Goal: Information Seeking & Learning: Learn about a topic

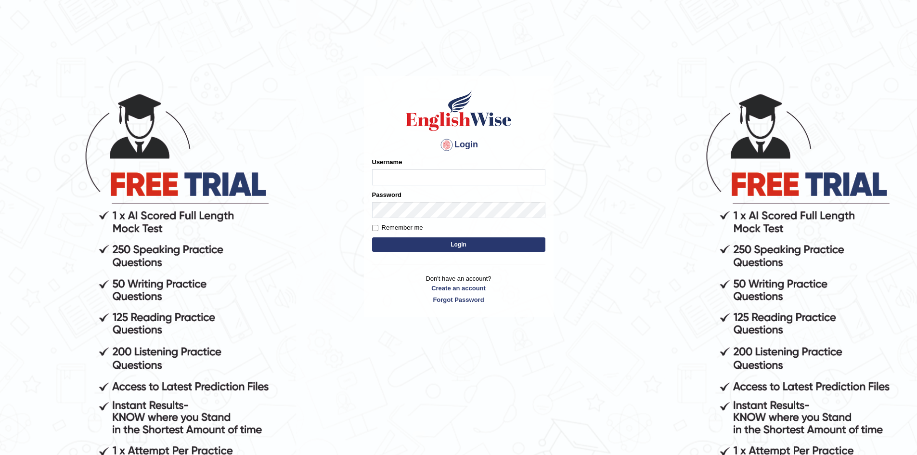
click at [387, 177] on input "Username" at bounding box center [458, 177] width 173 height 16
type input "sopheakdey"
click at [372, 237] on button "Login" at bounding box center [458, 244] width 173 height 14
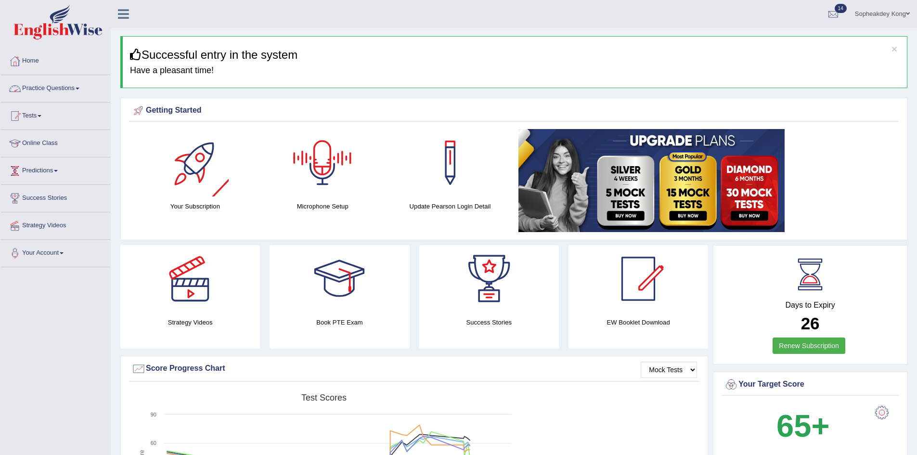
click at [72, 87] on link "Practice Questions" at bounding box center [55, 87] width 110 height 24
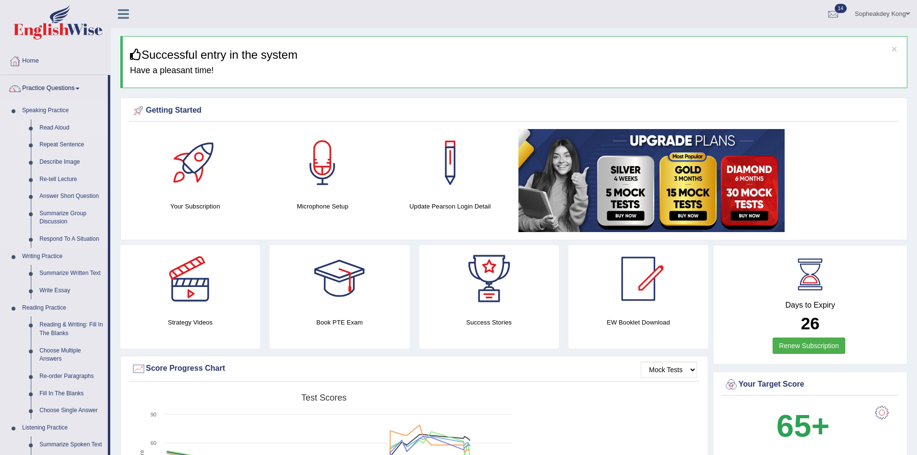
click at [64, 122] on link "Read Aloud" at bounding box center [71, 127] width 73 height 17
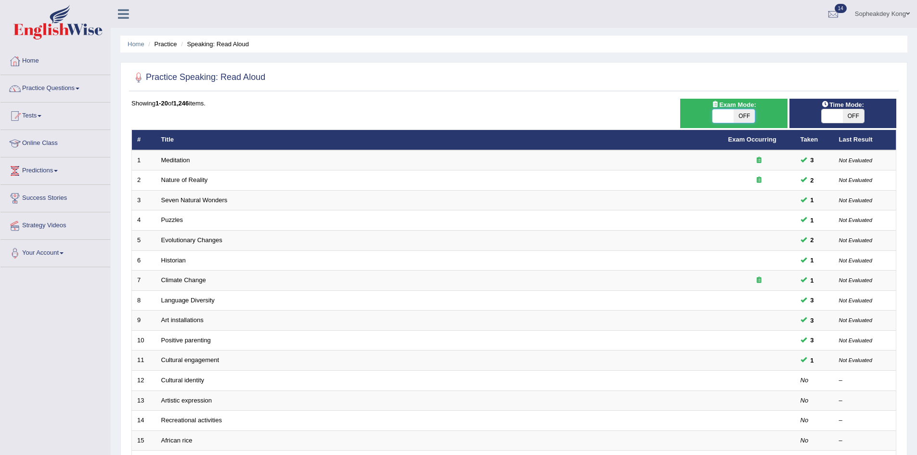
click at [718, 112] on span at bounding box center [722, 115] width 21 height 13
checkbox input "true"
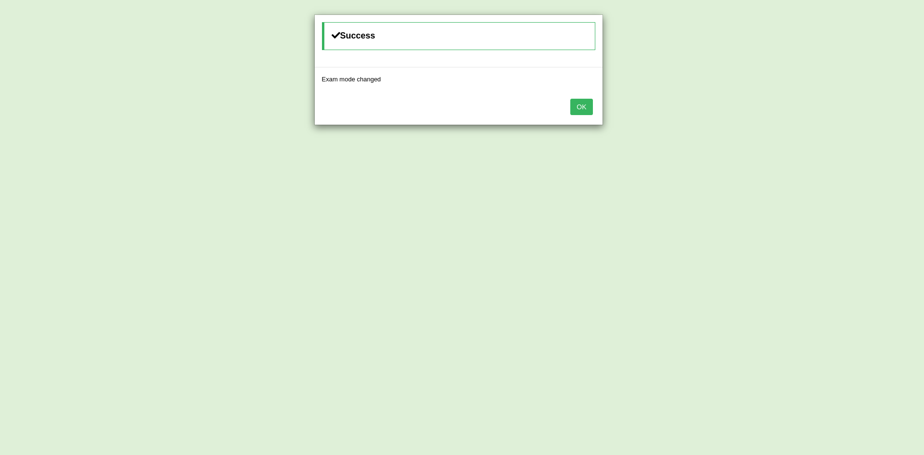
click at [580, 111] on button "OK" at bounding box center [581, 107] width 22 height 16
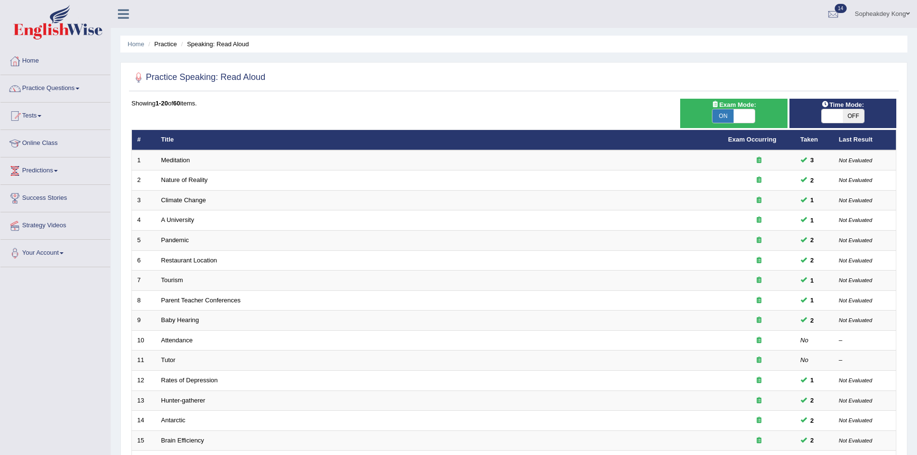
click at [826, 112] on span at bounding box center [832, 115] width 21 height 13
checkbox input "true"
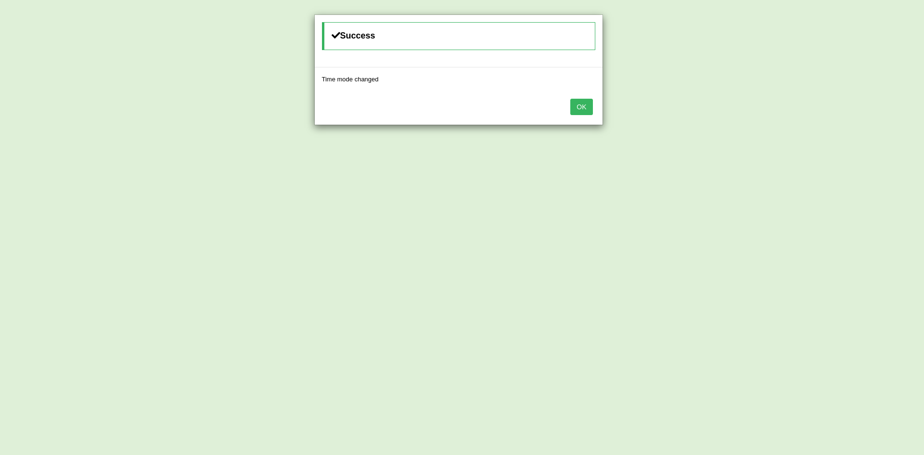
click at [588, 104] on button "OK" at bounding box center [581, 107] width 22 height 16
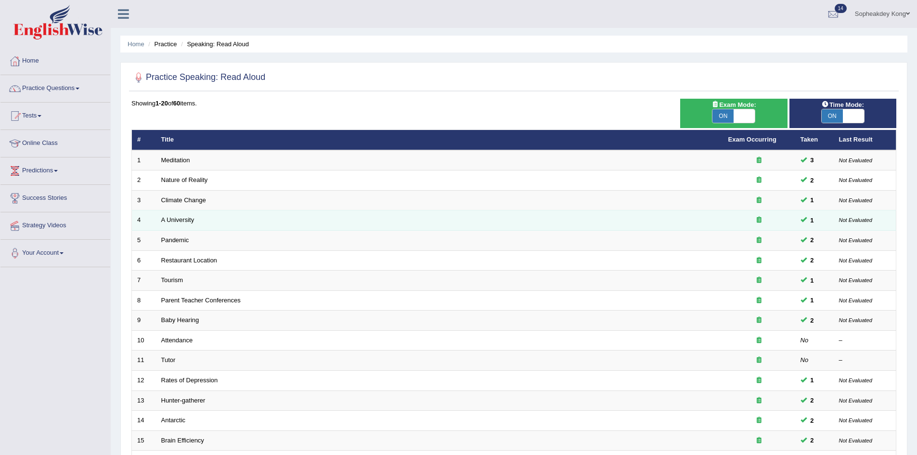
scroll to position [182, 0]
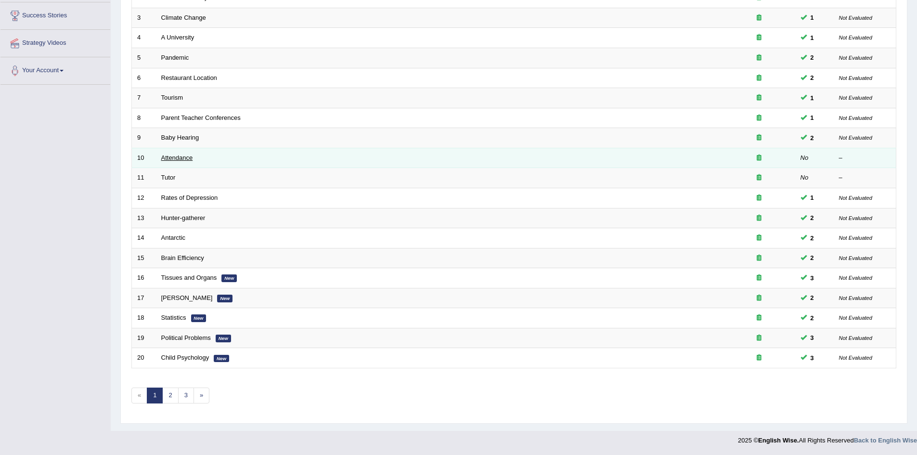
click at [180, 158] on link "Attendance" at bounding box center [177, 157] width 32 height 7
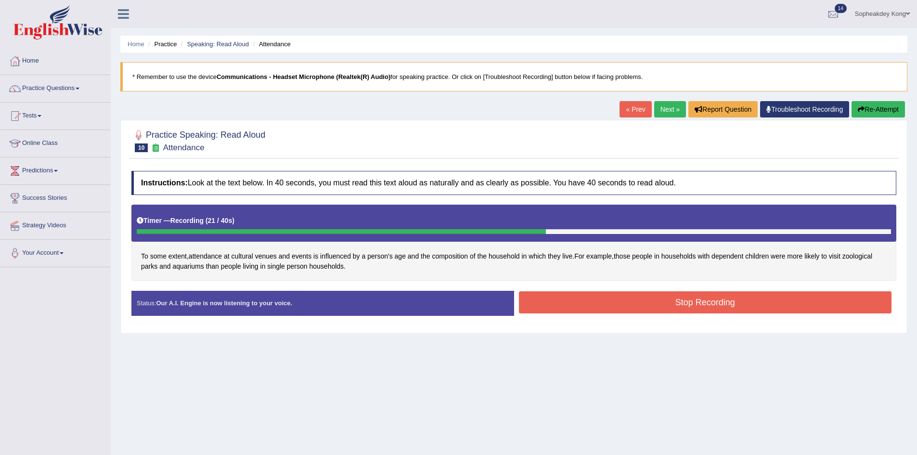
click at [592, 299] on button "Stop Recording" at bounding box center [705, 302] width 373 height 22
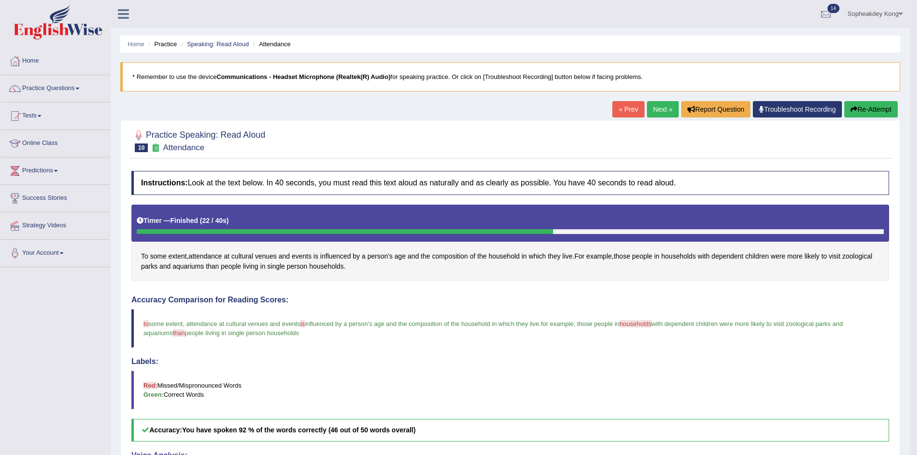
click at [648, 108] on link "Next »" at bounding box center [663, 109] width 32 height 16
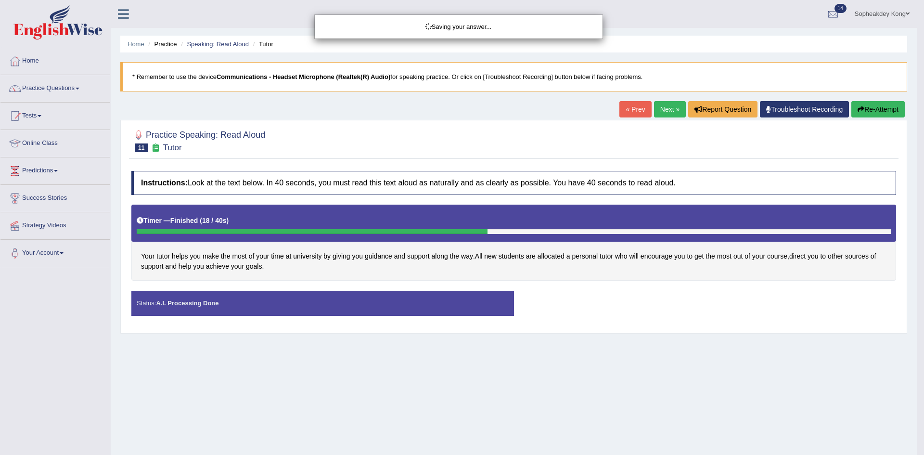
click at [588, 293] on div "Saving your answer..." at bounding box center [462, 227] width 924 height 455
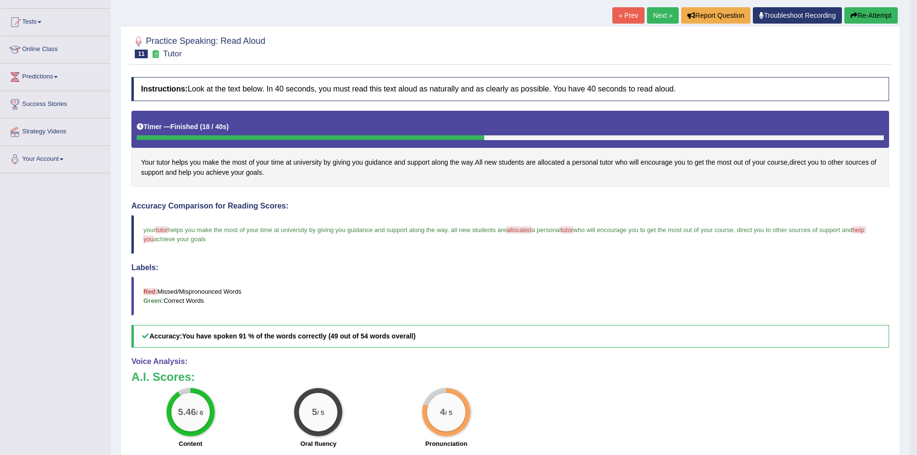
scroll to position [48, 0]
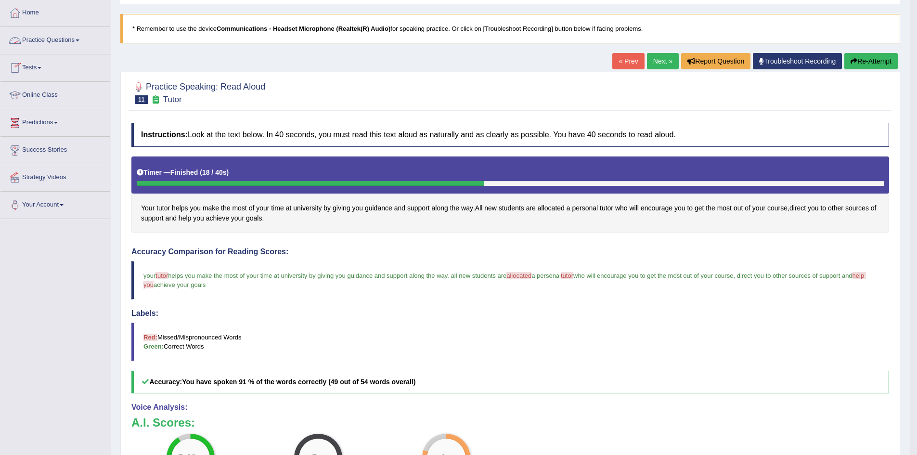
click at [79, 41] on span at bounding box center [78, 40] width 4 height 2
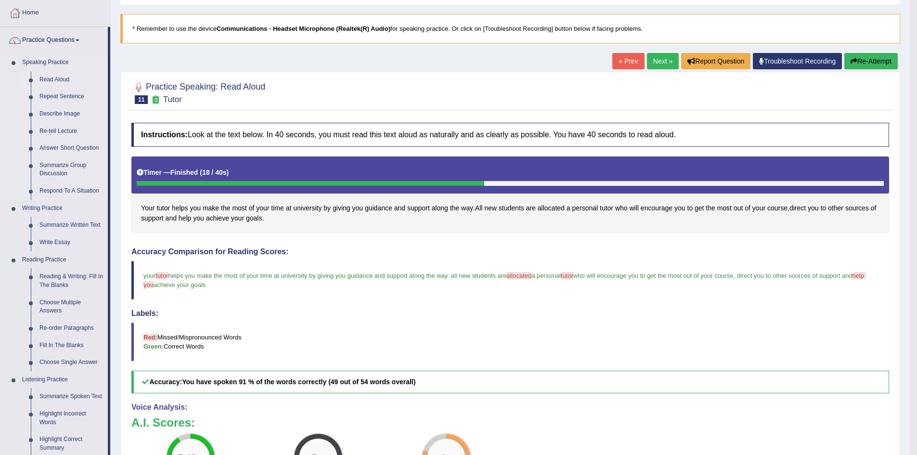
click at [56, 75] on link "Read Aloud" at bounding box center [71, 79] width 73 height 17
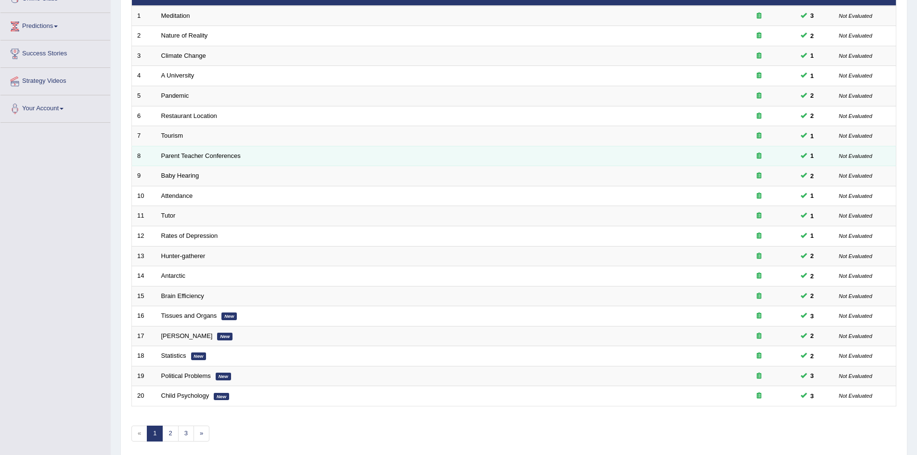
scroll to position [182, 0]
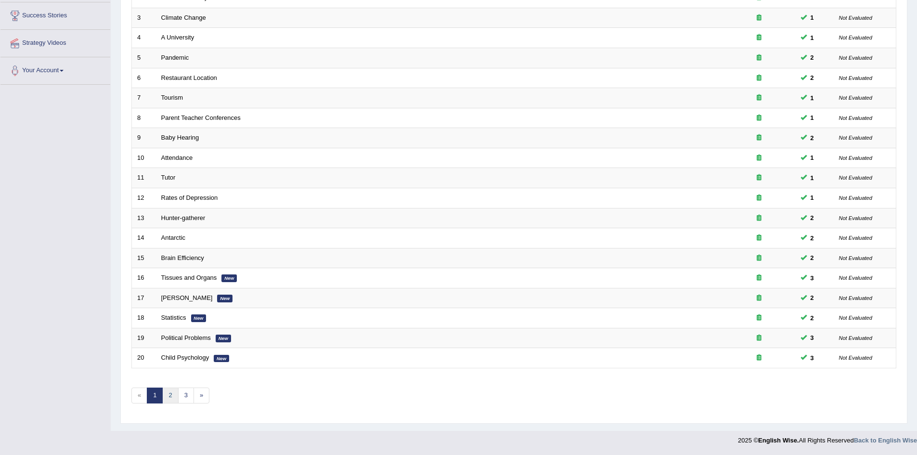
click at [168, 398] on link "2" at bounding box center [170, 396] width 16 height 16
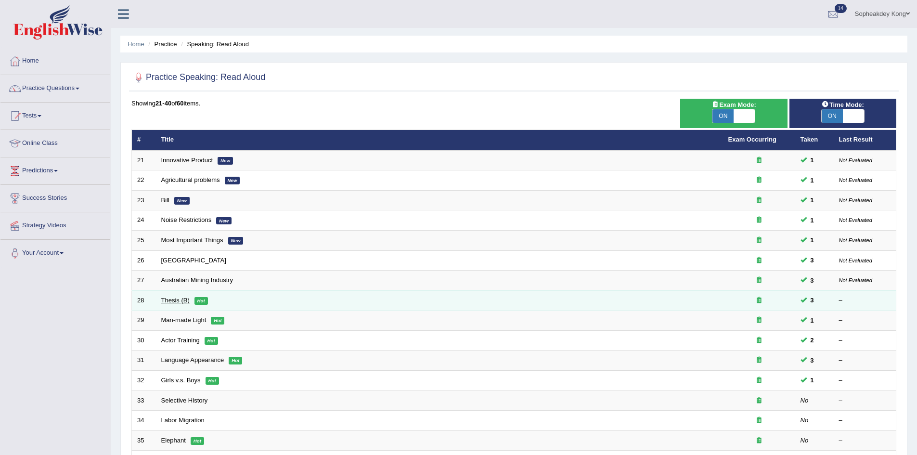
click at [171, 299] on link "Thesis (B)" at bounding box center [175, 300] width 28 height 7
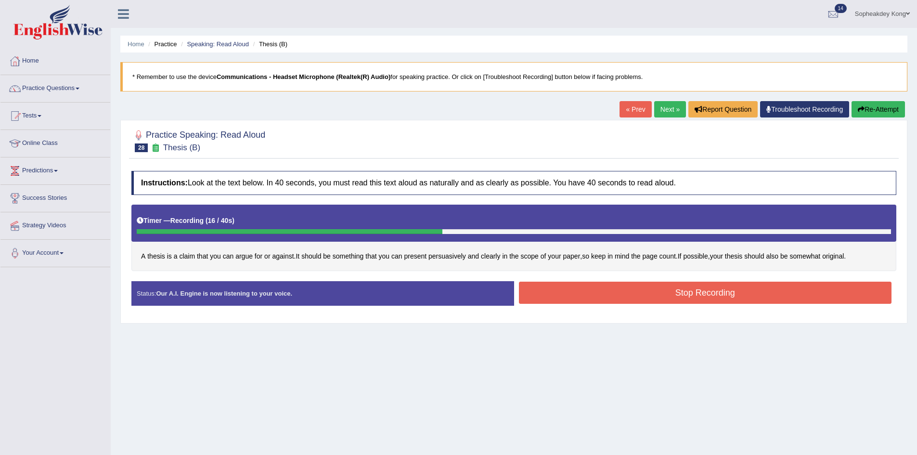
click at [575, 292] on button "Stop Recording" at bounding box center [705, 293] width 373 height 22
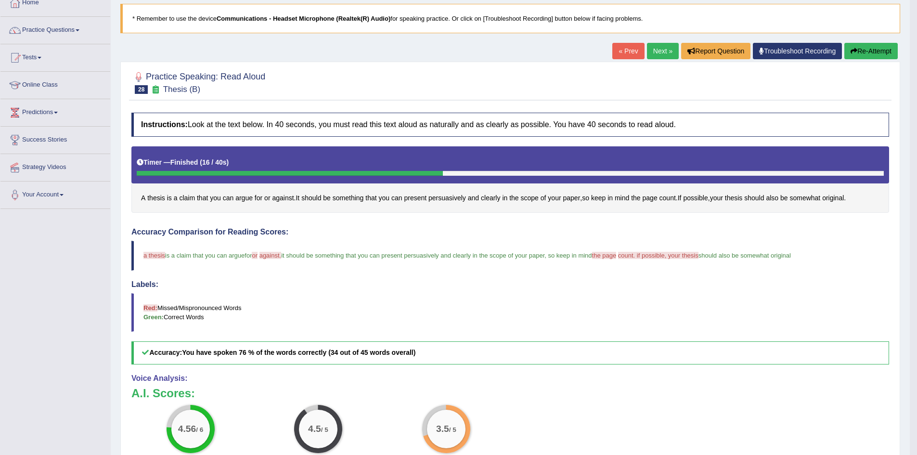
scroll to position [48, 0]
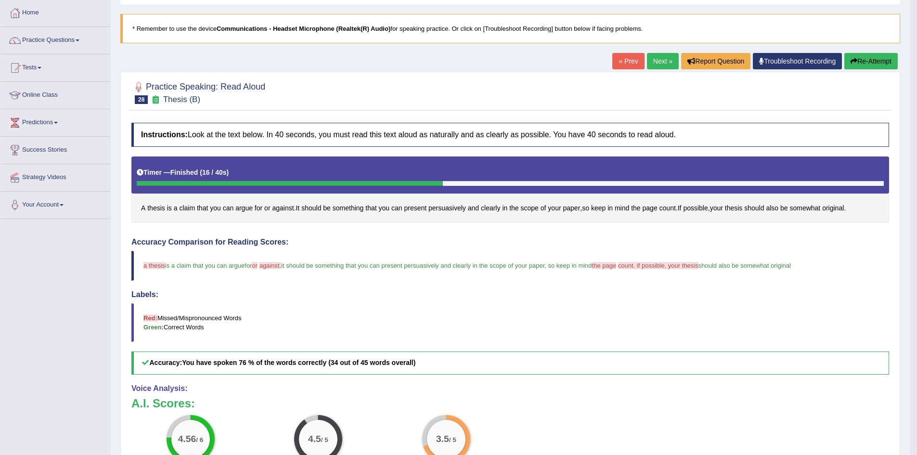
click at [658, 64] on link "Next »" at bounding box center [663, 61] width 32 height 16
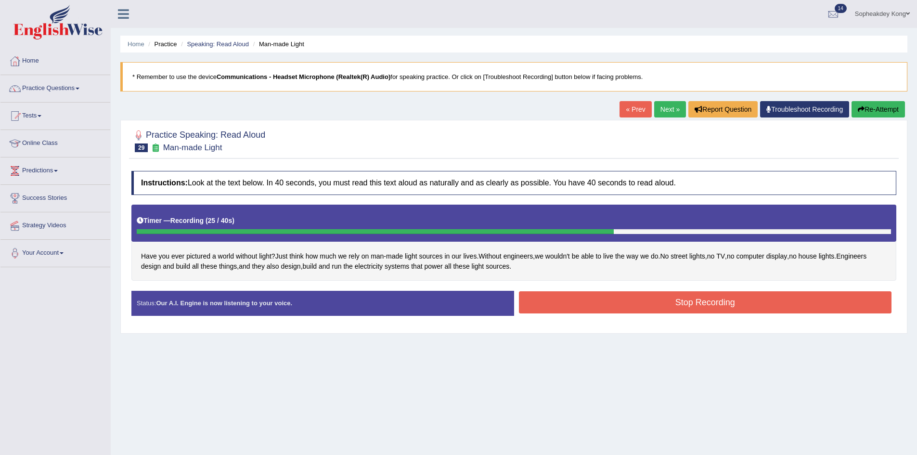
click at [570, 303] on button "Stop Recording" at bounding box center [705, 302] width 373 height 22
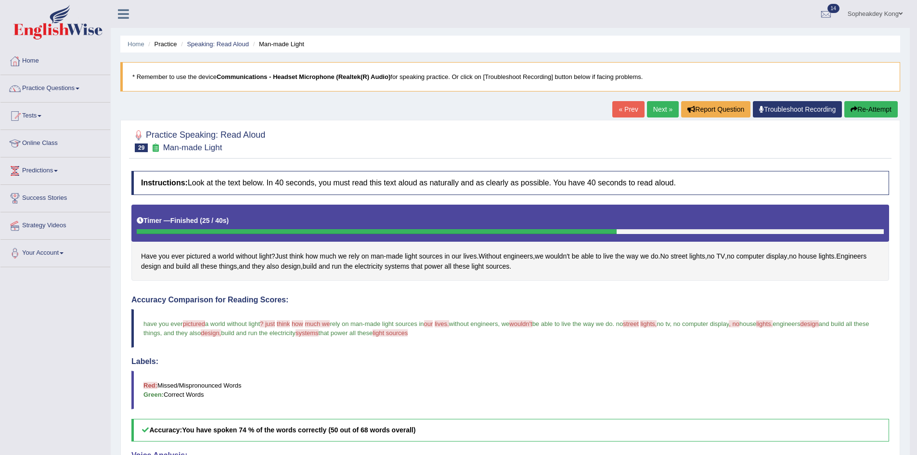
click at [660, 111] on link "Next »" at bounding box center [663, 109] width 32 height 16
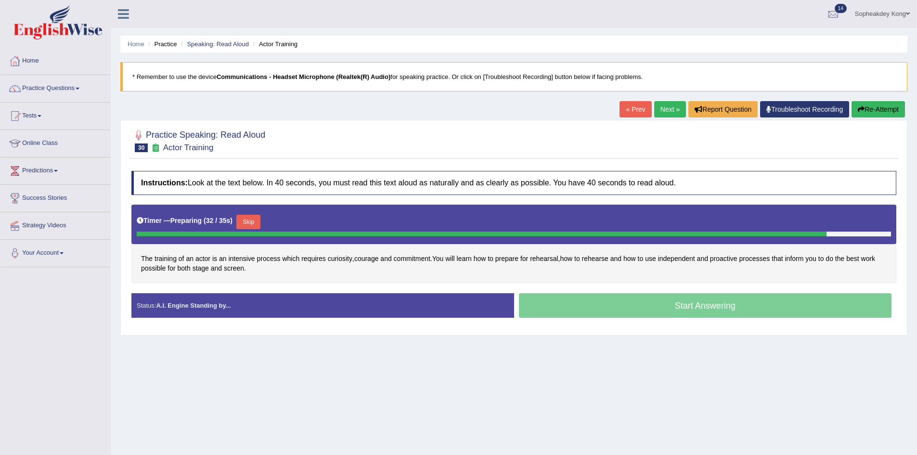
click at [252, 221] on button "Skip" at bounding box center [248, 222] width 24 height 14
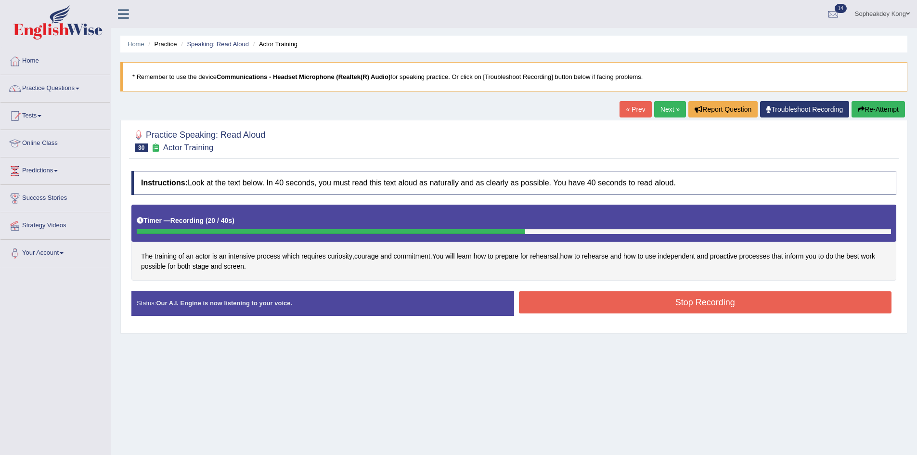
click at [689, 310] on button "Stop Recording" at bounding box center [705, 302] width 373 height 22
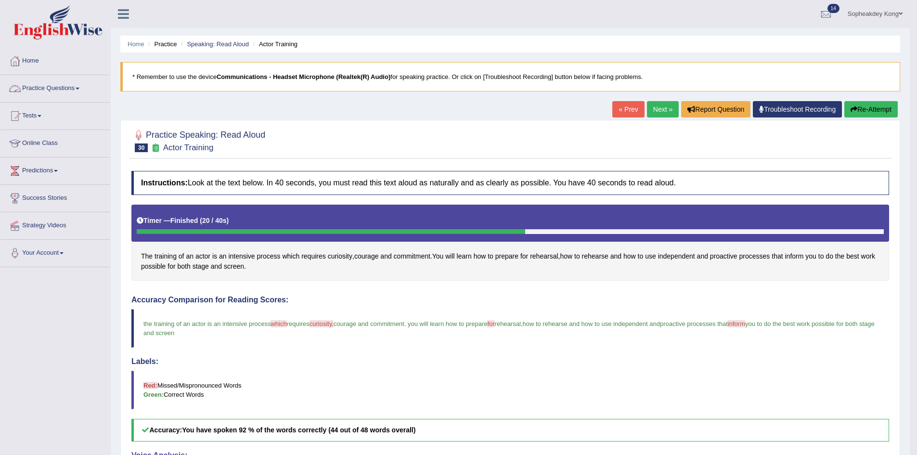
click at [84, 86] on link "Practice Questions" at bounding box center [55, 87] width 110 height 24
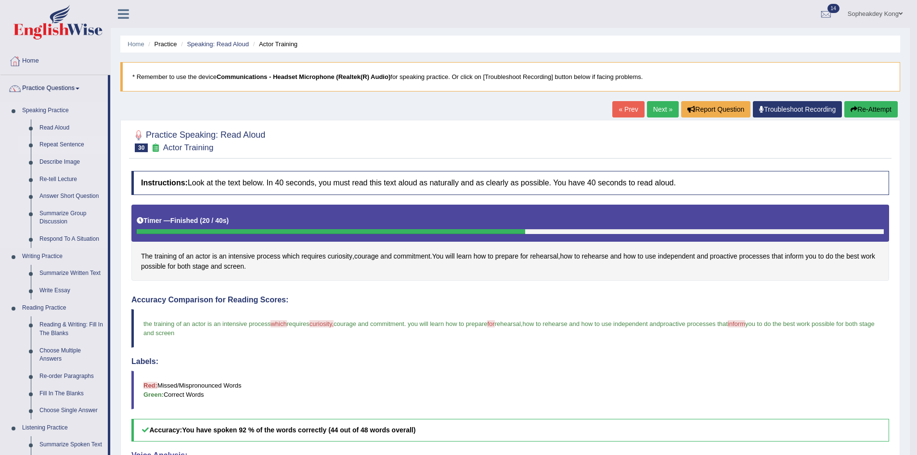
click at [61, 145] on link "Repeat Sentence" at bounding box center [71, 144] width 73 height 17
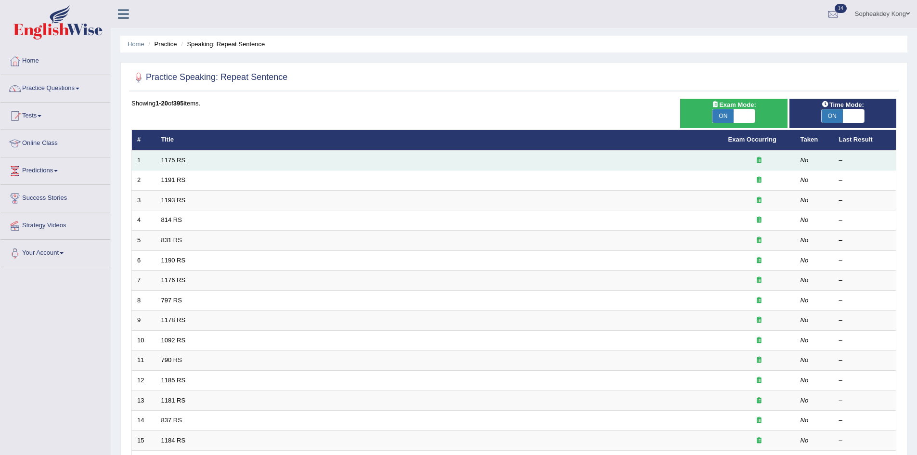
click at [170, 162] on link "1175 RS" at bounding box center [173, 159] width 25 height 7
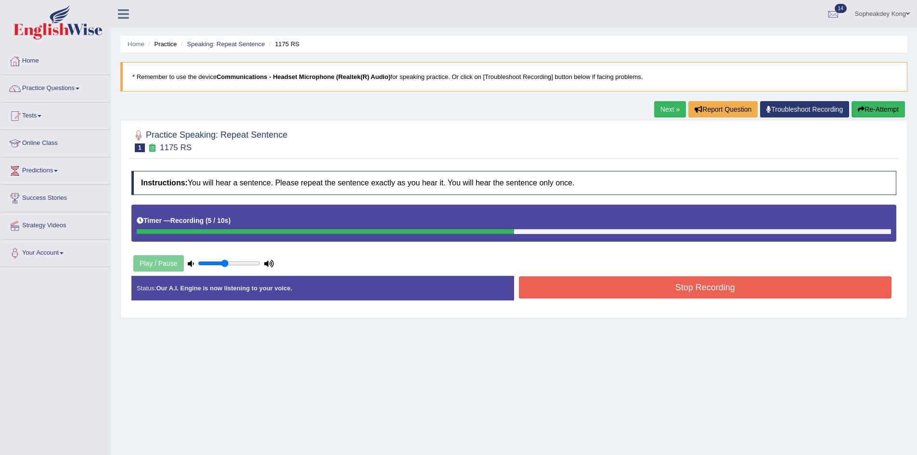
click at [542, 285] on button "Stop Recording" at bounding box center [705, 287] width 373 height 22
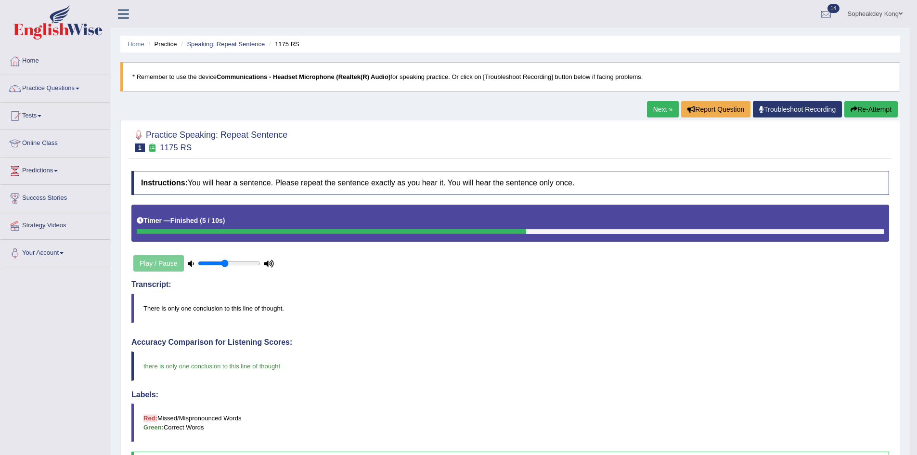
click at [654, 105] on link "Next »" at bounding box center [663, 109] width 32 height 16
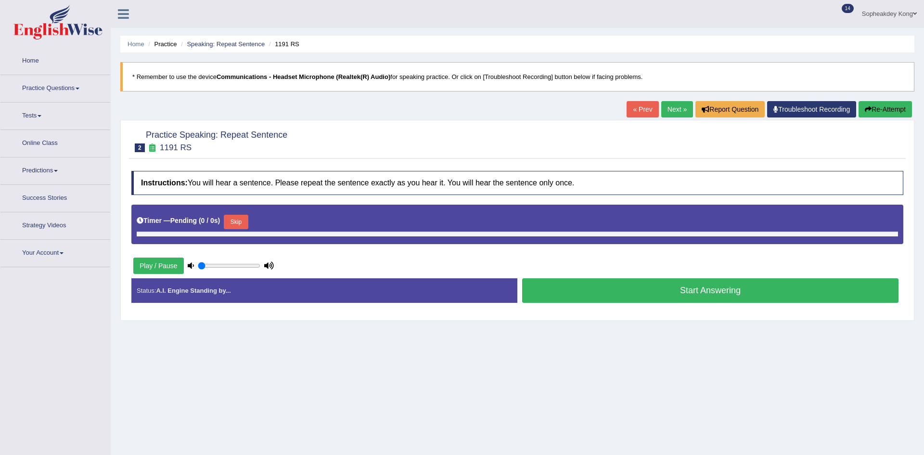
type input "0.45"
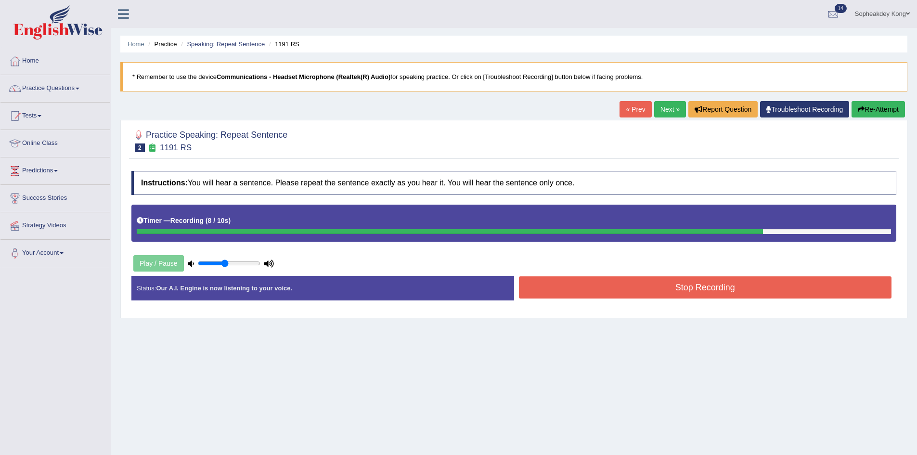
click at [764, 286] on button "Stop Recording" at bounding box center [705, 287] width 373 height 22
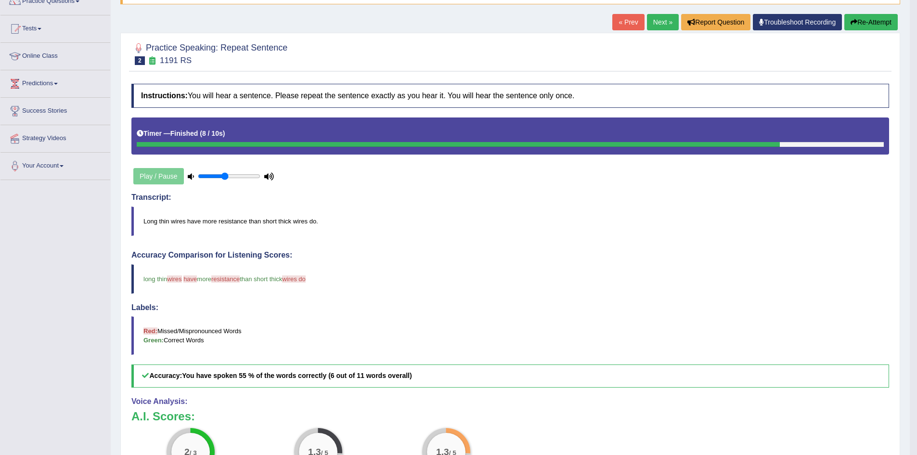
scroll to position [48, 0]
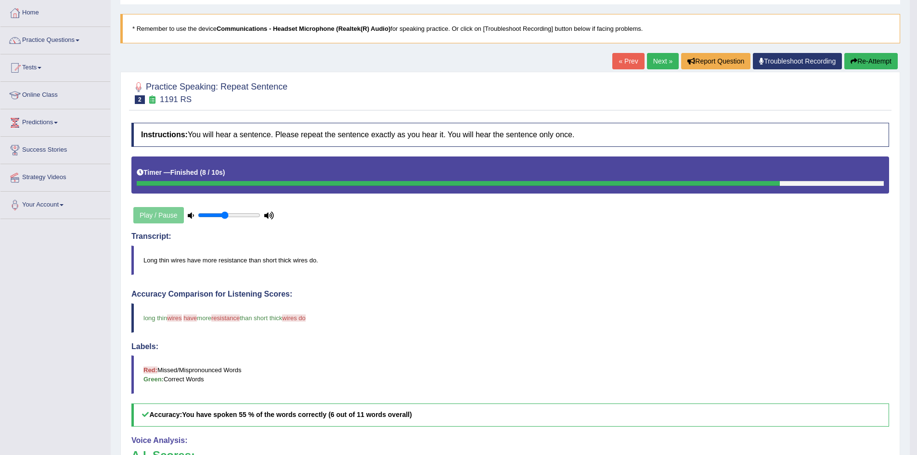
click at [864, 67] on button "Re-Attempt" at bounding box center [870, 61] width 53 height 16
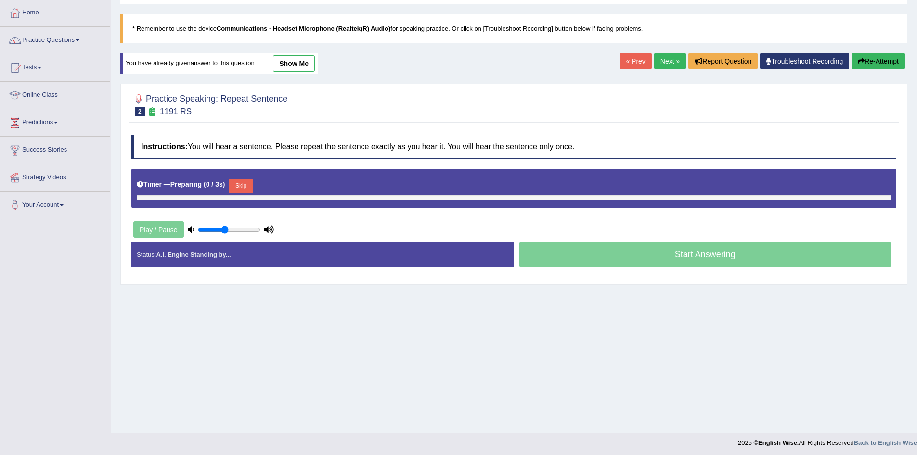
scroll to position [48, 0]
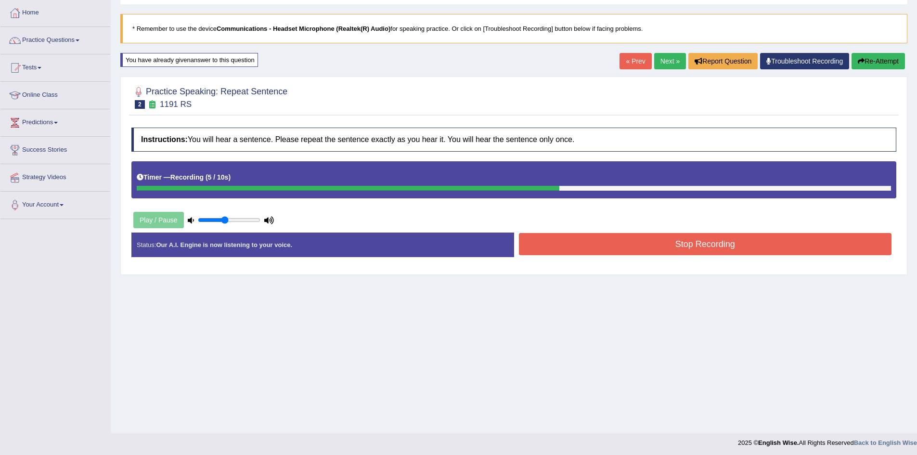
click at [591, 247] on button "Stop Recording" at bounding box center [705, 244] width 373 height 22
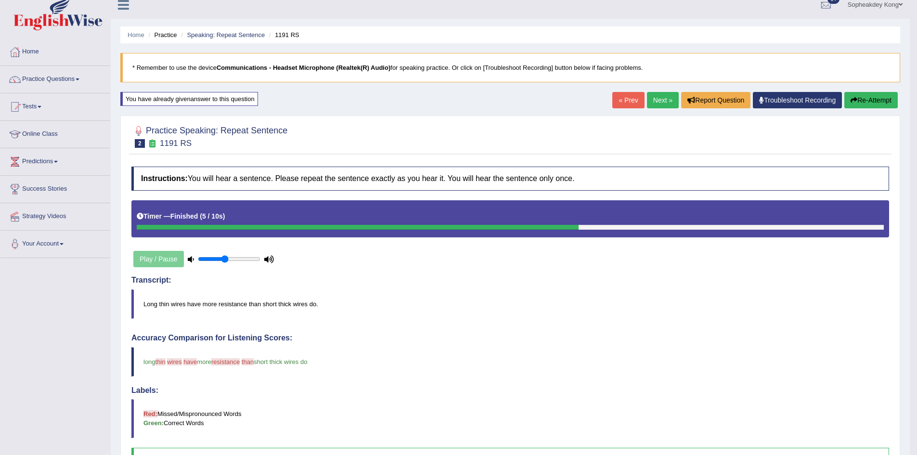
scroll to position [0, 0]
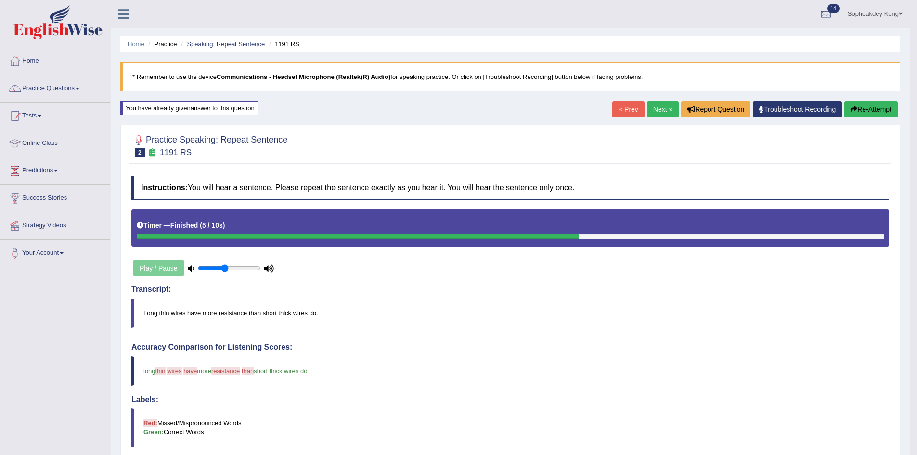
click at [656, 111] on link "Next »" at bounding box center [663, 109] width 32 height 16
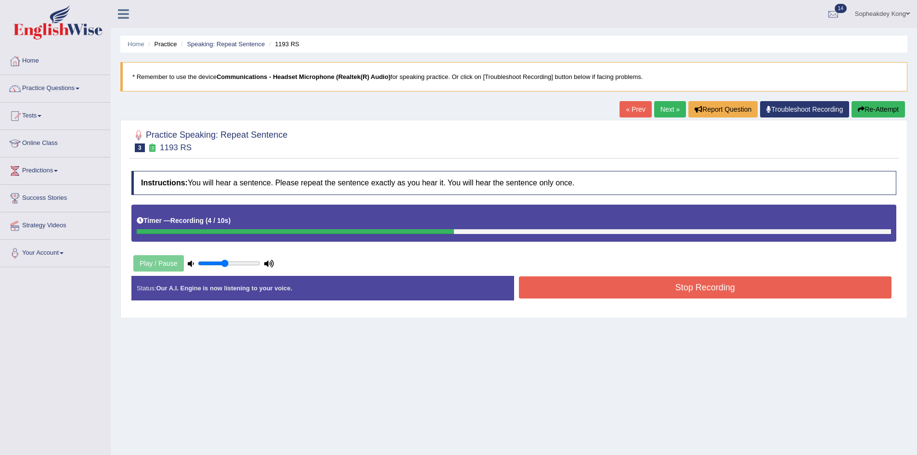
click at [680, 283] on button "Stop Recording" at bounding box center [705, 287] width 373 height 22
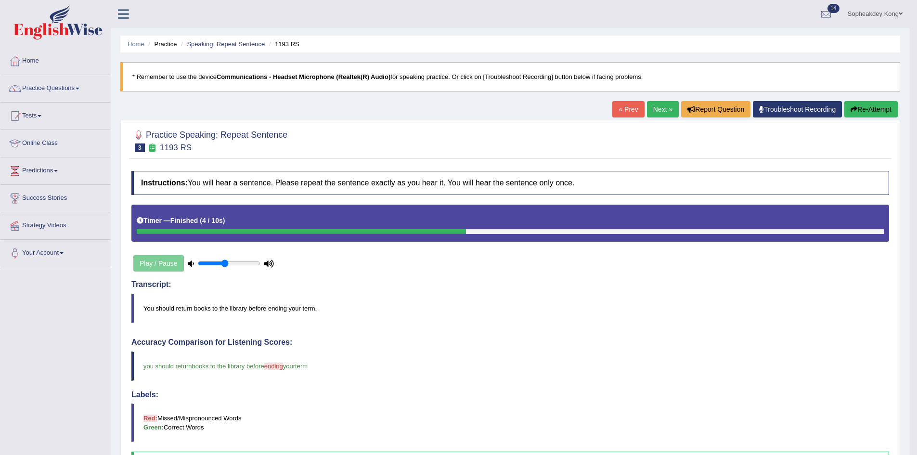
click at [653, 111] on link "Next »" at bounding box center [663, 109] width 32 height 16
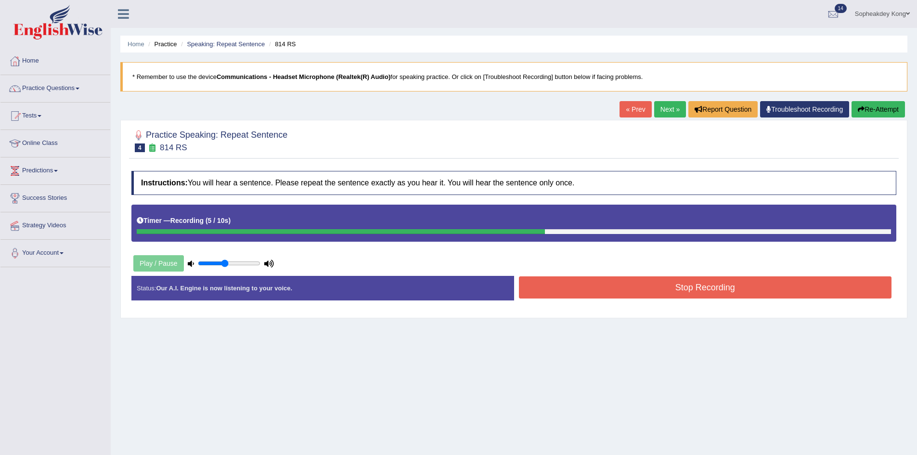
click at [559, 285] on button "Stop Recording" at bounding box center [705, 287] width 373 height 22
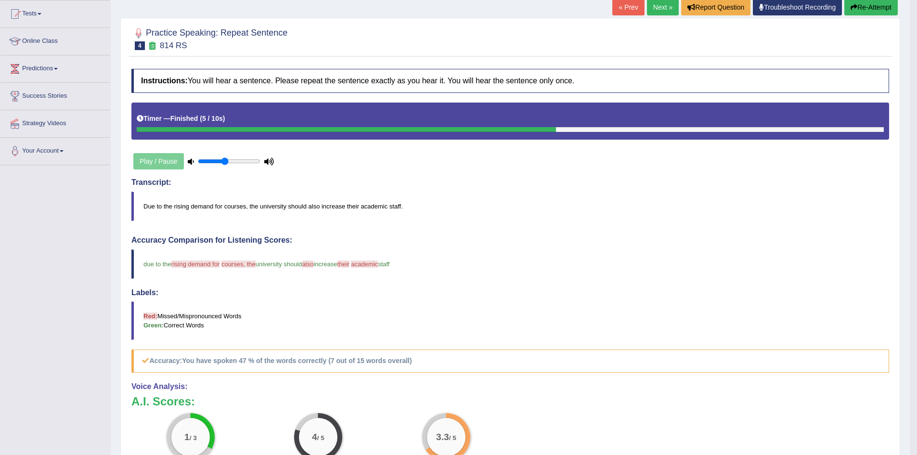
scroll to position [96, 0]
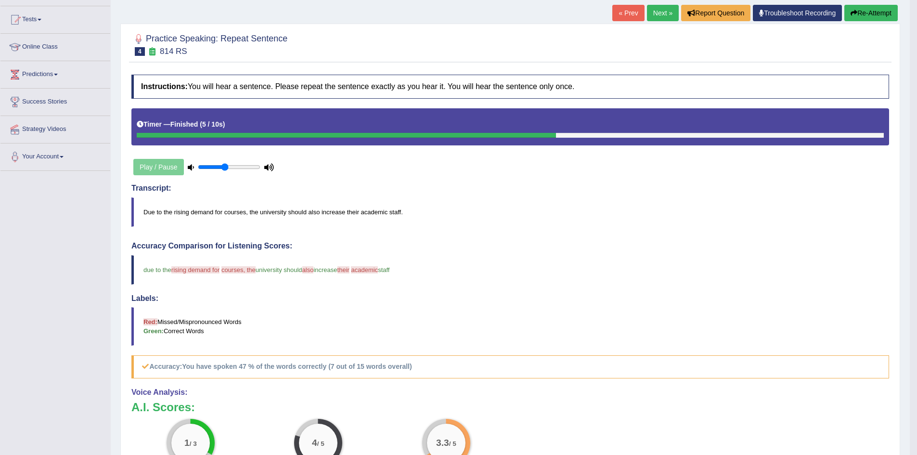
click at [855, 16] on button "Re-Attempt" at bounding box center [870, 13] width 53 height 16
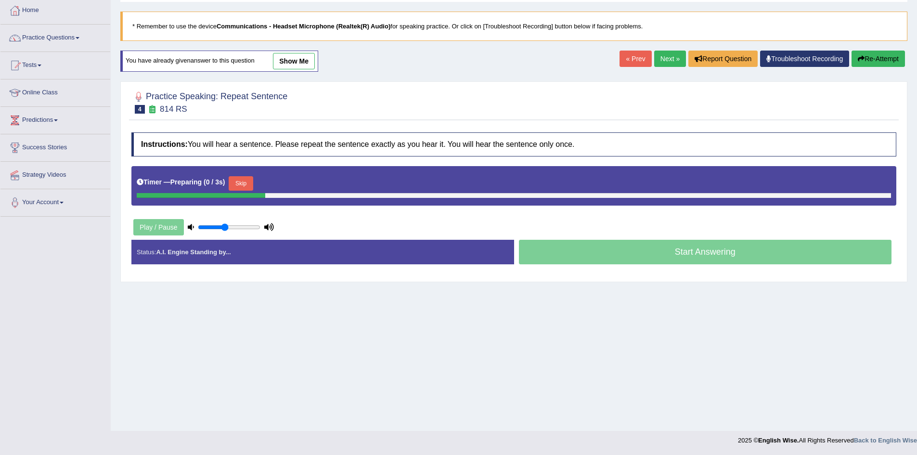
scroll to position [51, 0]
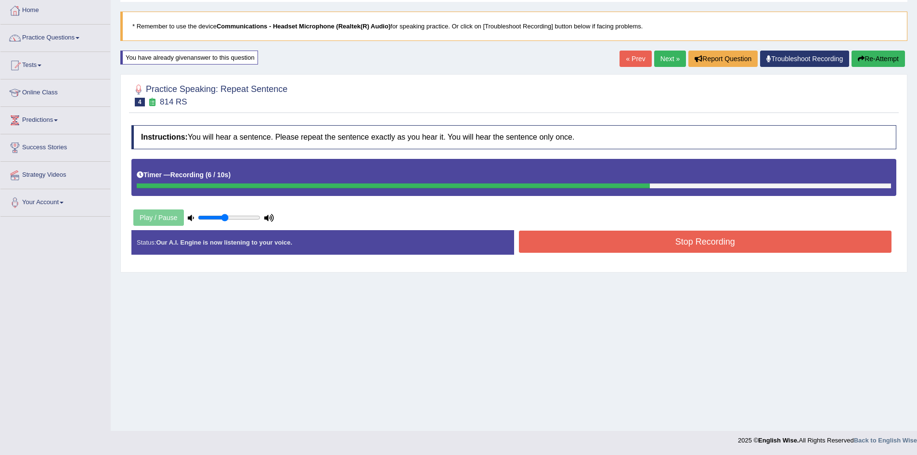
click at [568, 239] on button "Stop Recording" at bounding box center [705, 242] width 373 height 22
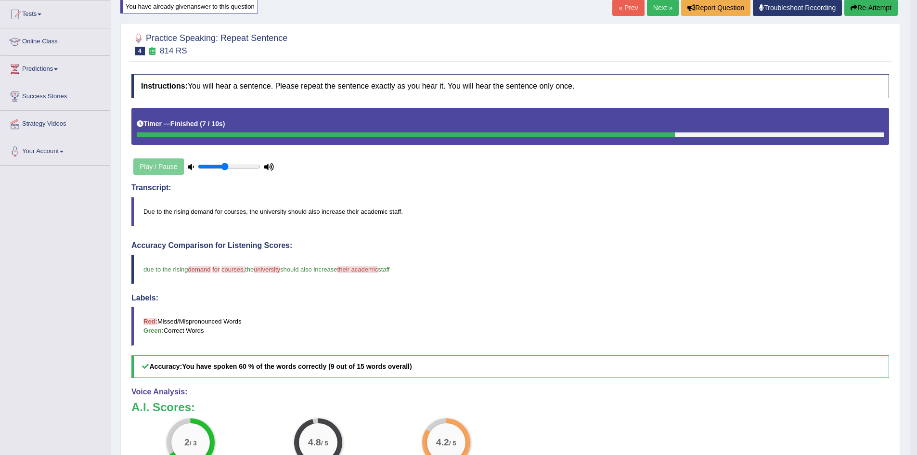
scroll to position [0, 0]
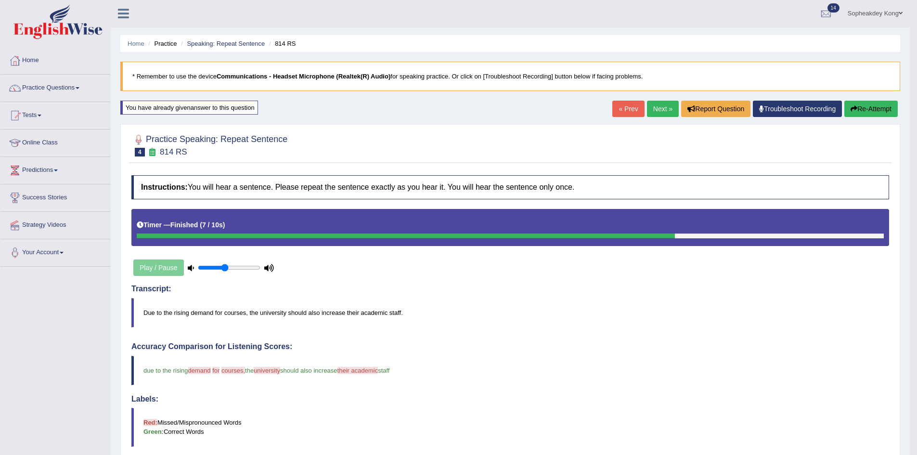
click at [651, 107] on link "Next »" at bounding box center [663, 109] width 32 height 16
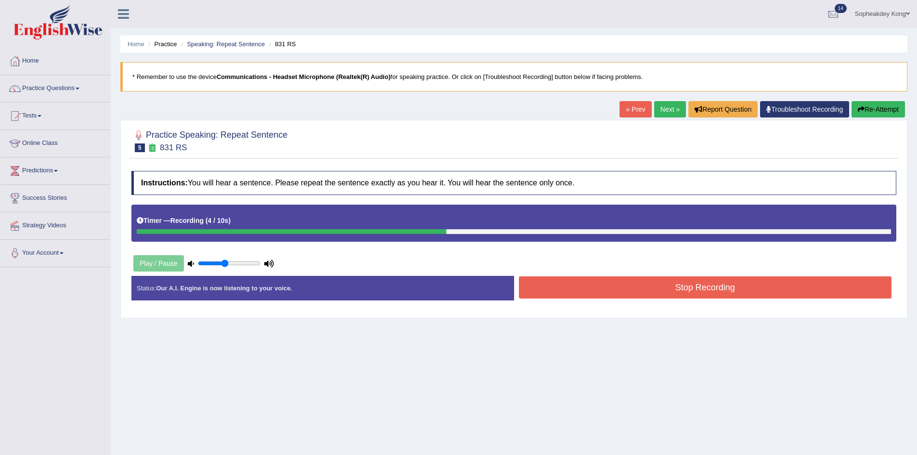
click at [562, 290] on button "Stop Recording" at bounding box center [705, 287] width 373 height 22
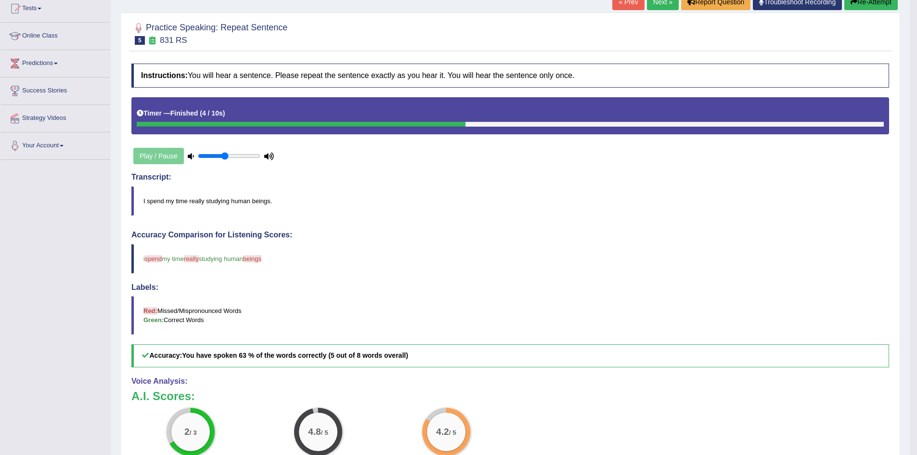
scroll to position [92, 0]
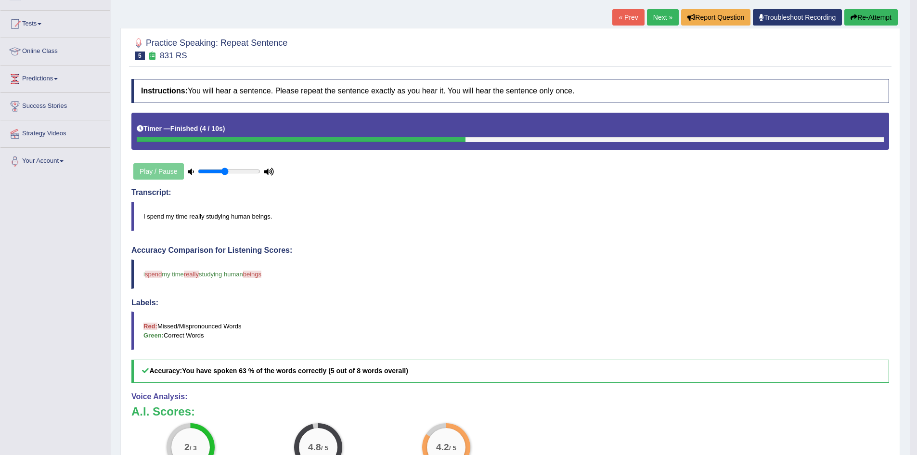
click at [852, 19] on icon "button" at bounding box center [854, 17] width 7 height 7
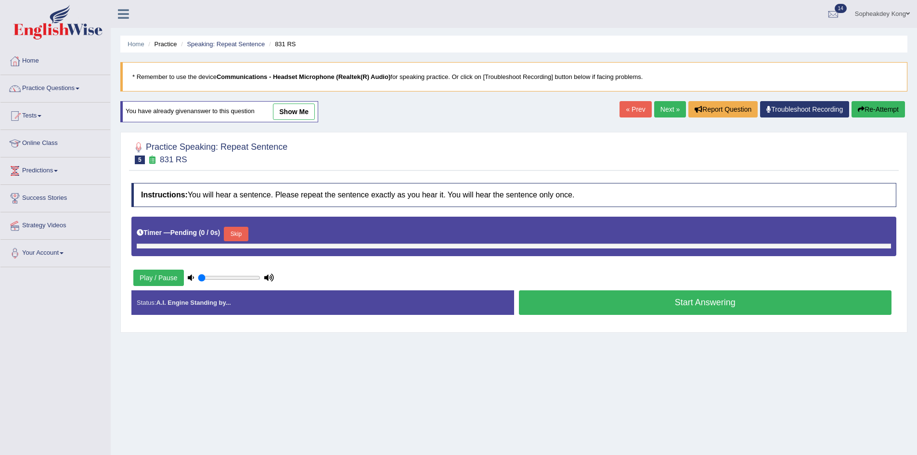
type input "0.45"
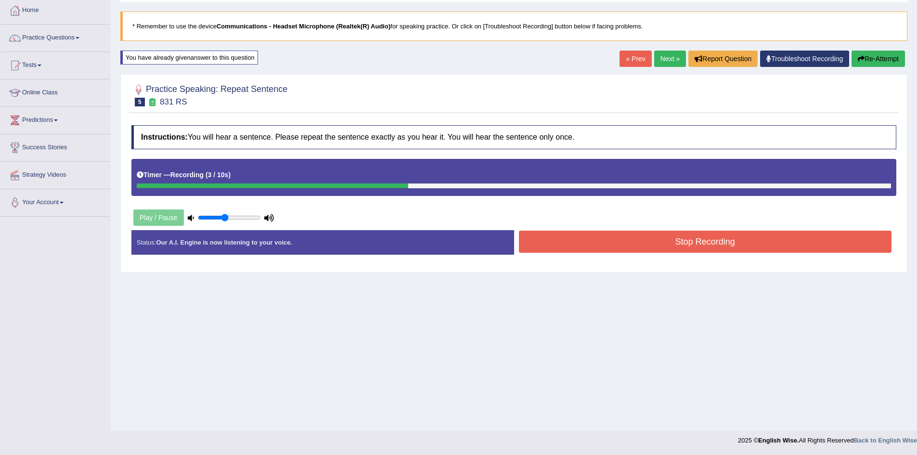
click at [633, 245] on button "Stop Recording" at bounding box center [705, 242] width 373 height 22
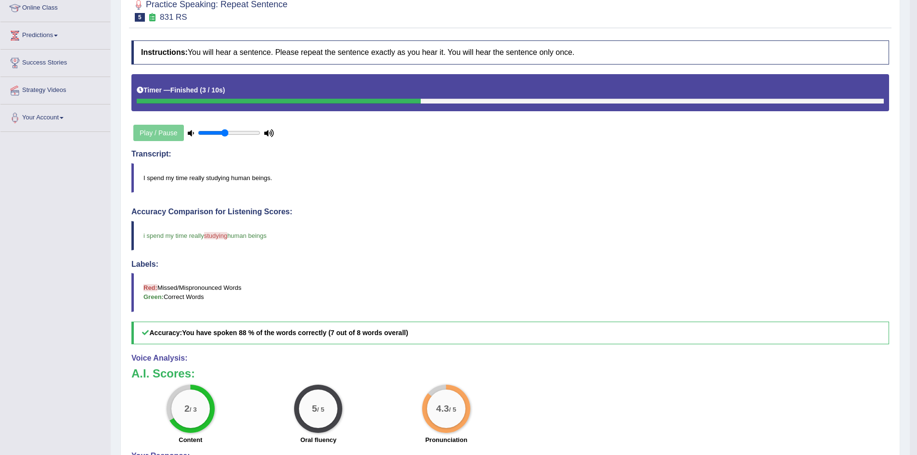
scroll to position [49, 0]
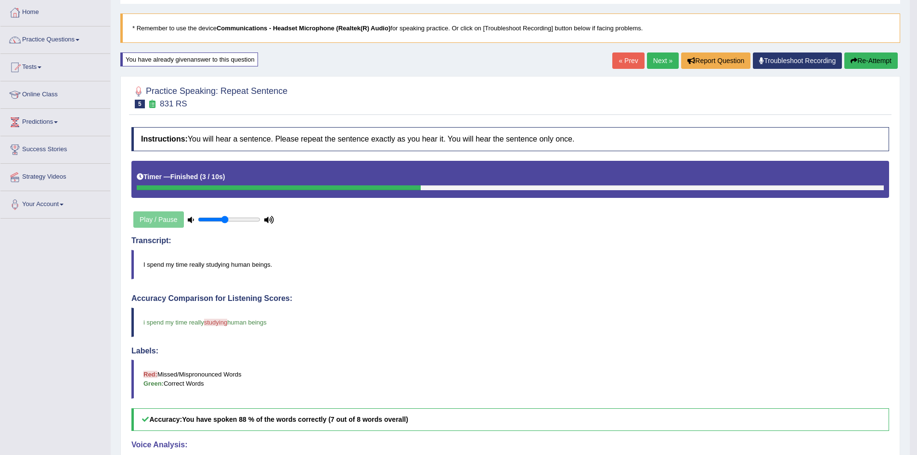
click at [659, 57] on link "Next »" at bounding box center [663, 60] width 32 height 16
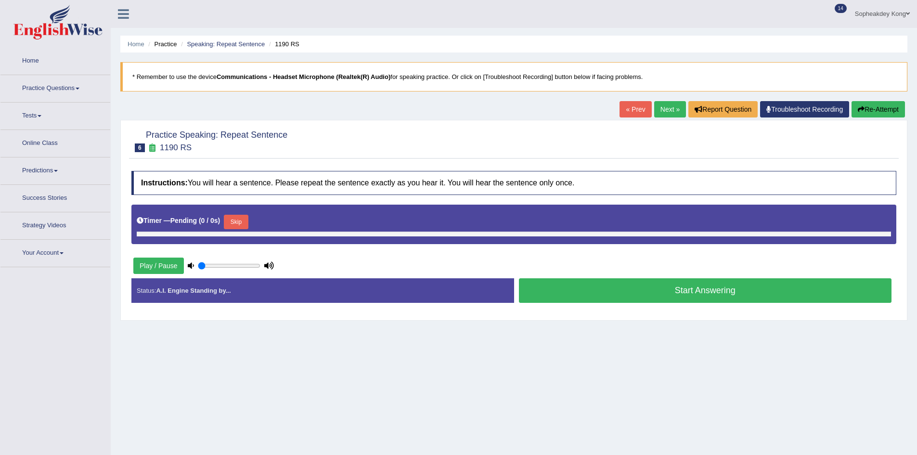
type input "0.45"
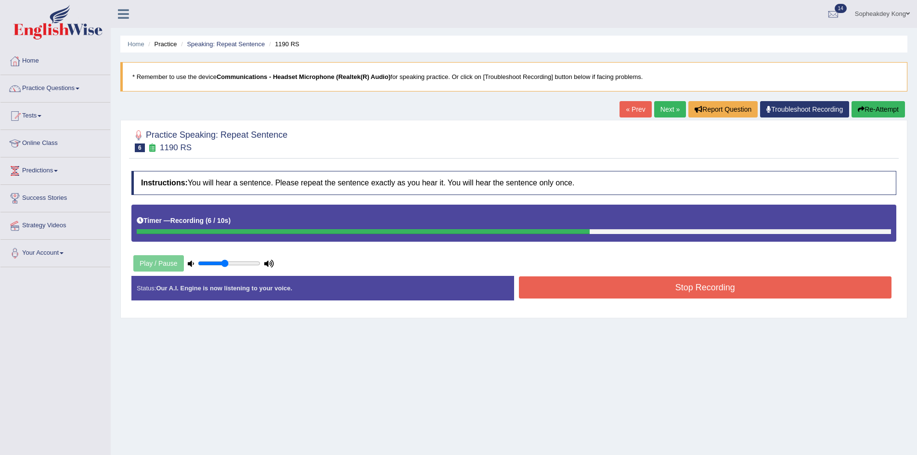
click at [547, 291] on button "Stop Recording" at bounding box center [705, 287] width 373 height 22
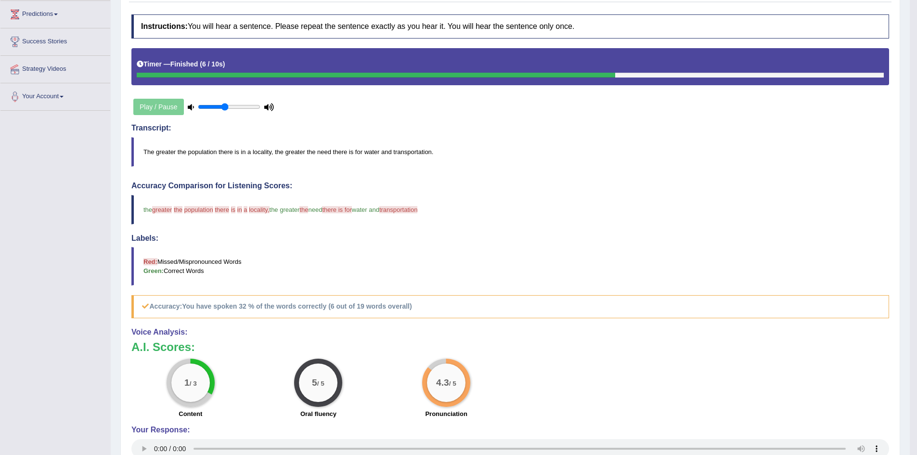
scroll to position [92, 0]
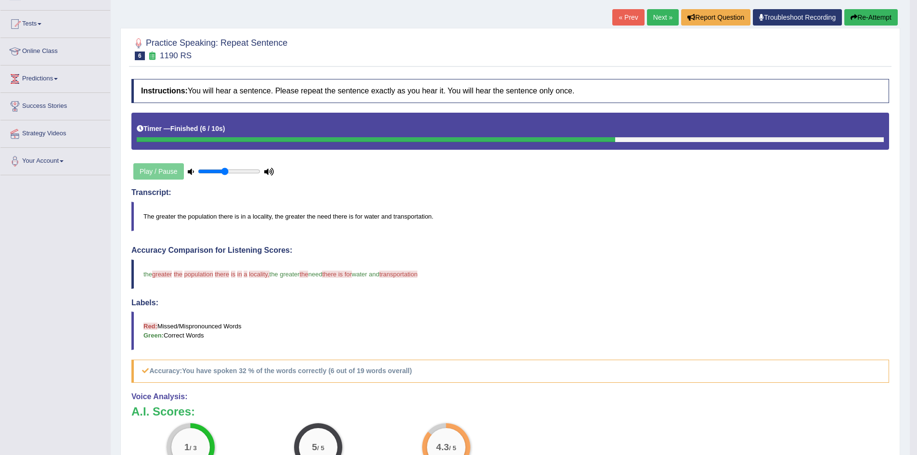
click at [866, 19] on button "Re-Attempt" at bounding box center [870, 17] width 53 height 16
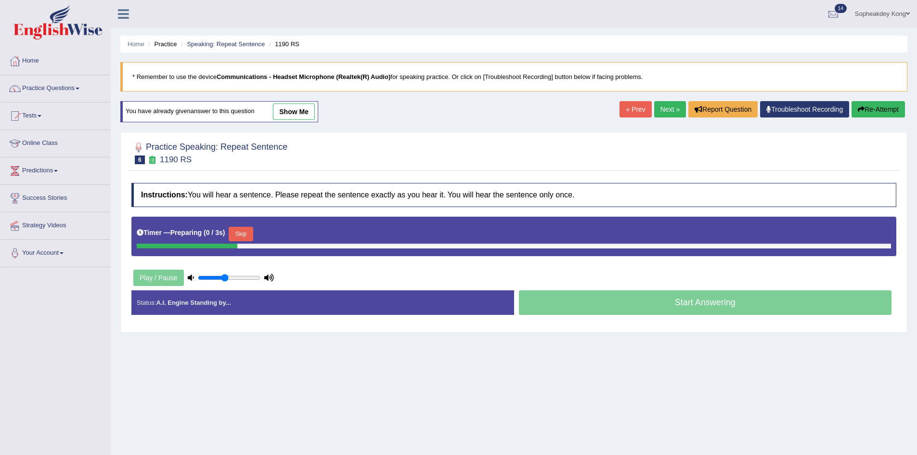
scroll to position [51, 0]
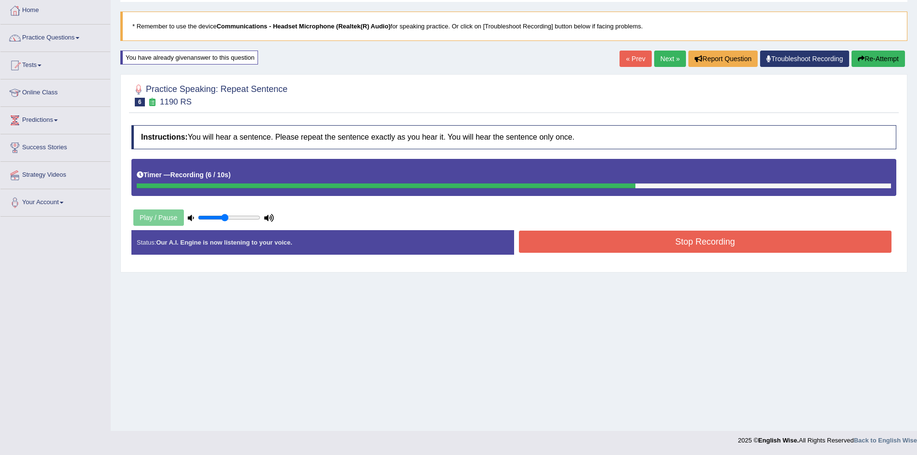
click at [791, 241] on button "Stop Recording" at bounding box center [705, 242] width 373 height 22
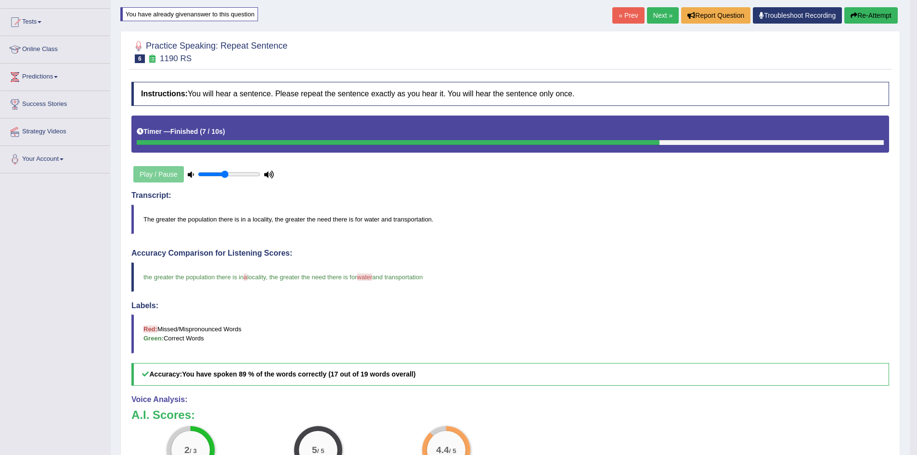
scroll to position [49, 0]
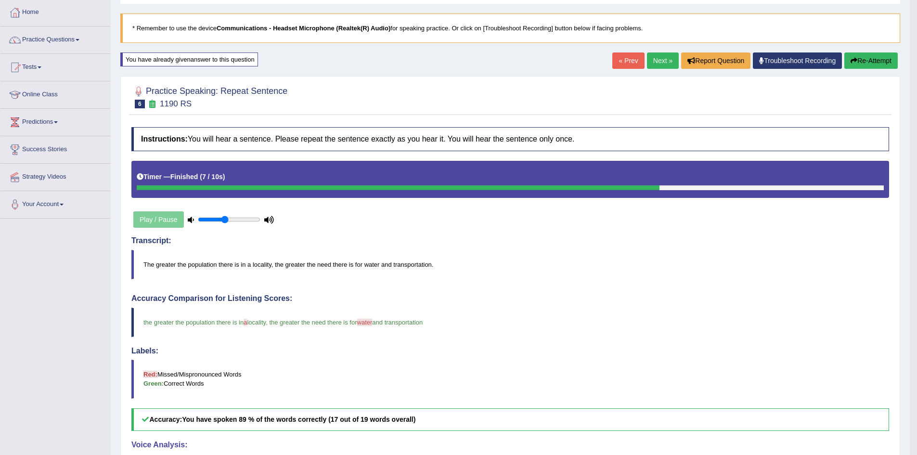
click at [653, 64] on link "Next »" at bounding box center [663, 60] width 32 height 16
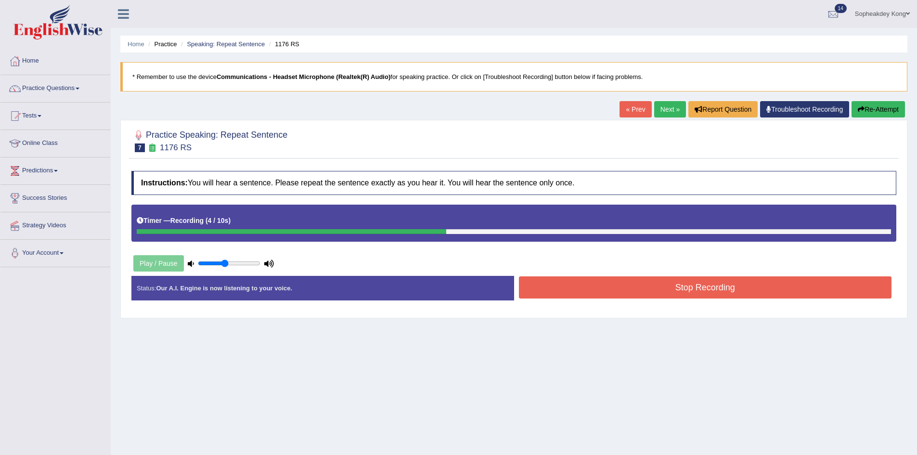
click at [555, 290] on button "Stop Recording" at bounding box center [705, 287] width 373 height 22
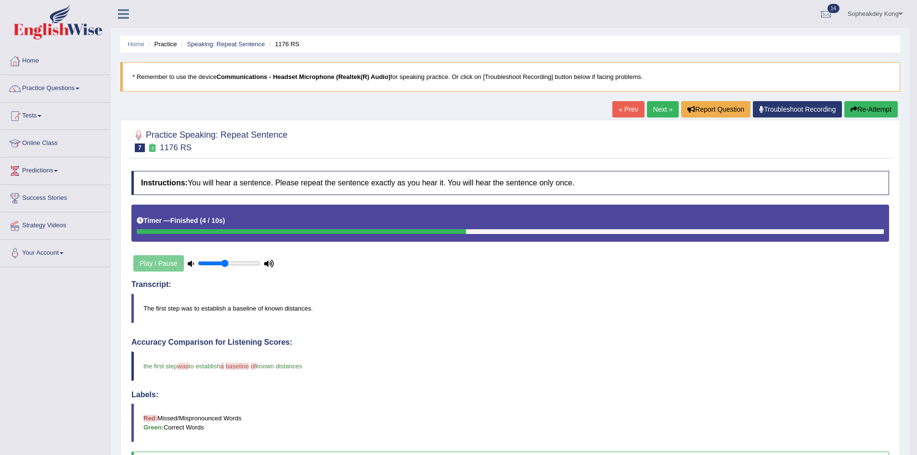
click at [652, 110] on link "Next »" at bounding box center [663, 109] width 32 height 16
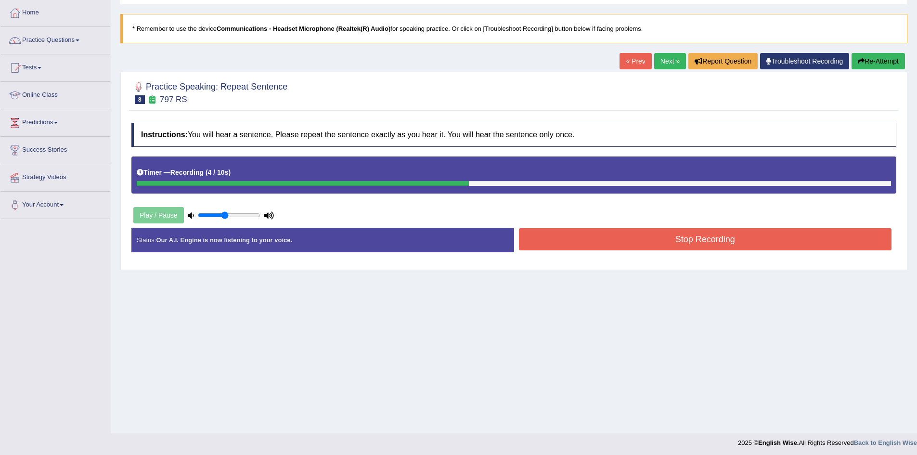
click at [573, 240] on button "Stop Recording" at bounding box center [705, 239] width 373 height 22
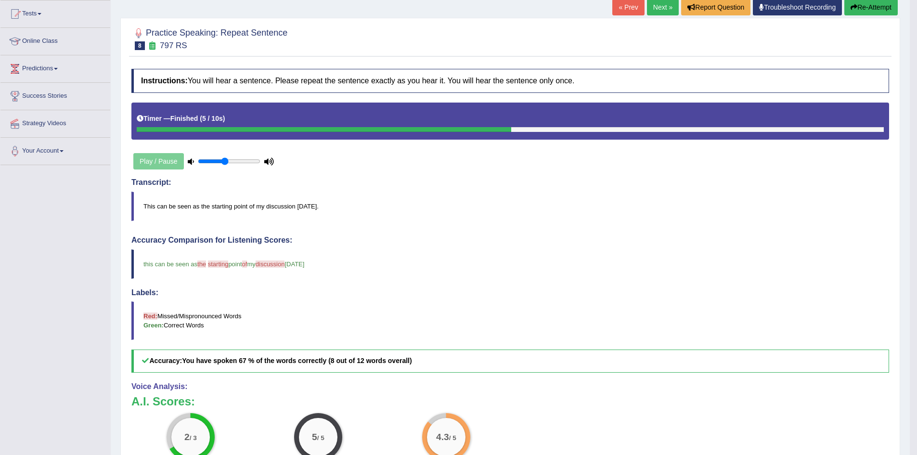
scroll to position [92, 0]
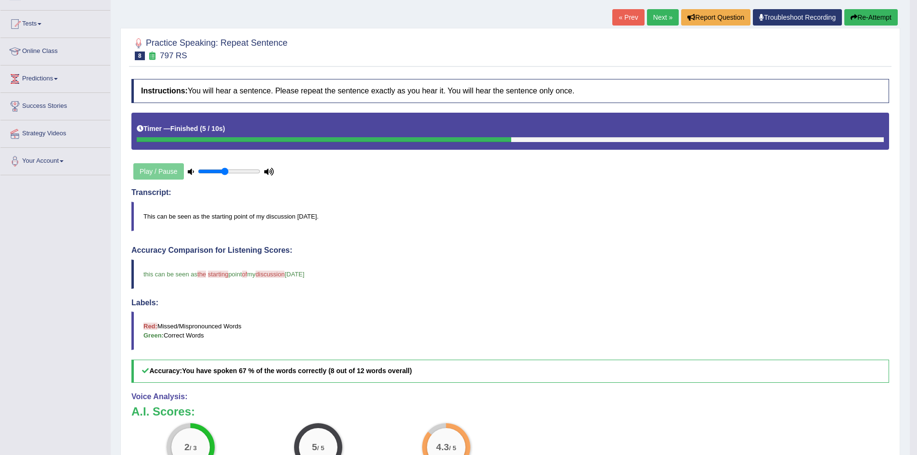
click at [864, 26] on button "Re-Attempt" at bounding box center [870, 17] width 53 height 16
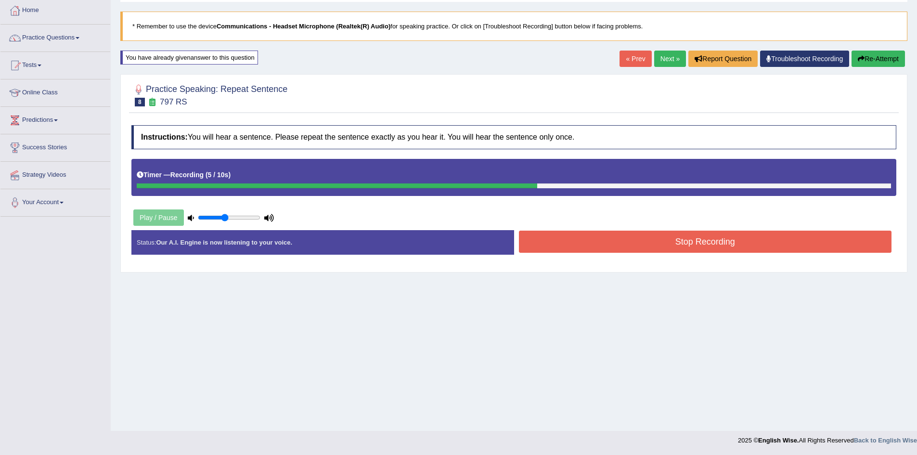
click at [647, 239] on button "Stop Recording" at bounding box center [705, 242] width 373 height 22
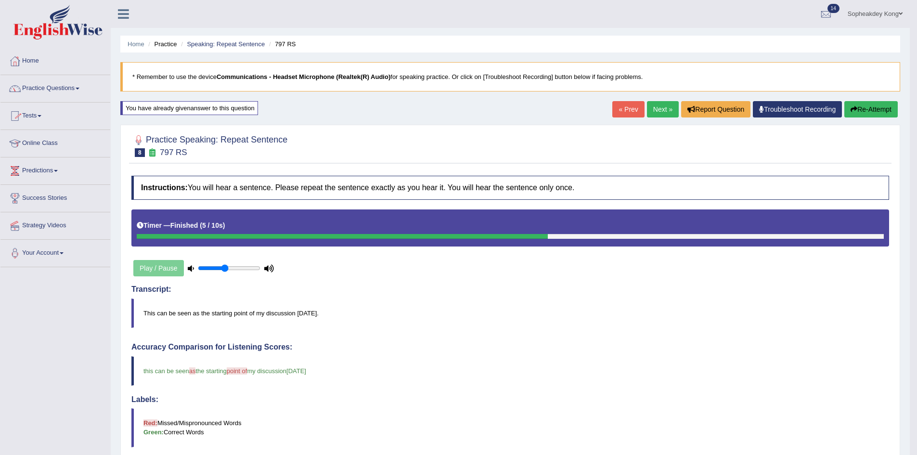
click at [76, 91] on link "Practice Questions" at bounding box center [55, 87] width 110 height 24
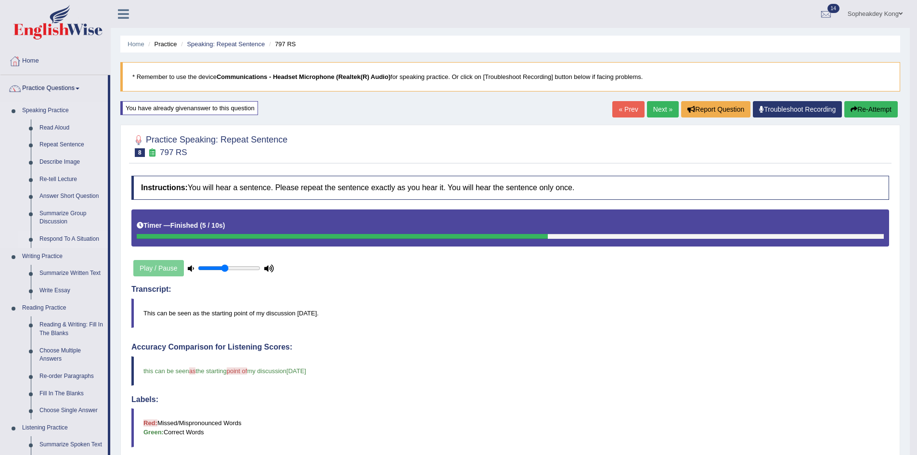
click at [76, 237] on link "Respond To A Situation" at bounding box center [71, 239] width 73 height 17
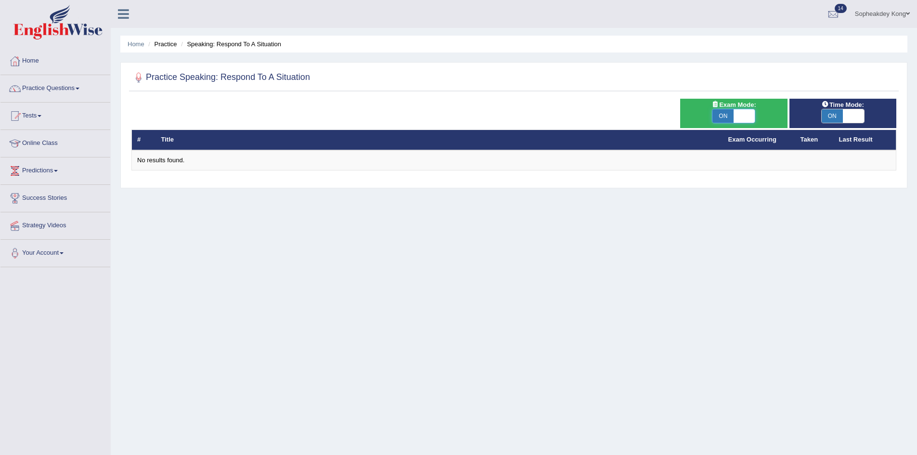
click at [750, 113] on span at bounding box center [744, 115] width 21 height 13
checkbox input "false"
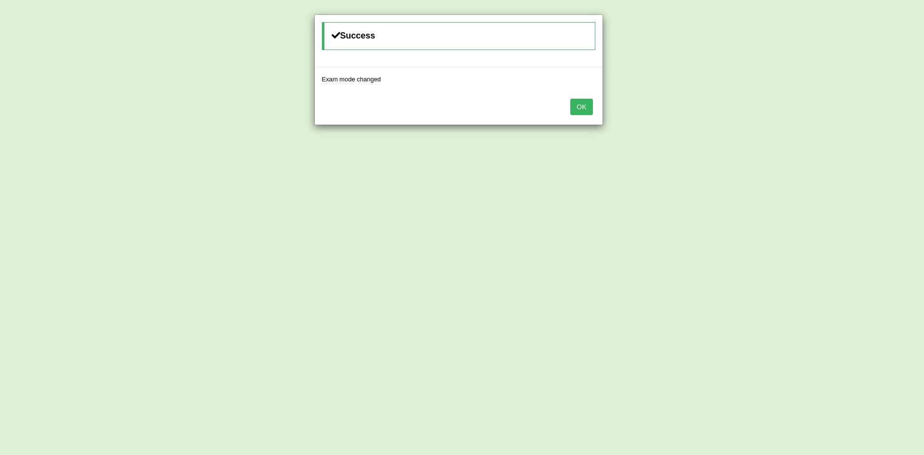
click at [581, 110] on button "OK" at bounding box center [581, 107] width 22 height 16
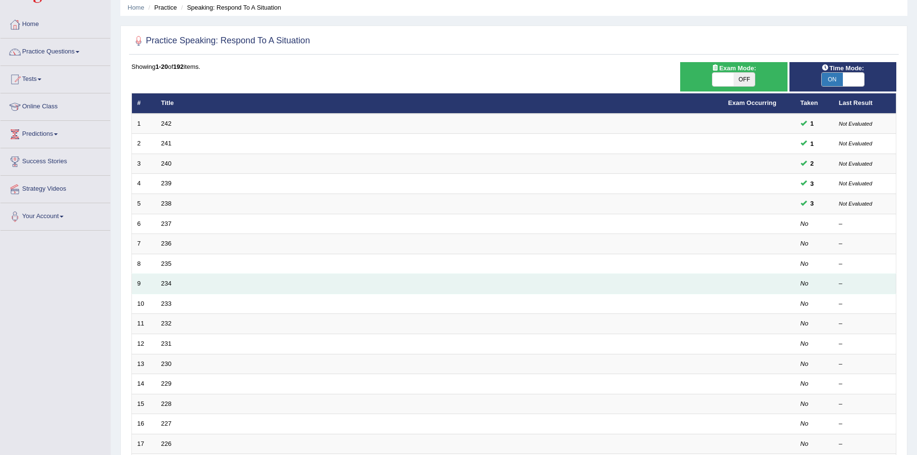
scroll to position [48, 0]
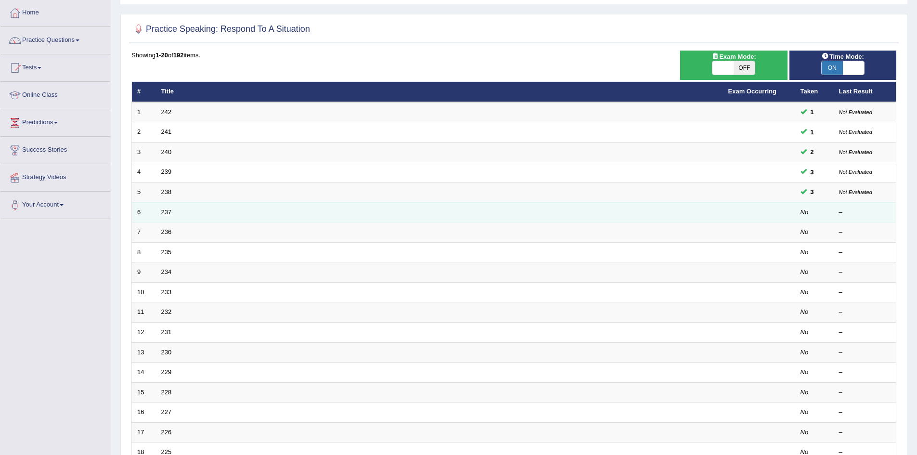
click at [166, 208] on link "237" at bounding box center [166, 211] width 11 height 7
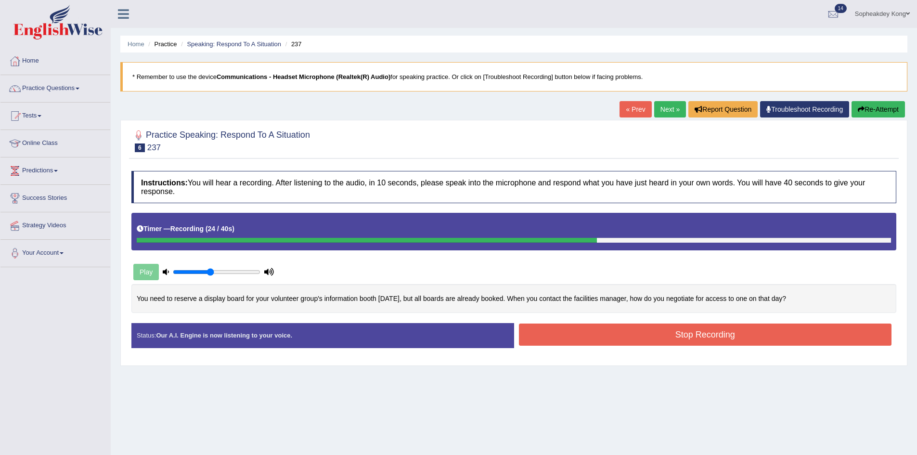
click at [585, 337] on button "Stop Recording" at bounding box center [705, 334] width 373 height 22
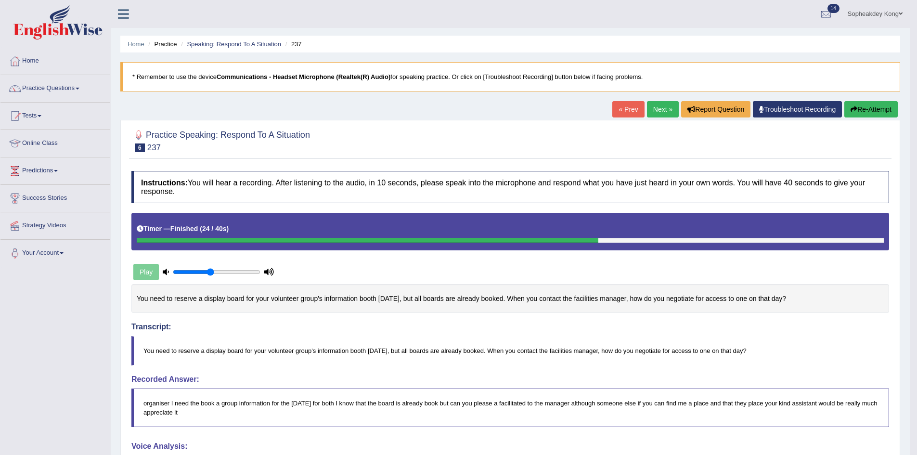
click at [863, 111] on button "Re-Attempt" at bounding box center [870, 109] width 53 height 16
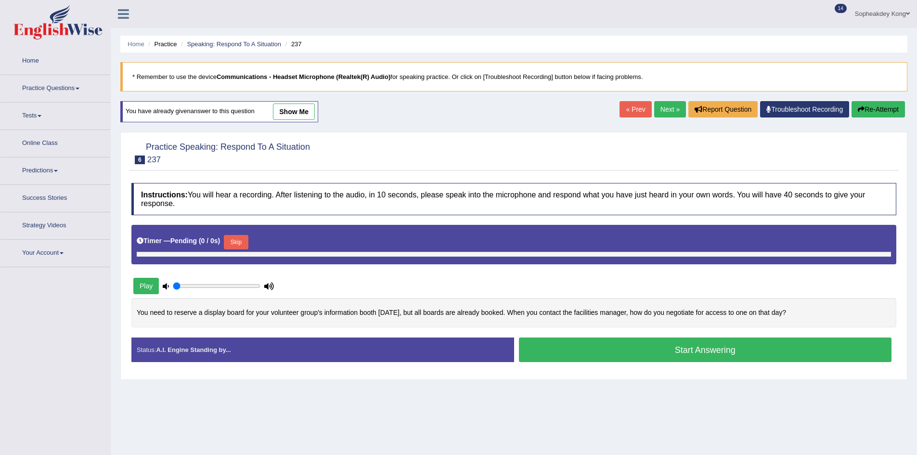
type input "0.45"
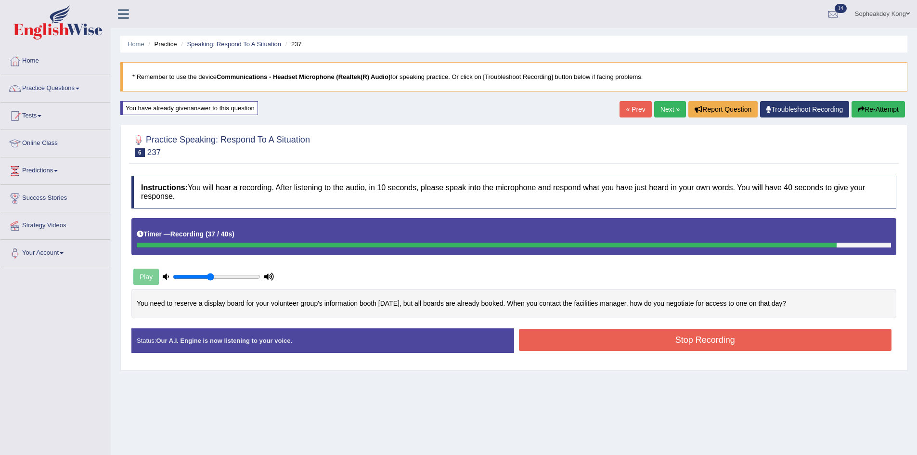
click at [658, 338] on button "Stop Recording" at bounding box center [705, 340] width 373 height 22
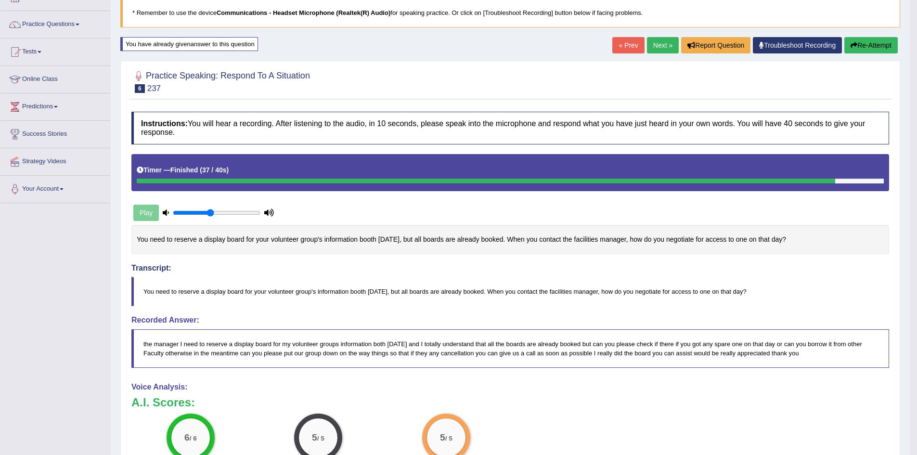
scroll to position [48, 0]
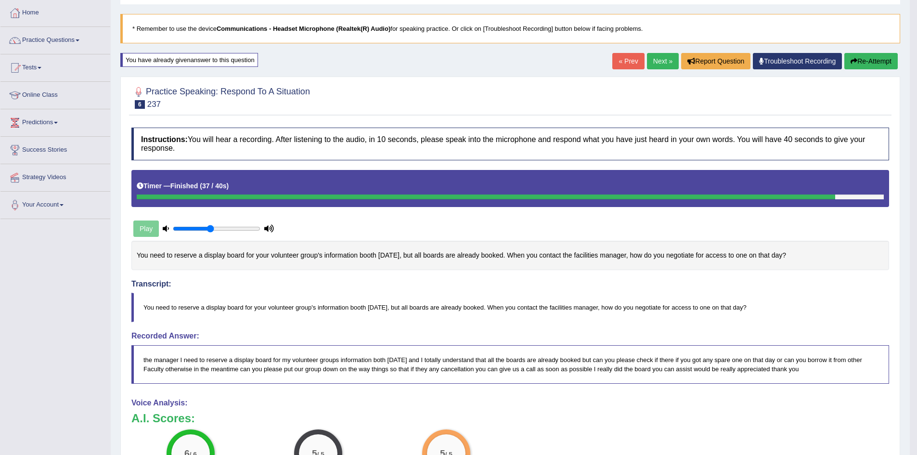
click at [84, 42] on link "Practice Questions" at bounding box center [55, 39] width 110 height 24
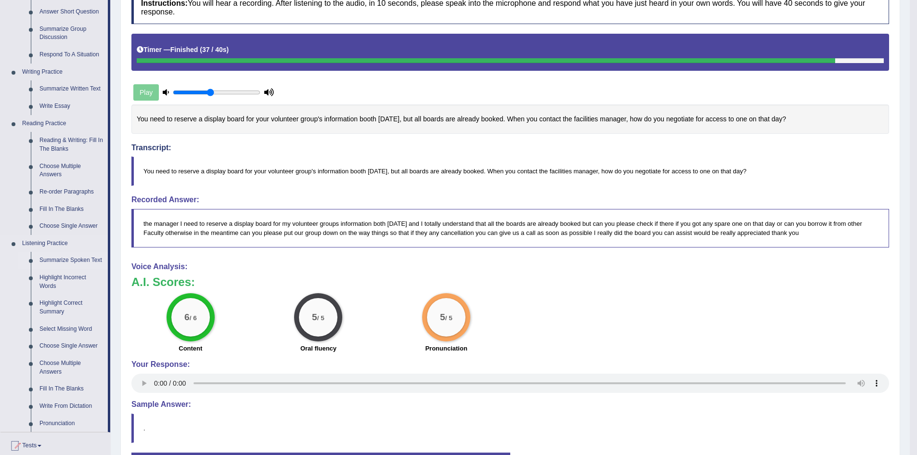
scroll to position [193, 0]
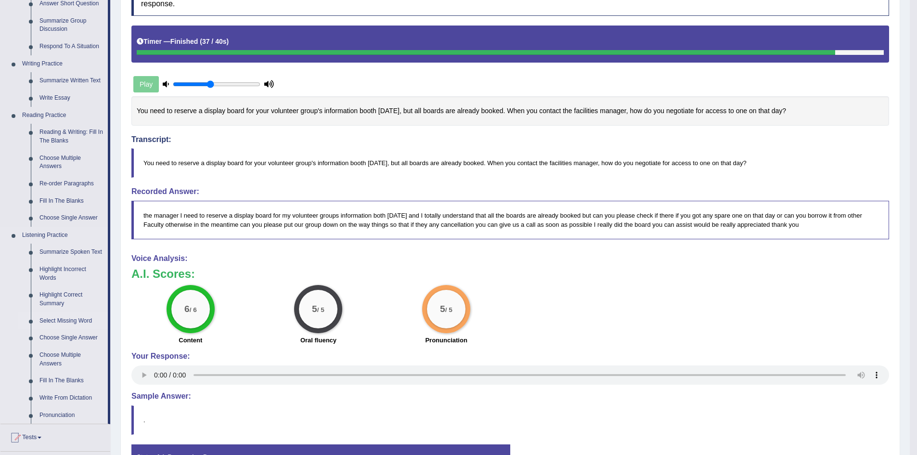
click at [71, 319] on link "Select Missing Word" at bounding box center [71, 320] width 73 height 17
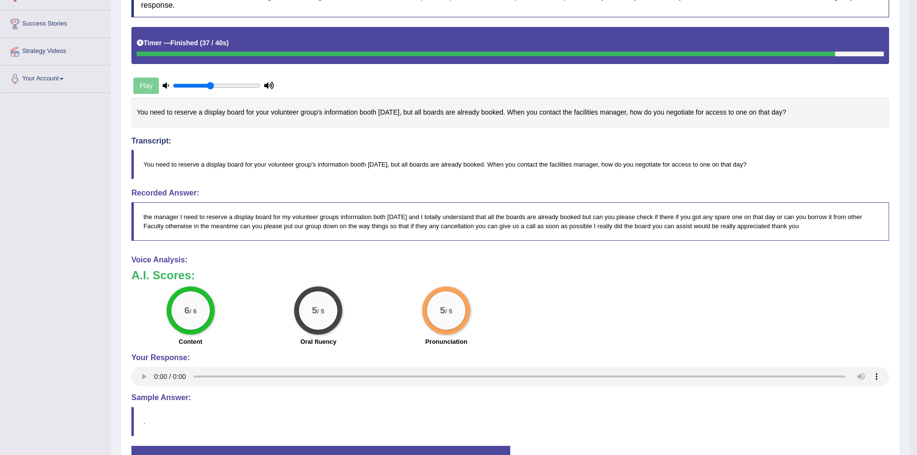
scroll to position [256, 0]
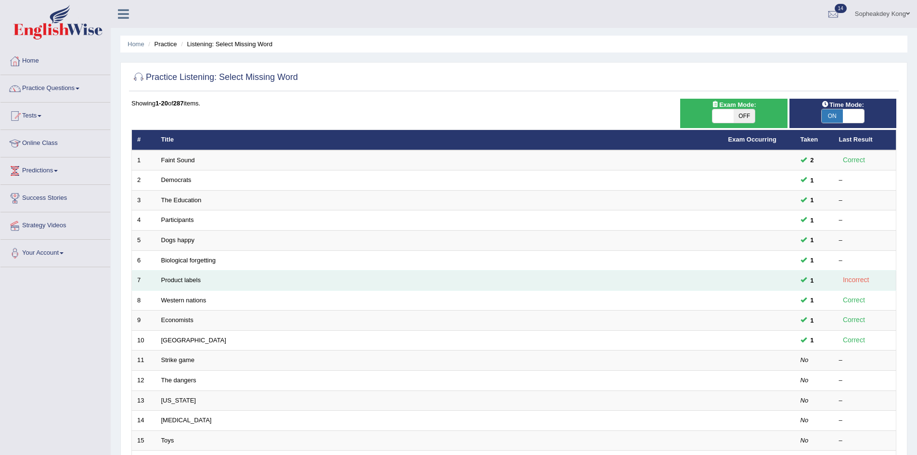
click at [435, 289] on td "Product labels" at bounding box center [439, 281] width 567 height 20
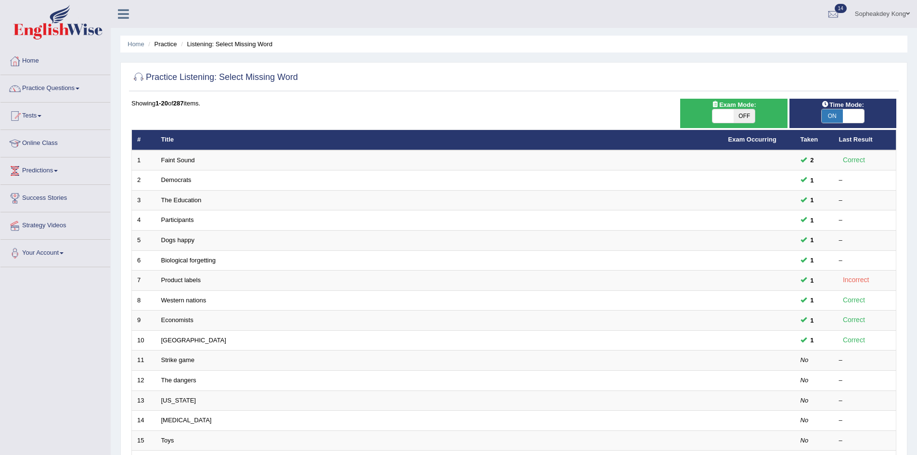
click at [721, 118] on span at bounding box center [722, 115] width 21 height 13
checkbox input "true"
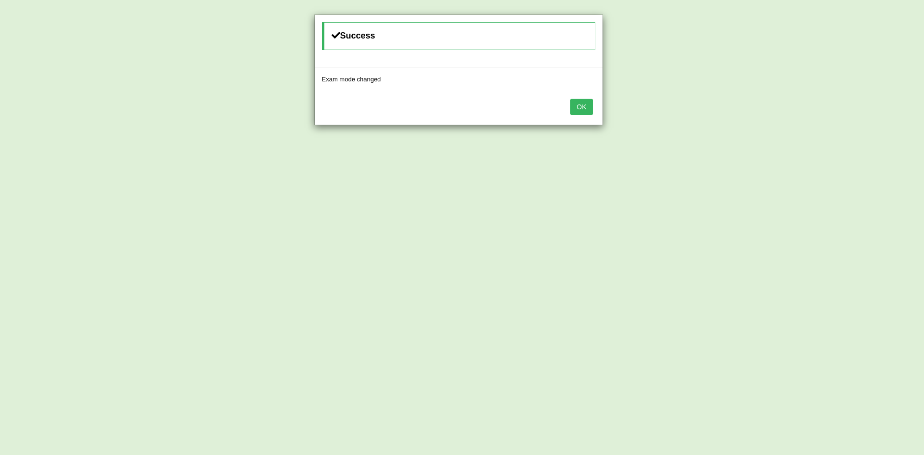
click at [583, 112] on button "OK" at bounding box center [581, 107] width 22 height 16
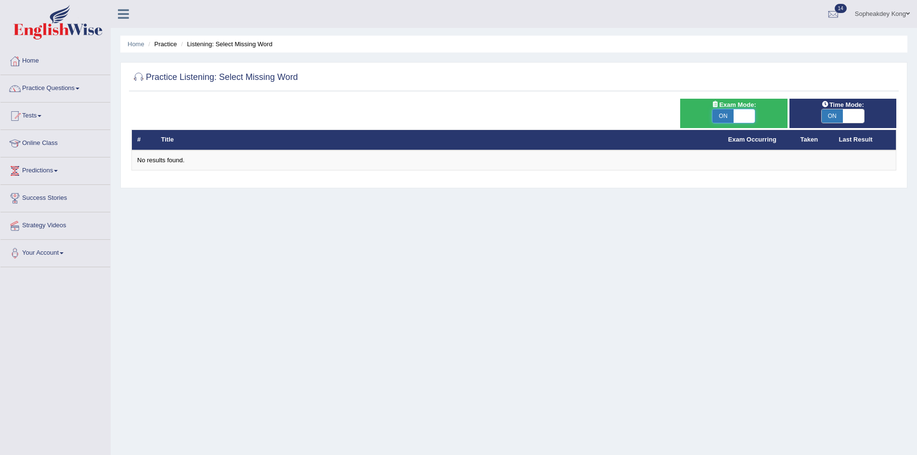
click at [743, 116] on span at bounding box center [744, 115] width 21 height 13
checkbox input "false"
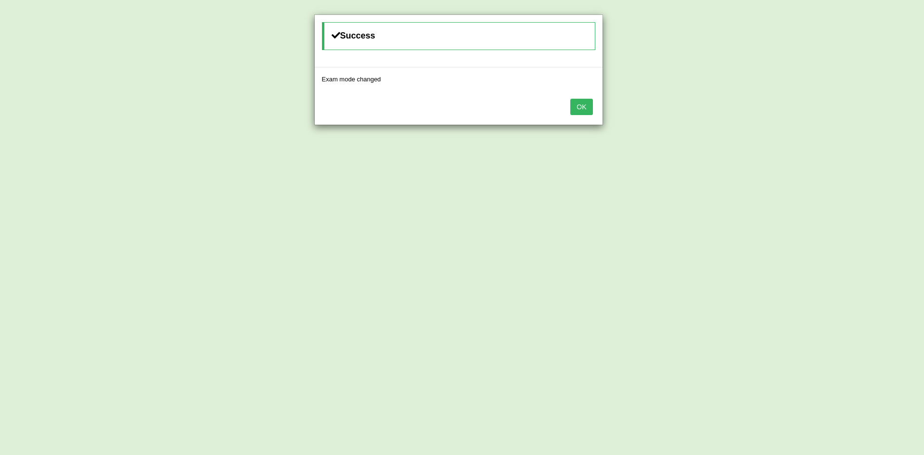
click at [577, 102] on button "OK" at bounding box center [581, 107] width 22 height 16
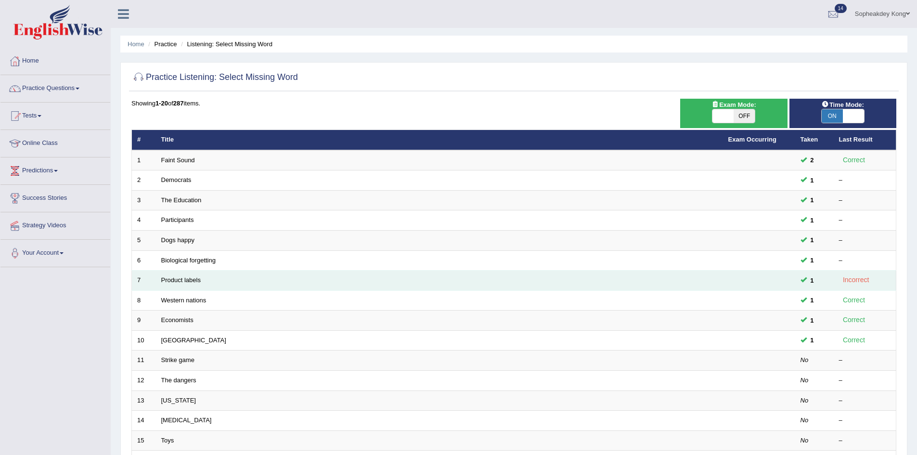
click at [785, 283] on td at bounding box center [759, 281] width 72 height 20
click at [188, 276] on link "Product labels" at bounding box center [180, 279] width 39 height 7
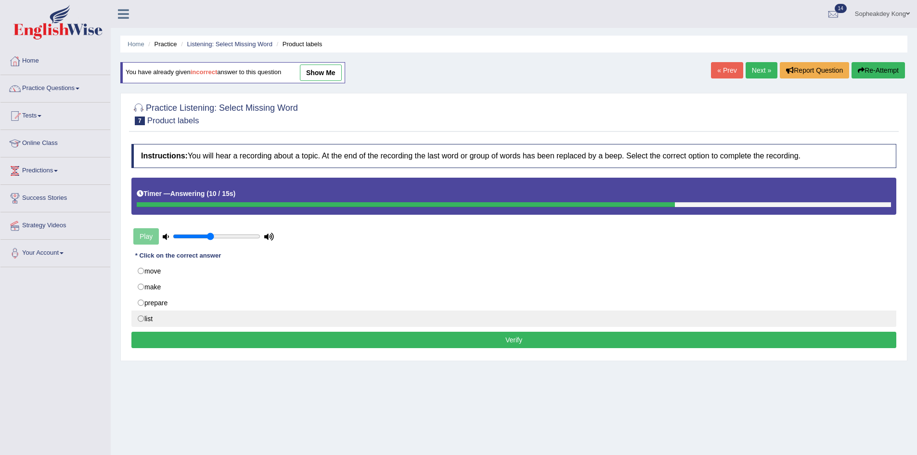
click at [142, 319] on label "list" at bounding box center [513, 318] width 765 height 16
radio input "true"
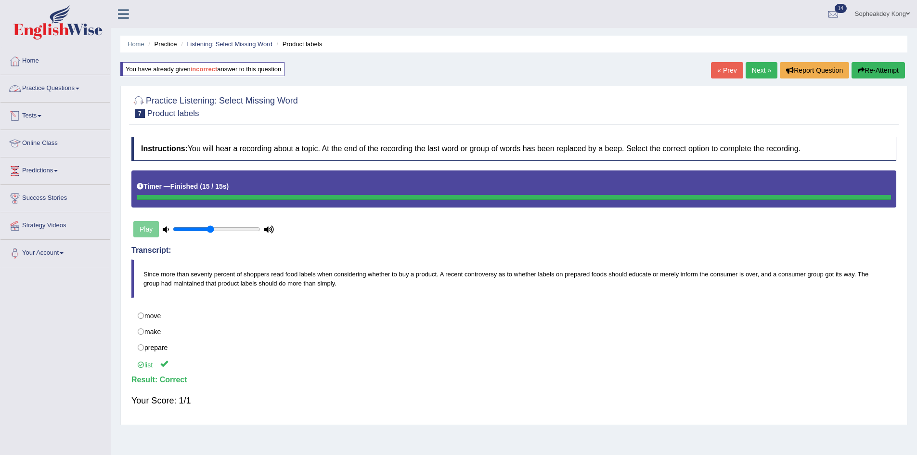
click at [84, 88] on link "Practice Questions" at bounding box center [55, 87] width 110 height 24
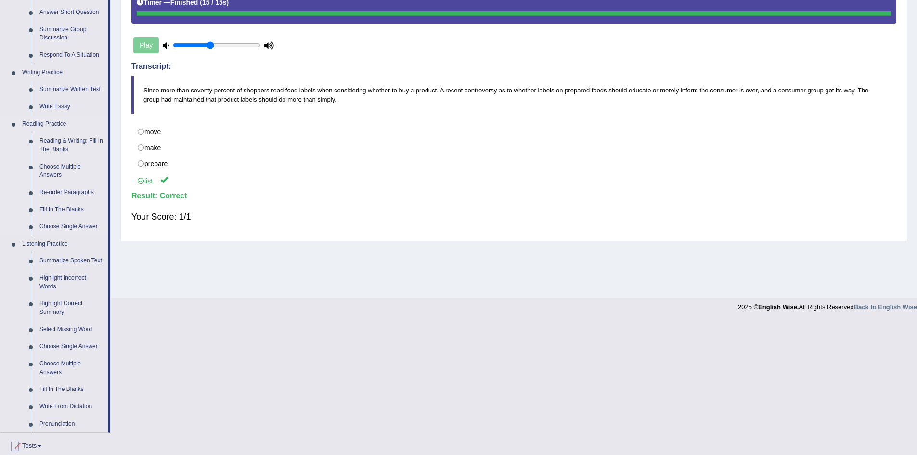
scroll to position [193, 0]
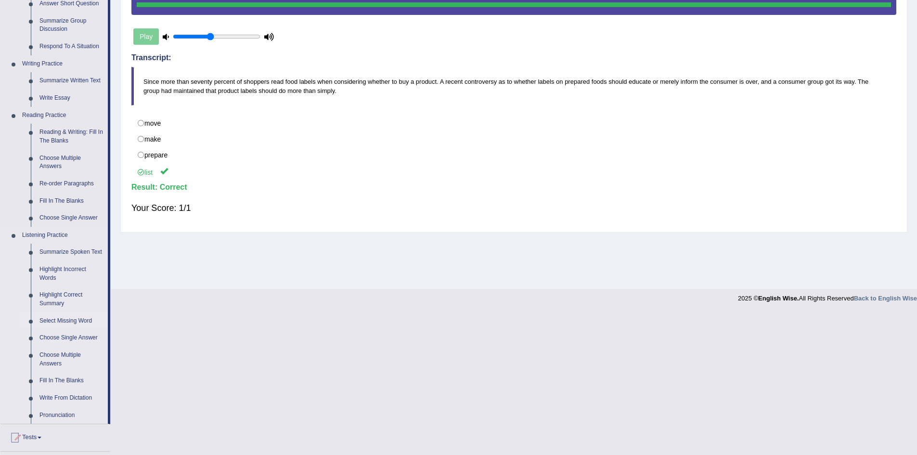
click at [64, 315] on link "Select Missing Word" at bounding box center [71, 320] width 73 height 17
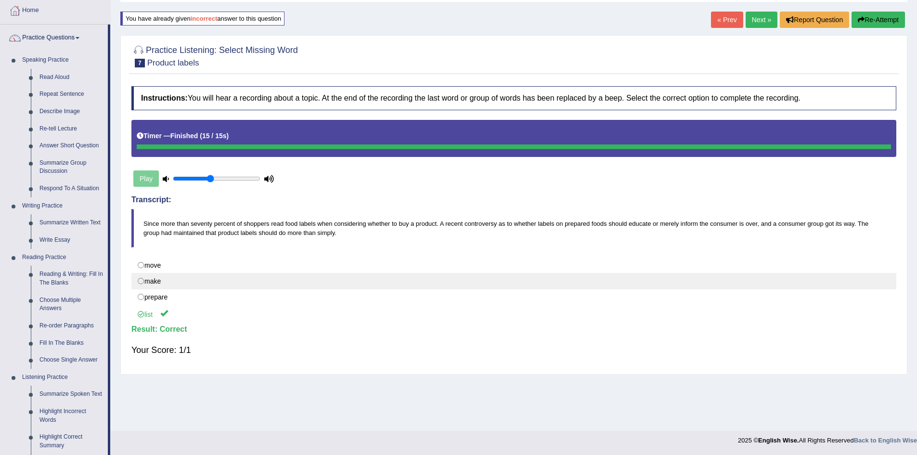
scroll to position [88, 0]
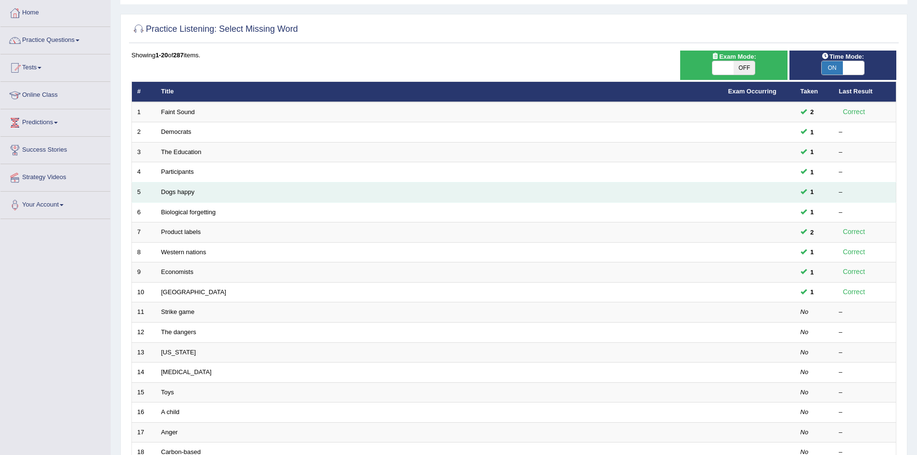
scroll to position [96, 0]
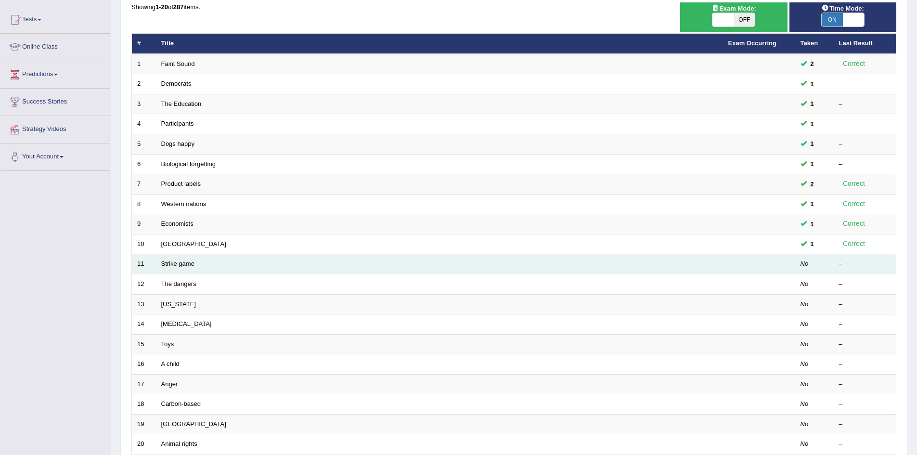
click at [782, 266] on td at bounding box center [759, 264] width 72 height 20
click at [186, 264] on link "Strike game" at bounding box center [177, 263] width 33 height 7
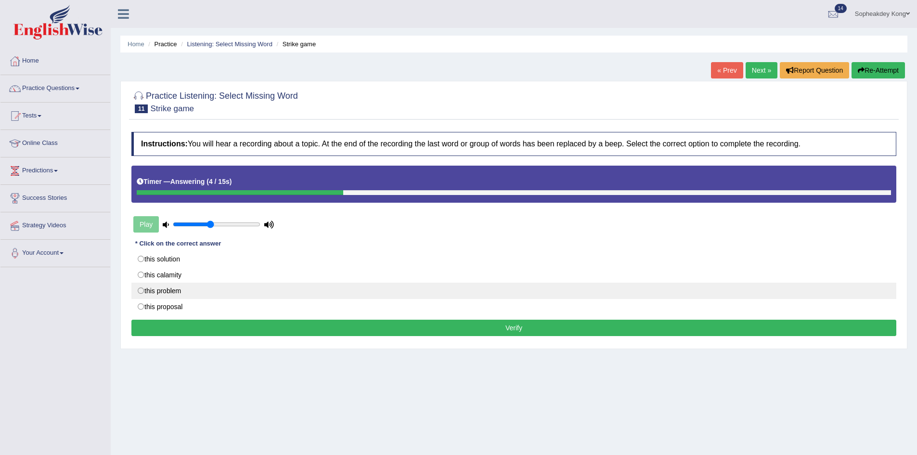
click at [141, 290] on label "this problem" at bounding box center [513, 291] width 765 height 16
radio input "true"
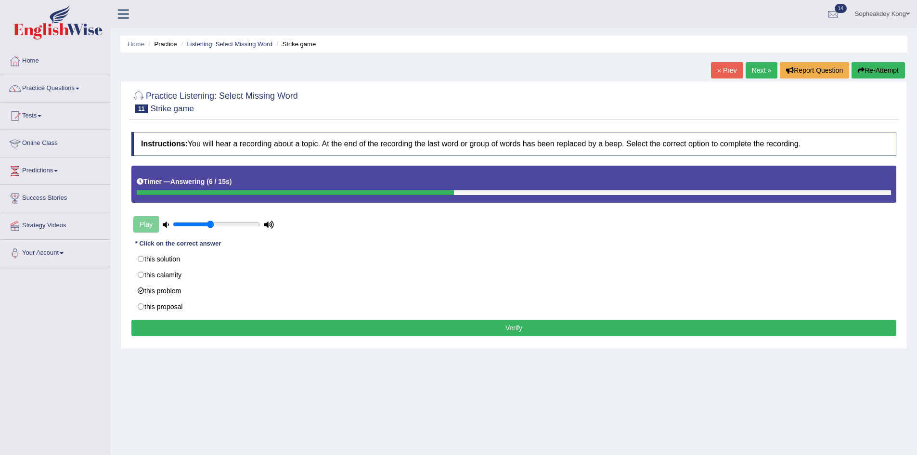
click at [250, 327] on button "Verify" at bounding box center [513, 328] width 765 height 16
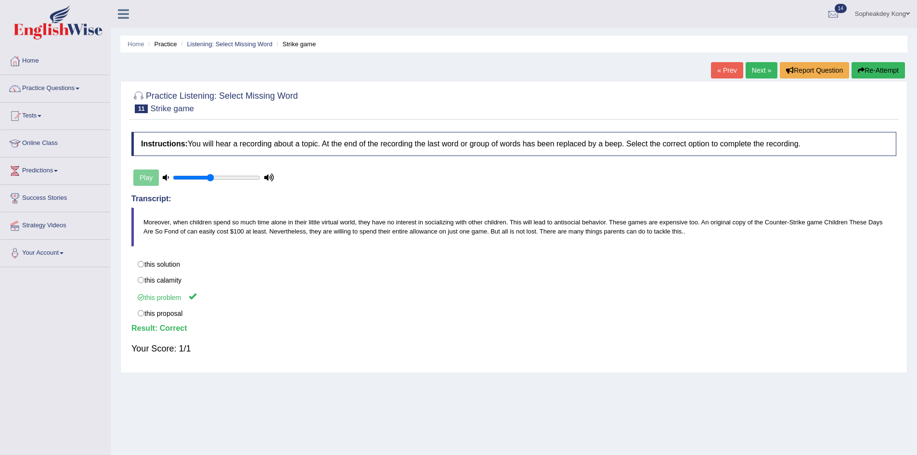
click at [760, 68] on link "Next »" at bounding box center [762, 70] width 32 height 16
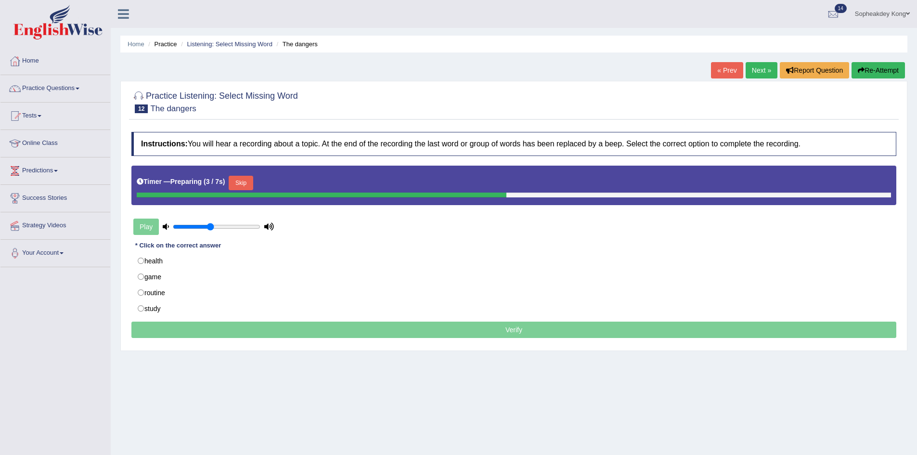
click at [253, 178] on button "Skip" at bounding box center [241, 183] width 24 height 14
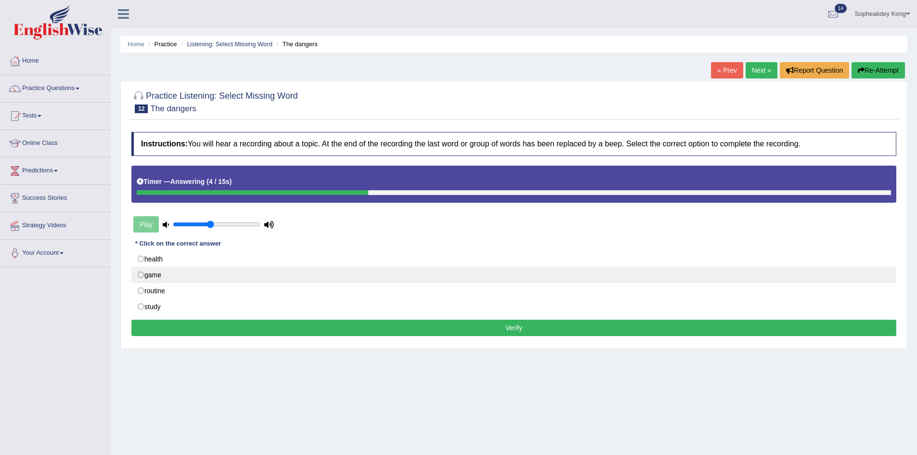
click at [142, 275] on label "game" at bounding box center [513, 275] width 765 height 16
radio input "true"
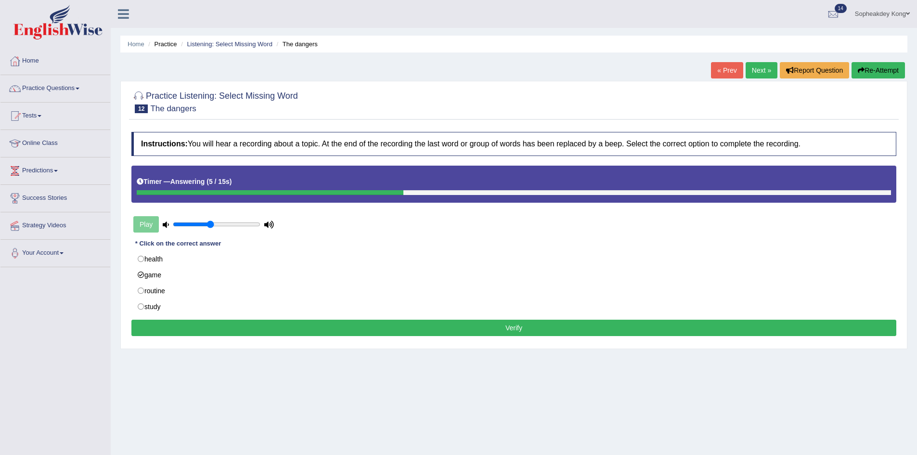
click at [185, 325] on button "Verify" at bounding box center [513, 328] width 765 height 16
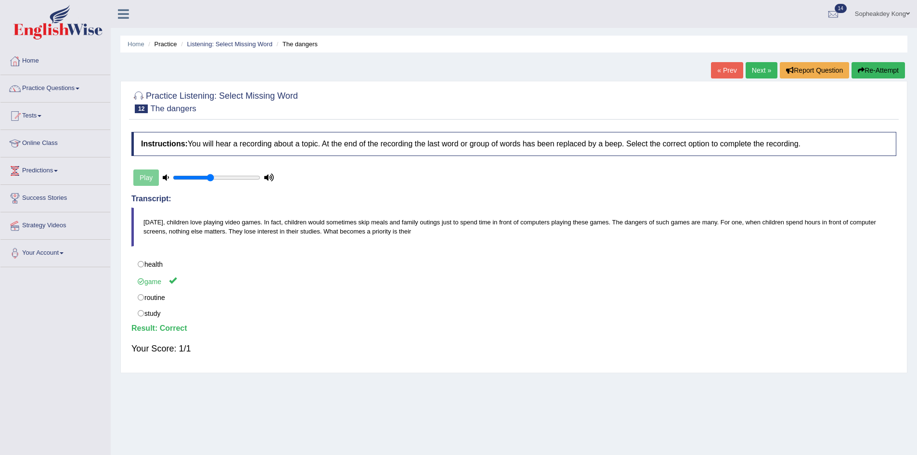
click at [758, 70] on link "Next »" at bounding box center [762, 70] width 32 height 16
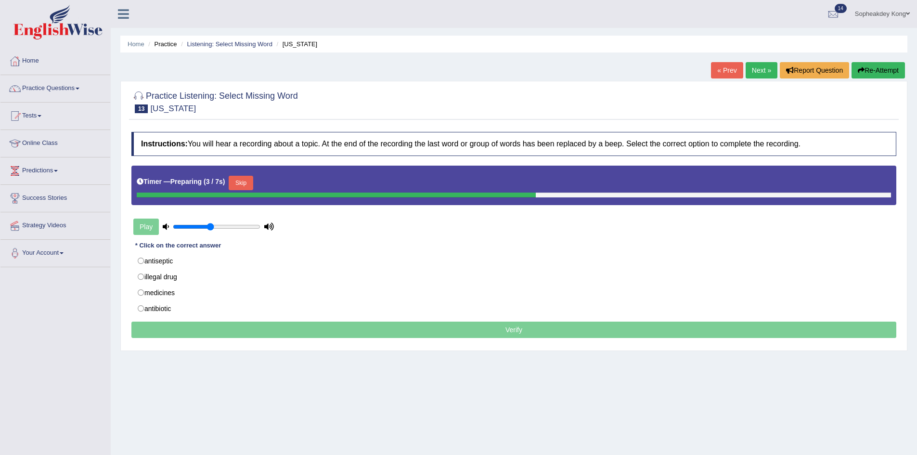
click at [253, 182] on button "Skip" at bounding box center [241, 183] width 24 height 14
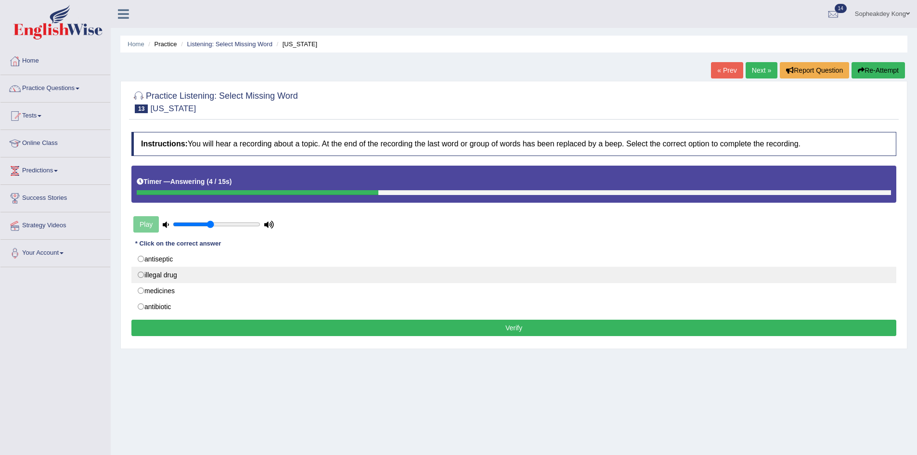
click at [142, 274] on label "illegal drug" at bounding box center [513, 275] width 765 height 16
radio input "true"
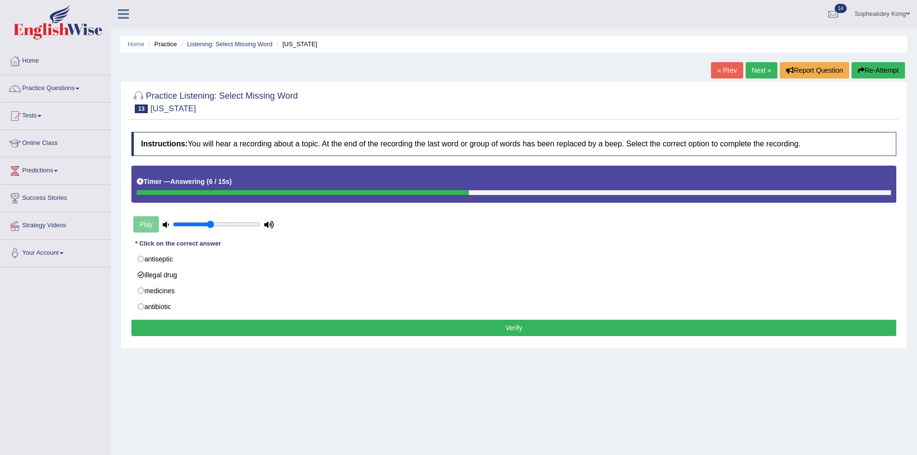
click at [216, 326] on button "Verify" at bounding box center [513, 328] width 765 height 16
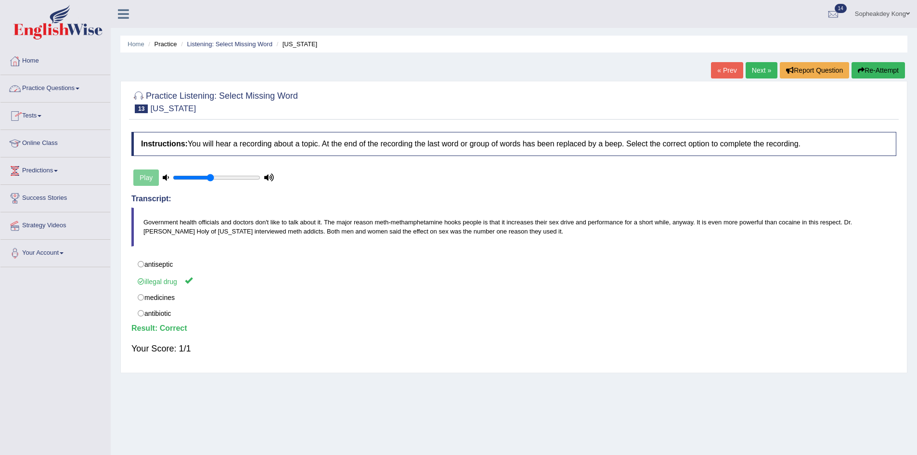
click at [84, 88] on link "Practice Questions" at bounding box center [55, 87] width 110 height 24
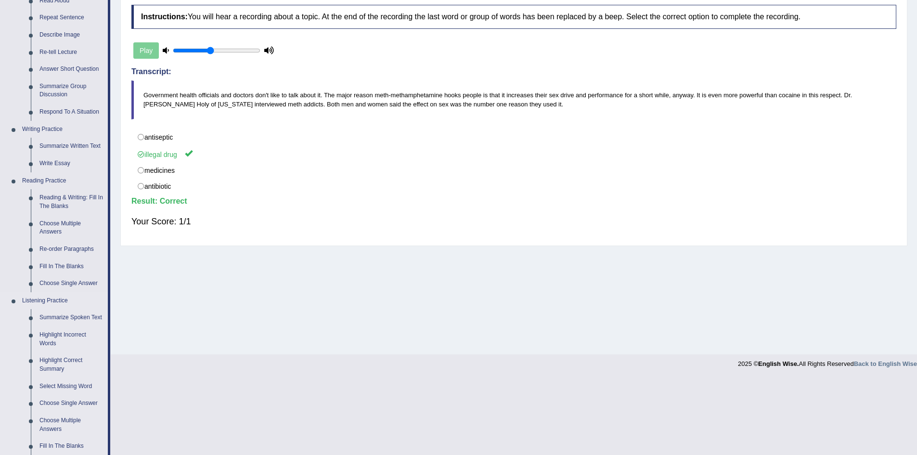
scroll to position [144, 0]
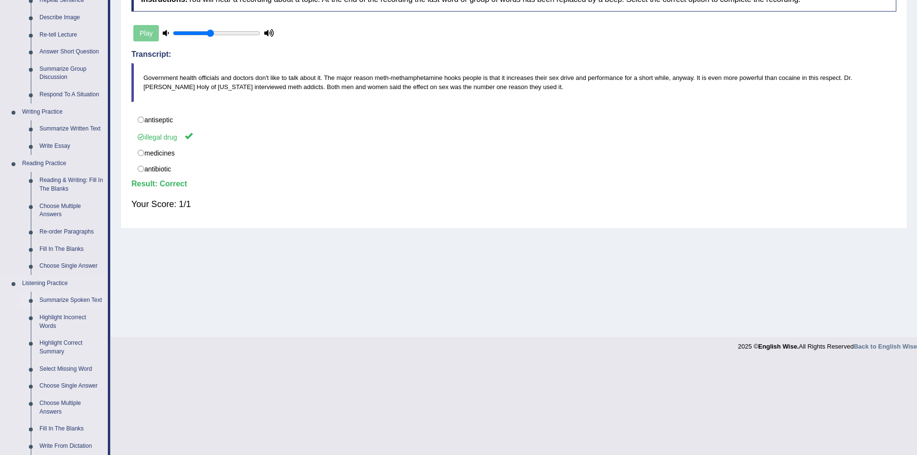
click at [63, 297] on link "Summarize Spoken Text" at bounding box center [71, 300] width 73 height 17
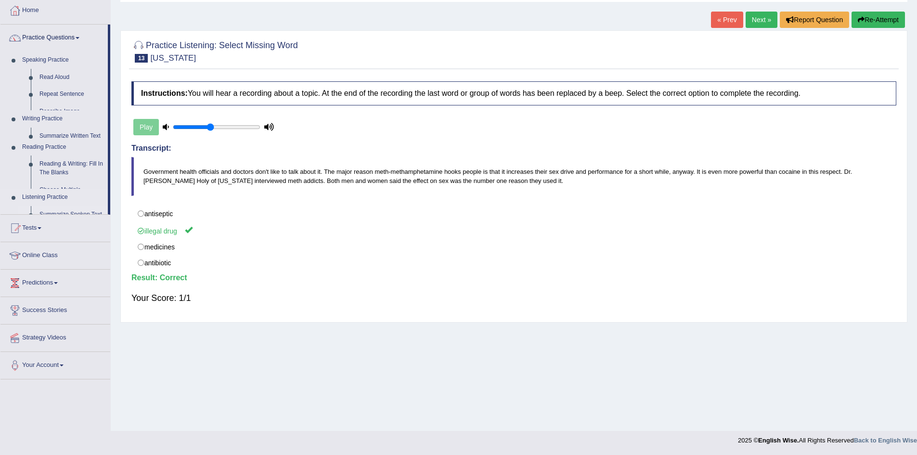
scroll to position [51, 0]
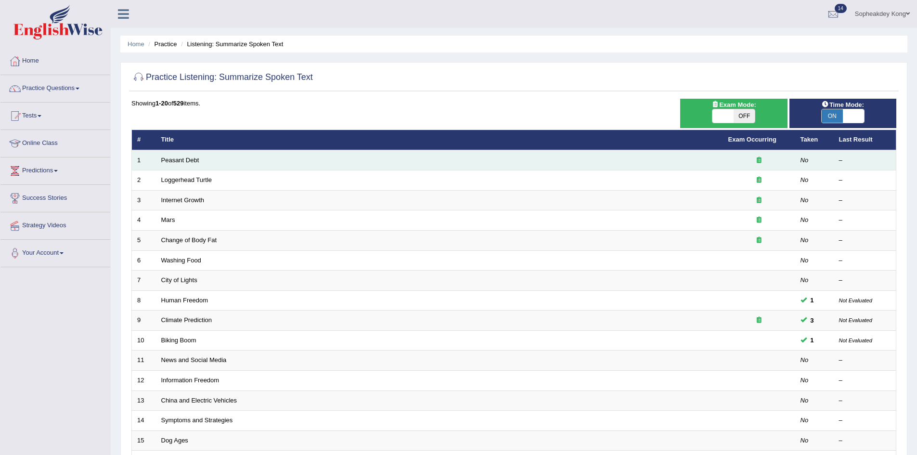
click at [741, 158] on div at bounding box center [759, 160] width 62 height 9
click at [183, 161] on link "Peasant Debt" at bounding box center [180, 159] width 38 height 7
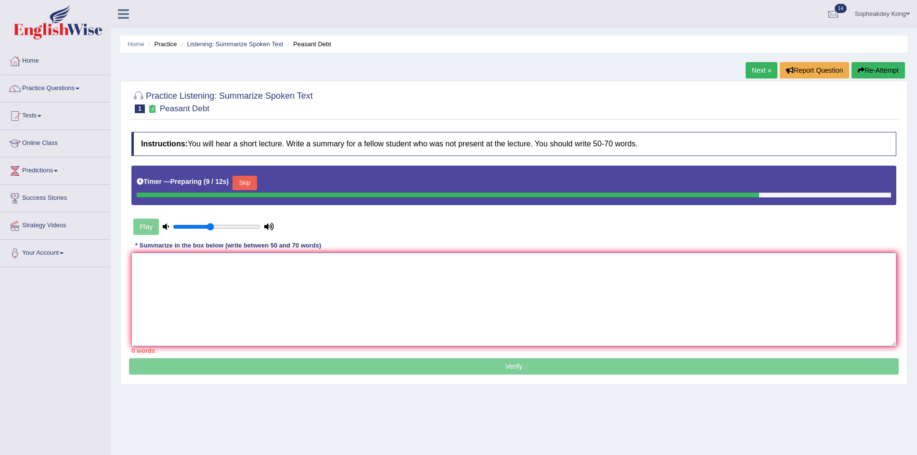
click at [145, 284] on textarea at bounding box center [513, 299] width 765 height 93
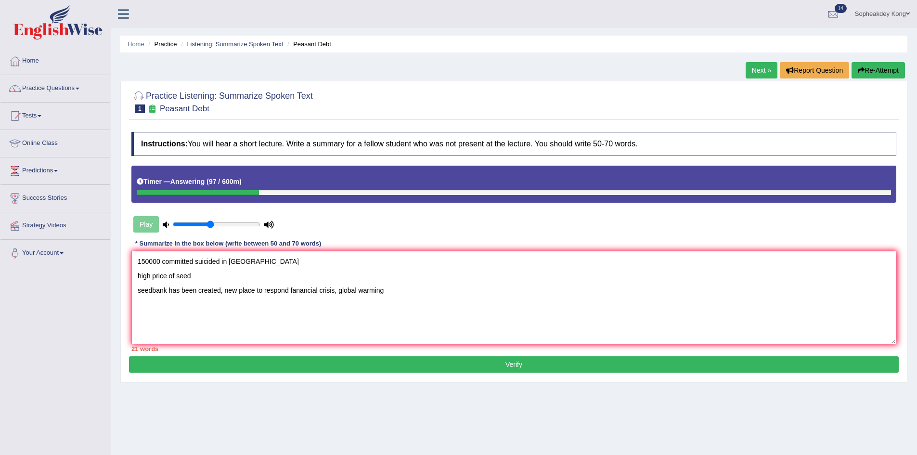
click at [138, 262] on textarea "150000 committed suicided in [GEOGRAPHIC_DATA] high price of seed seedbank has …" at bounding box center [513, 297] width 765 height 93
click at [264, 263] on textarea "High price of seed has led to one hundred thousand 150000 committed suicided in…" at bounding box center [513, 297] width 765 height 93
click at [320, 266] on textarea "High price of seed has led to one hundred and fifty thousand 150000 committed s…" at bounding box center [513, 297] width 765 height 93
click at [342, 262] on textarea "High price of seed has led to one hundred and fifty thousand farmers committed …" at bounding box center [513, 297] width 765 height 93
click at [383, 264] on textarea "High price of seed has led to one hundred and fifty thousand farmers to committ…" at bounding box center [513, 297] width 765 height 93
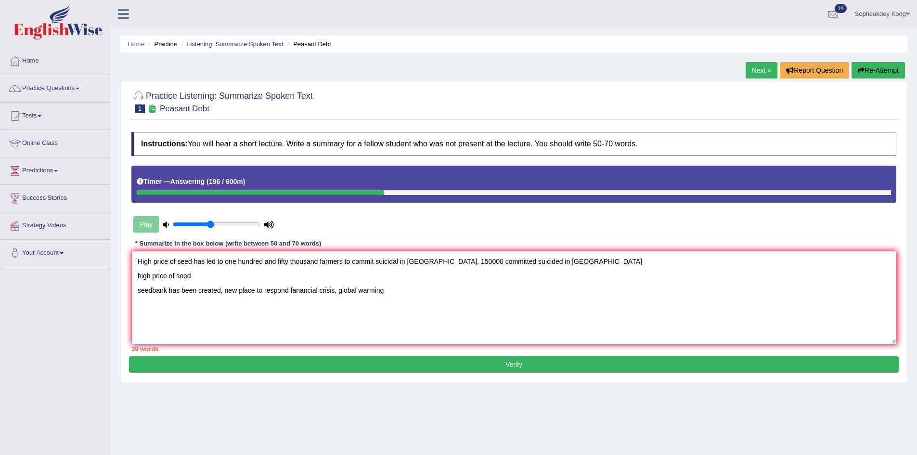
click at [398, 262] on textarea "High price of seed has led to one hundred and fifty thousand farmers to commit …" at bounding box center [513, 297] width 765 height 93
click at [426, 259] on textarea "High price of seed has led to one hundred and fifty thousand farmers to commit …" at bounding box center [513, 297] width 765 height 93
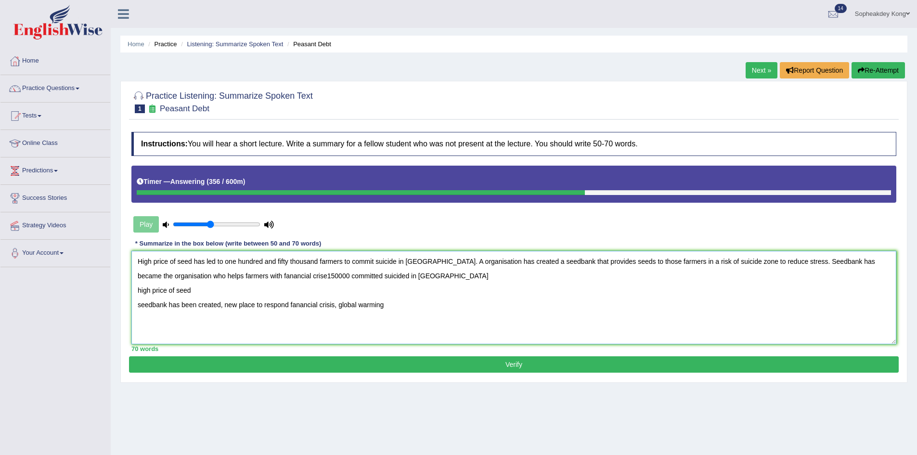
click at [232, 275] on textarea "High price of seed has led to one hundred and fifty thousand farmers to commit …" at bounding box center [513, 297] width 765 height 93
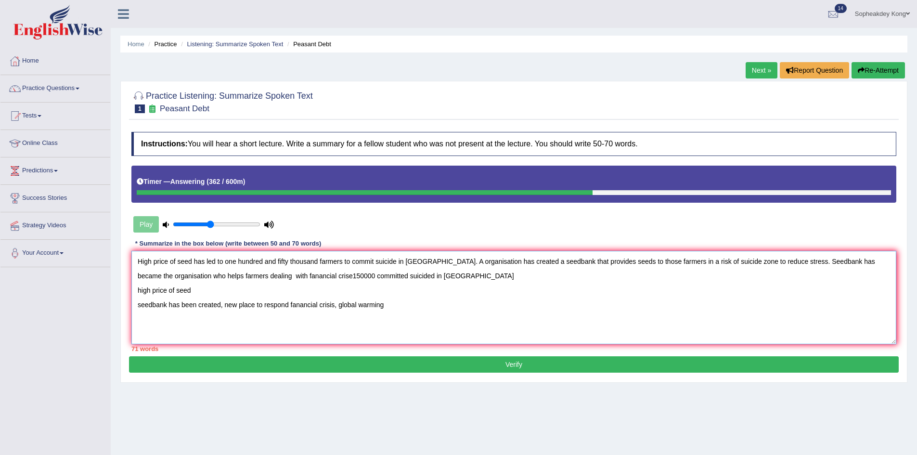
click at [315, 277] on textarea "High price of seed has led to one hundred and fifty thousand farmers to commit …" at bounding box center [513, 297] width 765 height 93
drag, startPoint x: 402, startPoint y: 274, endPoint x: 424, endPoint y: 301, distance: 35.3
click at [424, 301] on textarea "High price of seed has led to one hundred and fifty thousand farmers to commit …" at bounding box center [513, 297] width 765 height 93
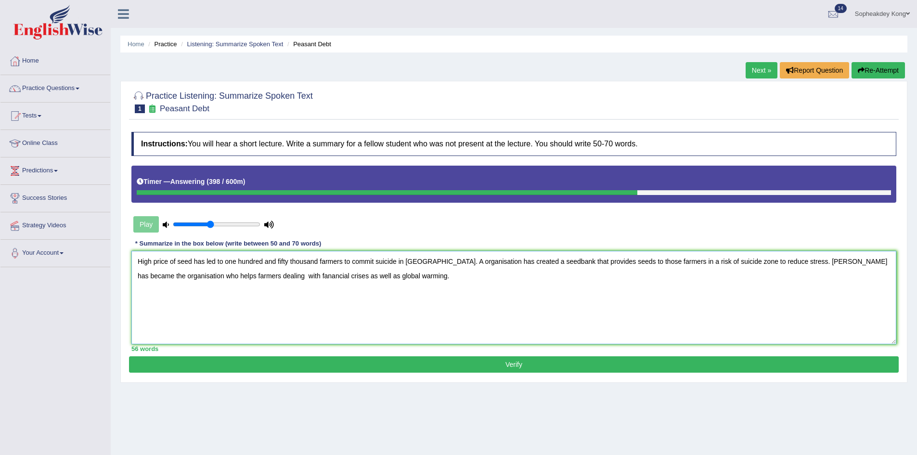
click at [427, 262] on textarea "High price of seed has led to one hundred and fifty thousand farmers to commit …" at bounding box center [513, 297] width 765 height 93
click at [667, 261] on textarea "High price of seed has led to one hundred and fifty thousand farmers to commit …" at bounding box center [513, 297] width 765 height 93
click at [738, 260] on textarea "High price of seed has led to one hundred and fifty thousand farmers to commit …" at bounding box center [513, 297] width 765 height 93
click at [146, 277] on textarea "High price of seed has led to one hundred and fifty thousand farmers to commit …" at bounding box center [513, 297] width 765 height 93
click at [136, 276] on textarea "High price of seed has led to one hundred and fifty thousand farmers to commit …" at bounding box center [513, 297] width 765 height 93
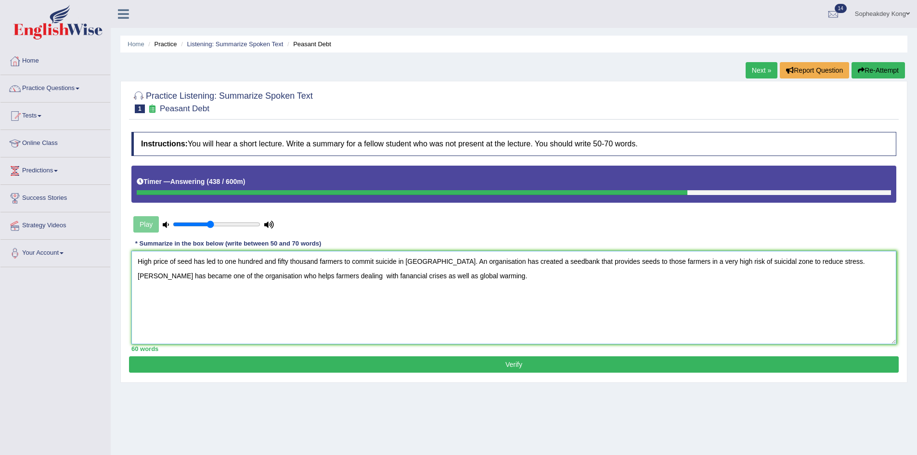
click at [205, 279] on textarea "High price of seed has led to one hundred and fifty thousand farmers to commit …" at bounding box center [513, 297] width 765 height 93
click at [294, 275] on textarea "High price of seed has led to one hundred and fifty thousand farmers to commit …" at bounding box center [513, 297] width 765 height 93
click at [310, 279] on textarea "High price of seed has led to one hundred and fifty thousand farmers to commit …" at bounding box center [513, 297] width 765 height 93
click at [433, 278] on textarea "High price of seed has led to one hundred and fifty thousand farmers to commit …" at bounding box center [513, 297] width 765 height 93
click at [484, 278] on textarea "High price of seed has led to one hundred and fifty thousand farmers to commit …" at bounding box center [513, 297] width 765 height 93
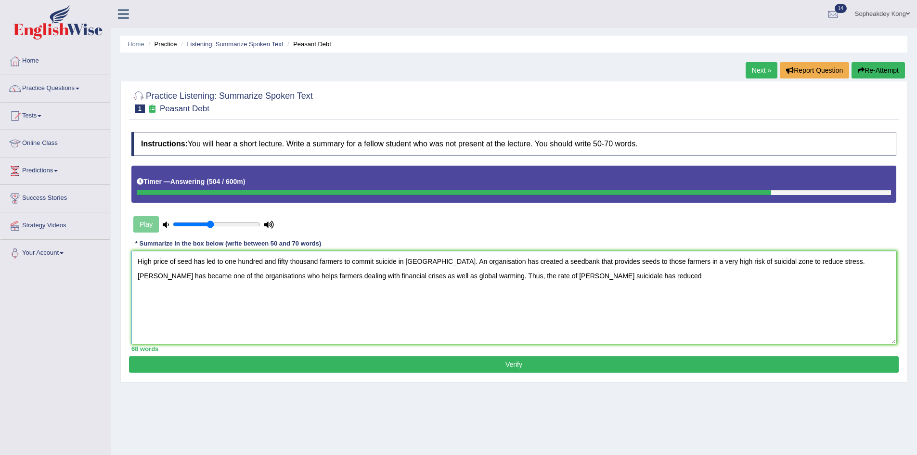
click at [534, 278] on textarea "High price of seed has led to one hundred and fifty thousand farmers to commit …" at bounding box center [513, 297] width 765 height 93
click at [574, 281] on textarea "High price of seed has led to one hundred and fifty thousand farmers to commit …" at bounding box center [513, 297] width 765 height 93
click at [461, 275] on textarea "High price of seed has led to one hundred and fifty thousand farmers to commit …" at bounding box center [513, 297] width 765 height 93
click at [557, 276] on textarea "High price of seed has led to one hundred and fifty thousand farmers to commit …" at bounding box center [513, 297] width 765 height 93
type textarea "High price of seed has led to one hundred and fifty thousand farmers to commit …"
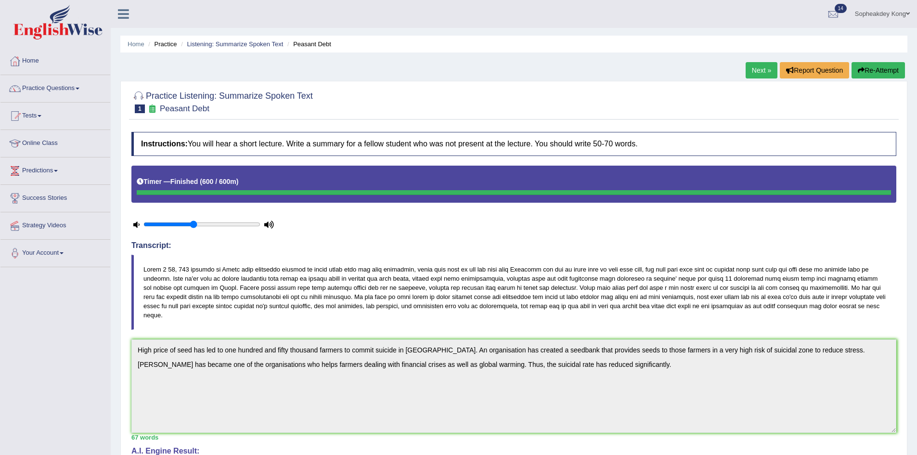
click at [867, 74] on button "Re-Attempt" at bounding box center [878, 70] width 53 height 16
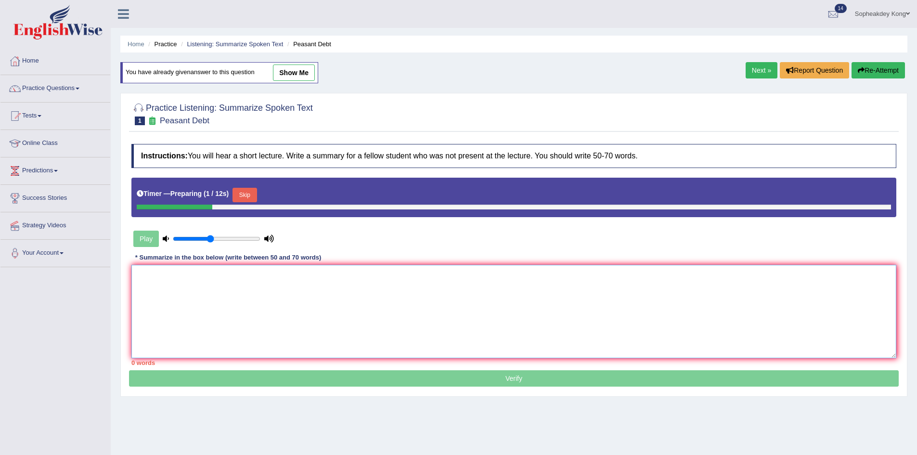
click at [142, 281] on textarea at bounding box center [513, 311] width 765 height 93
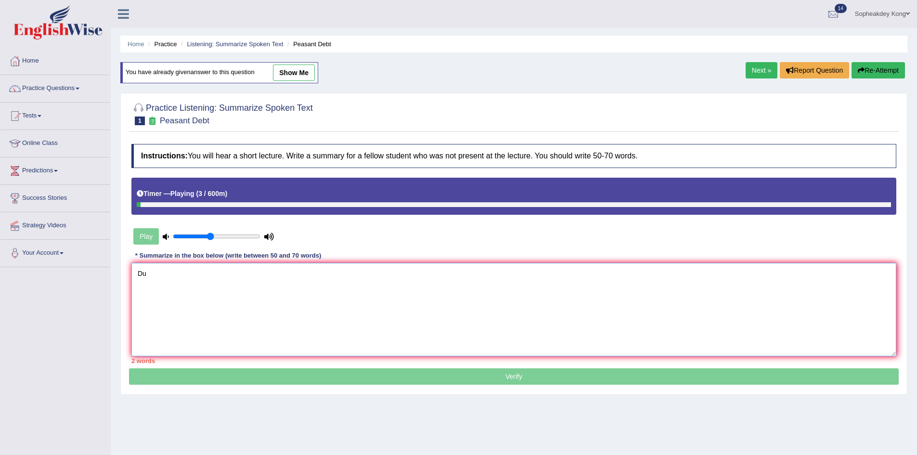
type textarea "D"
type textarea "T"
click at [171, 274] on textarea "Today, high cost of seeds and chemical" at bounding box center [513, 309] width 765 height 93
click at [207, 270] on textarea "Today, the highest cost of seeds and chemical" at bounding box center [513, 309] width 765 height 93
click at [260, 273] on textarea "Today, the highest cost in farming are of seeds and chemical" at bounding box center [513, 309] width 765 height 93
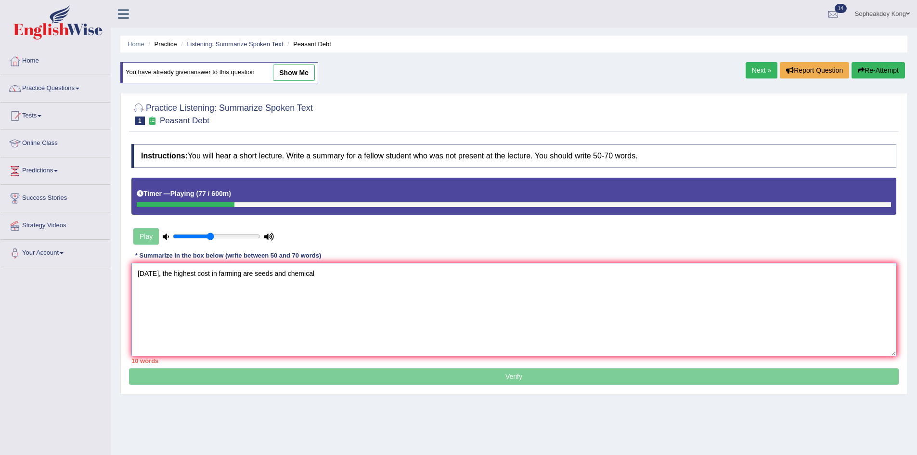
click at [311, 271] on textarea "Today, the highest cost in farming are seeds and chemical" at bounding box center [513, 309] width 765 height 93
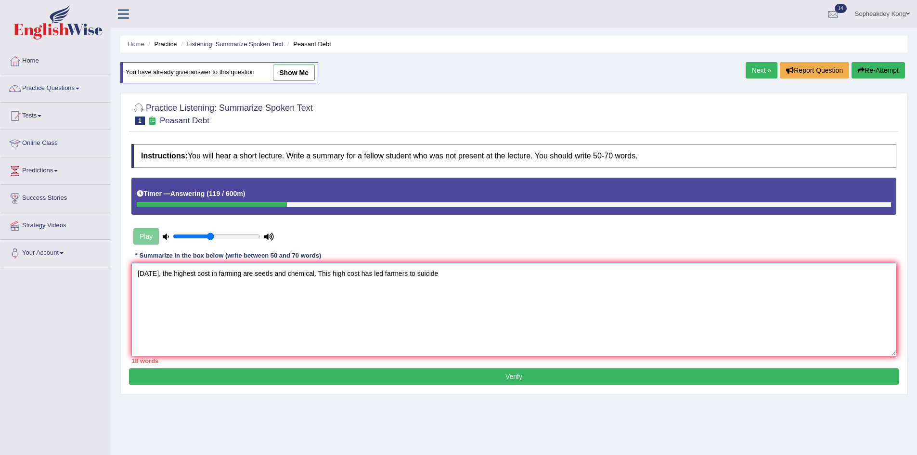
click at [381, 275] on textarea "Today, the highest cost in farming are seeds and chemical. This high cost has l…" at bounding box center [513, 309] width 765 height 93
click at [529, 275] on textarea "Today, the highest cost in farming are seeds and chemical. This high cost has l…" at bounding box center [513, 309] width 765 height 93
click at [557, 275] on textarea "Today, the highest cost in farming are seeds and chemical. This high cost has l…" at bounding box center [513, 309] width 765 height 93
click at [617, 273] on textarea "Today, the highest cost in farming are seeds and chemical. This high cost has l…" at bounding box center [513, 309] width 765 height 93
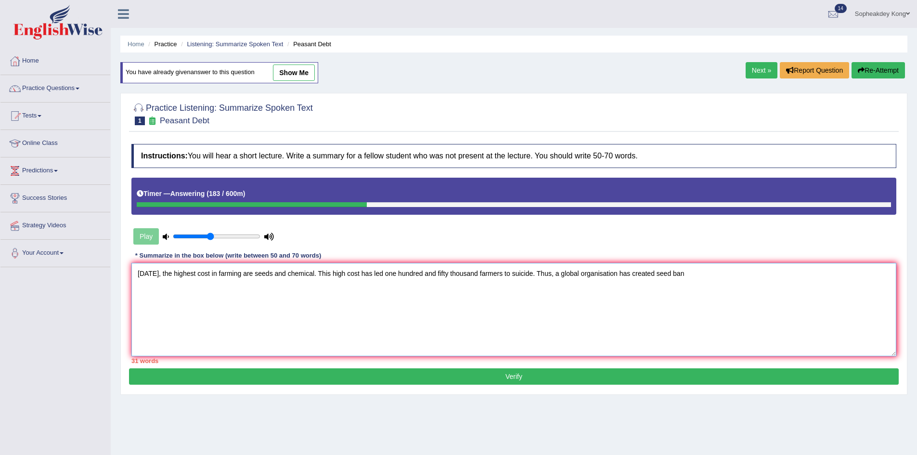
click at [653, 272] on textarea "Today, the highest cost in farming are seeds and chemical. This high cost has l…" at bounding box center [513, 309] width 765 height 93
click at [697, 276] on textarea "Today, the highest cost in farming are seeds and chemical. This high cost has l…" at bounding box center [513, 309] width 765 height 93
click at [528, 274] on textarea "Today, the highest cost in farming are seeds and chemical. This high cost has l…" at bounding box center [513, 309] width 765 height 93
click at [727, 271] on textarea "Today, the highest cost in farming are seeds and chemical. This high cost has l…" at bounding box center [513, 309] width 765 height 93
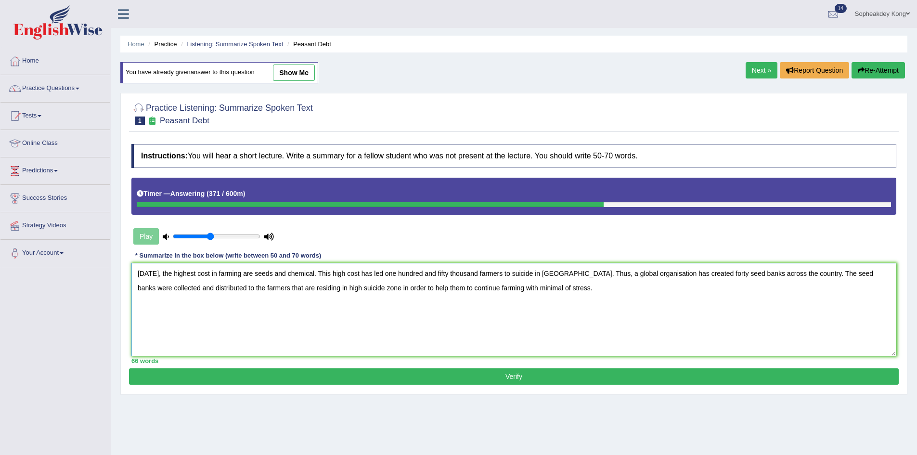
click at [796, 273] on textarea "Today, the highest cost in farming are seeds and chemical. This high cost has l…" at bounding box center [513, 309] width 765 height 93
click at [821, 276] on textarea "Today, the highest cost in farming are seeds and chemical. This high cost has l…" at bounding box center [513, 309] width 765 height 93
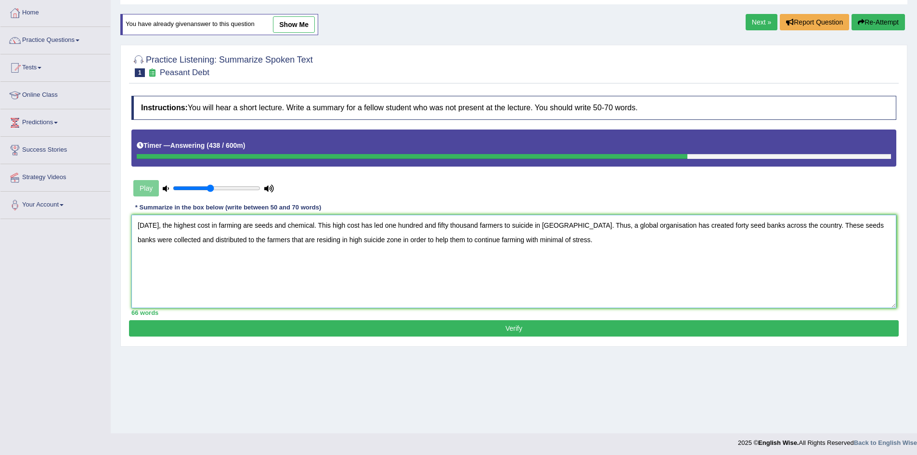
type textarea "Today, the highest cost in farming are seeds and chemical. This high cost has l…"
click at [512, 327] on button "Verify" at bounding box center [514, 328] width 770 height 16
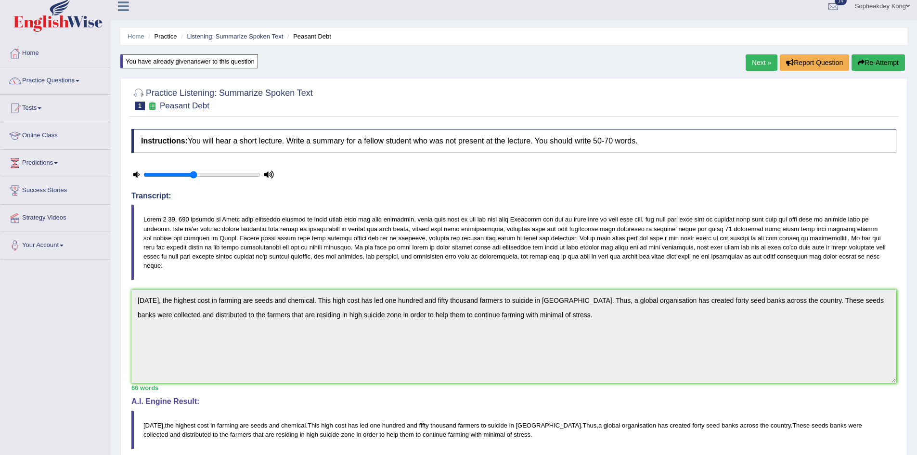
scroll to position [0, 0]
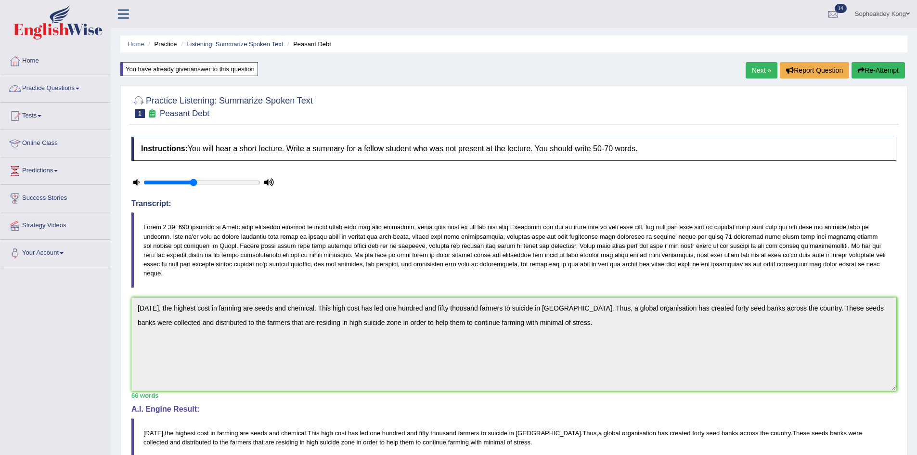
click at [81, 87] on link "Practice Questions" at bounding box center [55, 87] width 110 height 24
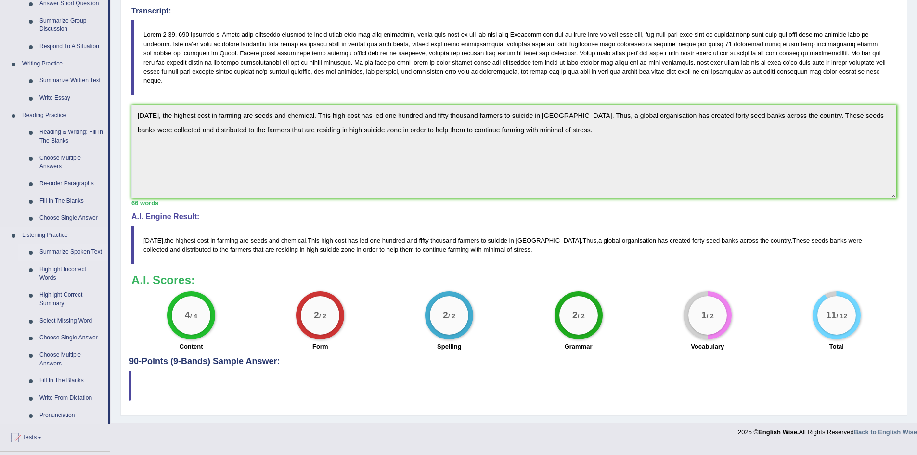
scroll to position [241, 0]
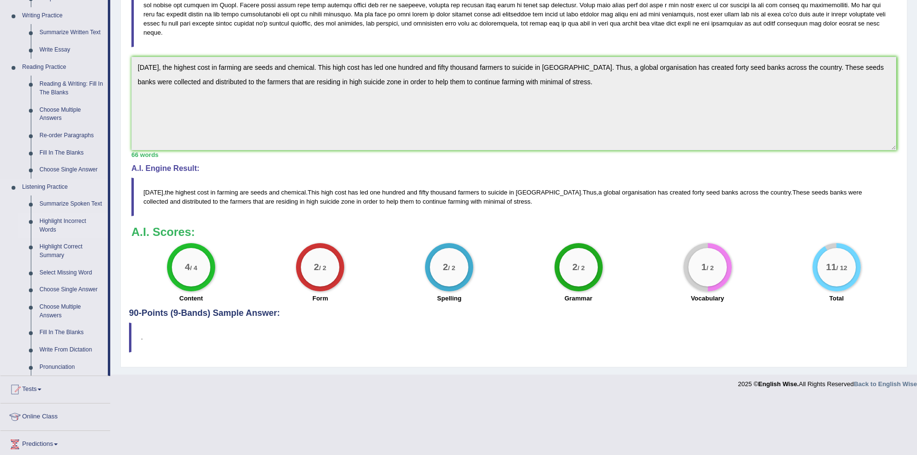
click at [65, 221] on link "Highlight Incorrect Words" at bounding box center [71, 226] width 73 height 26
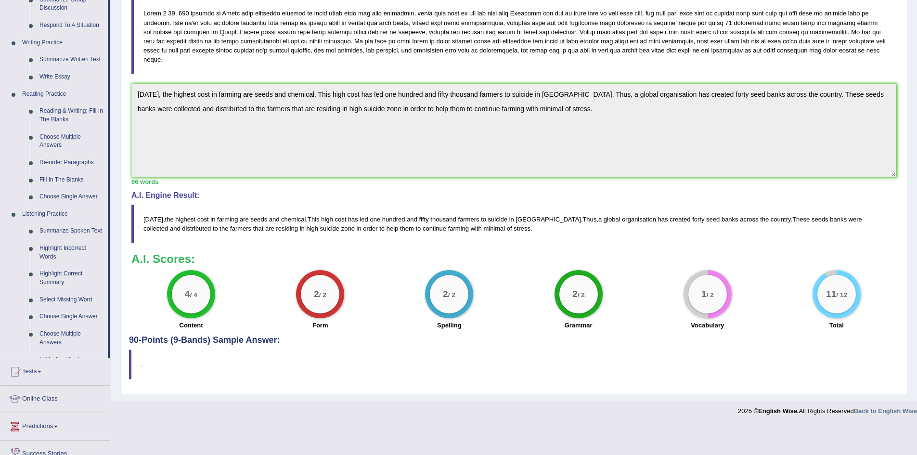
scroll to position [184, 0]
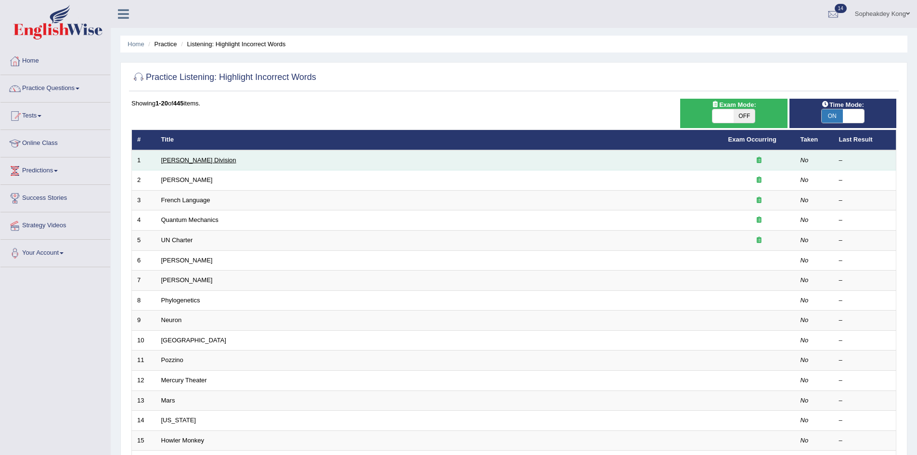
click at [187, 161] on link "[PERSON_NAME] Division" at bounding box center [198, 159] width 75 height 7
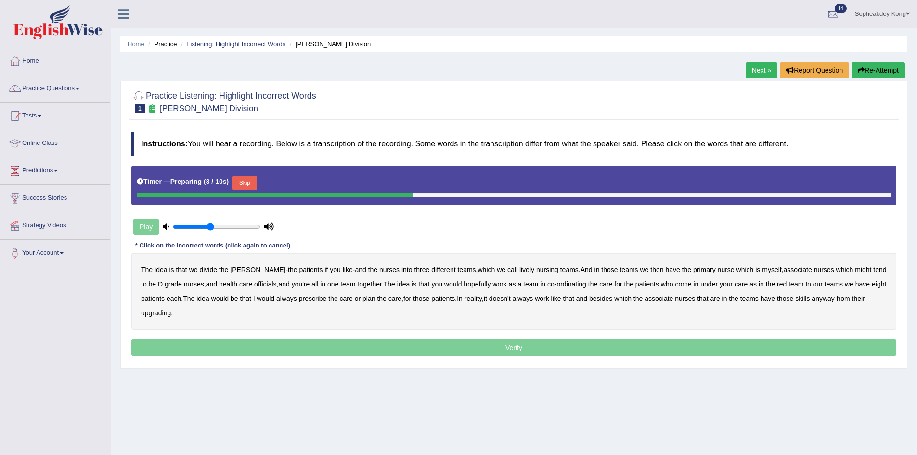
click at [245, 178] on button "Skip" at bounding box center [245, 183] width 24 height 14
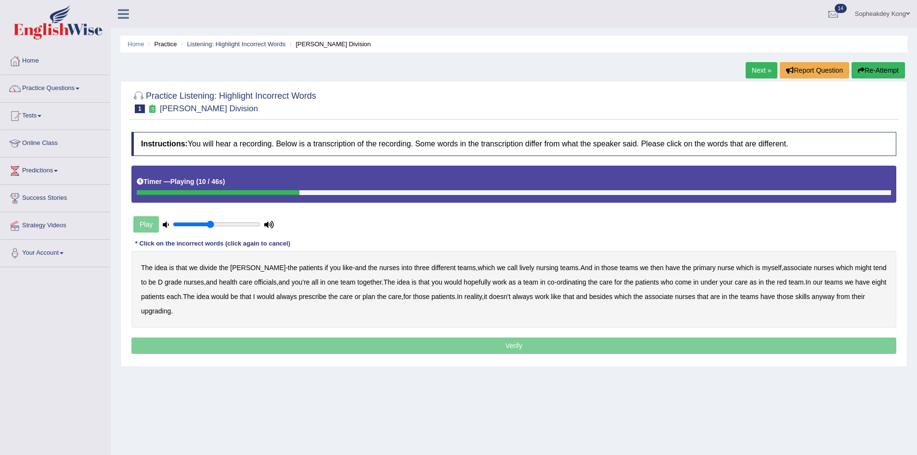
click at [519, 266] on b "lively" at bounding box center [526, 268] width 15 height 8
click at [855, 268] on b "might" at bounding box center [863, 268] width 16 height 8
click at [444, 281] on b "would" at bounding box center [453, 282] width 18 height 8
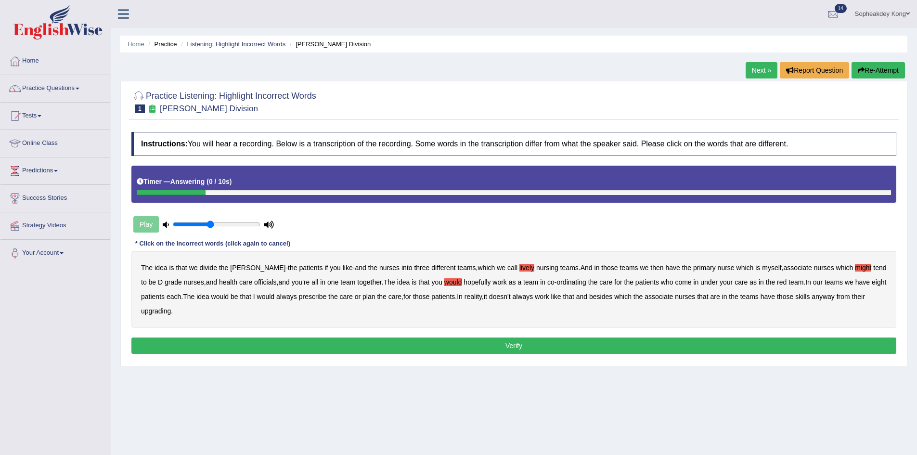
click at [163, 311] on b "upgrading" at bounding box center [156, 311] width 30 height 8
click at [435, 348] on button "Verify" at bounding box center [513, 345] width 765 height 16
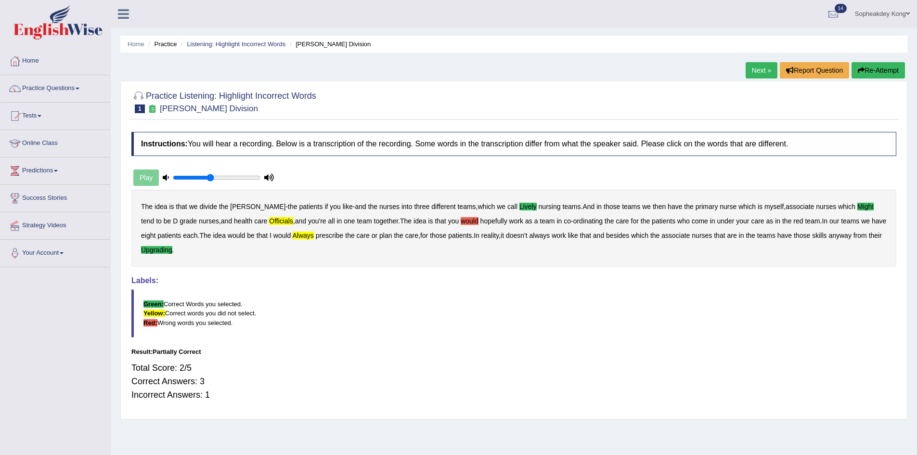
click at [867, 72] on button "Re-Attempt" at bounding box center [878, 70] width 53 height 16
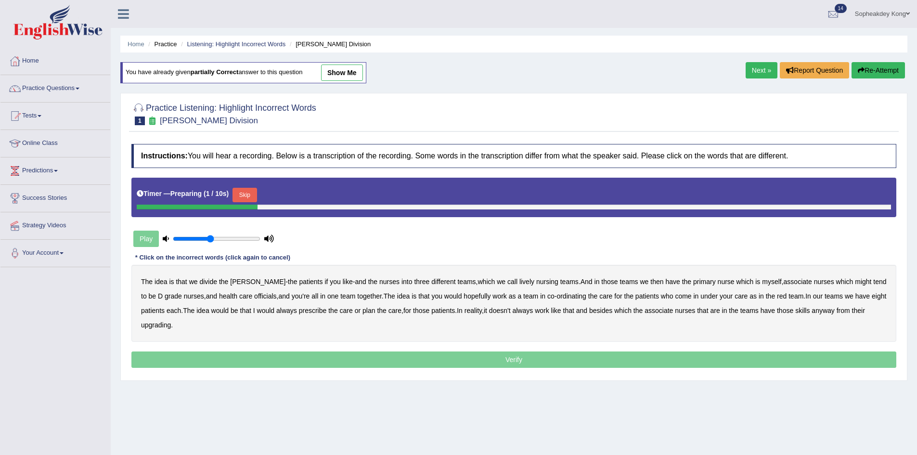
click at [253, 197] on button "Skip" at bounding box center [245, 195] width 24 height 14
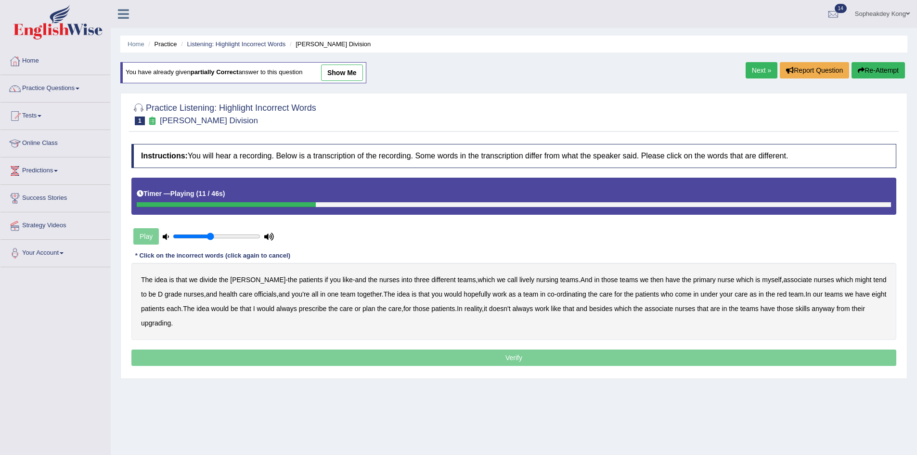
click at [519, 281] on b "lively" at bounding box center [526, 280] width 15 height 8
click at [855, 283] on b "might" at bounding box center [863, 280] width 16 height 8
click at [254, 292] on b "officials" at bounding box center [265, 294] width 22 height 8
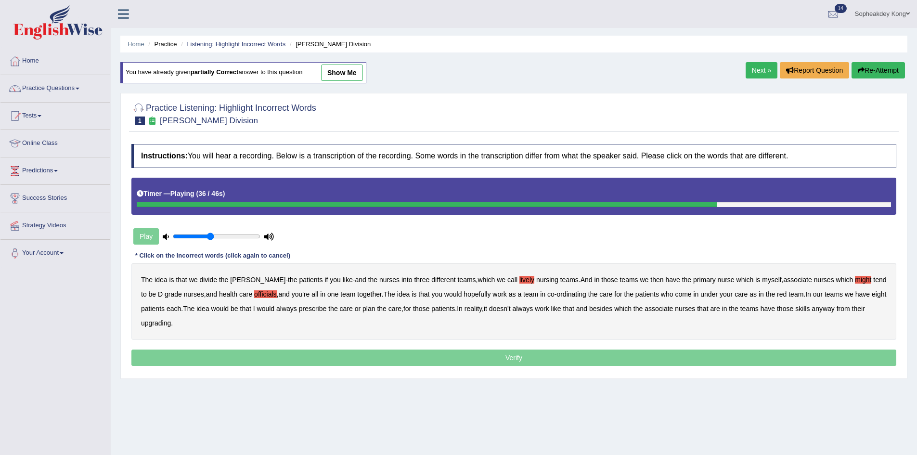
click at [285, 311] on b "always" at bounding box center [286, 309] width 21 height 8
click at [157, 324] on b "upgrading" at bounding box center [156, 323] width 30 height 8
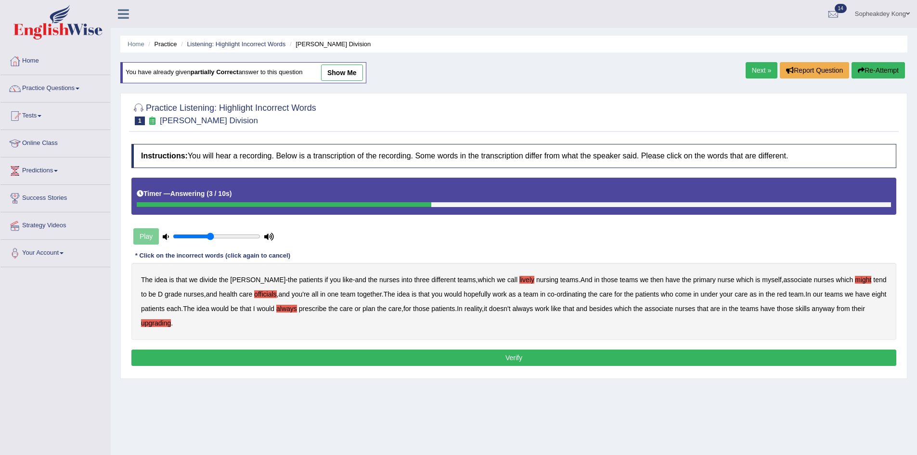
click at [444, 355] on button "Verify" at bounding box center [513, 357] width 765 height 16
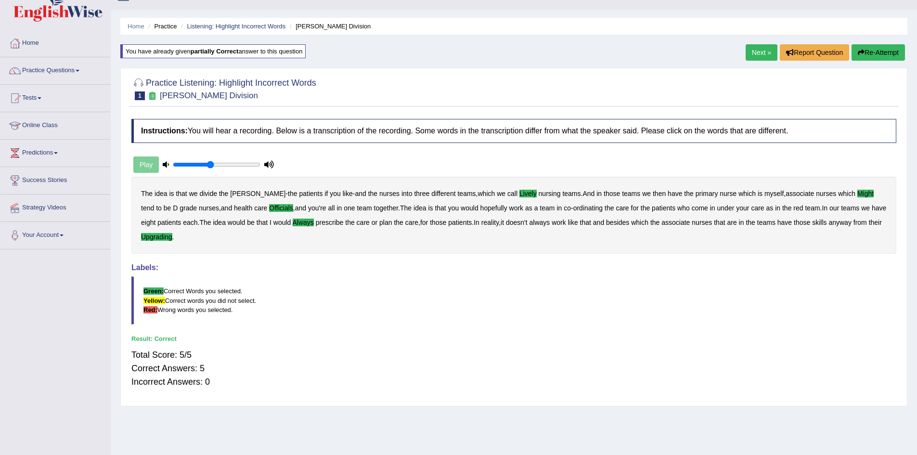
scroll to position [48, 0]
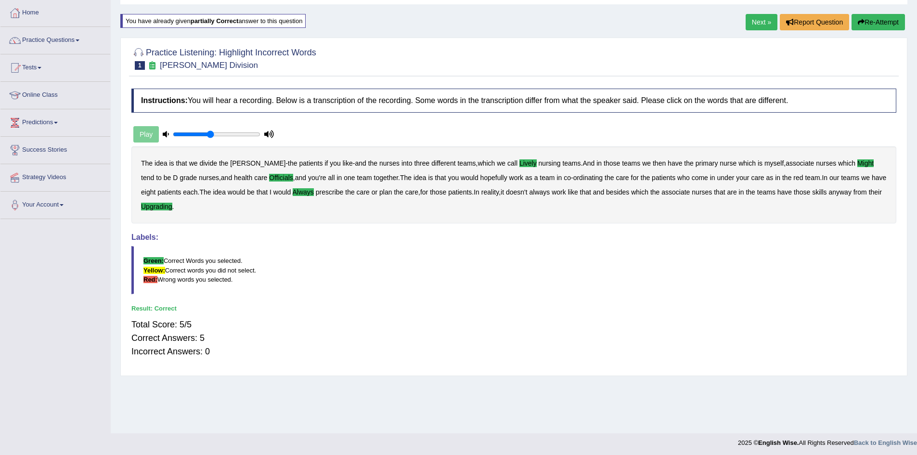
click at [757, 19] on link "Next »" at bounding box center [762, 22] width 32 height 16
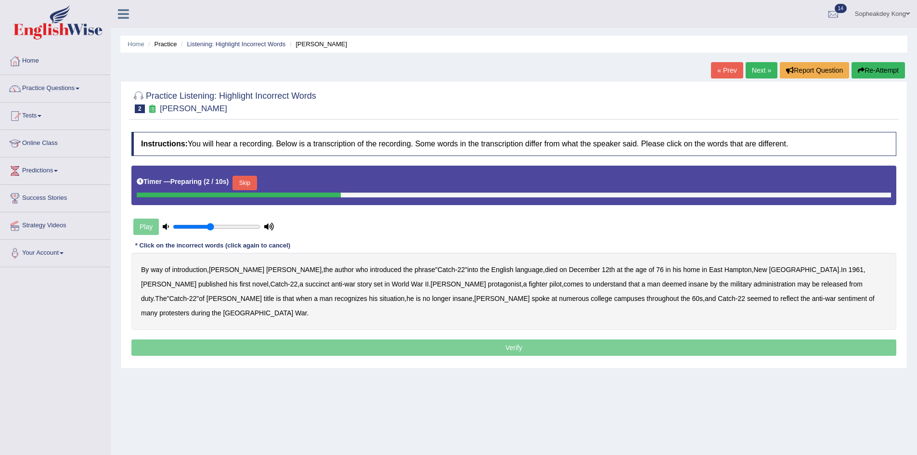
click at [245, 182] on button "Skip" at bounding box center [245, 183] width 24 height 14
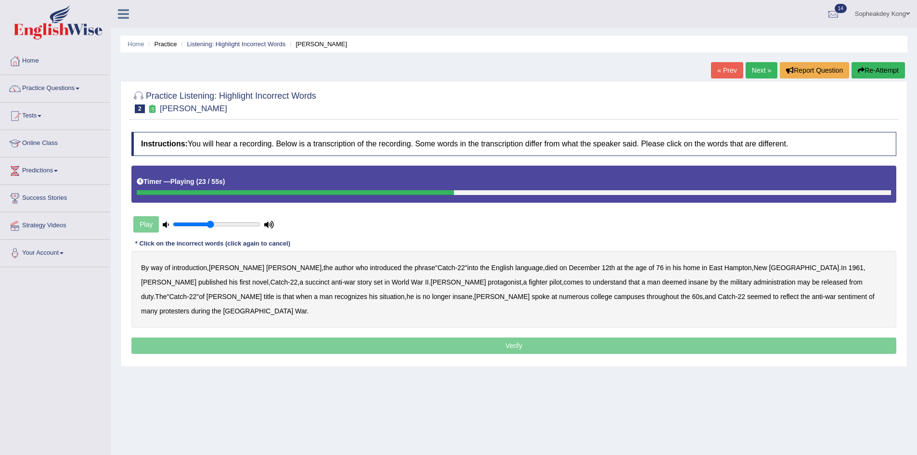
click at [305, 284] on b "succinct" at bounding box center [317, 282] width 25 height 8
click at [754, 281] on b "administration" at bounding box center [775, 282] width 42 height 8
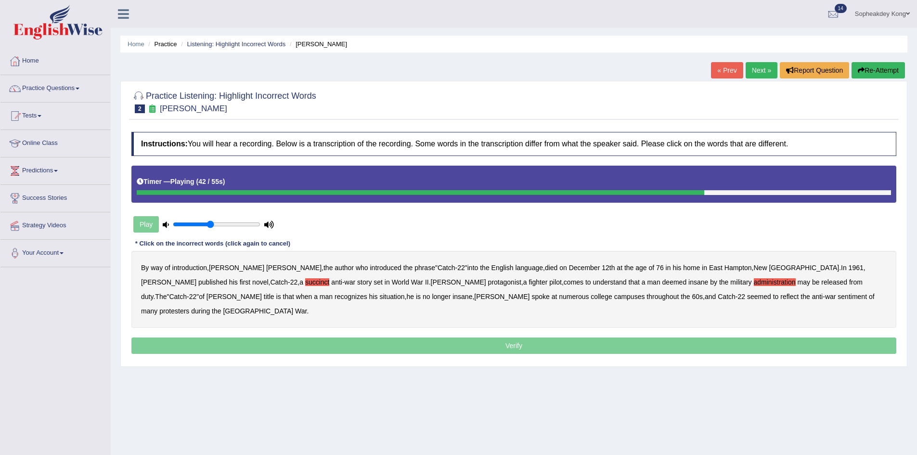
click at [379, 297] on b "situation" at bounding box center [391, 297] width 25 height 8
click at [780, 296] on b "reflect" at bounding box center [789, 297] width 18 height 8
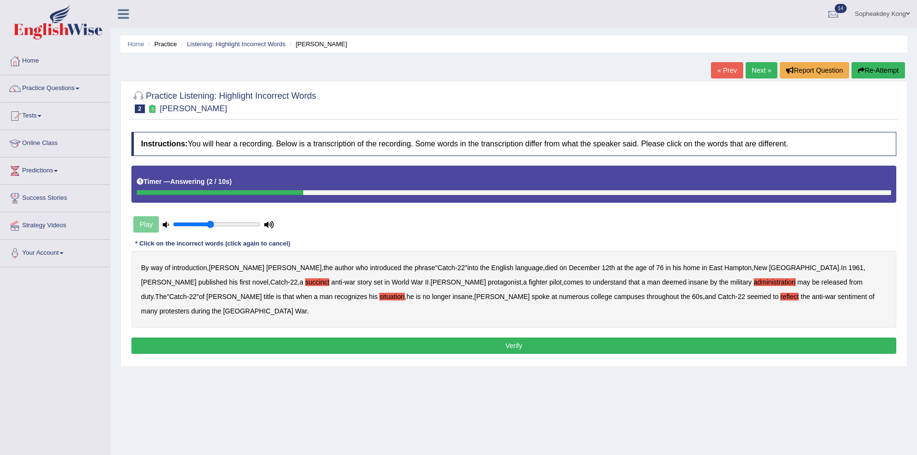
click at [557, 337] on button "Verify" at bounding box center [513, 345] width 765 height 16
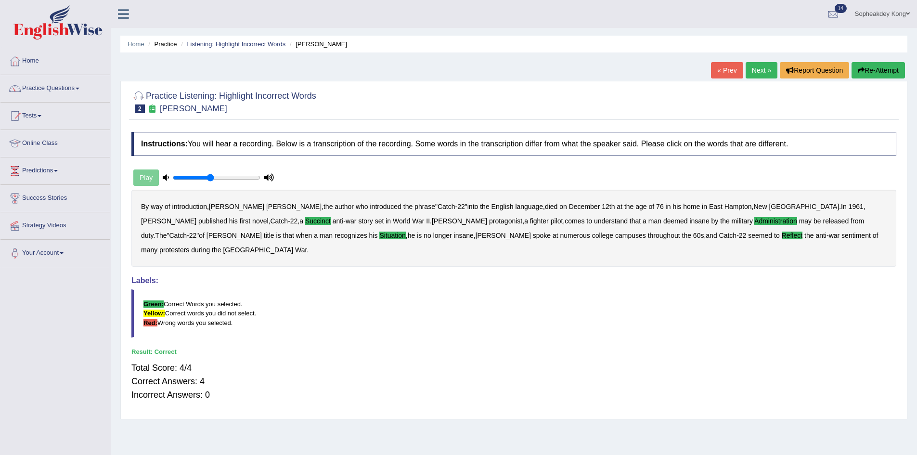
click at [758, 72] on link "Next »" at bounding box center [762, 70] width 32 height 16
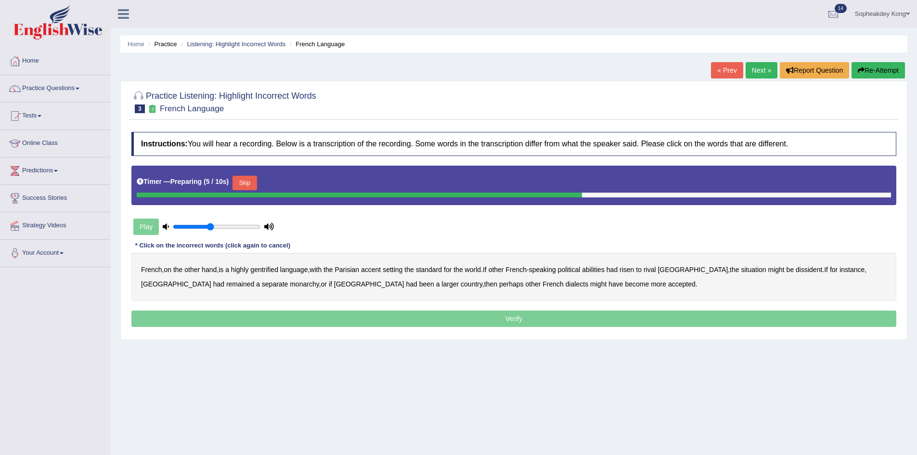
click at [243, 182] on button "Skip" at bounding box center [245, 183] width 24 height 14
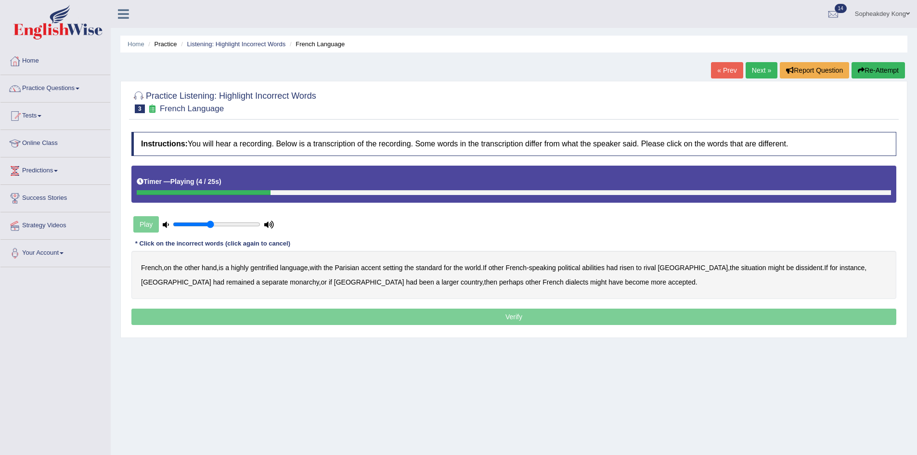
click at [273, 267] on b "gentrified" at bounding box center [264, 268] width 28 height 8
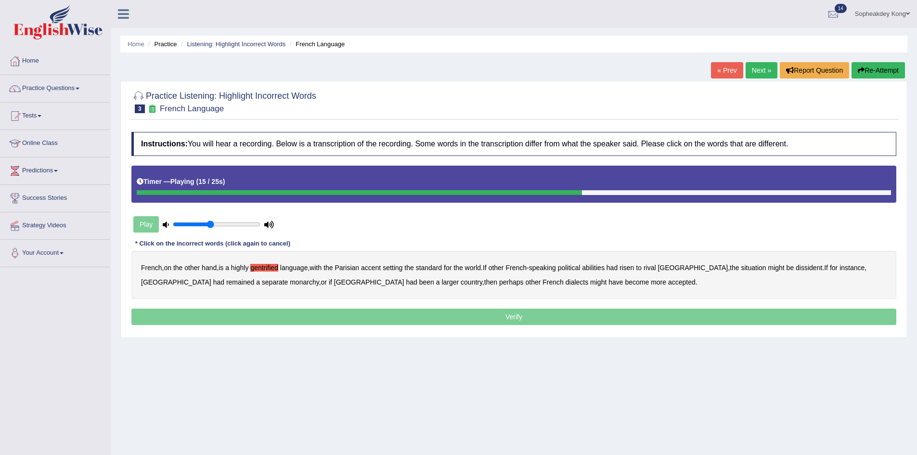
click at [796, 268] on b "dissident" at bounding box center [809, 268] width 26 height 8
click at [290, 283] on b "monarchy" at bounding box center [304, 282] width 29 height 8
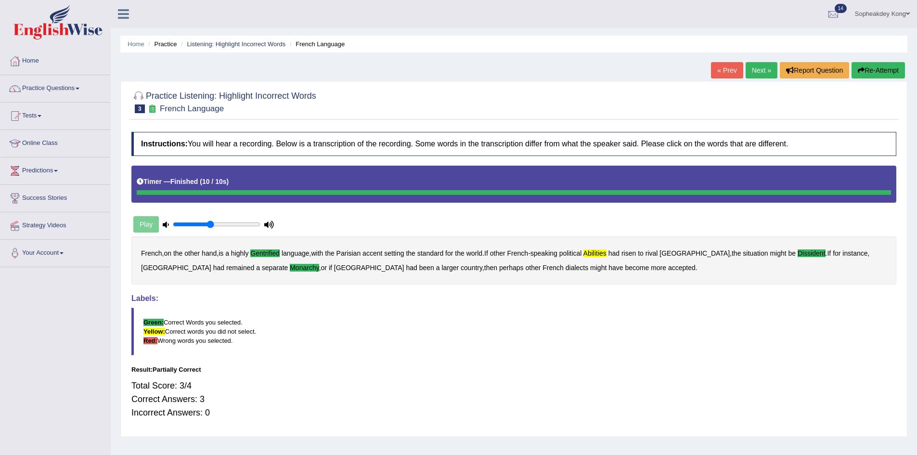
click at [892, 69] on button "Re-Attempt" at bounding box center [878, 70] width 53 height 16
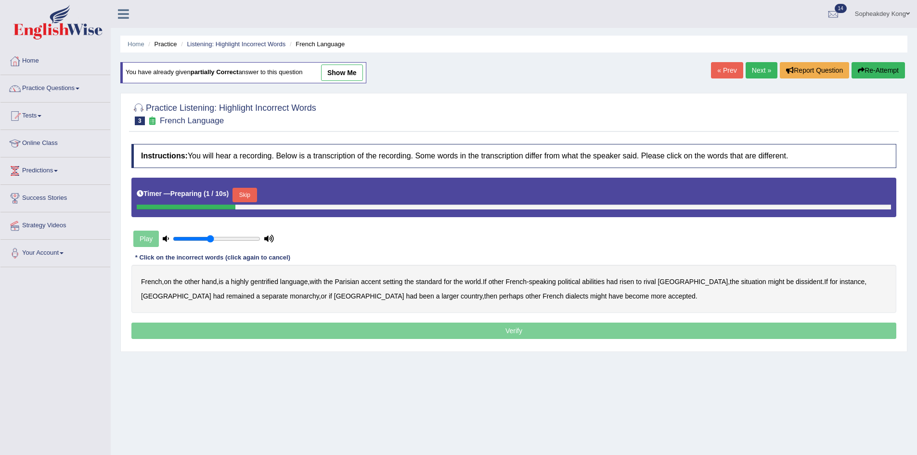
click at [244, 196] on button "Skip" at bounding box center [245, 195] width 24 height 14
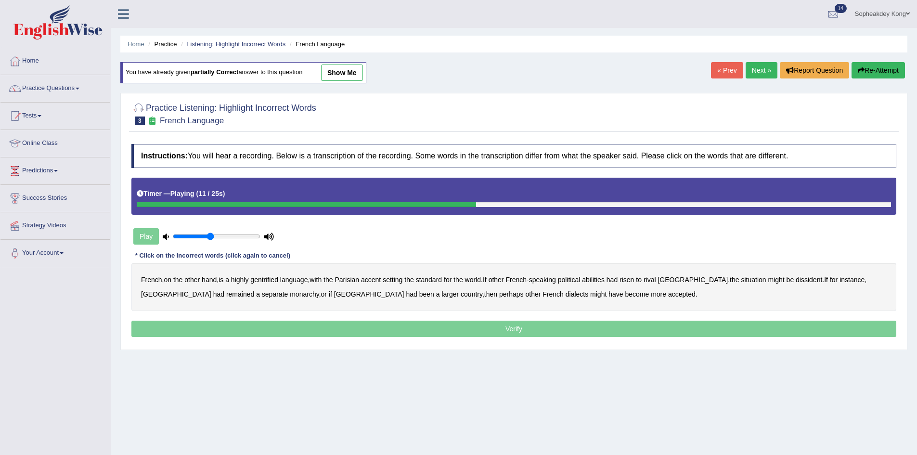
click at [602, 280] on b "abilities" at bounding box center [593, 280] width 23 height 8
click at [796, 280] on b "dissident" at bounding box center [809, 280] width 26 height 8
click at [290, 295] on b "monarchy" at bounding box center [304, 294] width 29 height 8
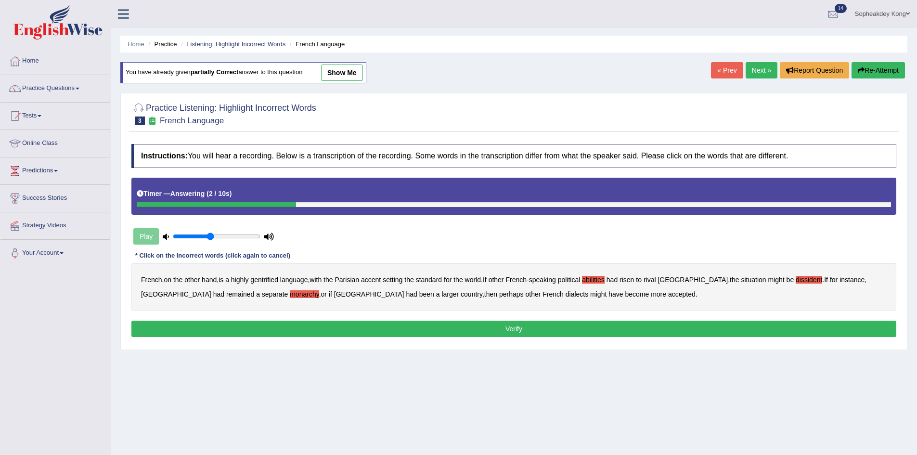
click at [263, 278] on b "gentrified" at bounding box center [264, 280] width 28 height 8
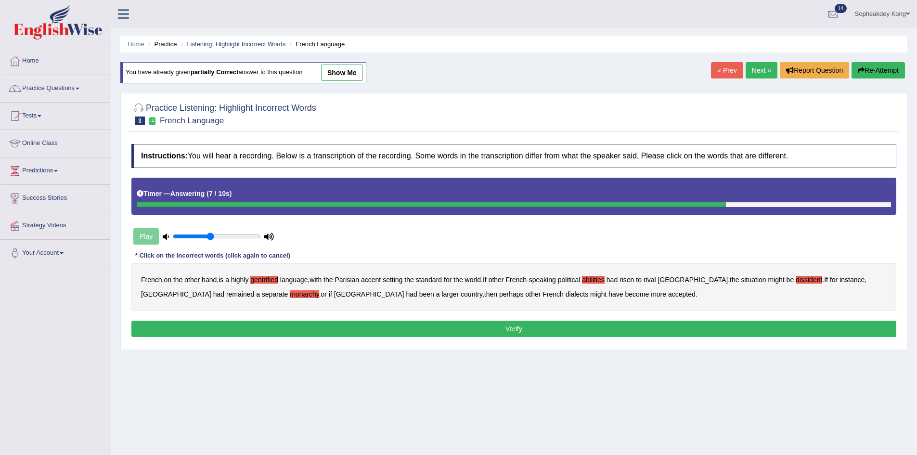
click at [336, 329] on button "Verify" at bounding box center [513, 329] width 765 height 16
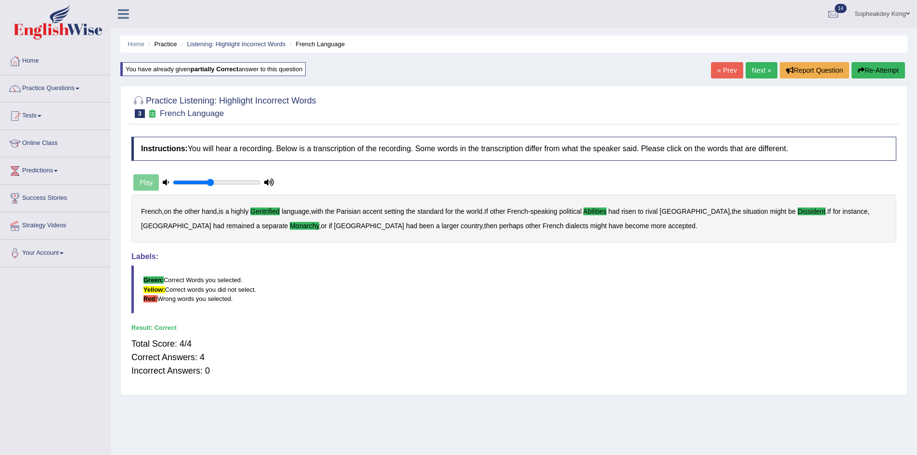
click at [760, 68] on link "Next »" at bounding box center [762, 70] width 32 height 16
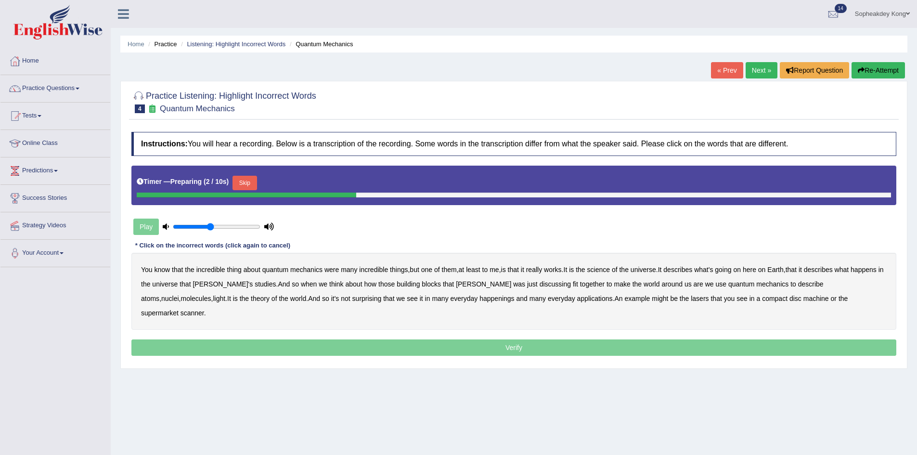
click at [241, 182] on button "Skip" at bounding box center [245, 183] width 24 height 14
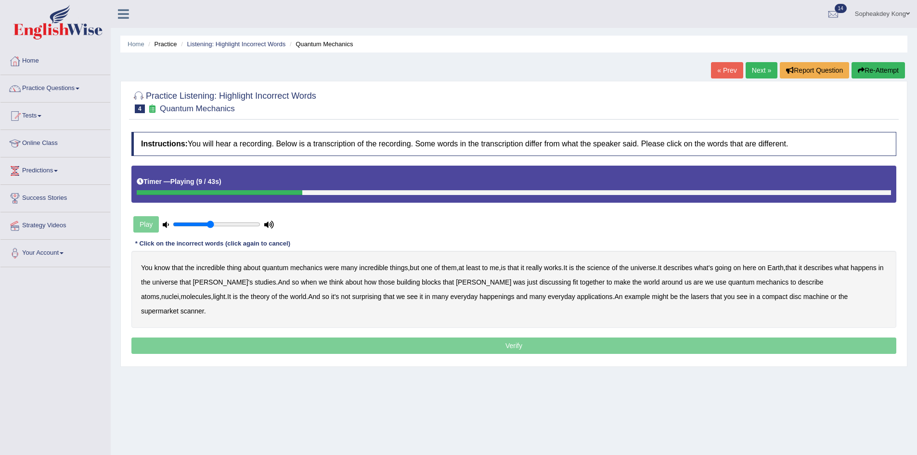
click at [608, 269] on b "science" at bounding box center [598, 268] width 23 height 8
click at [540, 283] on b "discussing" at bounding box center [555, 282] width 31 height 8
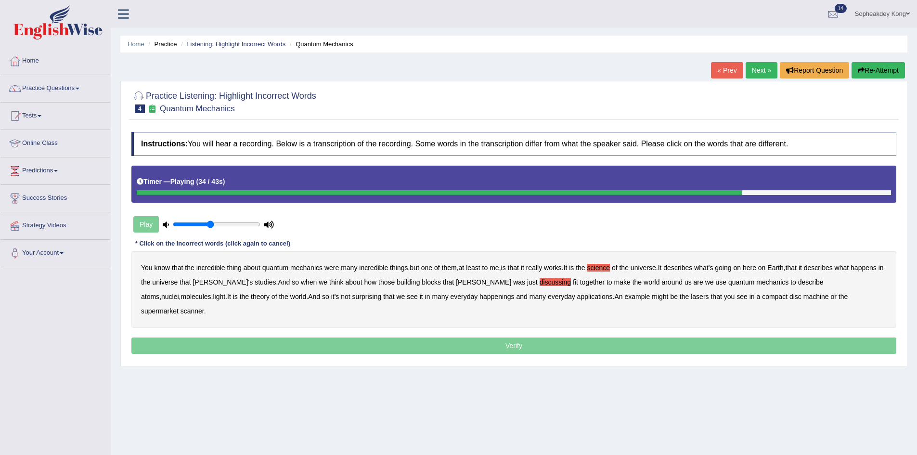
click at [479, 299] on b "happenings" at bounding box center [496, 297] width 35 height 8
click at [803, 294] on b "machine" at bounding box center [816, 297] width 26 height 8
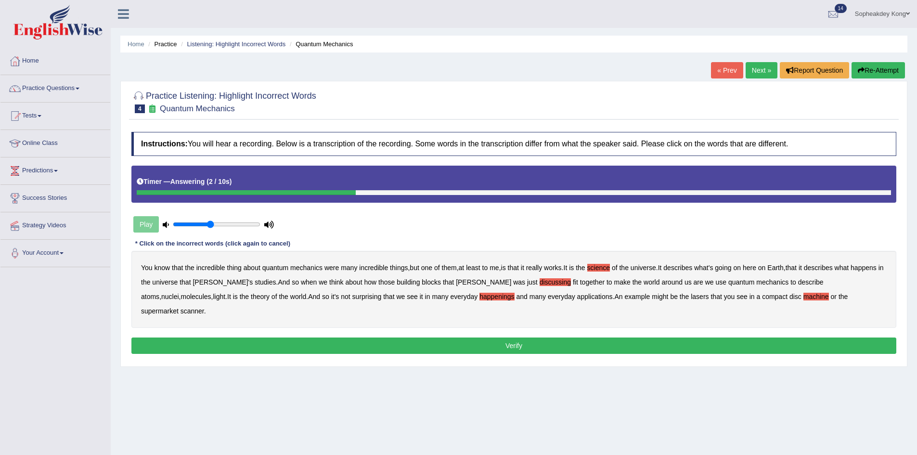
click at [548, 337] on button "Verify" at bounding box center [513, 345] width 765 height 16
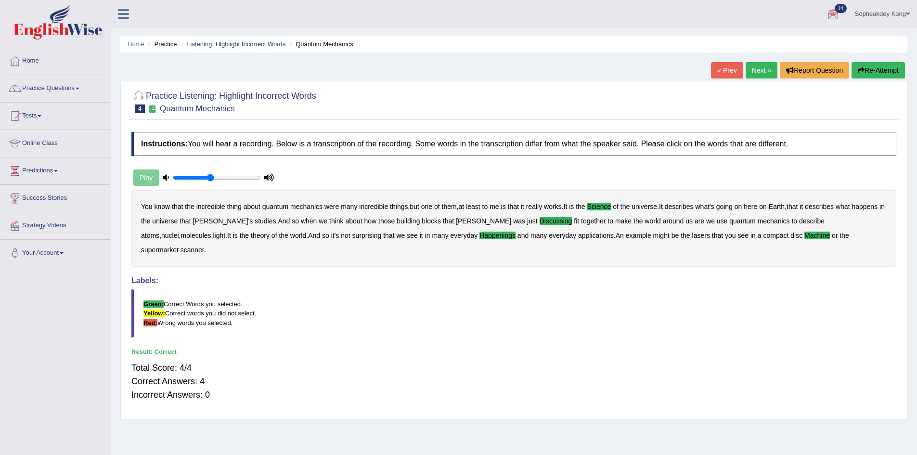
click at [754, 72] on link "Next »" at bounding box center [762, 70] width 32 height 16
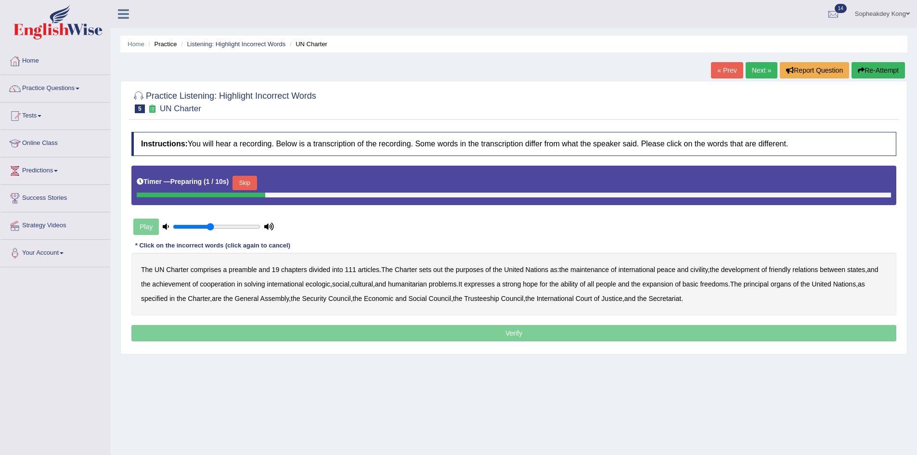
click at [250, 180] on button "Skip" at bounding box center [245, 183] width 24 height 14
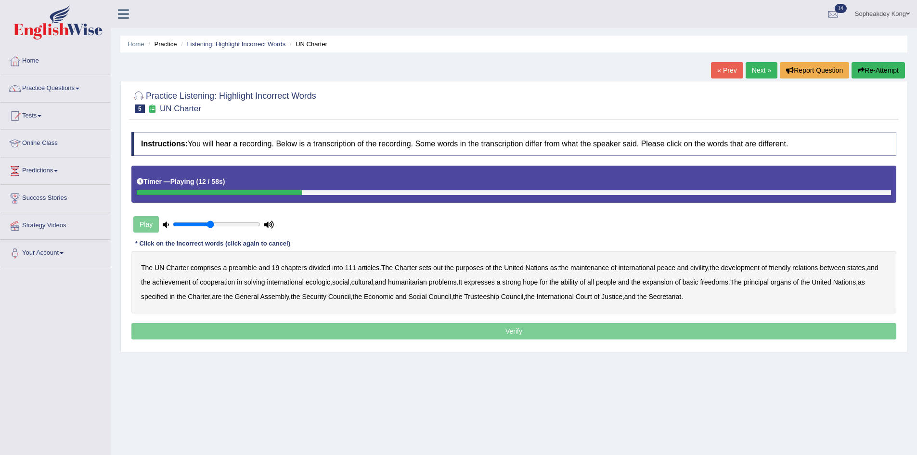
click at [438, 266] on b "out" at bounding box center [437, 268] width 9 height 8
click at [705, 269] on b "civility" at bounding box center [698, 268] width 17 height 8
click at [330, 282] on b "ecologic" at bounding box center [318, 282] width 25 height 8
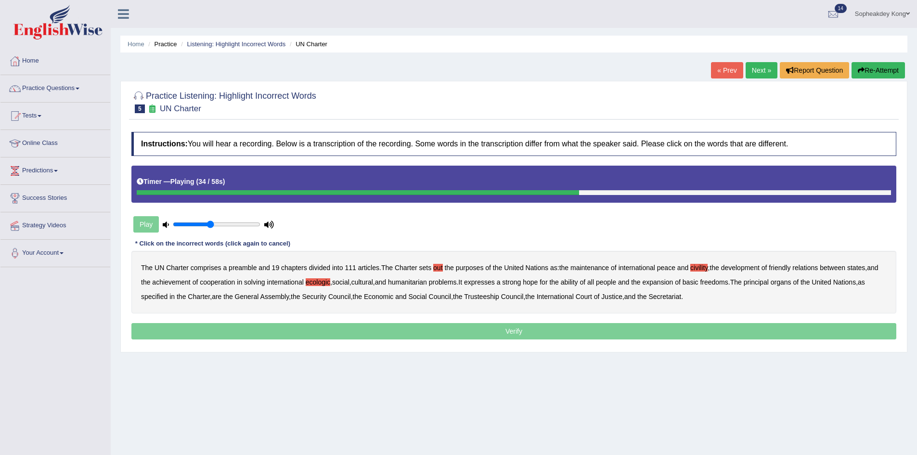
click at [578, 279] on b "ability" at bounding box center [569, 282] width 17 height 8
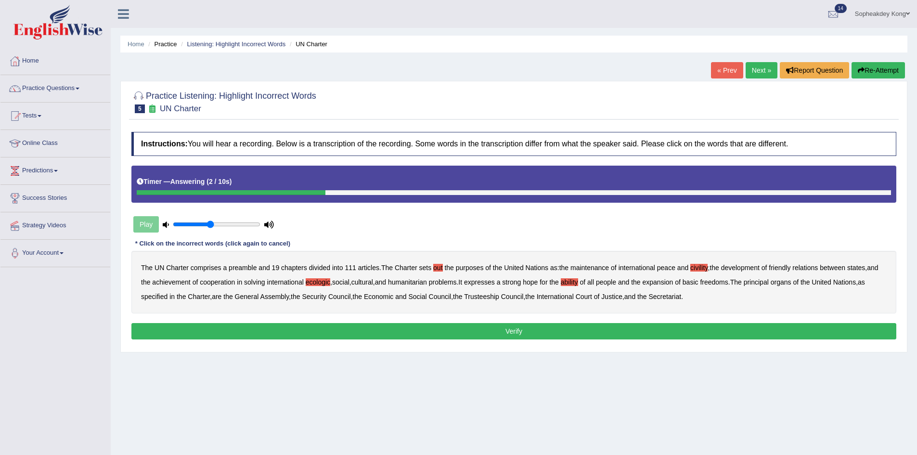
click at [491, 329] on button "Verify" at bounding box center [513, 331] width 765 height 16
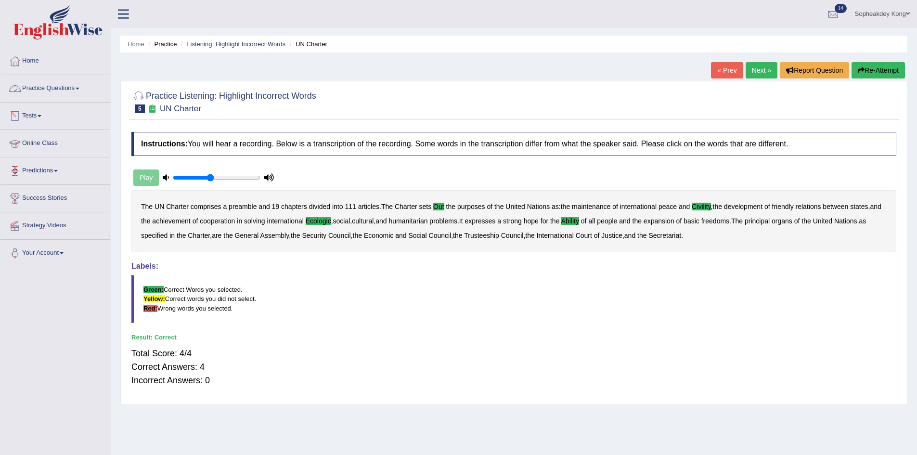
click at [81, 92] on link "Practice Questions" at bounding box center [55, 87] width 110 height 24
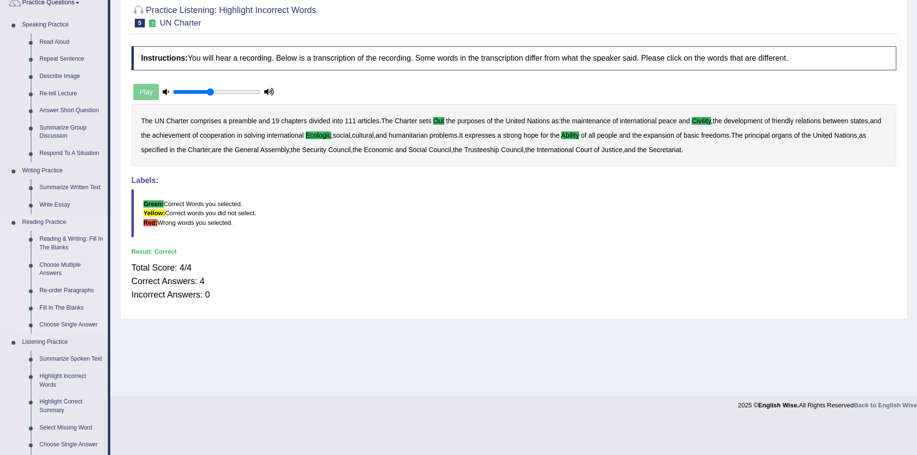
scroll to position [96, 0]
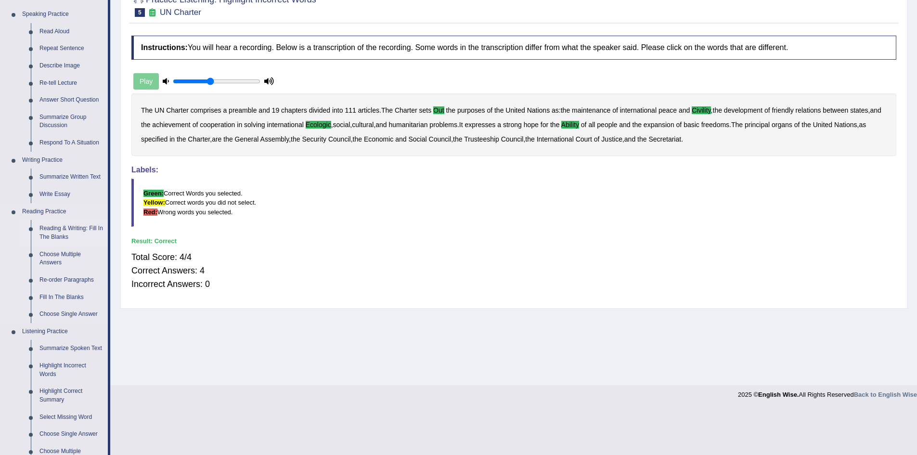
click at [78, 227] on link "Reading & Writing: Fill In The Blanks" at bounding box center [71, 233] width 73 height 26
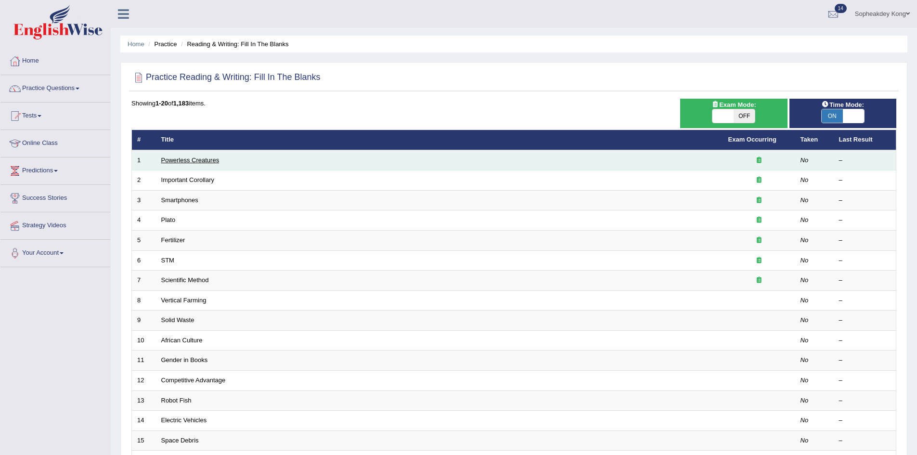
click at [178, 159] on link "Powerless Creatures" at bounding box center [190, 159] width 58 height 7
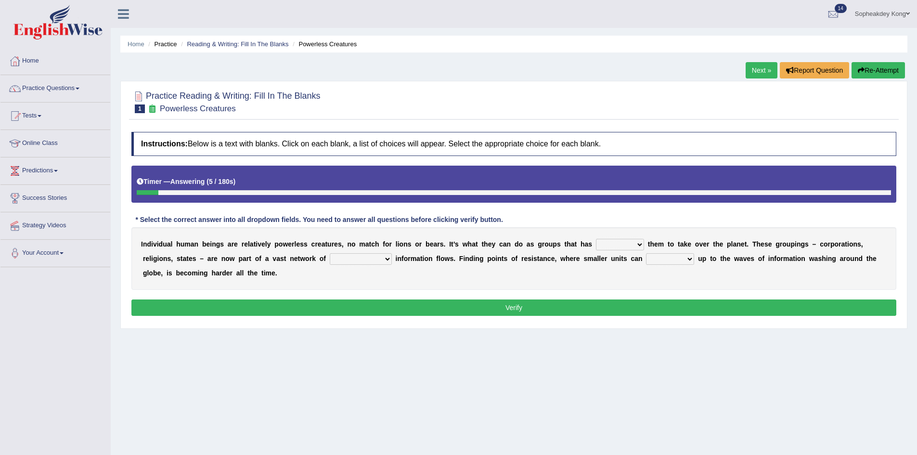
click at [641, 246] on select "enabled contended embodied conjured" at bounding box center [620, 245] width 48 height 12
select select "enabled"
click at [596, 239] on select "enabled contended embodied conjured" at bounding box center [620, 245] width 48 height 12
click at [386, 257] on select "interconnected overlapping fastened exploited" at bounding box center [361, 259] width 62 height 12
select select "interconnected"
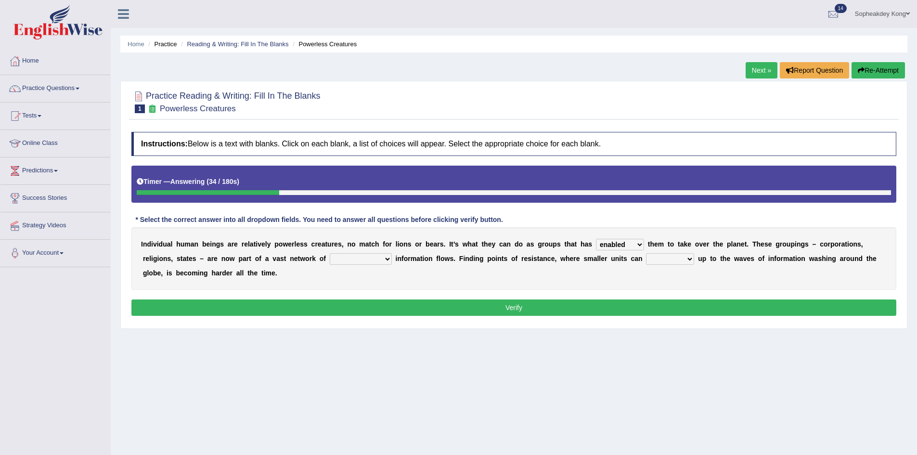
click at [330, 253] on select "interconnected overlapping fastened exploited" at bounding box center [361, 259] width 62 height 12
click at [691, 259] on select "stand raise hail pump" at bounding box center [670, 259] width 48 height 12
select select "stand"
click at [646, 253] on select "stand raise hail pump" at bounding box center [670, 259] width 48 height 12
click at [445, 308] on button "Verify" at bounding box center [513, 307] width 765 height 16
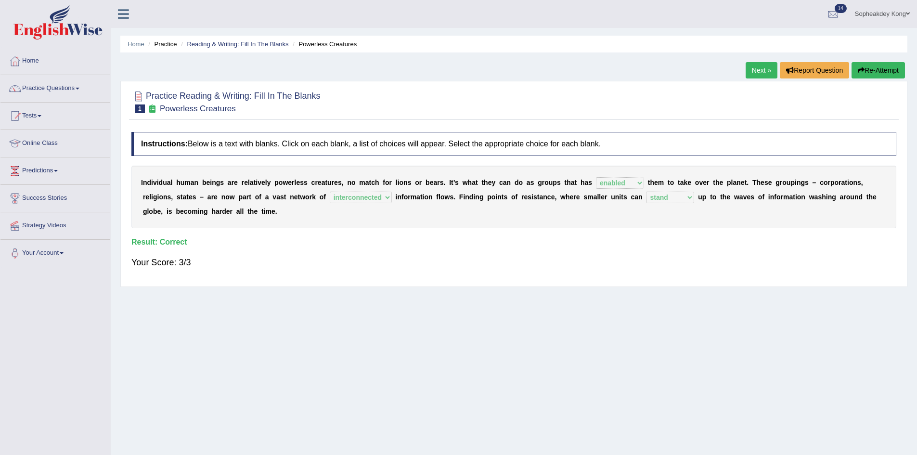
click at [756, 74] on link "Next »" at bounding box center [762, 70] width 32 height 16
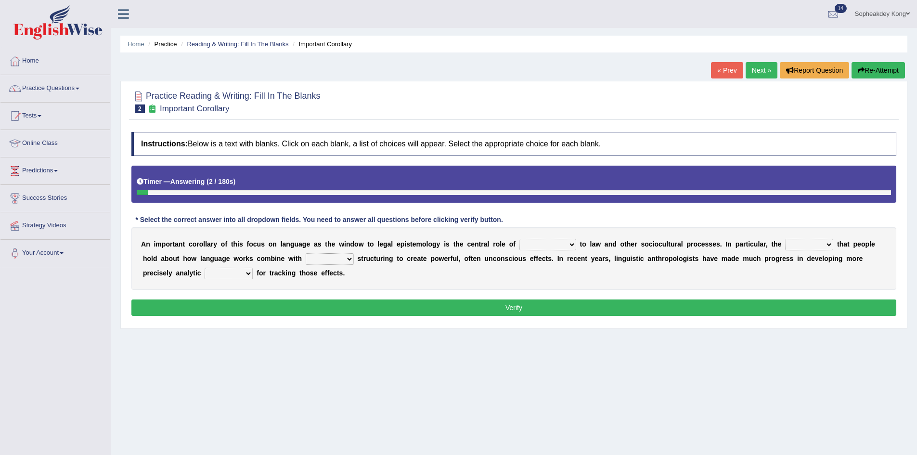
click at [571, 245] on select "discourse epoch dialect acquaintance" at bounding box center [547, 245] width 57 height 12
select select "discourse"
click at [519, 239] on select "discourse epoch dialect acquaintance" at bounding box center [547, 245] width 57 height 12
click at [827, 244] on select "deviation besmirch consent ideas" at bounding box center [809, 245] width 48 height 12
select select "consent"
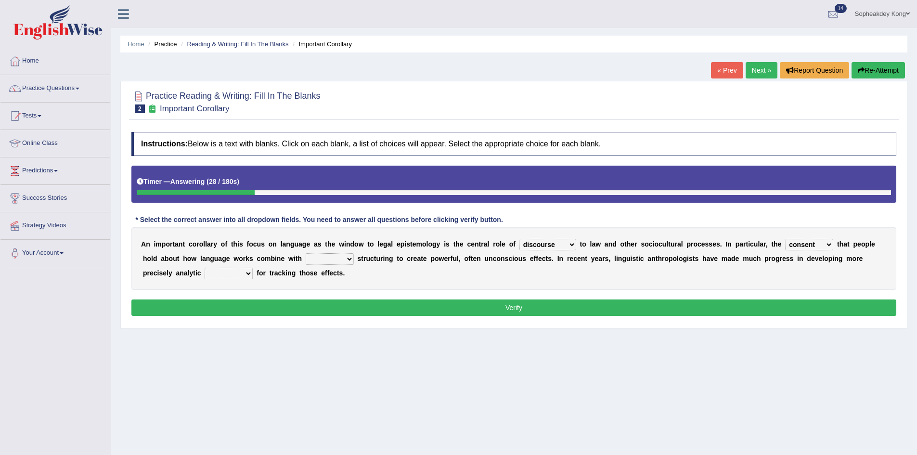
click at [785, 239] on select "deviation besmirch consent ideas" at bounding box center [809, 245] width 48 height 12
click at [828, 244] on select "deviation besmirch consent ideas" at bounding box center [809, 245] width 48 height 12
click at [351, 258] on select "mandatory linguistic legitimate customary" at bounding box center [330, 259] width 48 height 12
select select "mandatory"
click at [306, 253] on select "mandatory linguistic legitimate customary" at bounding box center [330, 259] width 48 height 12
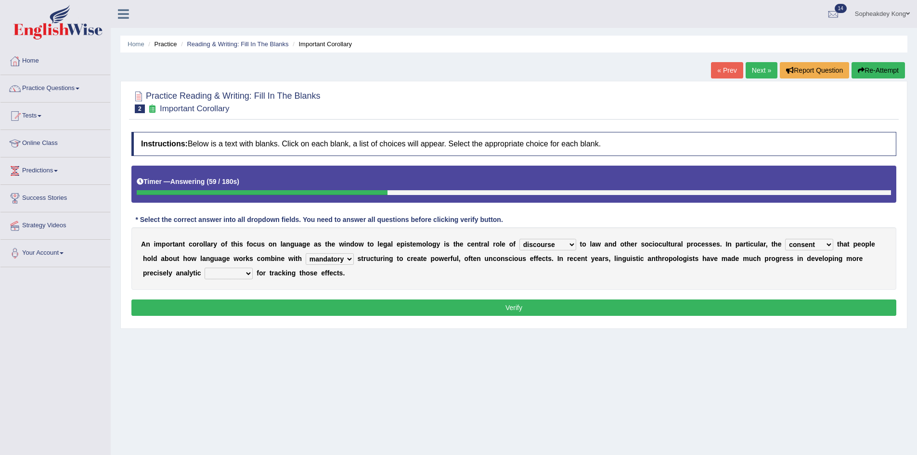
click at [249, 271] on select "tools appetite albums stroke" at bounding box center [229, 274] width 48 height 12
select select "tools"
click at [205, 268] on select "tools appetite albums stroke" at bounding box center [229, 274] width 48 height 12
click at [573, 247] on select "discourse epoch dialect acquaintance" at bounding box center [547, 245] width 57 height 12
select select "dialect"
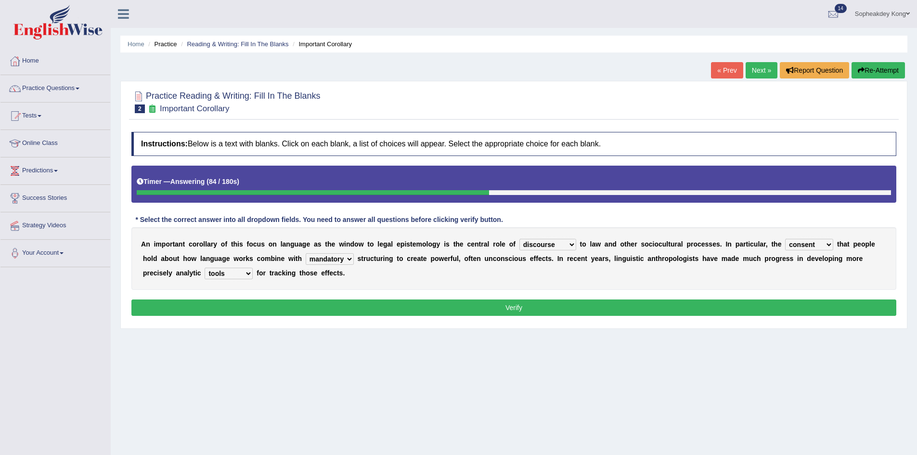
click at [519, 239] on select "discourse epoch dialect acquaintance" at bounding box center [547, 245] width 57 height 12
click at [828, 244] on select "deviation besmirch consent ideas" at bounding box center [809, 245] width 48 height 12
click at [785, 239] on select "deviation besmirch consent ideas" at bounding box center [809, 245] width 48 height 12
click at [830, 246] on select "deviation besmirch consent ideas" at bounding box center [809, 245] width 48 height 12
select select "ideas"
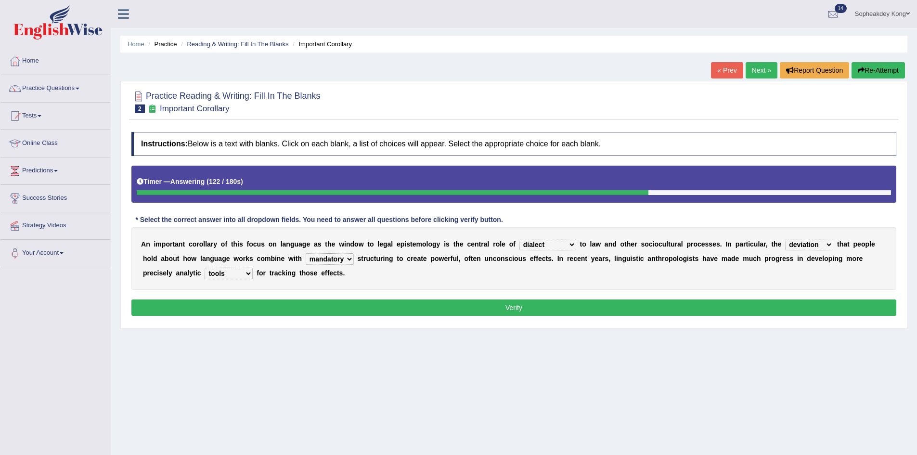
click at [785, 239] on select "deviation besmirch consent ideas" at bounding box center [809, 245] width 48 height 12
click at [351, 259] on select "mandatory linguistic legitimate customary" at bounding box center [330, 259] width 48 height 12
select select "linguistic"
click at [306, 253] on select "mandatory linguistic legitimate customary" at bounding box center [330, 259] width 48 height 12
click at [399, 308] on button "Verify" at bounding box center [513, 307] width 765 height 16
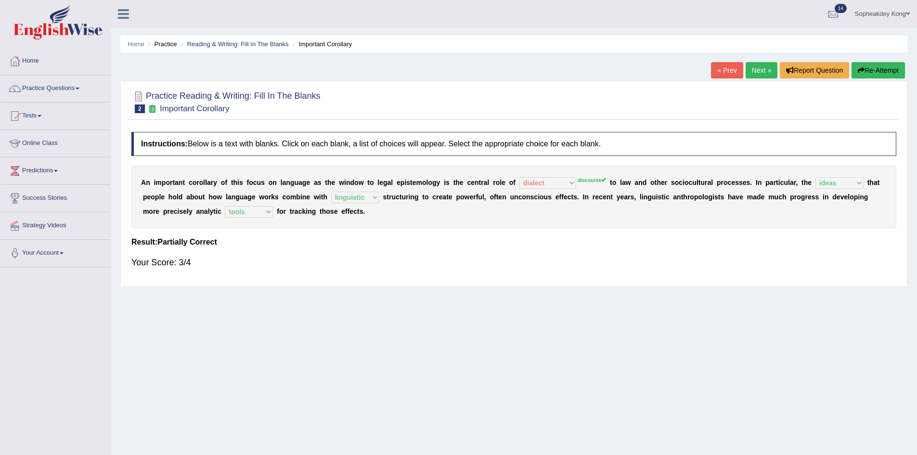
click at [762, 74] on link "Next »" at bounding box center [762, 70] width 32 height 16
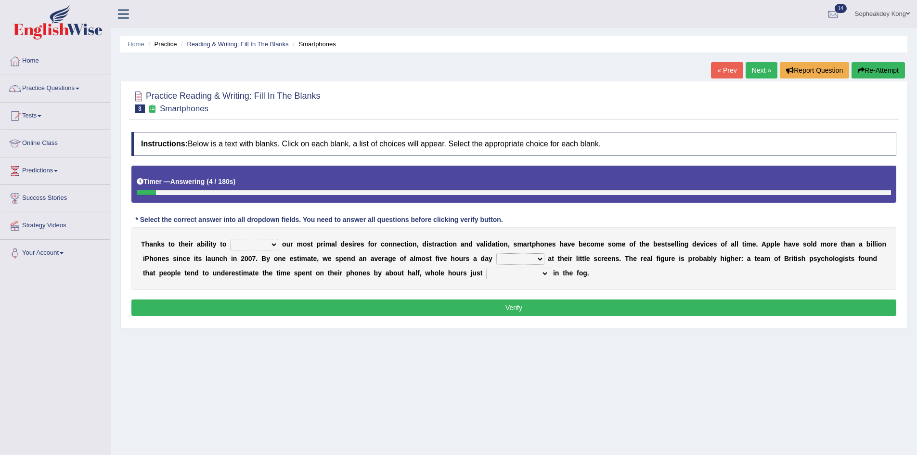
click at [272, 247] on select "hijack describe sharpen conserve" at bounding box center [254, 245] width 48 height 12
select select "describe"
click at [230, 239] on select "hijack describe sharpen conserve" at bounding box center [254, 245] width 48 height 12
click at [540, 260] on select "watching waggling snoring staring" at bounding box center [520, 259] width 48 height 12
select select "staring"
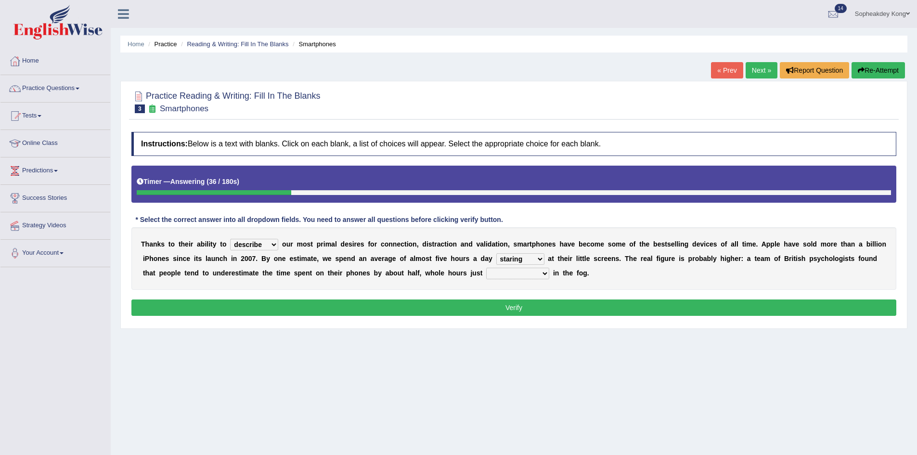
click at [496, 253] on select "watching waggling snoring staring" at bounding box center [520, 259] width 48 height 12
click at [543, 274] on select "has evaporated evaporating evaporate evaporates" at bounding box center [517, 274] width 63 height 12
click at [318, 291] on div "Instructions: Below is a text with blanks. Click on each blank, a list of choic…" at bounding box center [514, 225] width 770 height 196
click at [544, 273] on select "has evaporated evaporating evaporate evaporates" at bounding box center [517, 274] width 63 height 12
select select "evaporating"
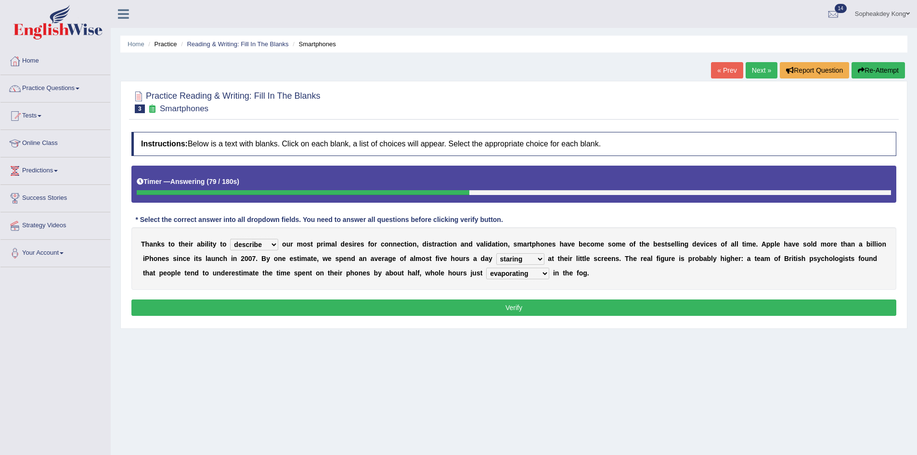
click at [486, 268] on select "has evaporated evaporating evaporate evaporates" at bounding box center [517, 274] width 63 height 12
click at [544, 306] on button "Verify" at bounding box center [513, 307] width 765 height 16
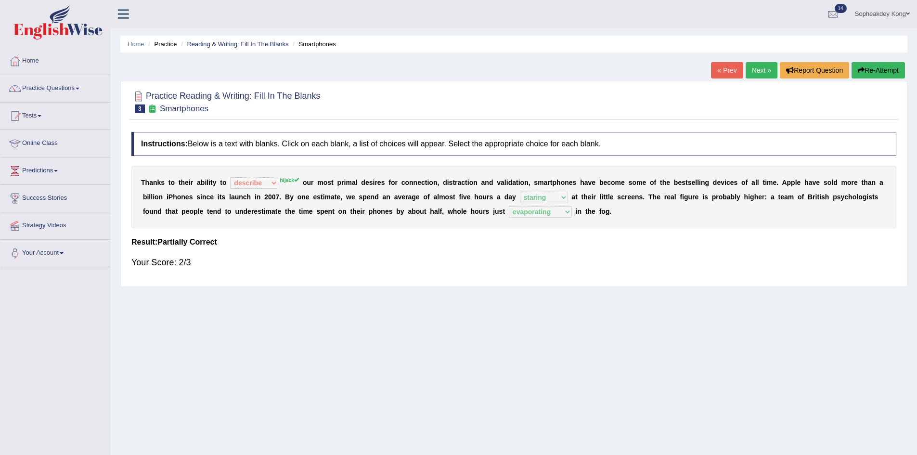
click at [752, 68] on link "Next »" at bounding box center [762, 70] width 32 height 16
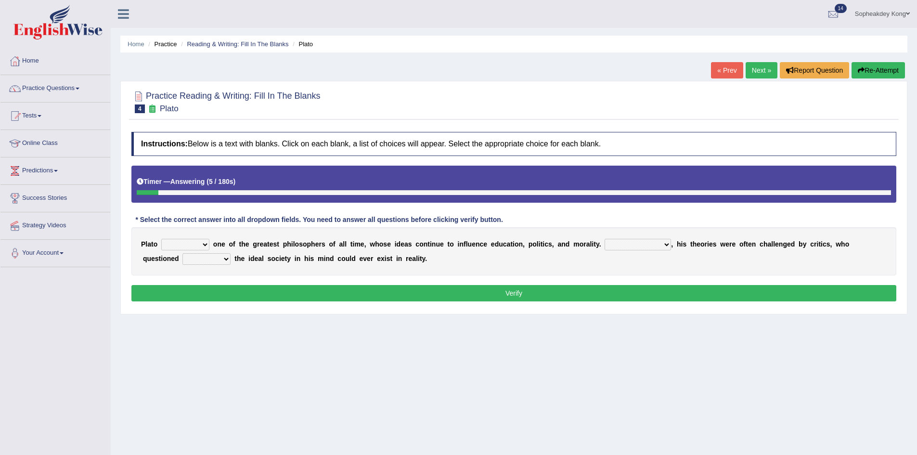
click at [206, 243] on select "keeps comes claims remains" at bounding box center [185, 245] width 48 height 12
select select "remains"
click at [161, 239] on select "keeps comes claims remains" at bounding box center [185, 245] width 48 height 12
click at [668, 245] on select "Notwithstanding So However Whatever" at bounding box center [638, 245] width 66 height 12
select select "However"
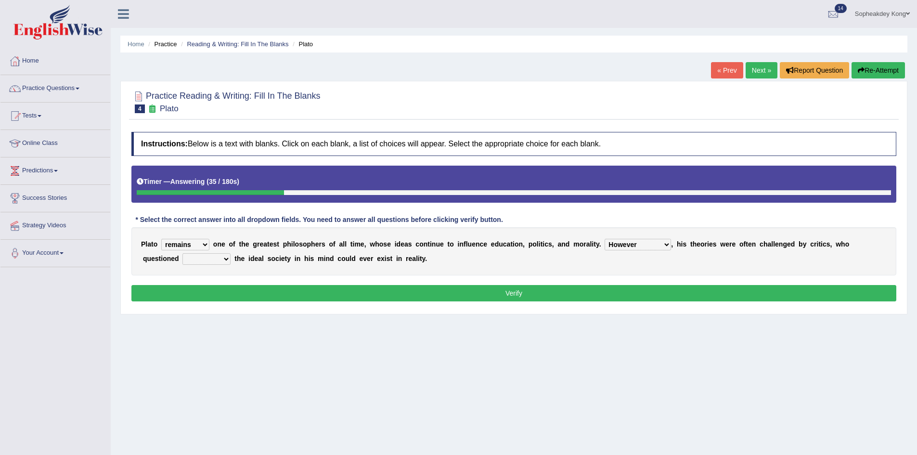
click at [605, 239] on select "Notwithstanding So However Whatever" at bounding box center [638, 245] width 66 height 12
click at [227, 258] on select "which what that whether" at bounding box center [206, 259] width 48 height 12
select select "whether"
click at [182, 253] on select "which what that whether" at bounding box center [206, 259] width 48 height 12
click at [382, 292] on button "Verify" at bounding box center [513, 293] width 765 height 16
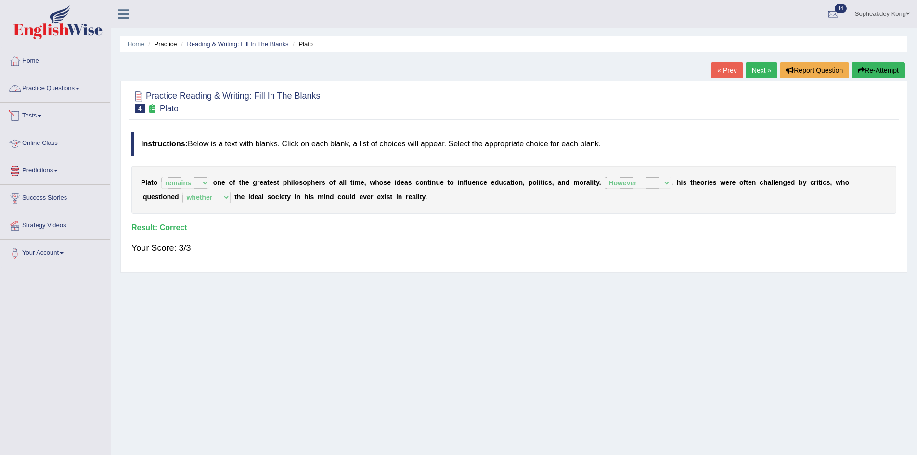
click at [79, 88] on span at bounding box center [78, 89] width 4 height 2
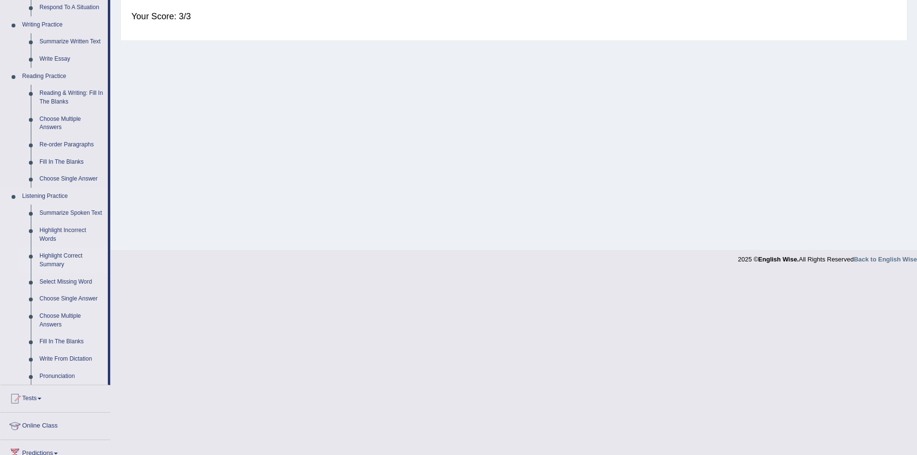
scroll to position [241, 0]
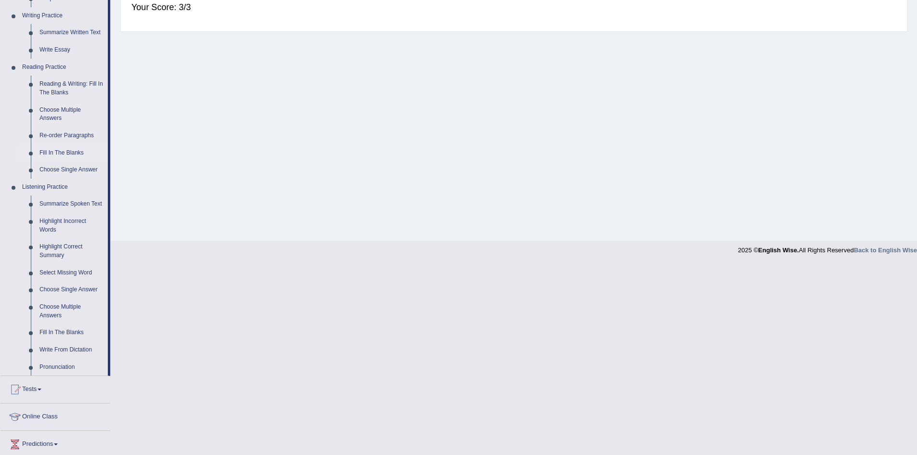
click at [70, 151] on link "Fill In The Blanks" at bounding box center [71, 152] width 73 height 17
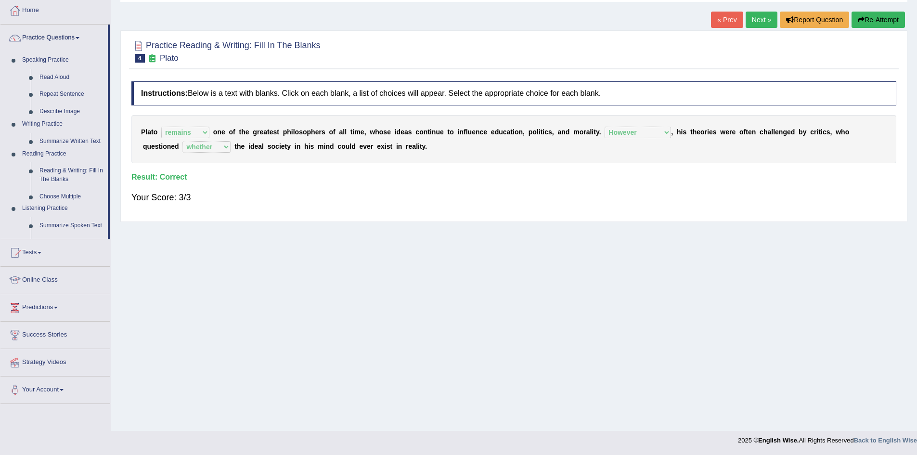
scroll to position [51, 0]
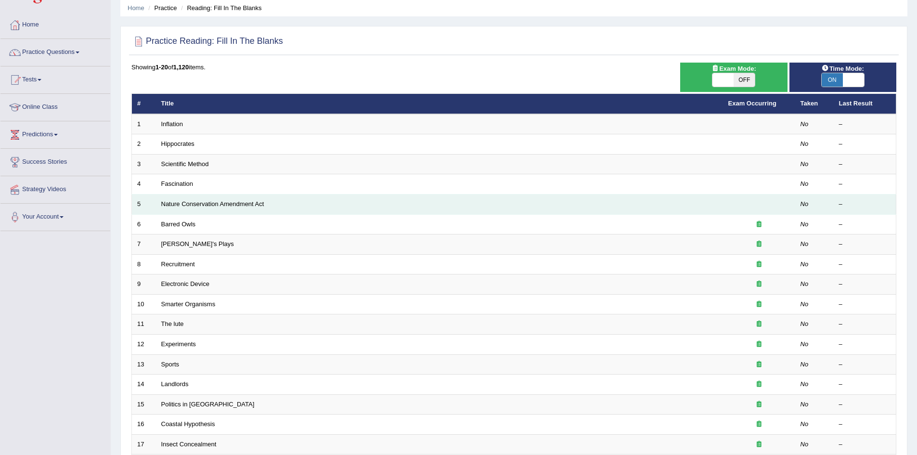
scroll to position [48, 0]
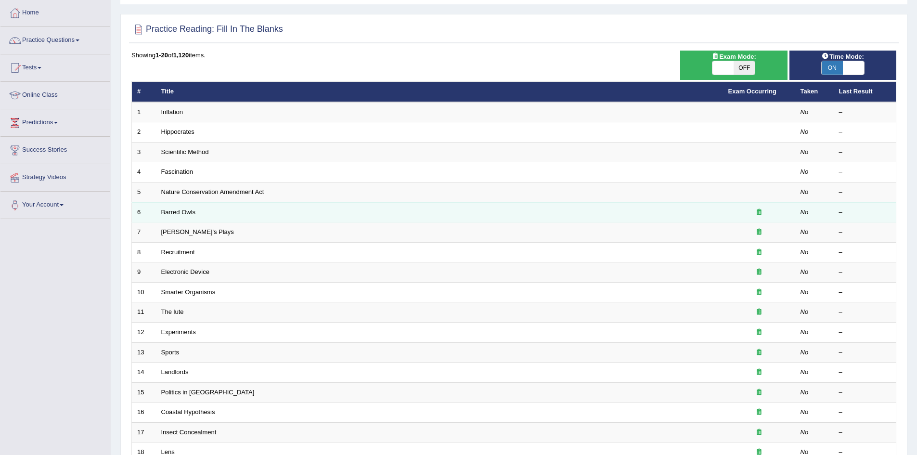
click at [606, 210] on td "Barred Owls" at bounding box center [439, 212] width 567 height 20
click at [165, 212] on link "Barred Owls" at bounding box center [178, 211] width 35 height 7
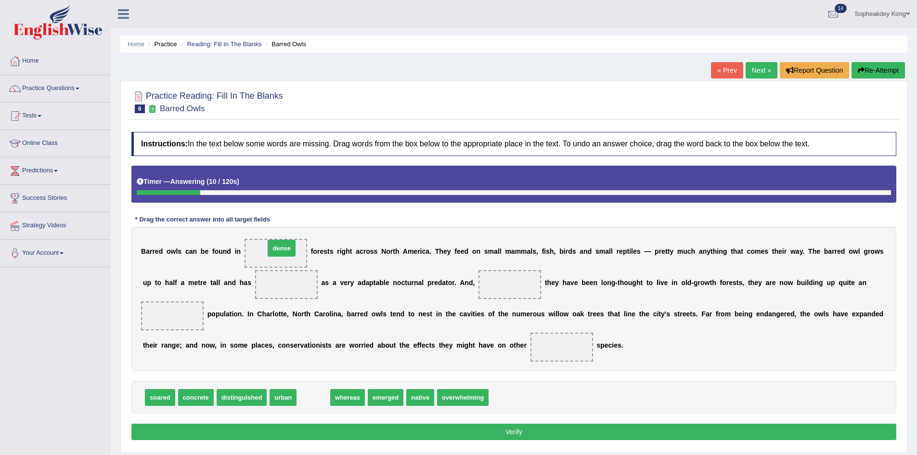
drag, startPoint x: 313, startPoint y: 402, endPoint x: 281, endPoint y: 253, distance: 152.6
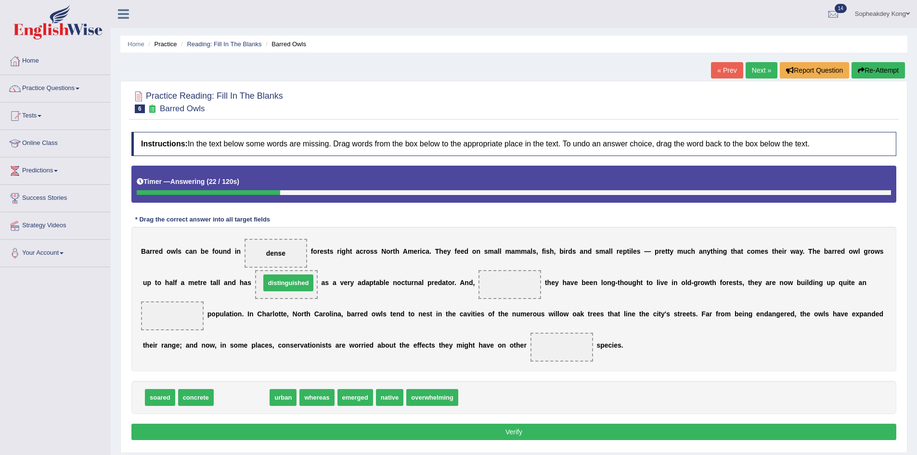
drag, startPoint x: 243, startPoint y: 397, endPoint x: 290, endPoint y: 283, distance: 123.7
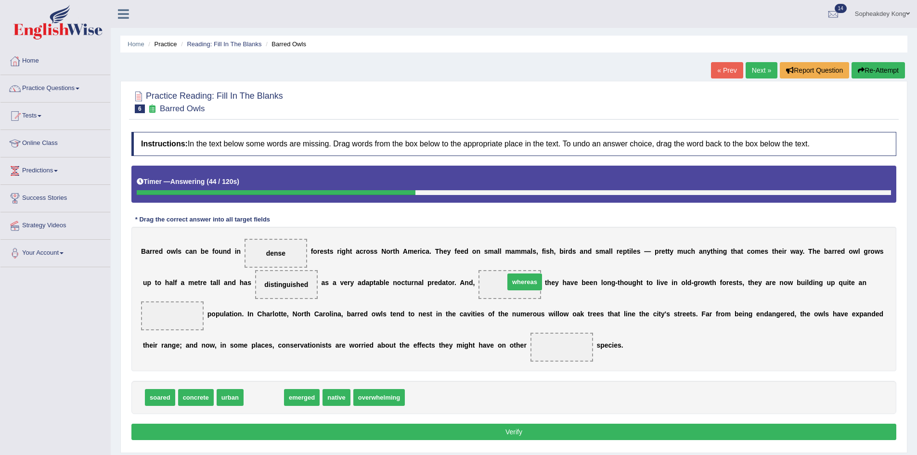
drag, startPoint x: 259, startPoint y: 396, endPoint x: 520, endPoint y: 281, distance: 285.3
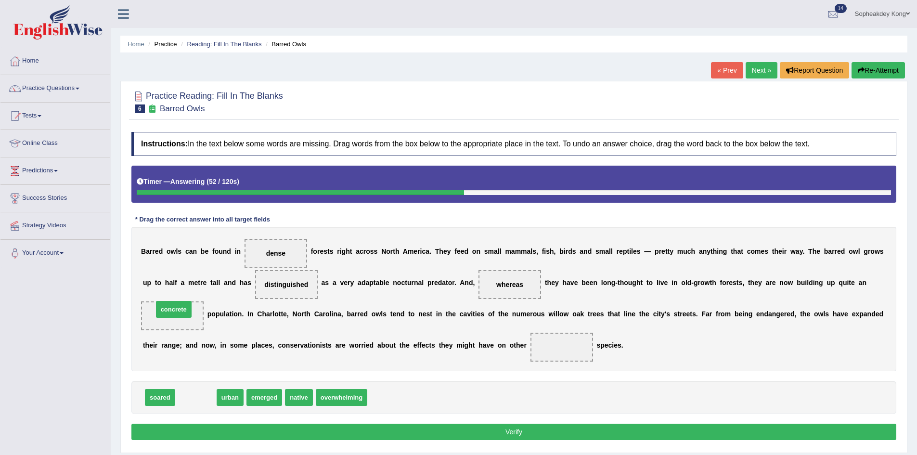
drag, startPoint x: 192, startPoint y: 397, endPoint x: 170, endPoint y: 309, distance: 90.8
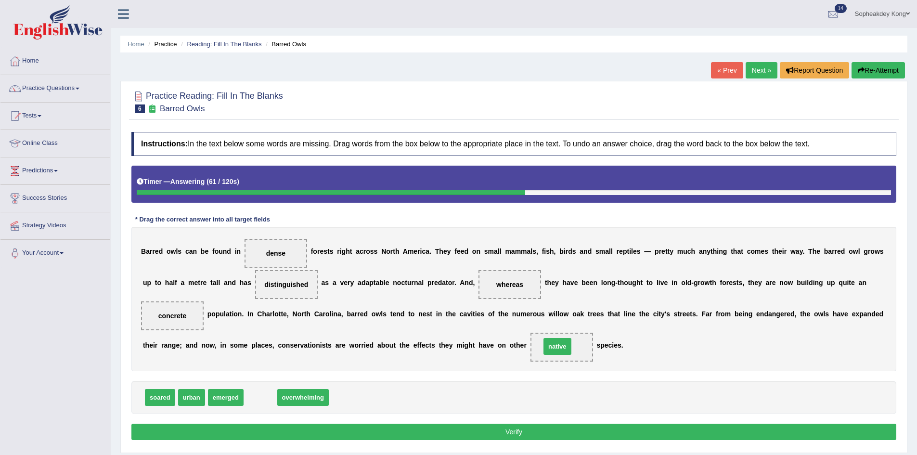
drag, startPoint x: 258, startPoint y: 398, endPoint x: 555, endPoint y: 347, distance: 301.4
click at [442, 433] on button "Verify" at bounding box center [513, 432] width 765 height 16
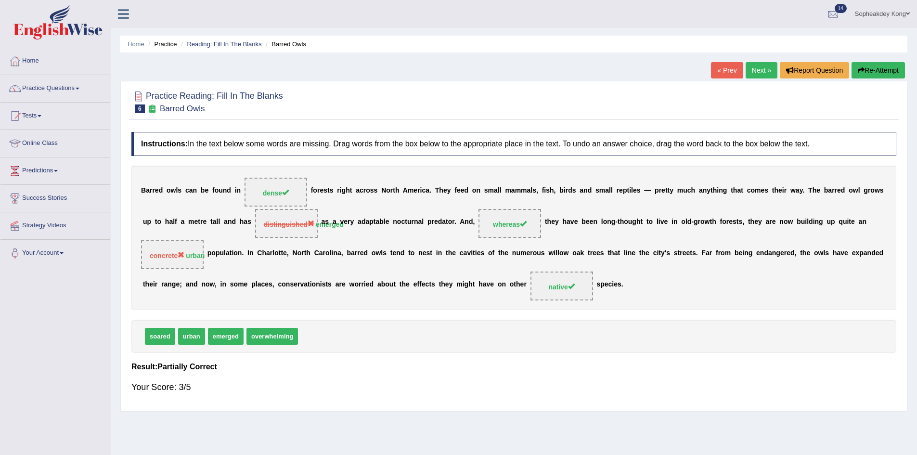
click at [871, 74] on button "Re-Attempt" at bounding box center [878, 70] width 53 height 16
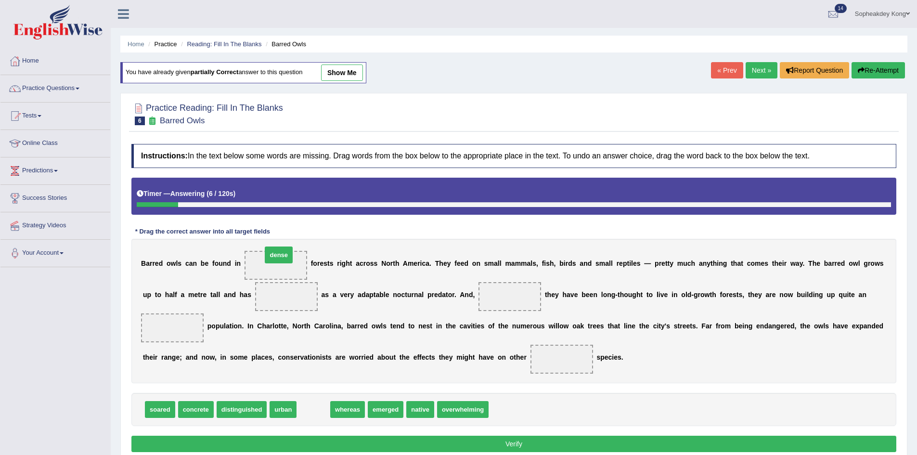
drag, startPoint x: 310, startPoint y: 410, endPoint x: 276, endPoint y: 255, distance: 158.4
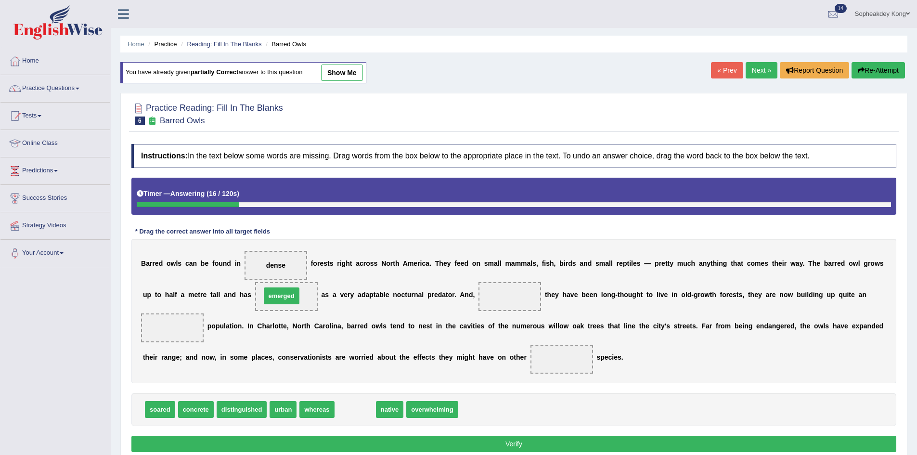
drag, startPoint x: 345, startPoint y: 413, endPoint x: 271, endPoint y: 299, distance: 134.7
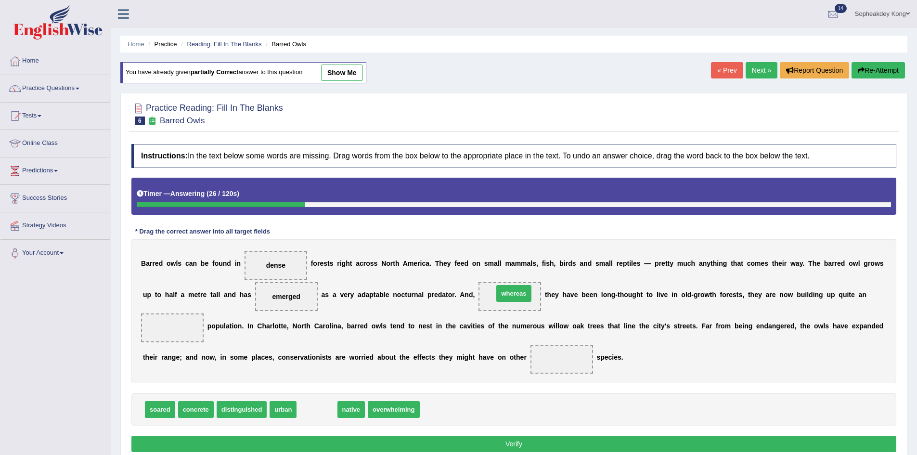
drag, startPoint x: 325, startPoint y: 409, endPoint x: 522, endPoint y: 293, distance: 228.5
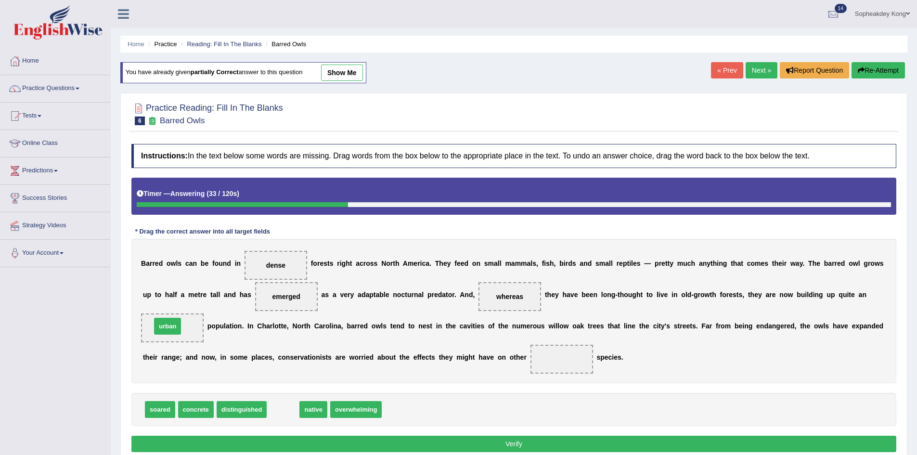
drag, startPoint x: 280, startPoint y: 410, endPoint x: 165, endPoint y: 326, distance: 142.4
drag, startPoint x: 284, startPoint y: 410, endPoint x: 564, endPoint y: 363, distance: 283.2
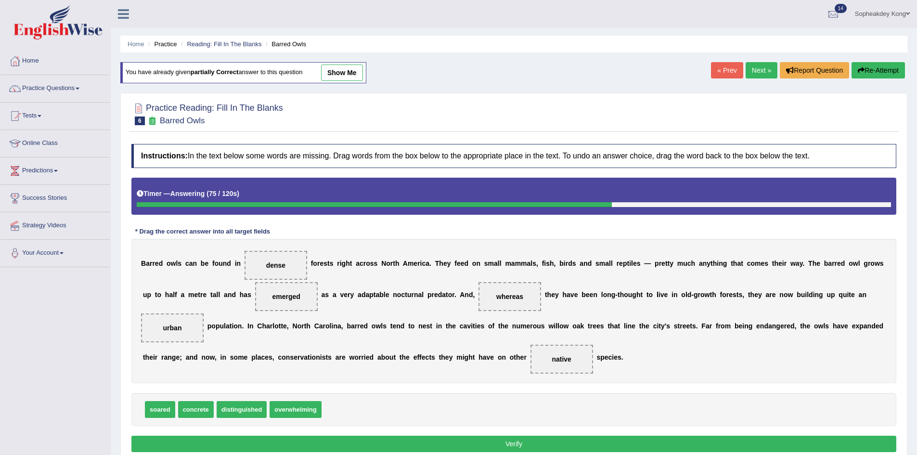
scroll to position [48, 0]
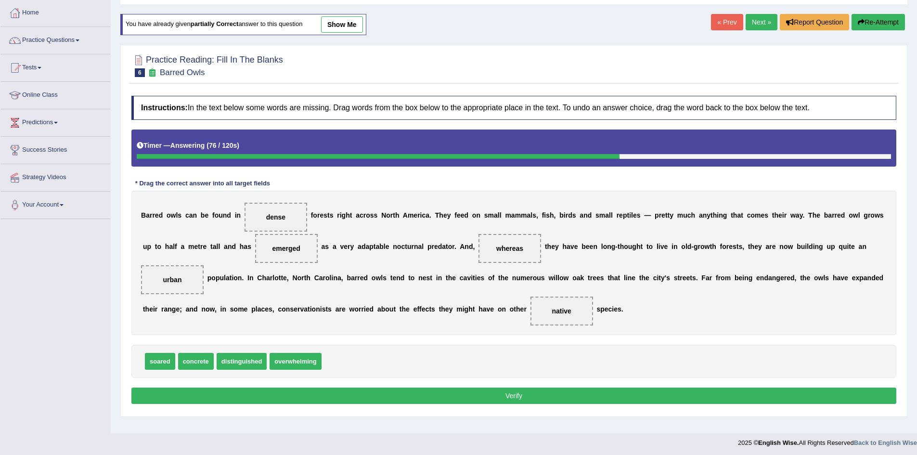
click at [513, 394] on button "Verify" at bounding box center [513, 396] width 765 height 16
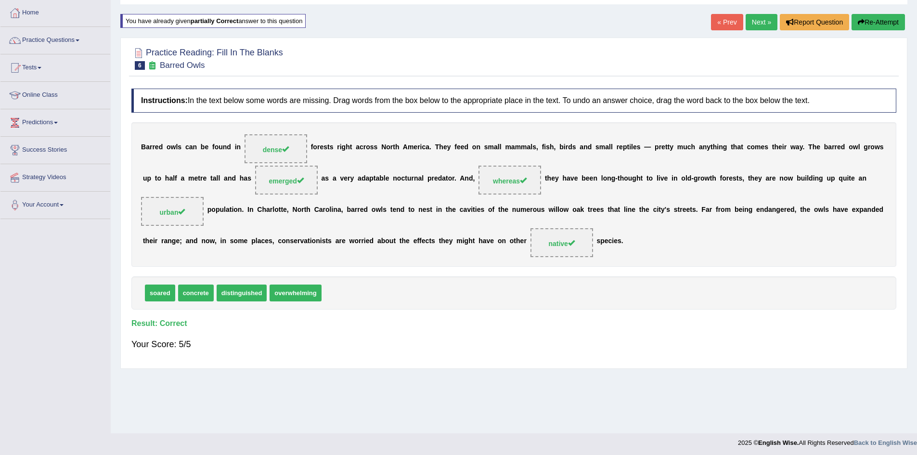
click at [756, 26] on link "Next »" at bounding box center [762, 22] width 32 height 16
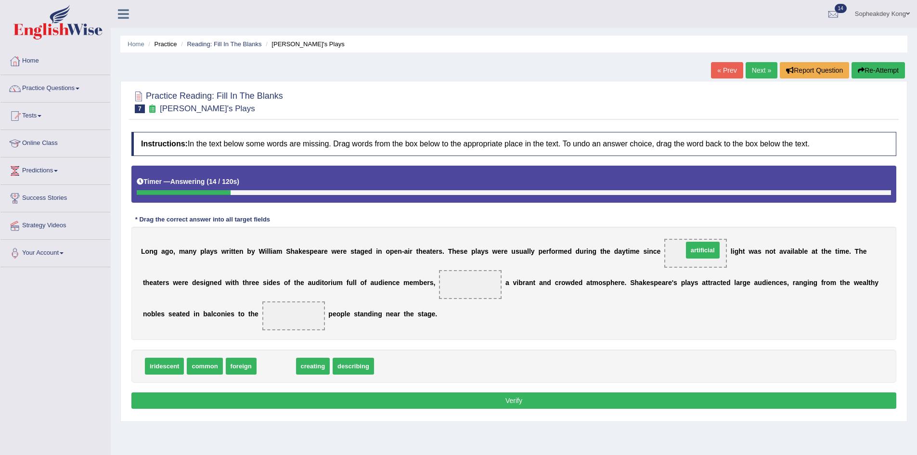
drag, startPoint x: 277, startPoint y: 366, endPoint x: 703, endPoint y: 250, distance: 442.0
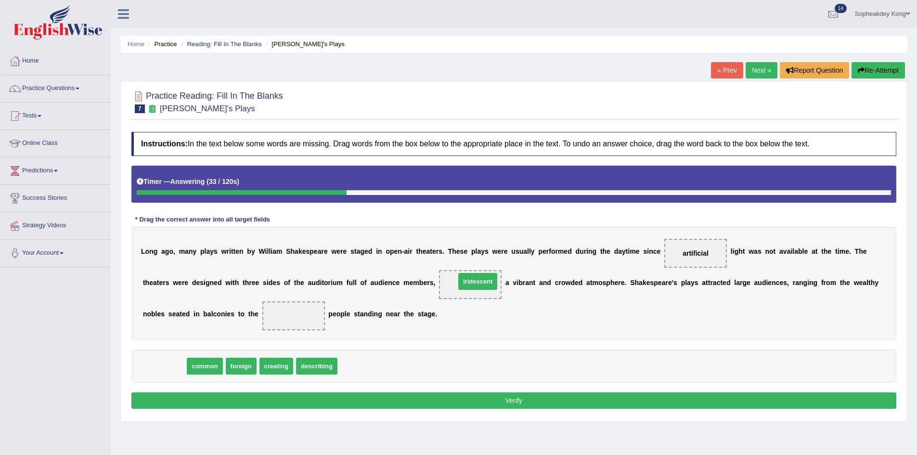
drag, startPoint x: 165, startPoint y: 366, endPoint x: 478, endPoint y: 282, distance: 324.6
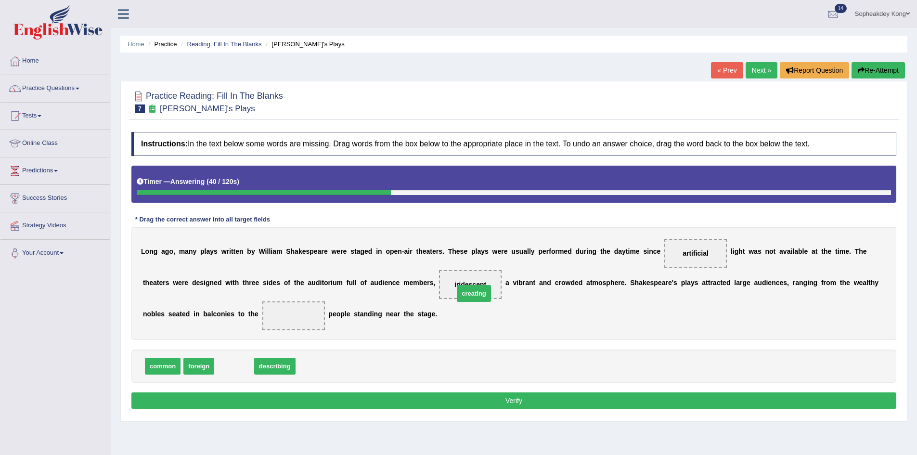
drag, startPoint x: 239, startPoint y: 362, endPoint x: 478, endPoint y: 289, distance: 250.2
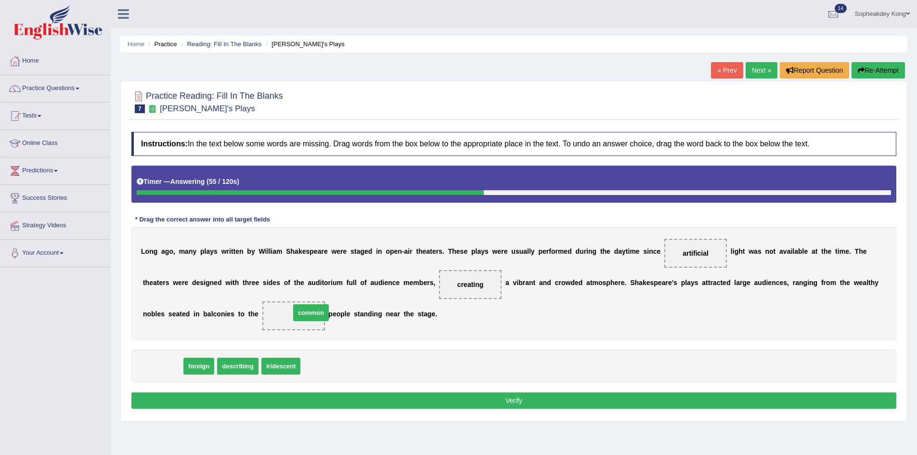
drag, startPoint x: 164, startPoint y: 365, endPoint x: 312, endPoint y: 311, distance: 157.6
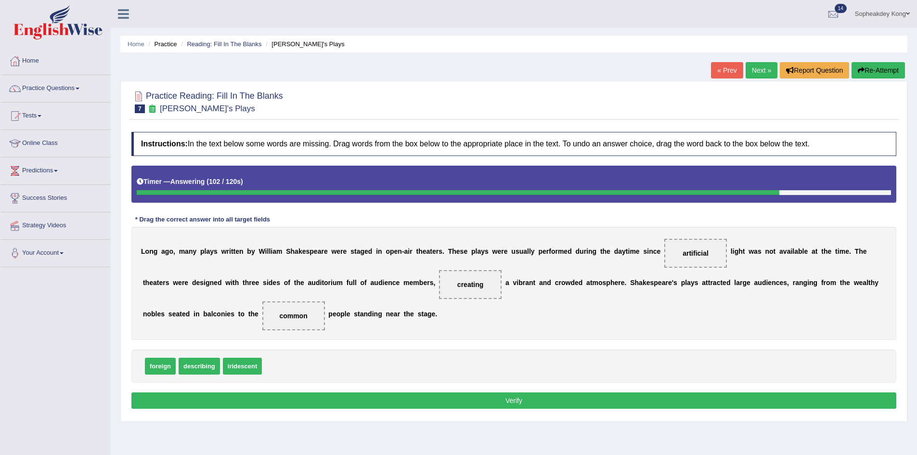
click at [297, 314] on span "common" at bounding box center [293, 316] width 28 height 8
drag, startPoint x: 246, startPoint y: 369, endPoint x: 300, endPoint y: 317, distance: 74.2
click at [404, 403] on button "Verify" at bounding box center [513, 400] width 765 height 16
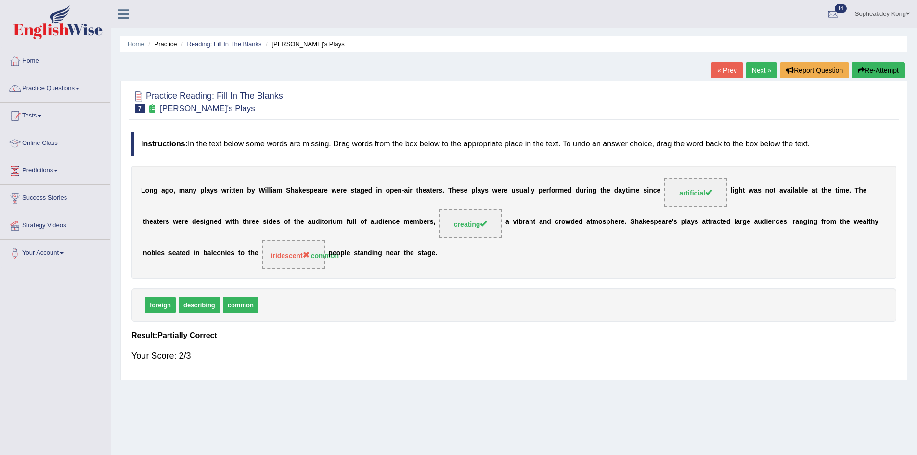
click at [879, 69] on button "Re-Attempt" at bounding box center [878, 70] width 53 height 16
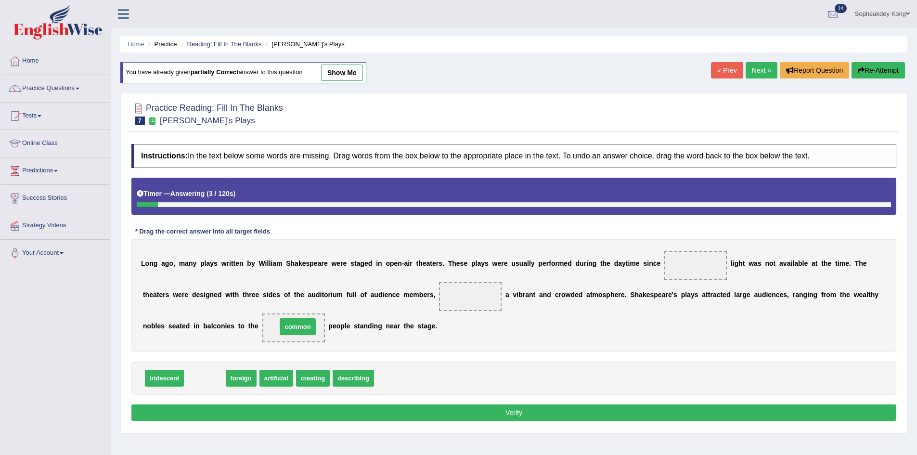
drag, startPoint x: 207, startPoint y: 377, endPoint x: 299, endPoint y: 326, distance: 106.2
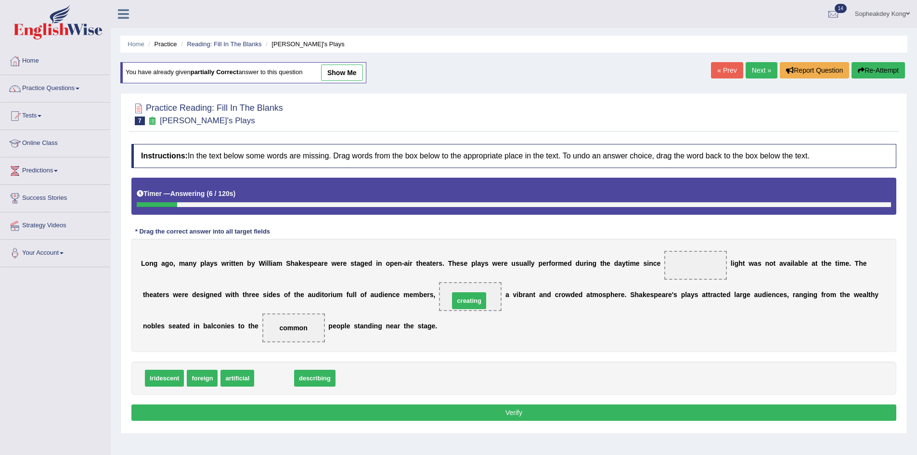
drag, startPoint x: 273, startPoint y: 376, endPoint x: 468, endPoint y: 299, distance: 209.8
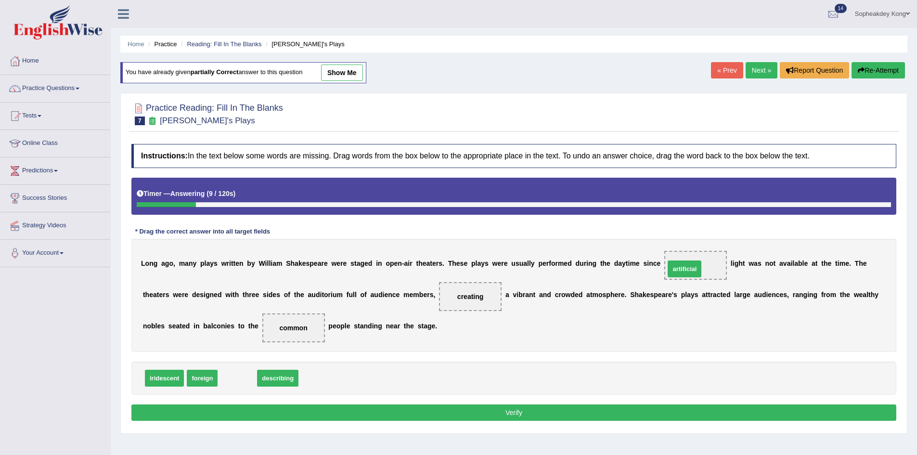
drag, startPoint x: 236, startPoint y: 378, endPoint x: 683, endPoint y: 269, distance: 460.3
click at [577, 413] on button "Verify" at bounding box center [513, 412] width 765 height 16
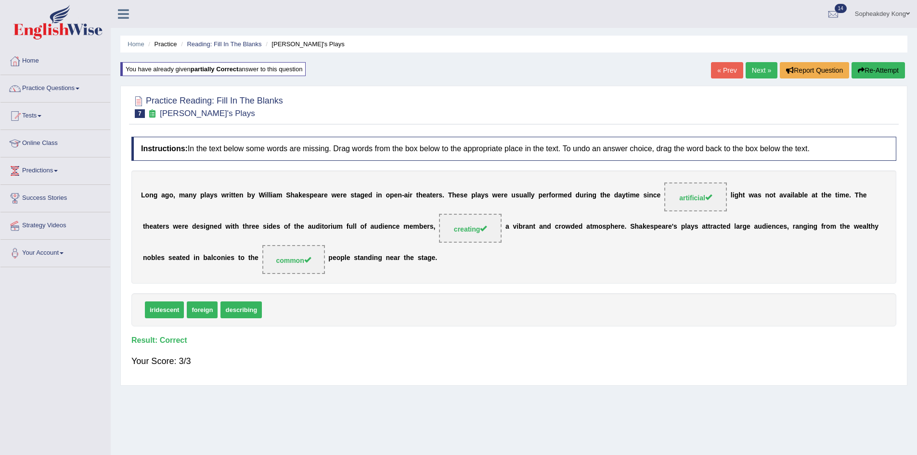
click at [753, 75] on link "Next »" at bounding box center [762, 70] width 32 height 16
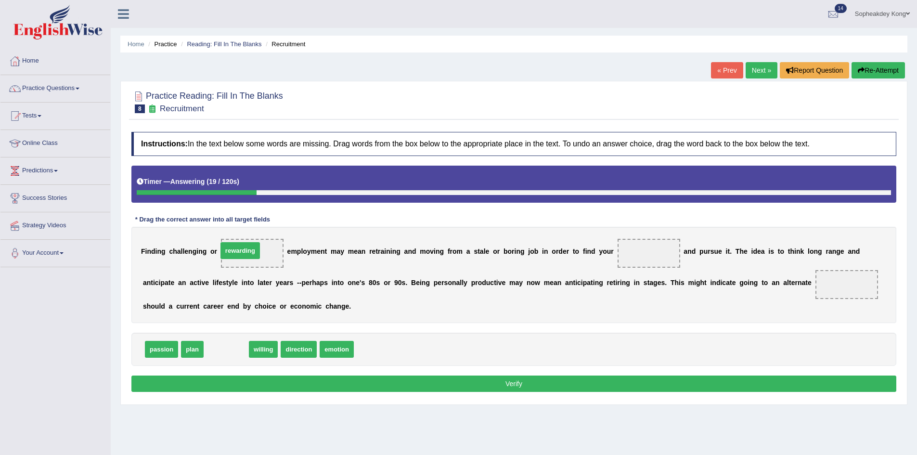
drag, startPoint x: 227, startPoint y: 349, endPoint x: 241, endPoint y: 251, distance: 99.7
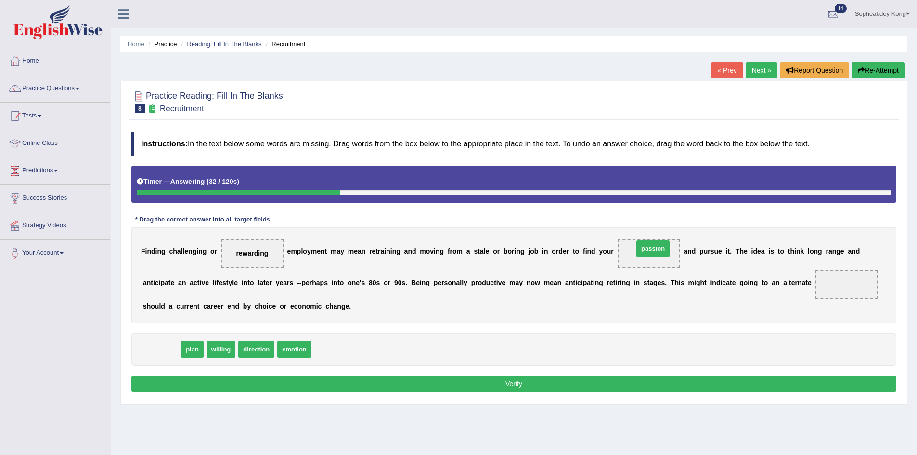
drag, startPoint x: 163, startPoint y: 351, endPoint x: 655, endPoint y: 251, distance: 501.7
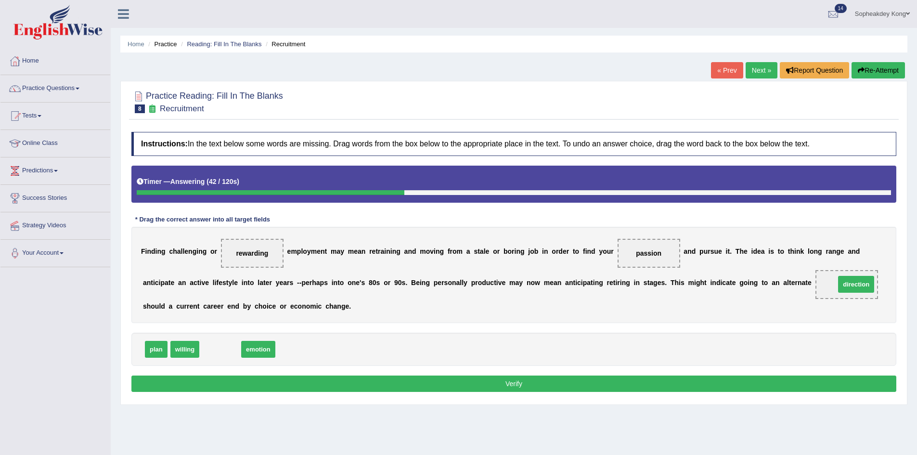
drag, startPoint x: 220, startPoint y: 348, endPoint x: 854, endPoint y: 283, distance: 638.3
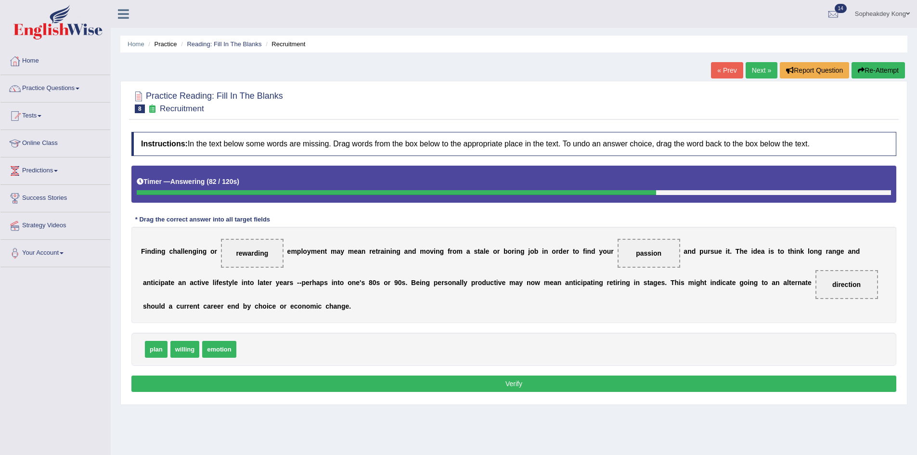
click at [313, 390] on button "Verify" at bounding box center [513, 383] width 765 height 16
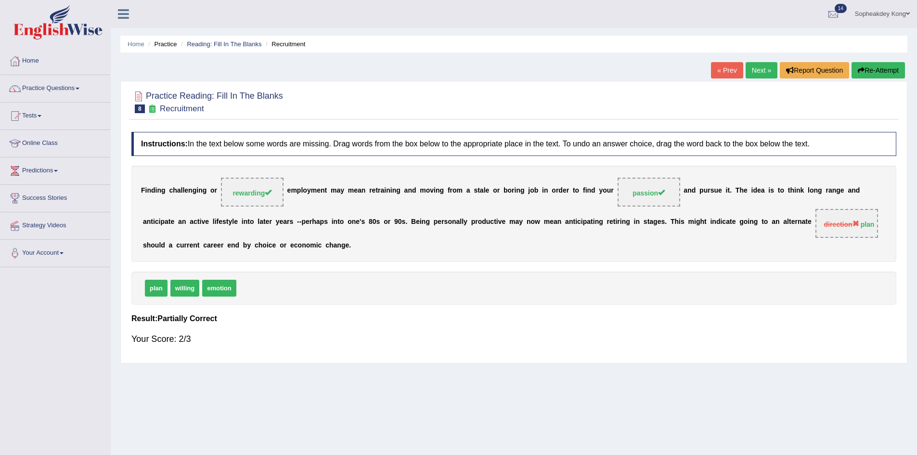
click at [867, 68] on button "Re-Attempt" at bounding box center [878, 70] width 53 height 16
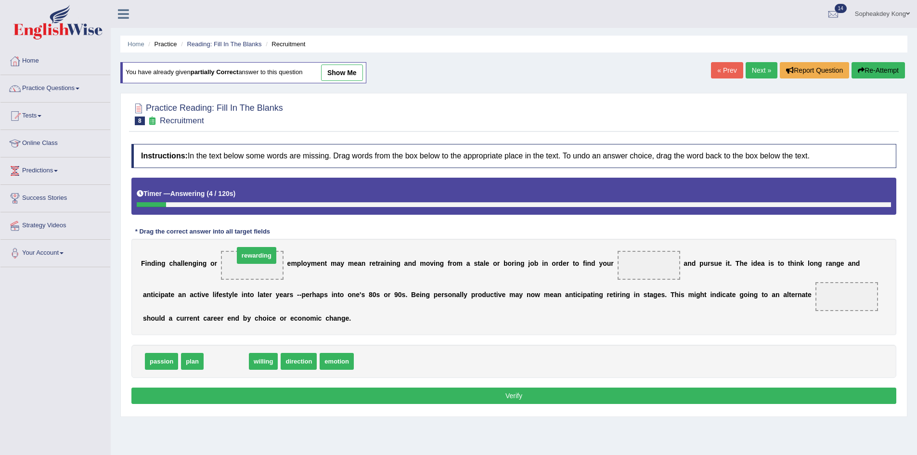
drag, startPoint x: 222, startPoint y: 359, endPoint x: 253, endPoint y: 253, distance: 110.2
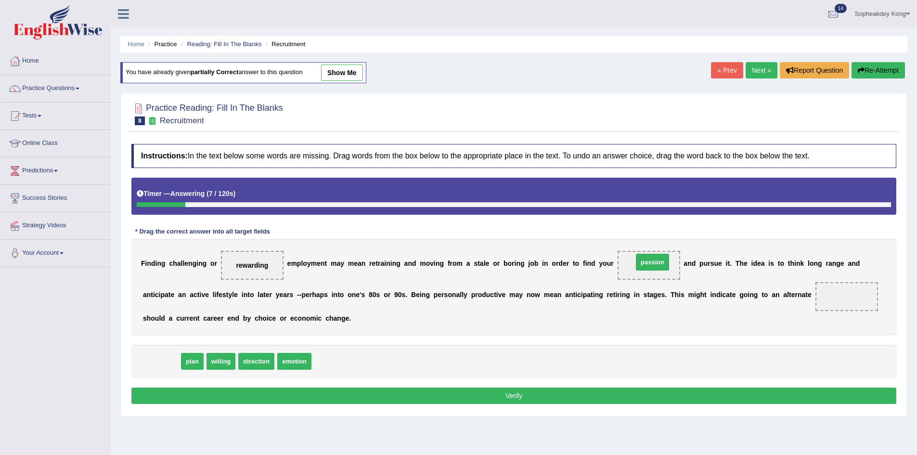
drag, startPoint x: 165, startPoint y: 363, endPoint x: 656, endPoint y: 264, distance: 500.9
drag, startPoint x: 151, startPoint y: 361, endPoint x: 819, endPoint y: 297, distance: 671.2
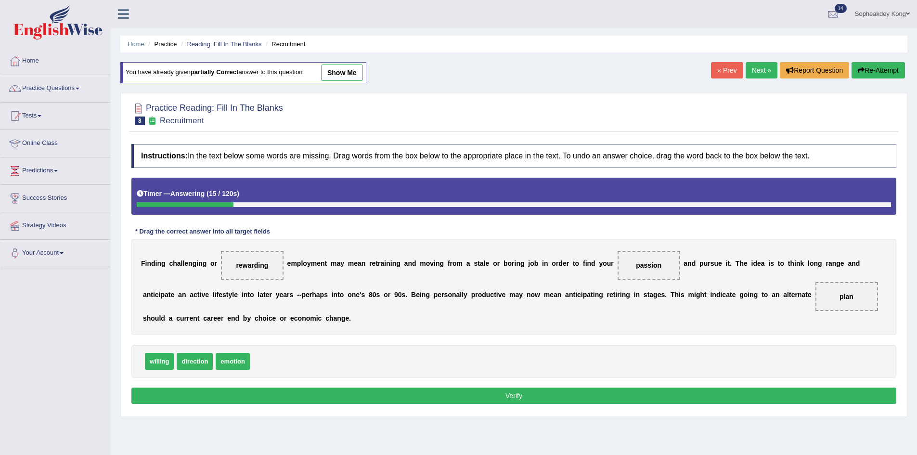
click at [537, 396] on button "Verify" at bounding box center [513, 396] width 765 height 16
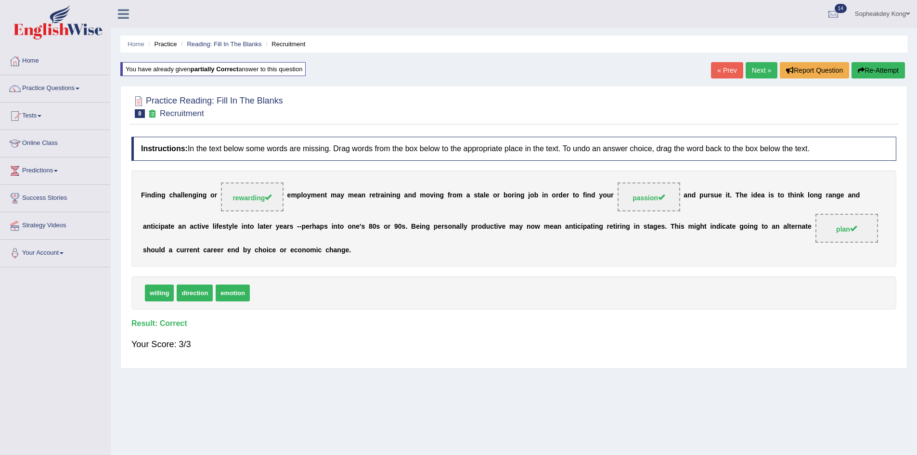
click at [755, 71] on link "Next »" at bounding box center [762, 70] width 32 height 16
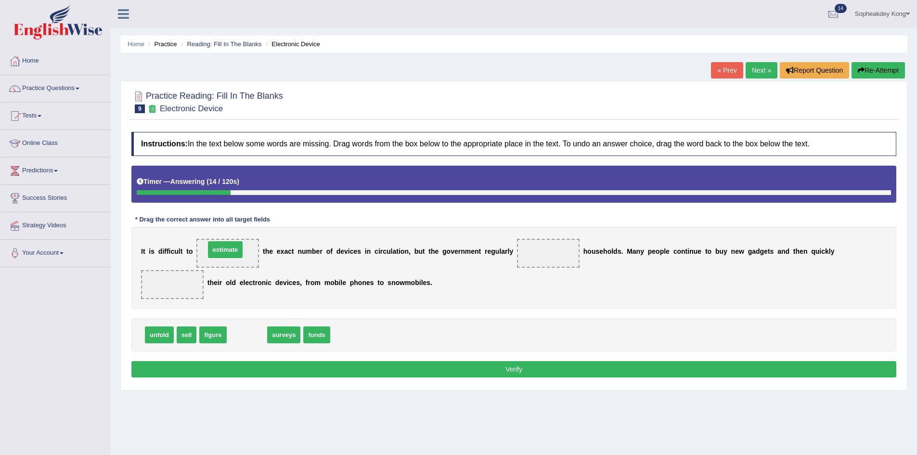
drag, startPoint x: 248, startPoint y: 339, endPoint x: 227, endPoint y: 254, distance: 87.9
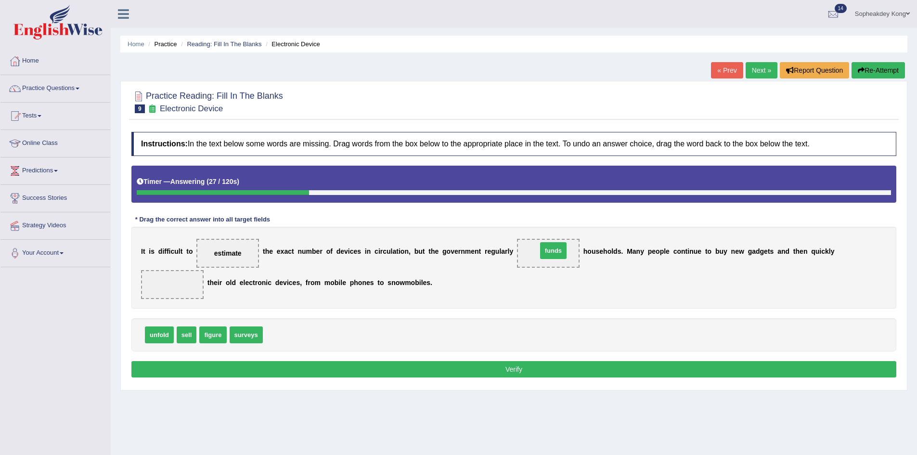
drag, startPoint x: 277, startPoint y: 335, endPoint x: 551, endPoint y: 250, distance: 287.0
drag, startPoint x: 249, startPoint y: 337, endPoint x: 560, endPoint y: 256, distance: 321.0
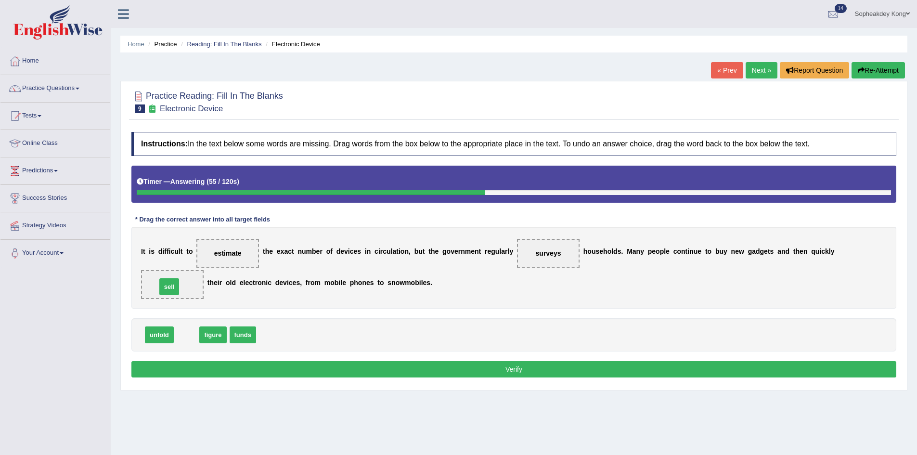
drag, startPoint x: 184, startPoint y: 335, endPoint x: 167, endPoint y: 286, distance: 51.2
click at [433, 369] on button "Verify" at bounding box center [513, 369] width 765 height 16
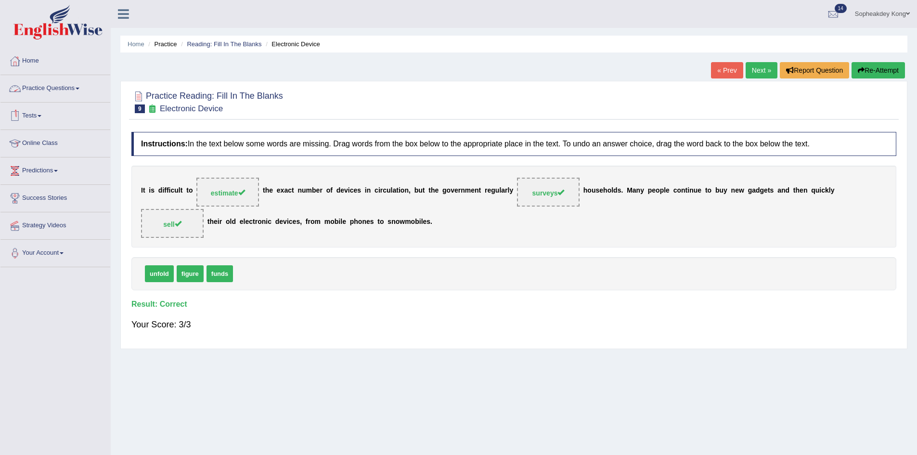
click at [79, 88] on span at bounding box center [78, 89] width 4 height 2
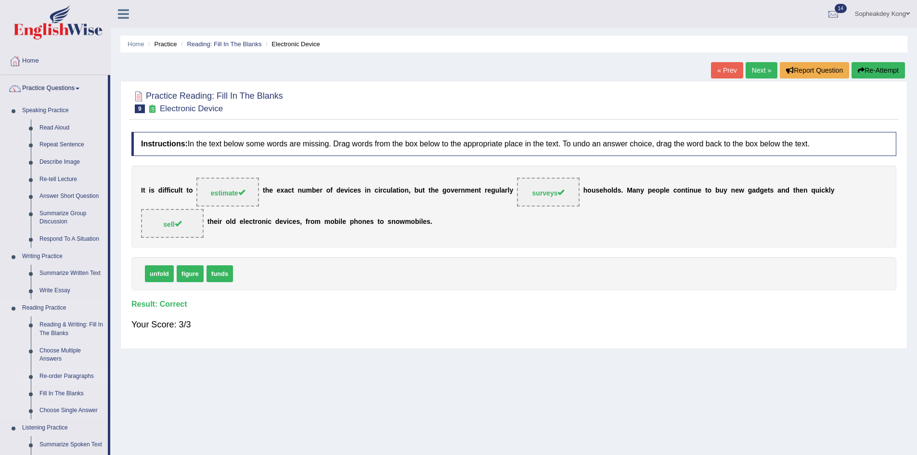
click at [51, 373] on link "Re-order Paragraphs" at bounding box center [71, 376] width 73 height 17
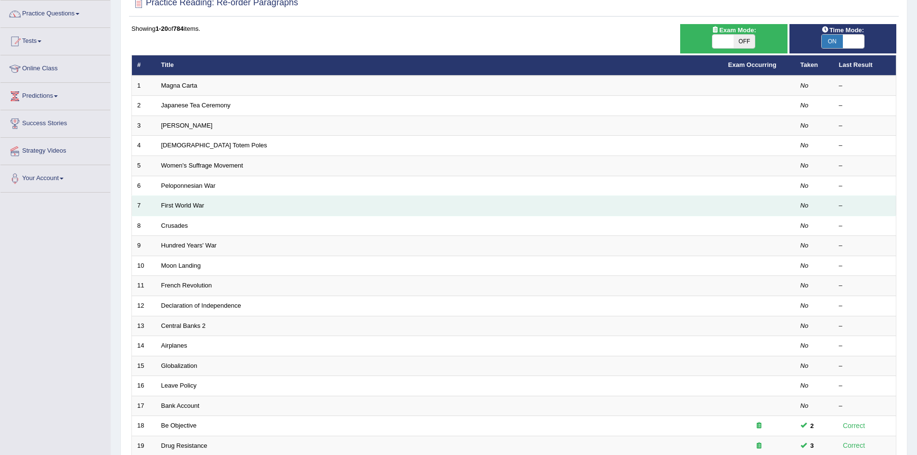
scroll to position [48, 0]
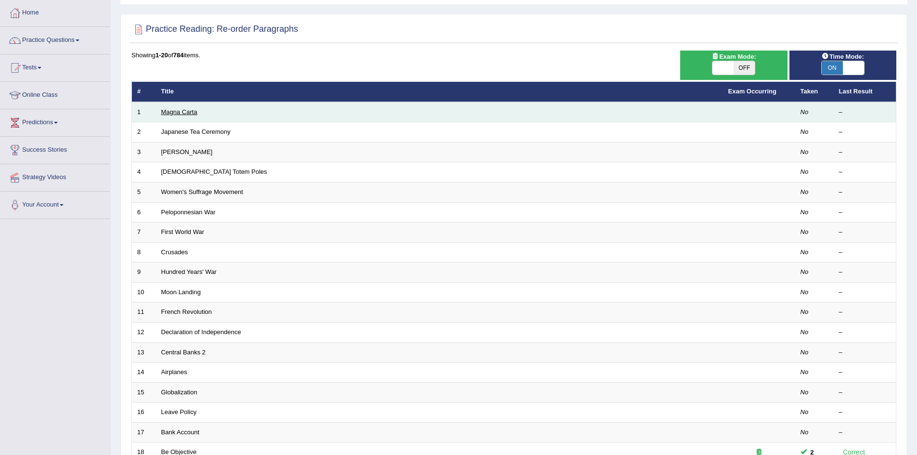
click at [193, 113] on link "Magna Carta" at bounding box center [179, 111] width 36 height 7
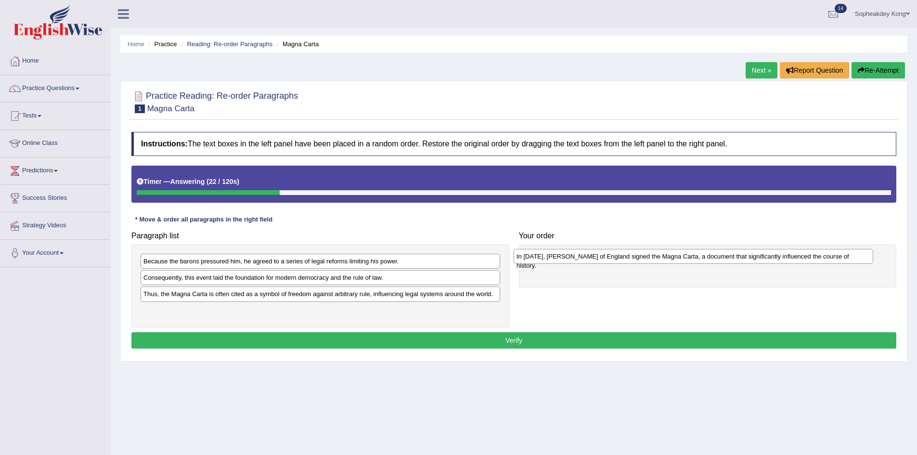
drag, startPoint x: 231, startPoint y: 280, endPoint x: 604, endPoint y: 259, distance: 373.7
click at [604, 259] on div "In 1215, King John of England signed the Magna Carta, a document that significa…" at bounding box center [694, 256] width 360 height 15
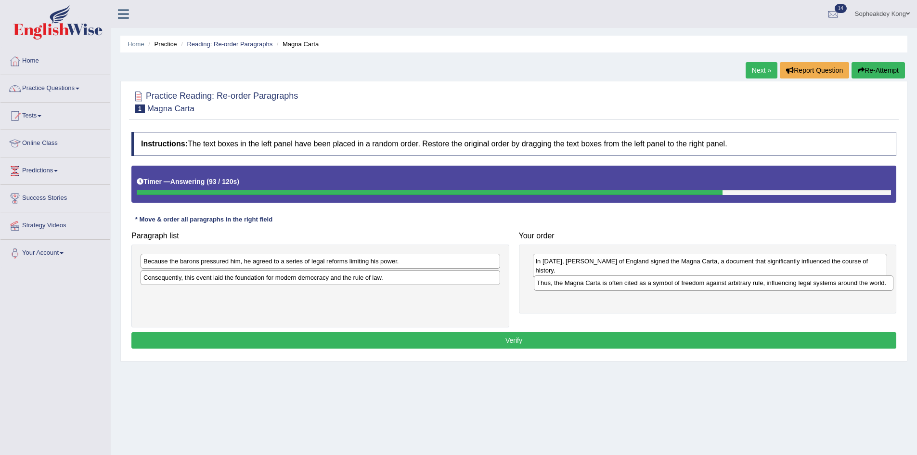
drag, startPoint x: 265, startPoint y: 299, endPoint x: 658, endPoint y: 288, distance: 393.4
click at [658, 288] on div "Thus, the Magna Carta is often cited as a symbol of freedom against arbitrary r…" at bounding box center [714, 282] width 360 height 15
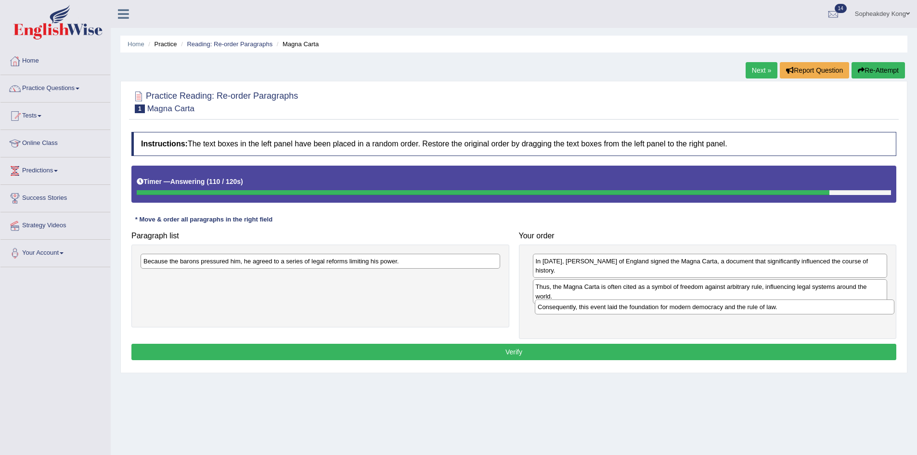
drag, startPoint x: 212, startPoint y: 279, endPoint x: 606, endPoint y: 308, distance: 395.3
click at [606, 308] on div "Consequently, this event laid the foundation for modern democracy and the rule …" at bounding box center [715, 306] width 360 height 15
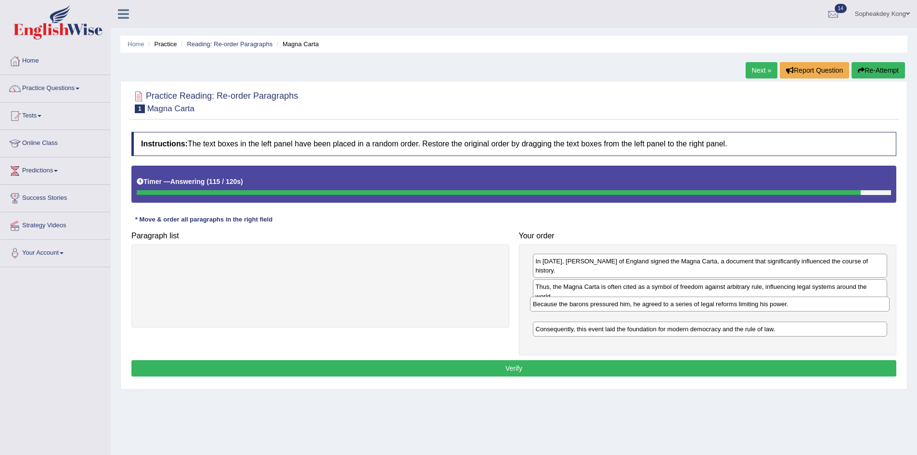
drag, startPoint x: 237, startPoint y: 266, endPoint x: 626, endPoint y: 309, distance: 391.8
click at [626, 309] on div "Because the barons pressured him, he agreed to a series of legal reforms limiti…" at bounding box center [710, 304] width 360 height 15
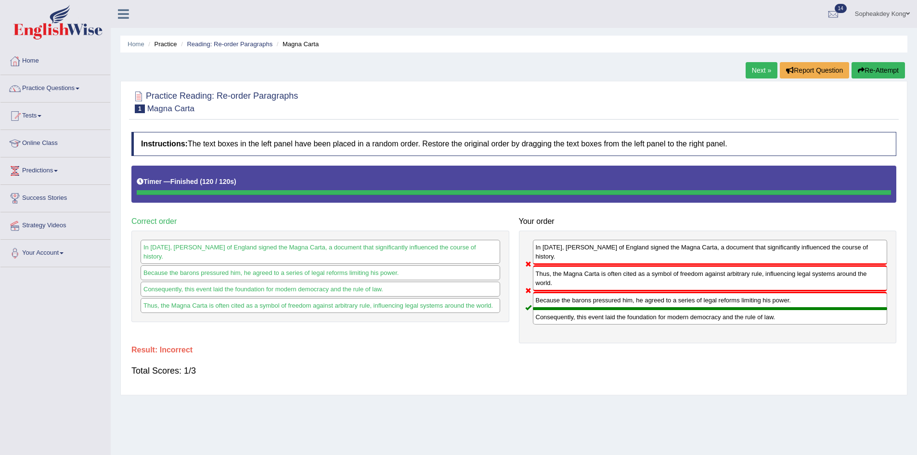
click at [876, 67] on button "Re-Attempt" at bounding box center [878, 70] width 53 height 16
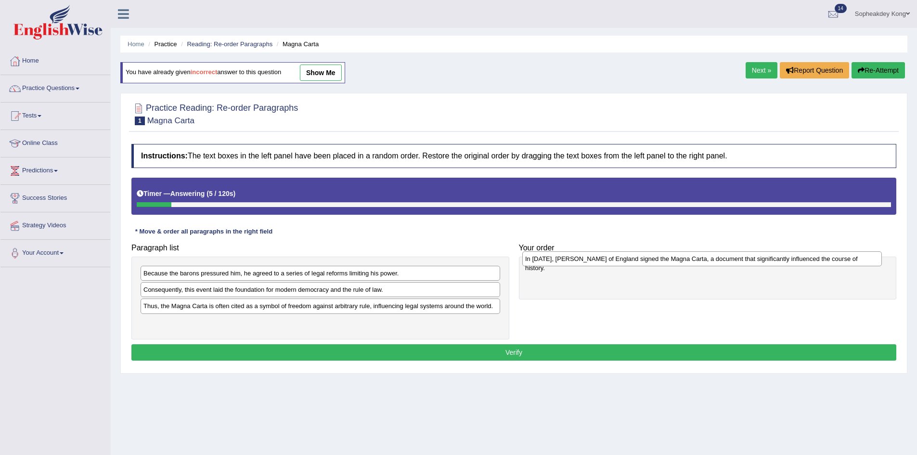
drag, startPoint x: 191, startPoint y: 291, endPoint x: 573, endPoint y: 260, distance: 383.4
click at [573, 260] on div "In [DATE], [PERSON_NAME] of England signed the Magna Carta, a document that sig…" at bounding box center [702, 258] width 360 height 15
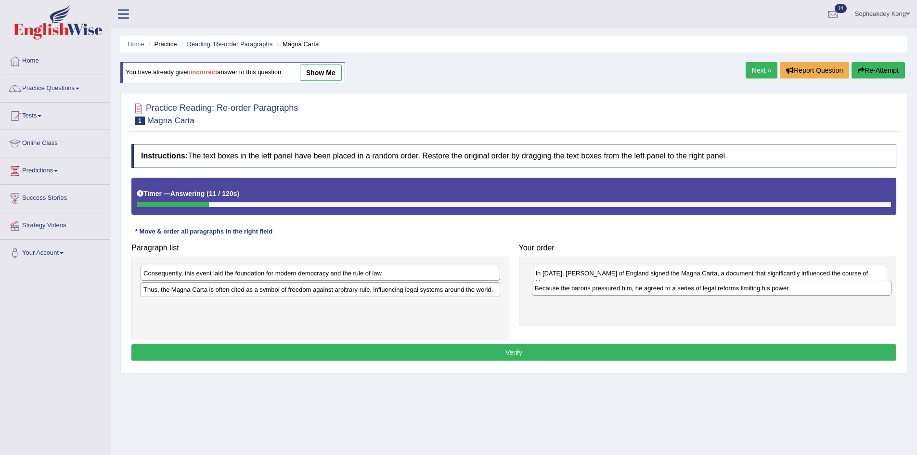
drag, startPoint x: 229, startPoint y: 274, endPoint x: 620, endPoint y: 289, distance: 391.6
click at [620, 289] on div "Because the barons pressured him, he agreed to a series of legal reforms limiti…" at bounding box center [712, 288] width 360 height 15
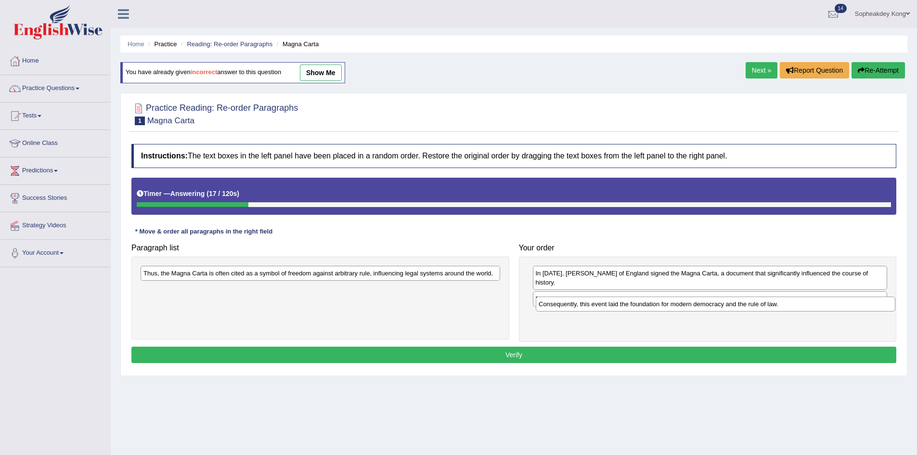
drag, startPoint x: 285, startPoint y: 273, endPoint x: 681, endPoint y: 304, distance: 396.4
click at [681, 304] on div "Consequently, this event laid the foundation for modern democracy and the rule …" at bounding box center [716, 304] width 360 height 15
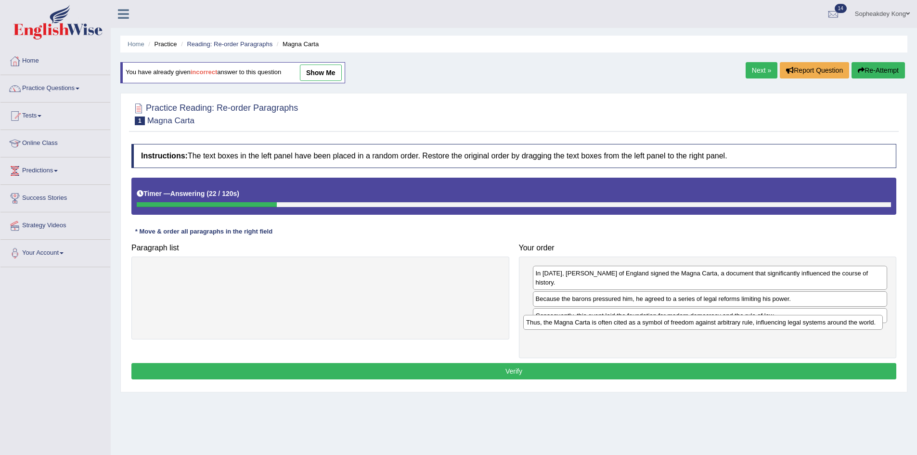
drag, startPoint x: 360, startPoint y: 273, endPoint x: 743, endPoint y: 322, distance: 385.8
click at [743, 322] on div "Thus, the Magna Carta is often cited as a symbol of freedom against arbitrary r…" at bounding box center [703, 322] width 360 height 15
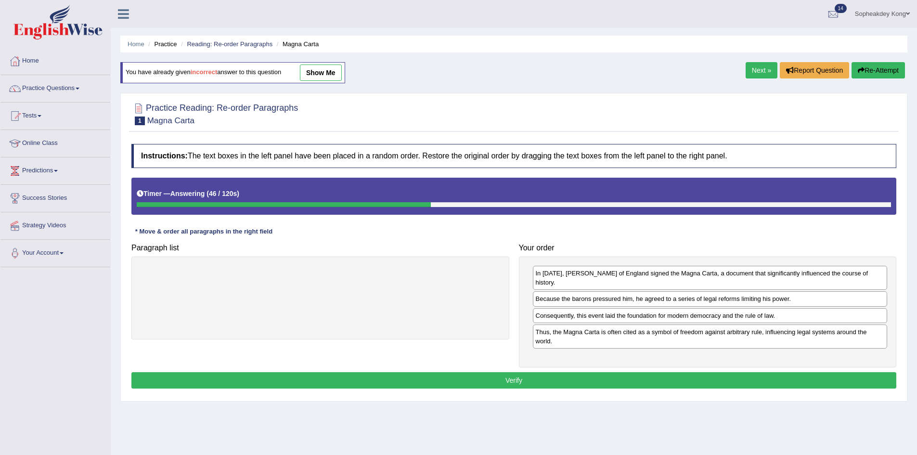
click at [563, 372] on button "Verify" at bounding box center [513, 380] width 765 height 16
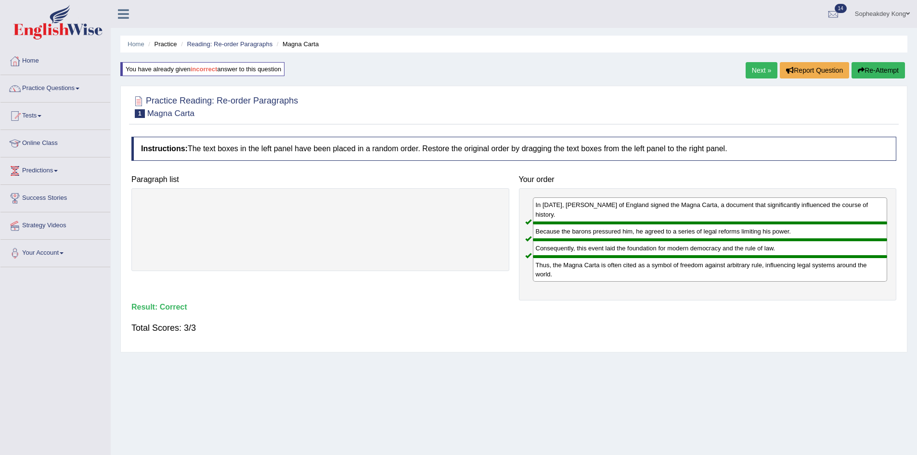
click at [764, 66] on link "Next »" at bounding box center [762, 70] width 32 height 16
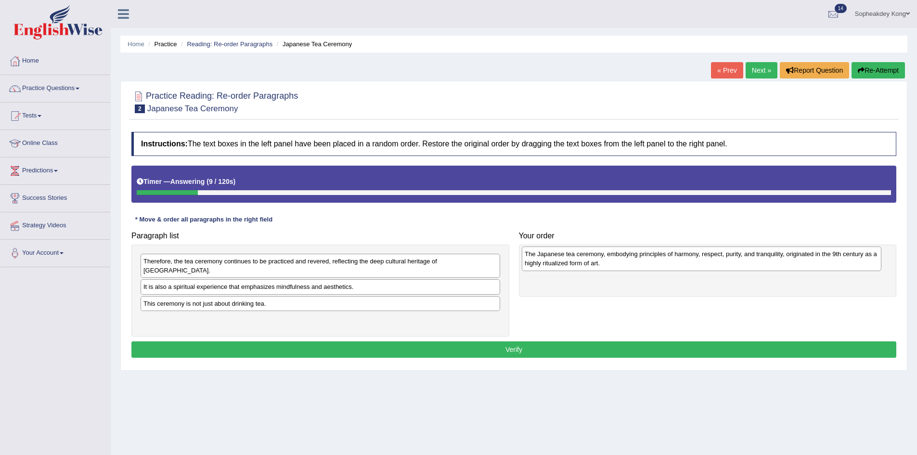
drag, startPoint x: 263, startPoint y: 283, endPoint x: 644, endPoint y: 259, distance: 382.0
click at [644, 259] on div "The Japanese tea ceremony, embodying principles of harmony, respect, purity, an…" at bounding box center [702, 258] width 360 height 24
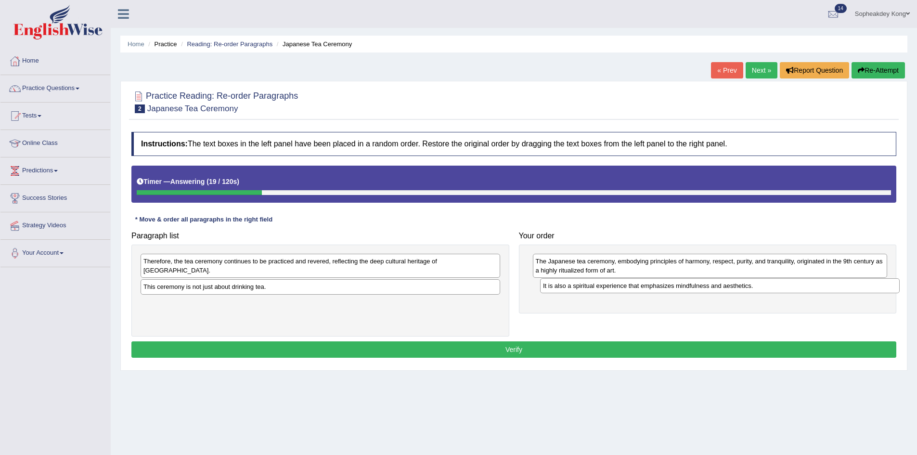
drag, startPoint x: 299, startPoint y: 280, endPoint x: 699, endPoint y: 288, distance: 399.6
click at [699, 288] on div "It is also a spiritual experience that emphasizes mindfulness and aesthetics." at bounding box center [720, 285] width 360 height 15
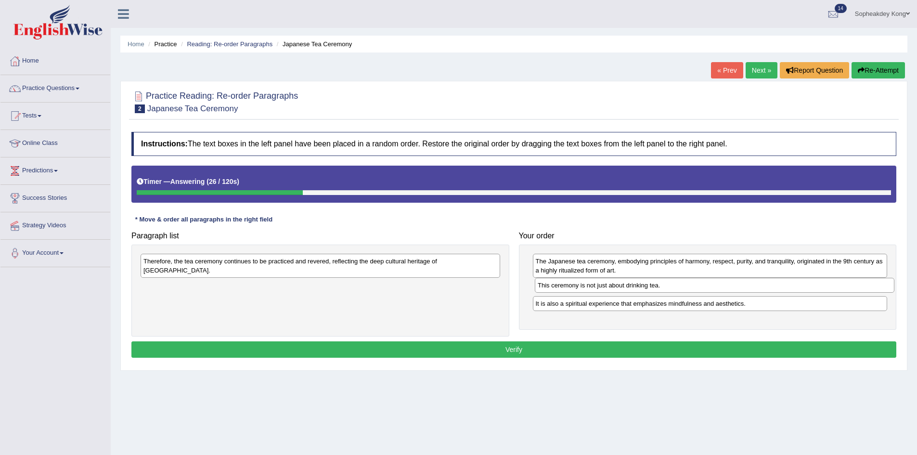
drag, startPoint x: 213, startPoint y: 277, endPoint x: 608, endPoint y: 284, distance: 395.3
click at [608, 284] on div "This ceremony is not just about drinking tea." at bounding box center [715, 285] width 360 height 15
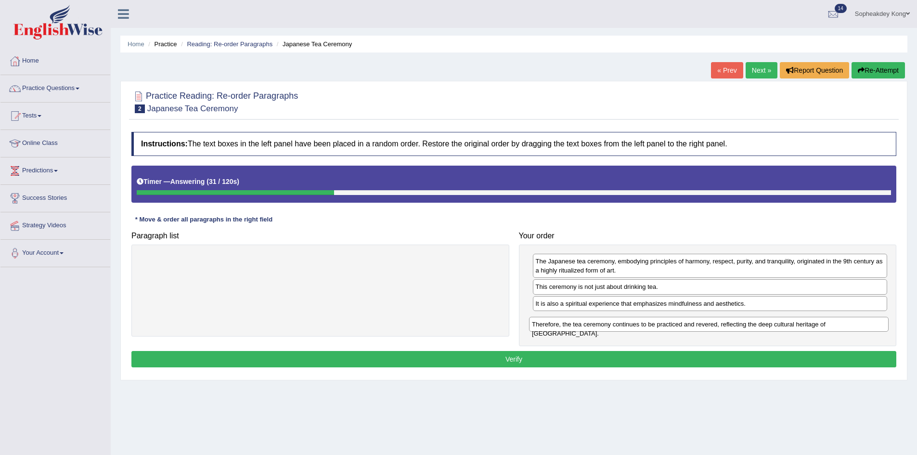
drag, startPoint x: 244, startPoint y: 263, endPoint x: 632, endPoint y: 326, distance: 393.5
click at [632, 326] on div "Therefore, the tea ceremony continues to be practiced and revered, reflecting t…" at bounding box center [709, 324] width 360 height 15
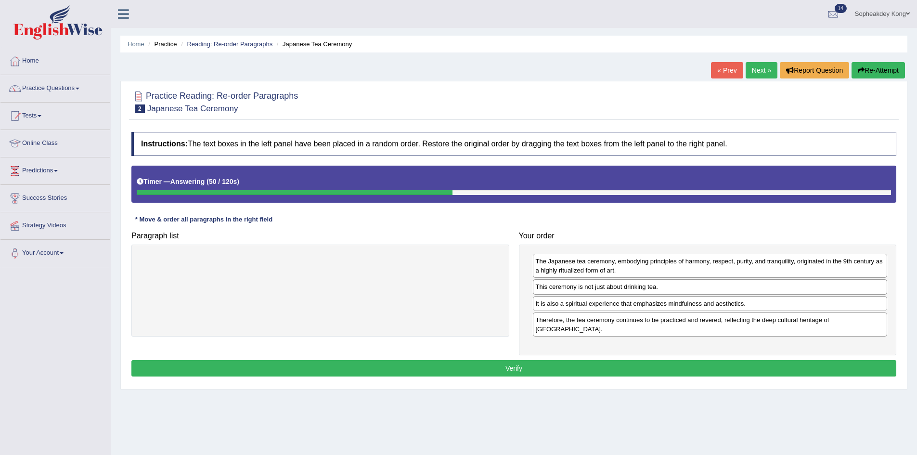
click at [615, 360] on button "Verify" at bounding box center [513, 368] width 765 height 16
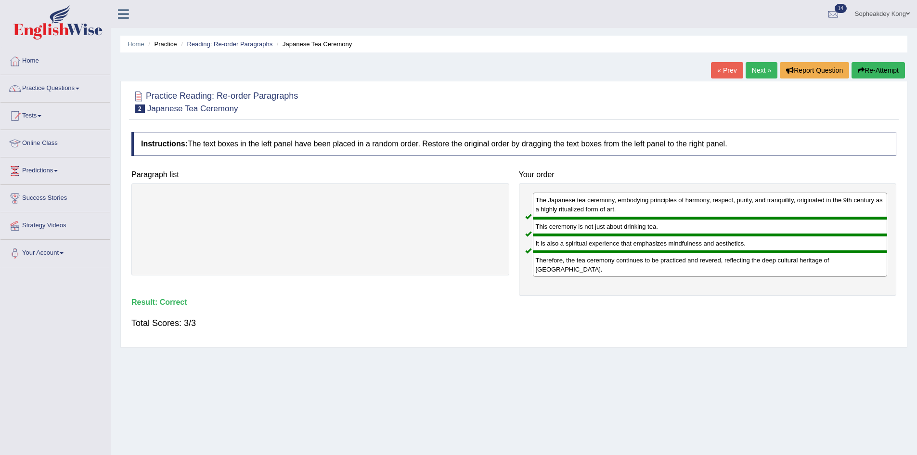
click at [752, 73] on link "Next »" at bounding box center [762, 70] width 32 height 16
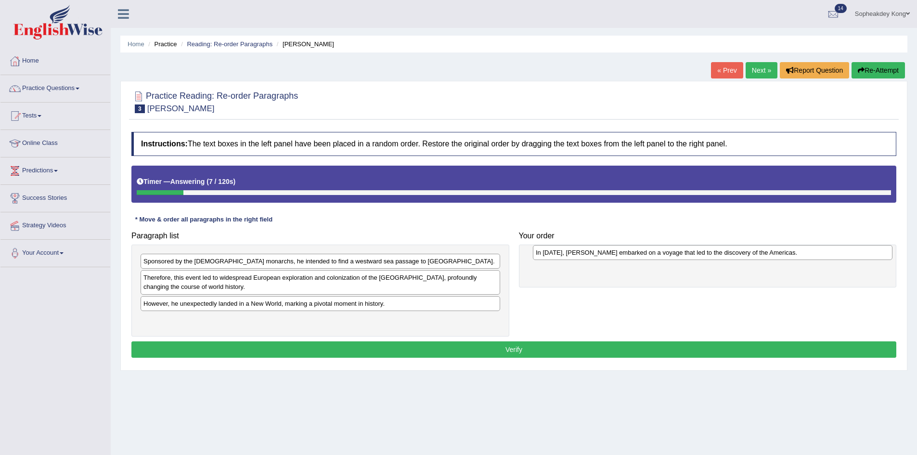
drag, startPoint x: 312, startPoint y: 322, endPoint x: 705, endPoint y: 254, distance: 398.1
click at [705, 254] on div "In [DATE], [PERSON_NAME] embarked on a voyage that led to the discovery of the …" at bounding box center [713, 252] width 360 height 15
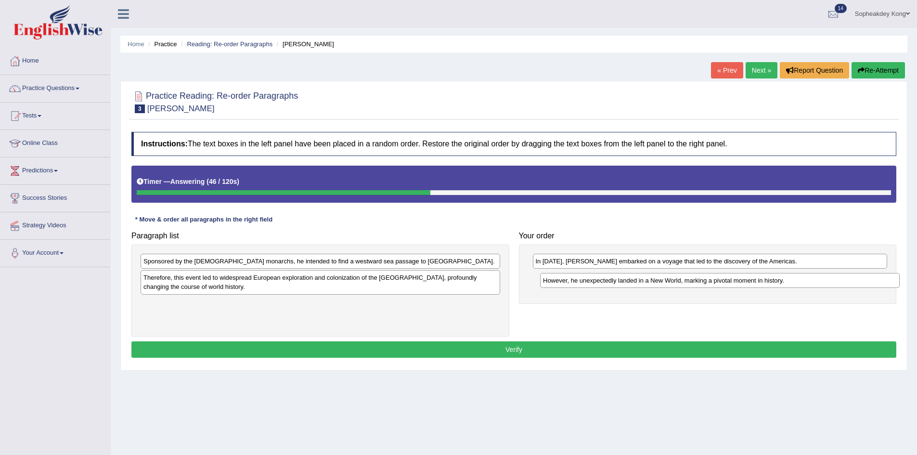
drag, startPoint x: 342, startPoint y: 307, endPoint x: 741, endPoint y: 284, distance: 400.2
click at [741, 284] on div "However, he unexpectedly landed in a New World, marking a pivotal moment in his…" at bounding box center [720, 280] width 360 height 15
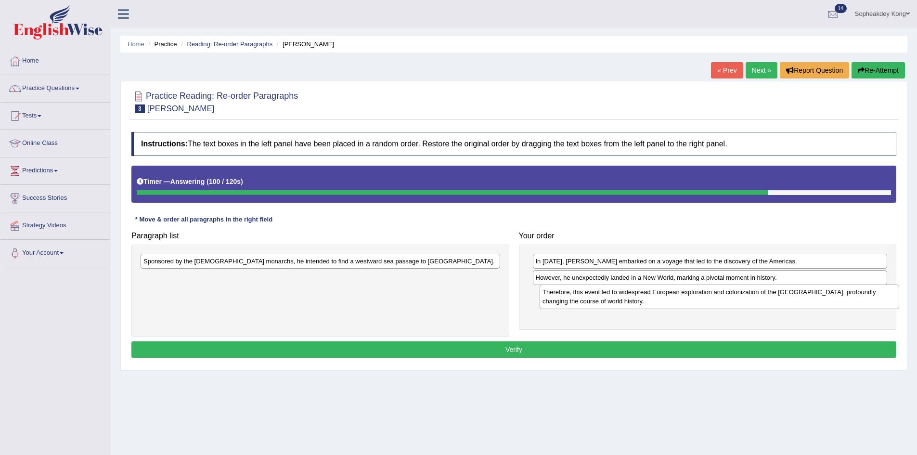
drag, startPoint x: 347, startPoint y: 284, endPoint x: 746, endPoint y: 298, distance: 399.3
click at [746, 298] on div "Therefore, this event led to widespread European exploration and colonization o…" at bounding box center [720, 296] width 360 height 24
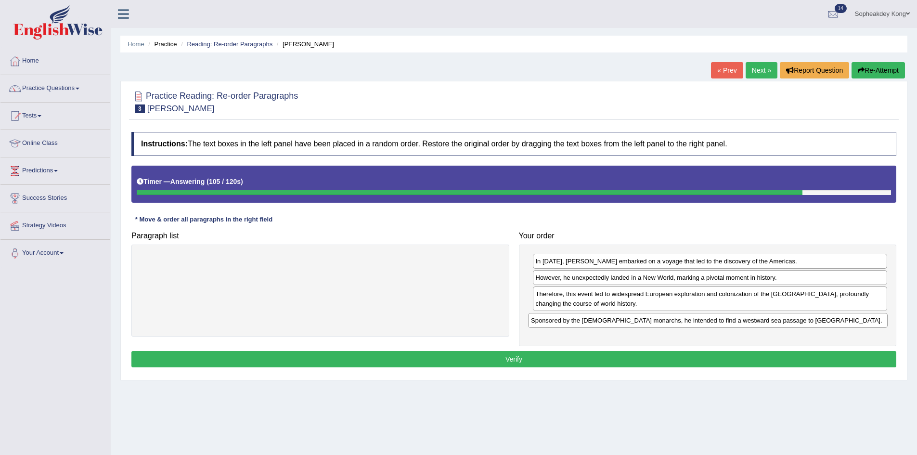
drag, startPoint x: 291, startPoint y: 261, endPoint x: 678, endPoint y: 320, distance: 392.0
click at [678, 320] on div "Sponsored by the [DEMOGRAPHIC_DATA] monarchs, he intended to find a westward se…" at bounding box center [708, 320] width 360 height 15
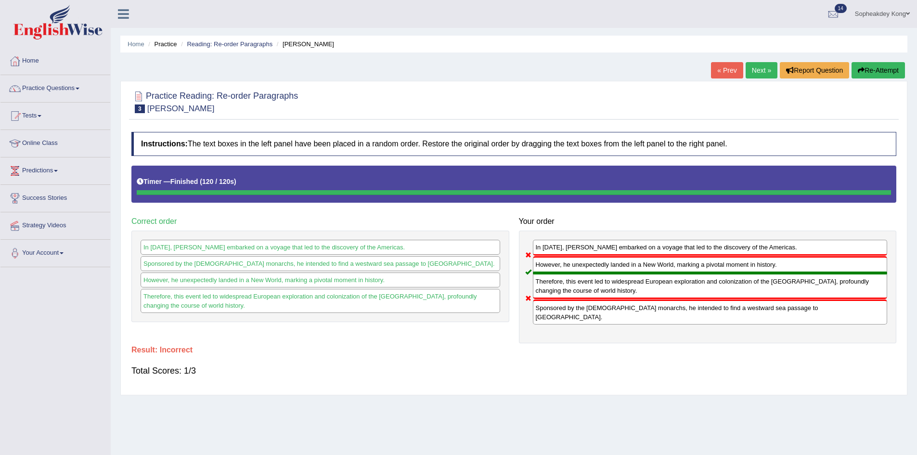
click at [868, 70] on button "Re-Attempt" at bounding box center [878, 70] width 53 height 16
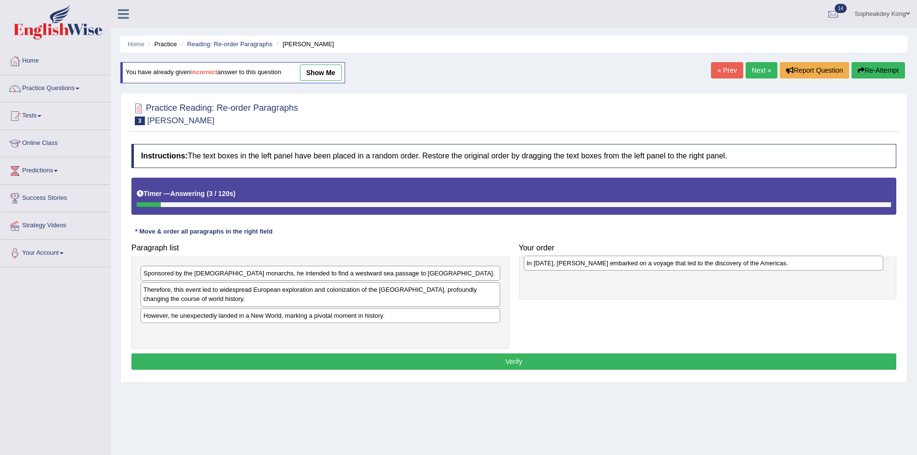
drag, startPoint x: 181, startPoint y: 334, endPoint x: 538, endPoint y: 268, distance: 363.1
click at [564, 265] on div "In [DATE], [PERSON_NAME] embarked on a voyage that led to the discovery of the …" at bounding box center [704, 263] width 360 height 15
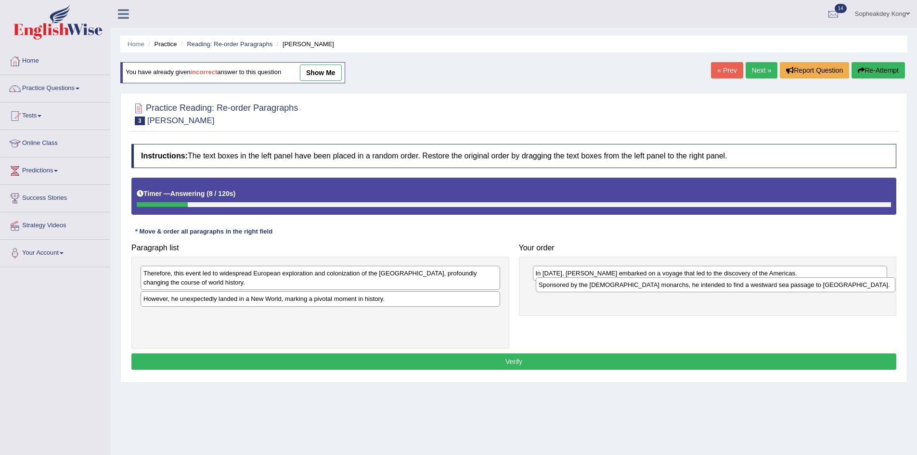
drag, startPoint x: 344, startPoint y: 275, endPoint x: 666, endPoint y: 288, distance: 321.8
click at [738, 287] on div "Sponsored by the [DEMOGRAPHIC_DATA] monarchs, he intended to find a westward se…" at bounding box center [716, 284] width 360 height 15
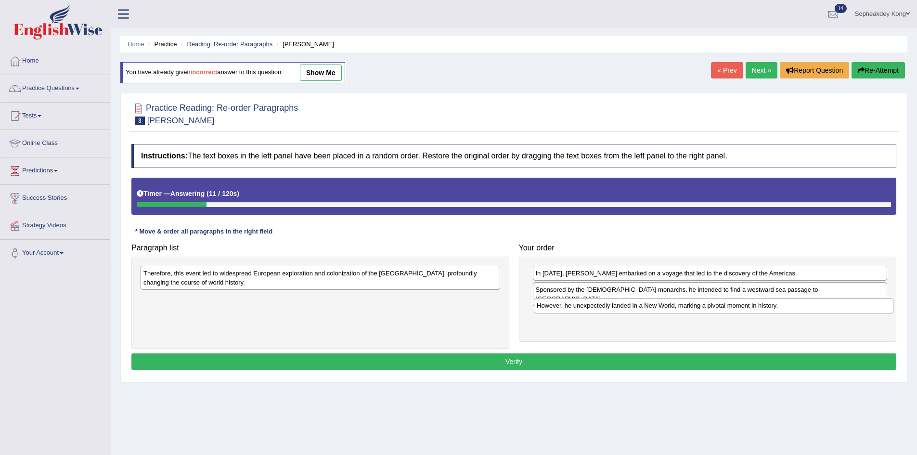
drag, startPoint x: 267, startPoint y: 304, endPoint x: 419, endPoint y: 330, distance: 154.4
click at [659, 311] on div "However, he unexpectedly landed in a New World, marking a pivotal moment in his…" at bounding box center [714, 305] width 360 height 15
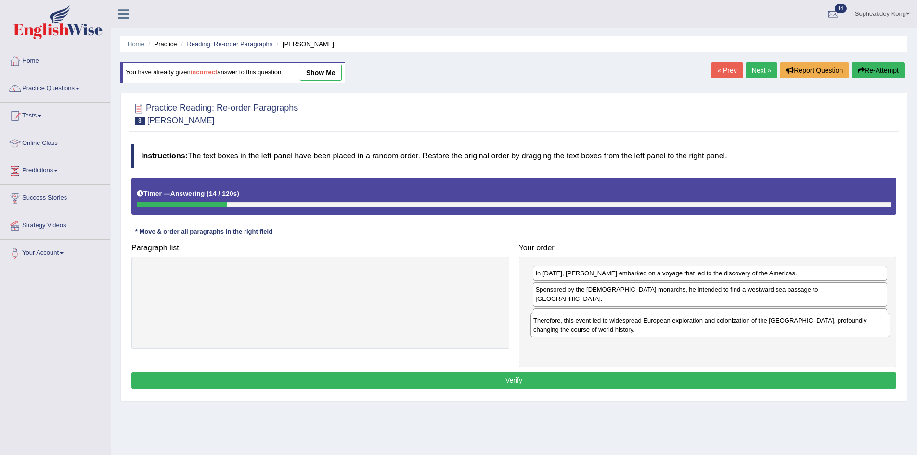
drag, startPoint x: 200, startPoint y: 283, endPoint x: 590, endPoint y: 330, distance: 392.8
click at [590, 330] on div "Therefore, this event led to widespread European exploration and colonization o…" at bounding box center [710, 325] width 360 height 24
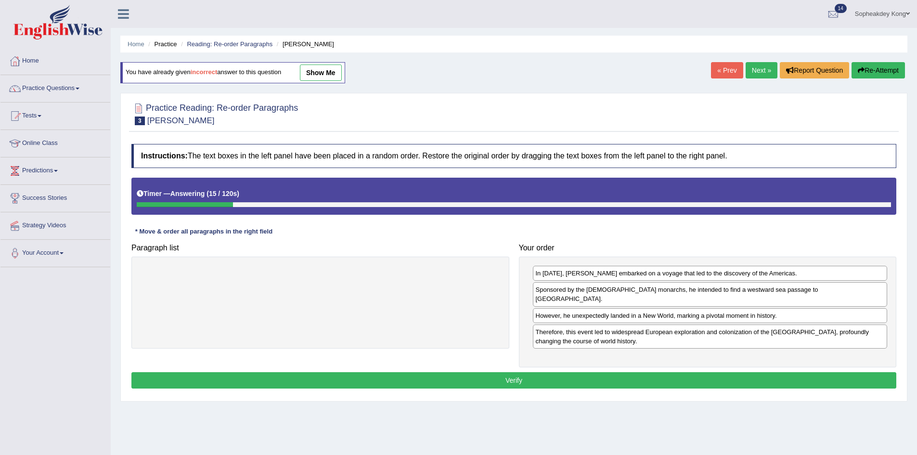
click at [529, 372] on button "Verify" at bounding box center [513, 380] width 765 height 16
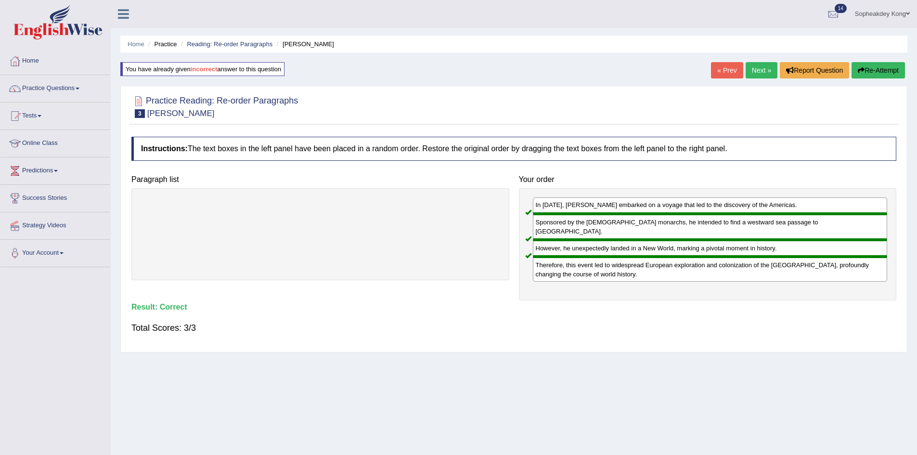
click at [873, 70] on button "Re-Attempt" at bounding box center [878, 70] width 53 height 16
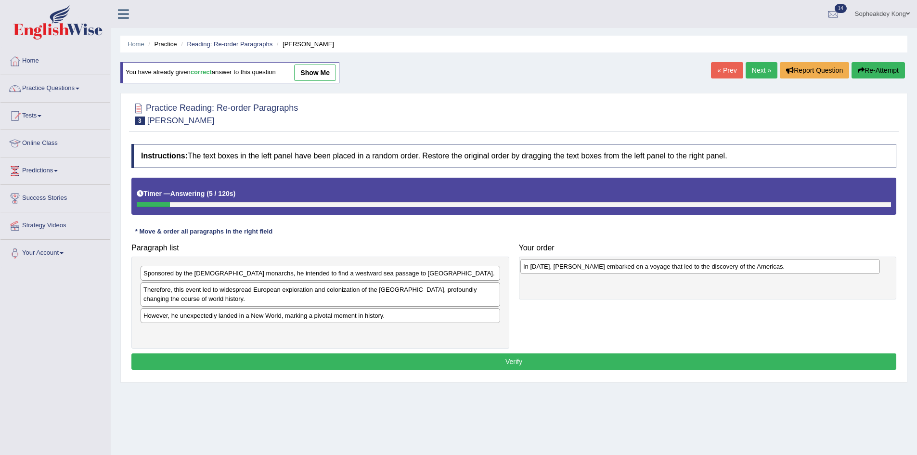
drag, startPoint x: 197, startPoint y: 336, endPoint x: 577, endPoint y: 270, distance: 385.4
click at [577, 270] on div "In [DATE], [PERSON_NAME] embarked on a voyage that led to the discovery of the …" at bounding box center [700, 266] width 360 height 15
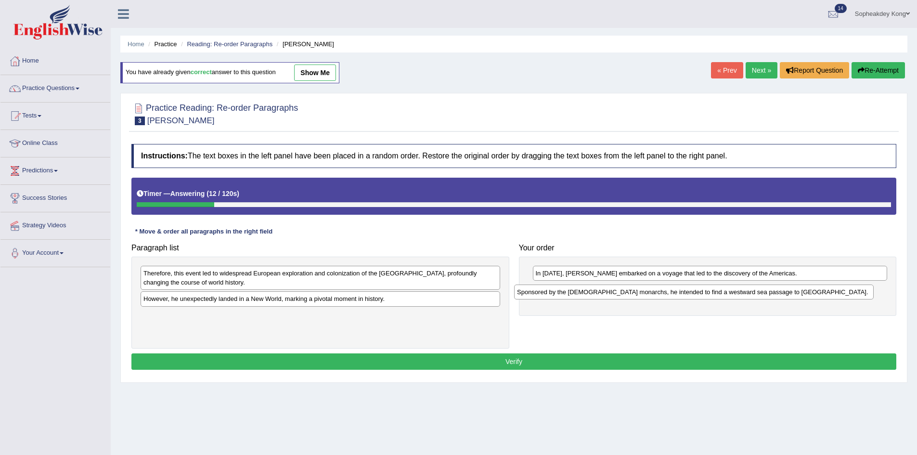
drag, startPoint x: 236, startPoint y: 273, endPoint x: 611, endPoint y: 292, distance: 375.5
click at [611, 292] on div "Sponsored by the [DEMOGRAPHIC_DATA] monarchs, he intended to find a westward se…" at bounding box center [694, 291] width 360 height 15
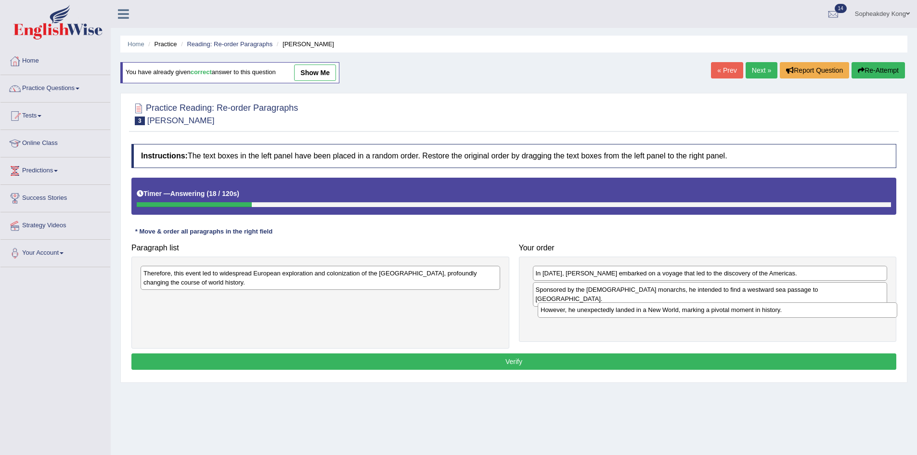
drag, startPoint x: 222, startPoint y: 301, endPoint x: 610, endPoint y: 310, distance: 387.6
click at [619, 312] on div "However, he unexpectedly landed in a New World, marking a pivotal moment in his…" at bounding box center [718, 309] width 360 height 15
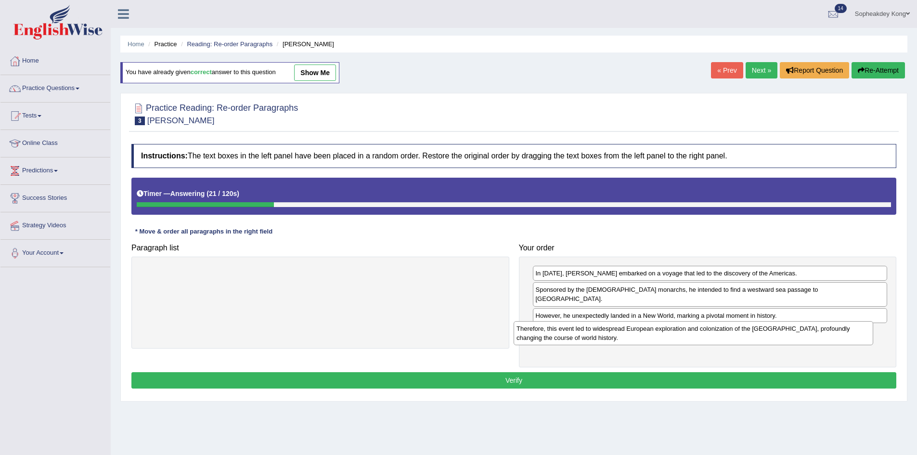
drag, startPoint x: 424, startPoint y: 278, endPoint x: 797, endPoint y: 333, distance: 377.1
click at [797, 333] on div "Therefore, this event led to widespread European exploration and colonization o…" at bounding box center [694, 333] width 360 height 24
click at [518, 373] on button "Verify" at bounding box center [513, 380] width 765 height 16
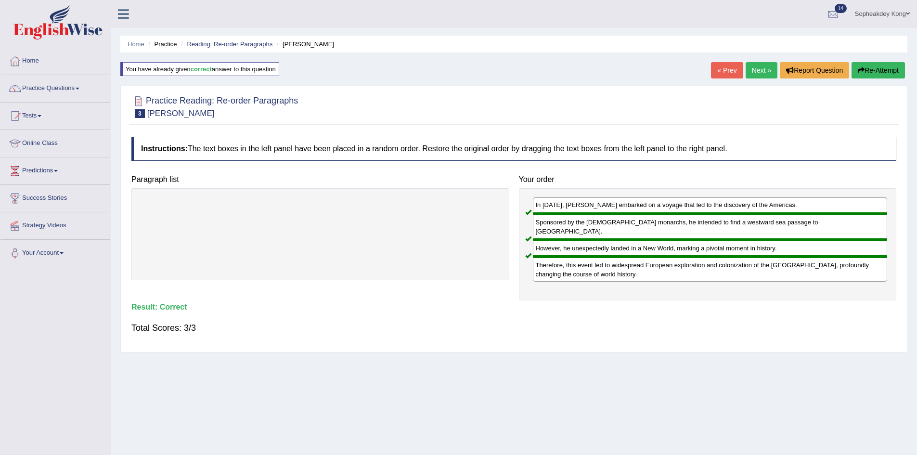
click at [746, 65] on link "Next »" at bounding box center [762, 70] width 32 height 16
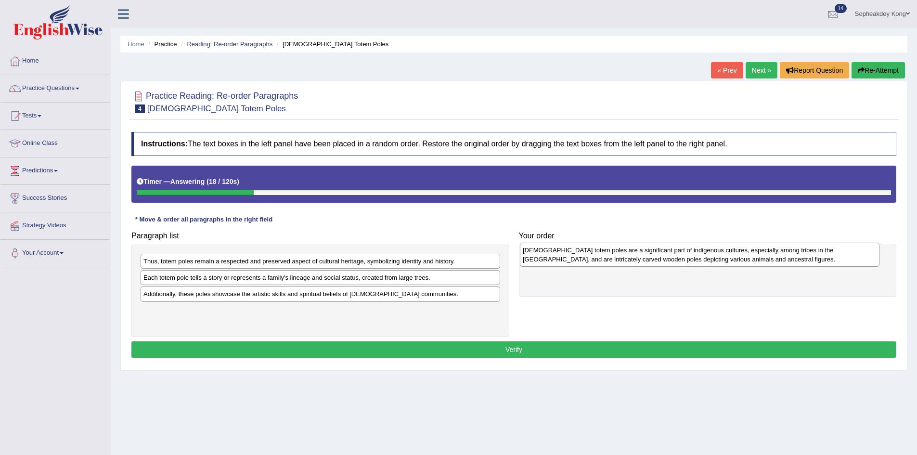
drag, startPoint x: 304, startPoint y: 272, endPoint x: 684, endPoint y: 261, distance: 379.5
click at [684, 261] on div "Native American totem poles are a significant part of indigenous cultures, espe…" at bounding box center [700, 255] width 360 height 24
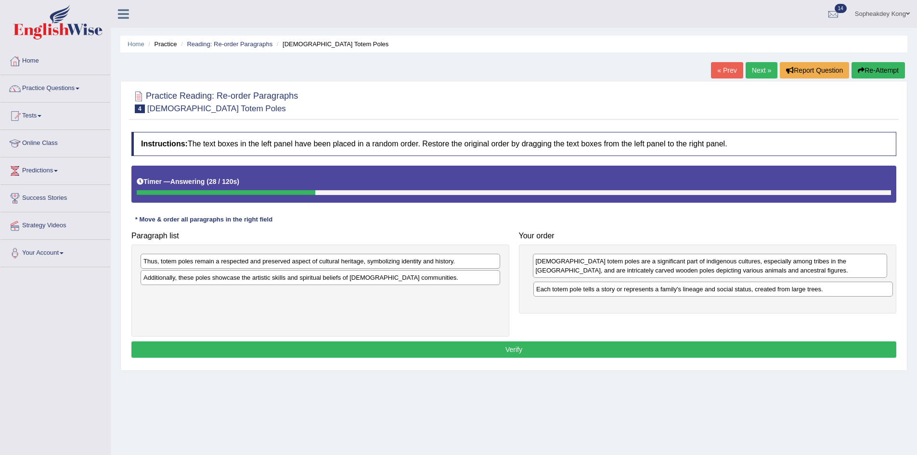
drag, startPoint x: 218, startPoint y: 281, endPoint x: 611, endPoint y: 292, distance: 393.0
click at [611, 292] on div "Each totem pole tells a story or represents a family's lineage and social statu…" at bounding box center [713, 289] width 360 height 15
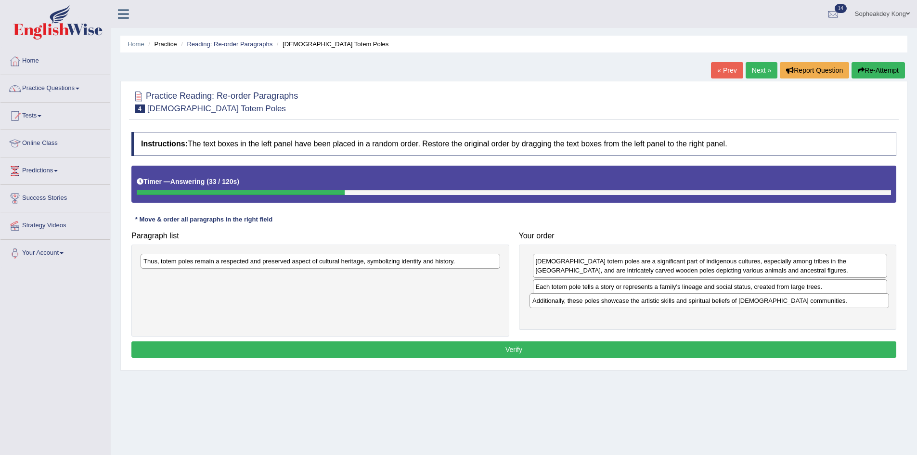
drag, startPoint x: 388, startPoint y: 278, endPoint x: 776, endPoint y: 301, distance: 389.6
click at [776, 301] on div "Additionally, these poles showcase the artistic skills and spiritual beliefs of…" at bounding box center [710, 300] width 360 height 15
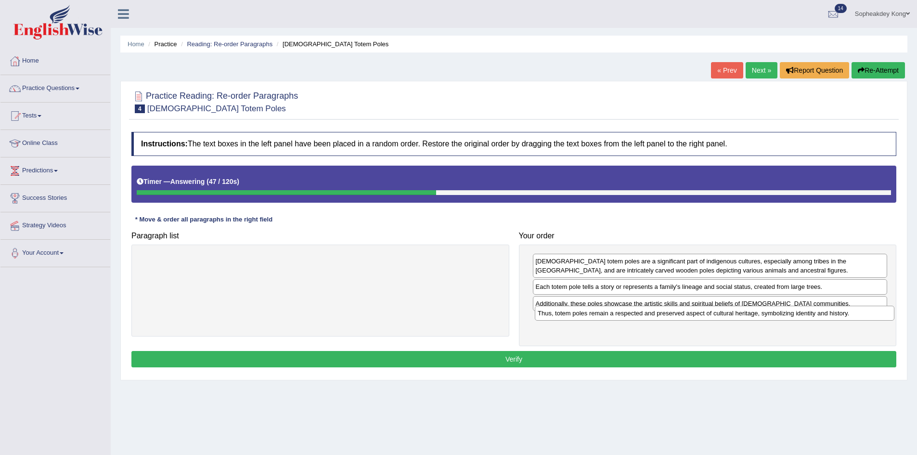
drag, startPoint x: 230, startPoint y: 265, endPoint x: 624, endPoint y: 317, distance: 397.7
click at [624, 317] on div "Thus, totem poles remain a respected and preserved aspect of cultural heritage,…" at bounding box center [715, 313] width 360 height 15
click at [546, 363] on button "Verify" at bounding box center [513, 359] width 765 height 16
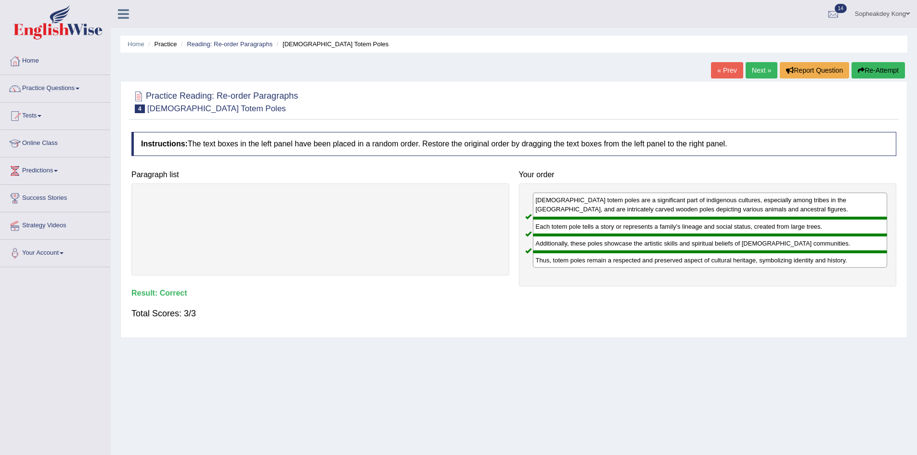
click at [756, 72] on link "Next »" at bounding box center [762, 70] width 32 height 16
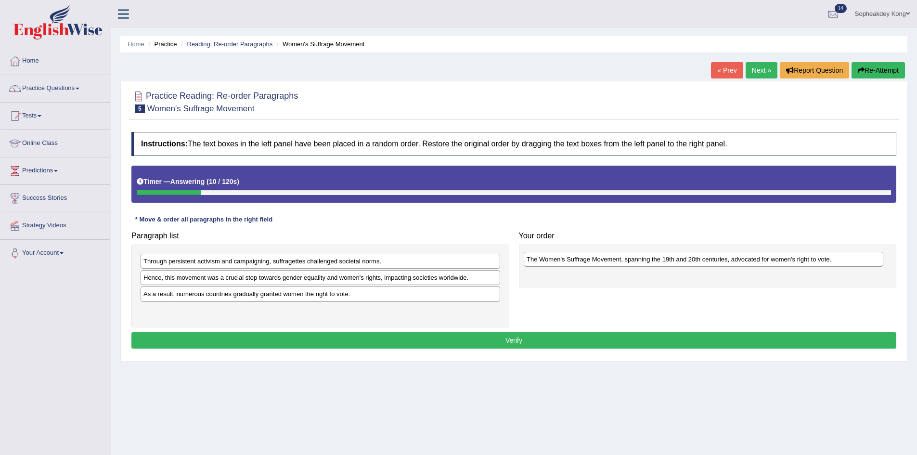
drag, startPoint x: 269, startPoint y: 315, endPoint x: 652, endPoint y: 264, distance: 386.6
click at [652, 264] on div "The Women's Suffrage Movement, spanning the 19th and 20th centuries, advocated …" at bounding box center [704, 259] width 360 height 15
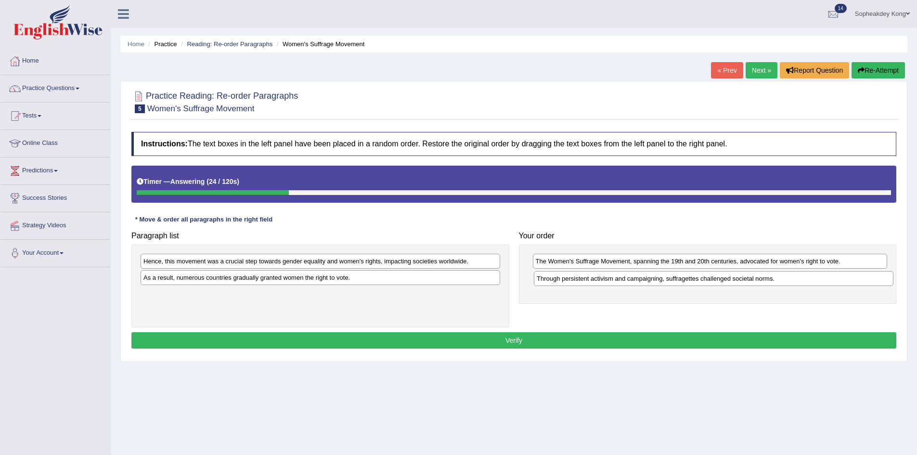
drag, startPoint x: 273, startPoint y: 264, endPoint x: 666, endPoint y: 281, distance: 393.7
click at [666, 281] on div "Through persistent activism and campaigning, suffragettes challenged societal n…" at bounding box center [714, 278] width 360 height 15
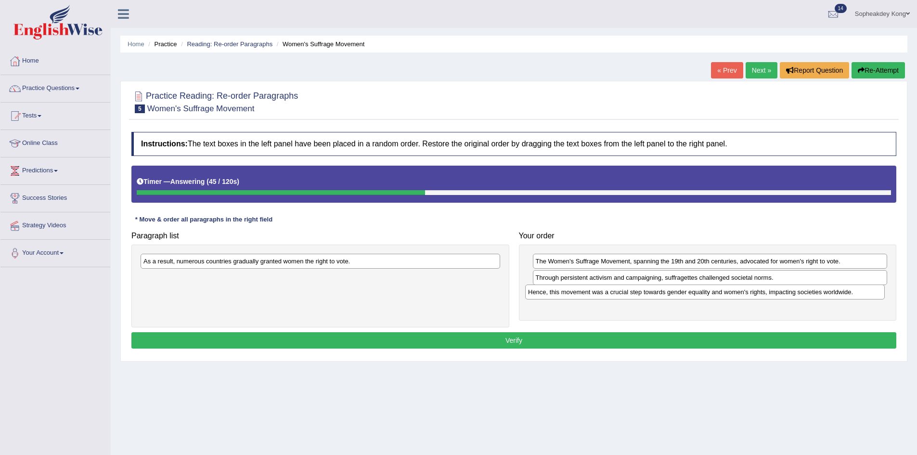
drag, startPoint x: 301, startPoint y: 265, endPoint x: 685, endPoint y: 296, distance: 385.8
click at [685, 296] on div "Hence, this movement was a crucial step towards gender equality and women's rig…" at bounding box center [705, 291] width 360 height 15
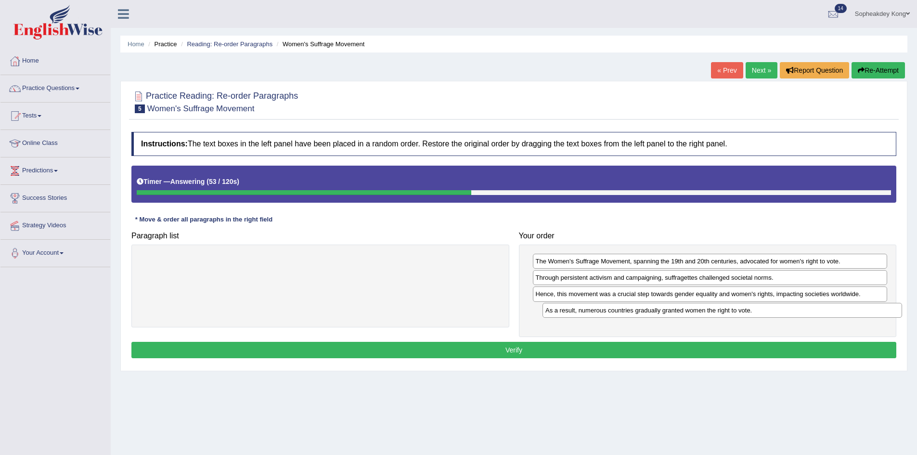
drag, startPoint x: 392, startPoint y: 263, endPoint x: 794, endPoint y: 312, distance: 404.9
click at [794, 312] on div "As a result, numerous countries gradually granted women the right to vote." at bounding box center [723, 310] width 360 height 15
click at [665, 350] on button "Verify" at bounding box center [513, 350] width 765 height 16
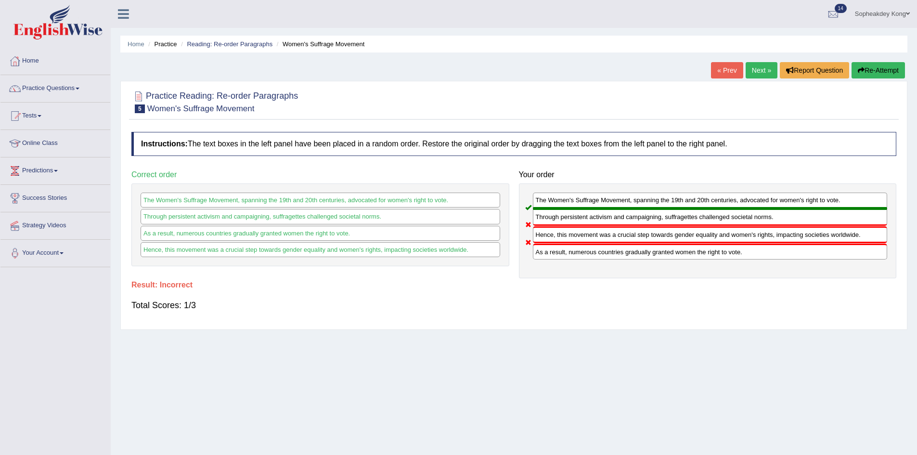
click at [867, 71] on button "Re-Attempt" at bounding box center [878, 70] width 53 height 16
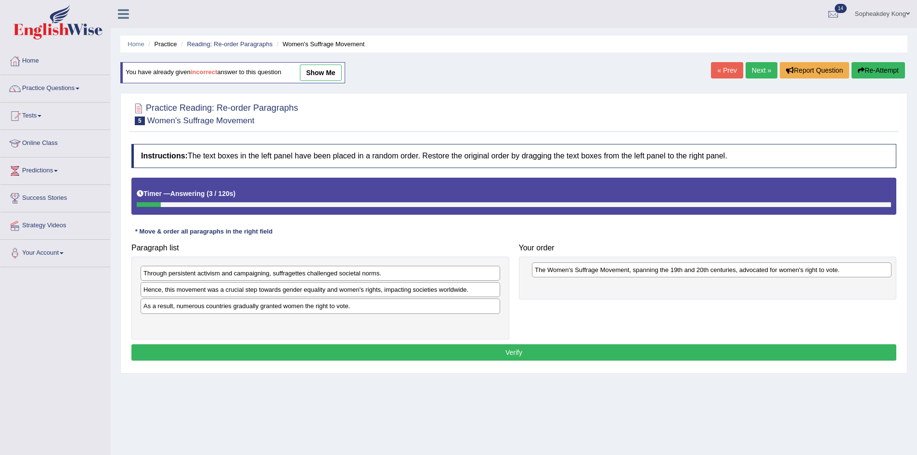
drag, startPoint x: 215, startPoint y: 323, endPoint x: 607, endPoint y: 271, distance: 394.9
click at [607, 271] on div "The Women's Suffrage Movement, spanning the 19th and 20th centuries, advocated …" at bounding box center [712, 269] width 360 height 15
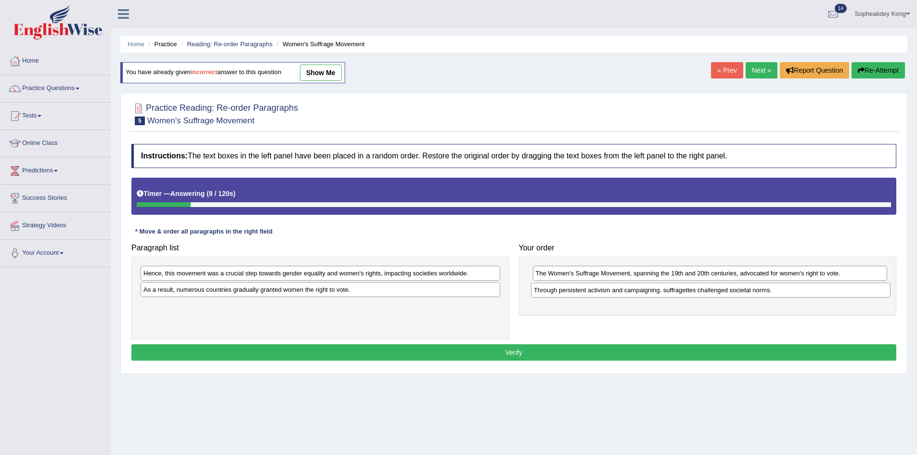
drag, startPoint x: 181, startPoint y: 276, endPoint x: 572, endPoint y: 293, distance: 390.8
click at [572, 293] on div "Through persistent activism and campaigning, suffragettes challenged societal n…" at bounding box center [711, 290] width 360 height 15
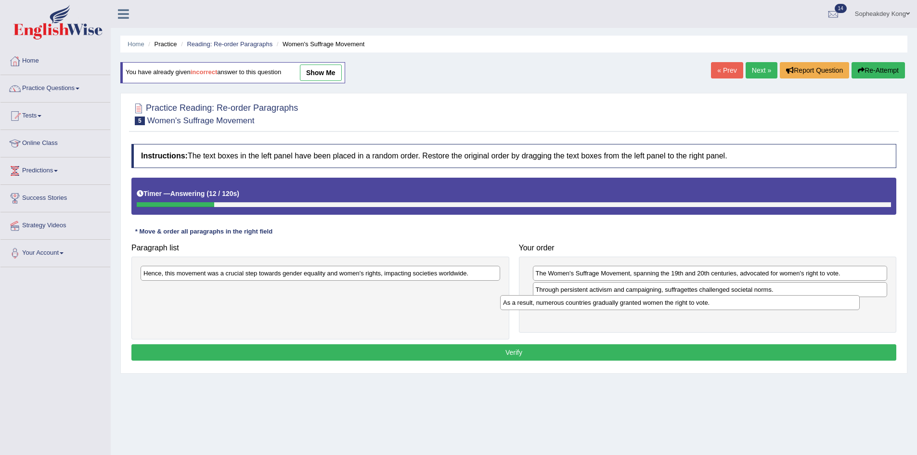
drag, startPoint x: 256, startPoint y: 291, endPoint x: 617, endPoint y: 304, distance: 361.7
click at [617, 304] on div "As a result, numerous countries gradually granted women the right to vote." at bounding box center [680, 302] width 360 height 15
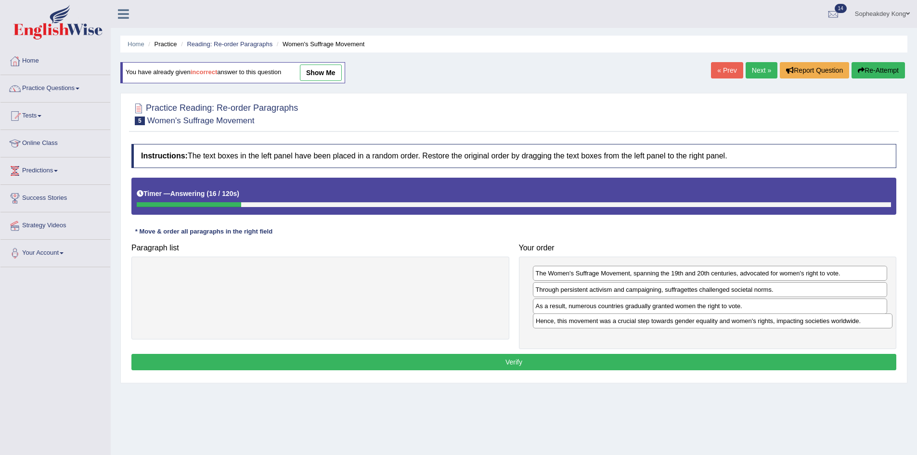
drag, startPoint x: 346, startPoint y: 280, endPoint x: 738, endPoint y: 327, distance: 395.2
click at [738, 327] on div "Hence, this movement was a crucial step towards gender equality and women's rig…" at bounding box center [713, 320] width 360 height 15
click at [485, 358] on button "Verify" at bounding box center [513, 362] width 765 height 16
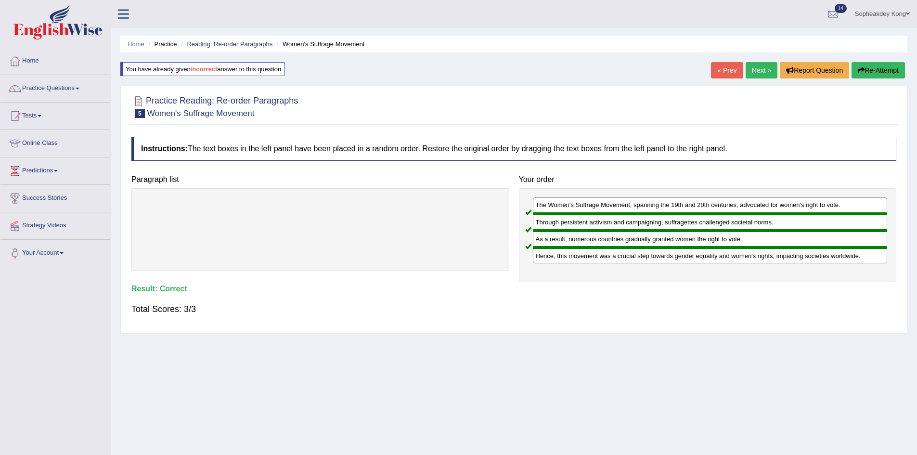
click at [757, 72] on link "Next »" at bounding box center [762, 70] width 32 height 16
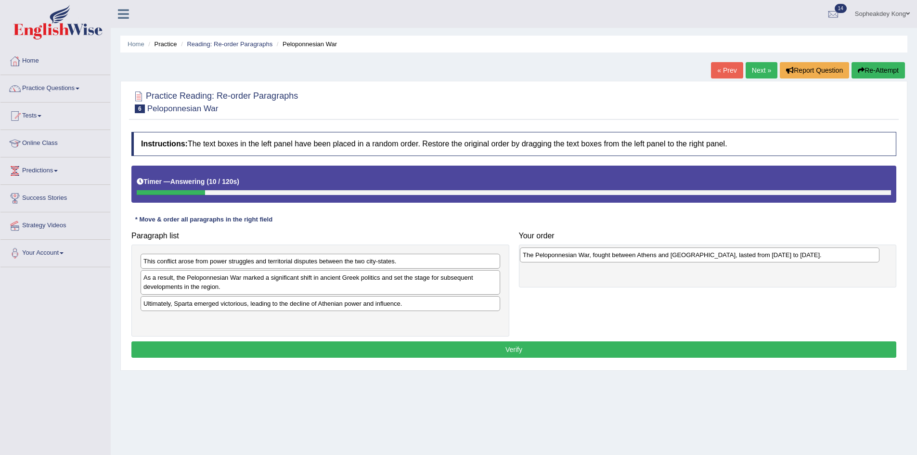
drag, startPoint x: 220, startPoint y: 324, endPoint x: 599, endPoint y: 259, distance: 384.8
click at [599, 259] on div "The Peloponnesian War, fought between Athens and [GEOGRAPHIC_DATA], lasted from…" at bounding box center [700, 254] width 360 height 15
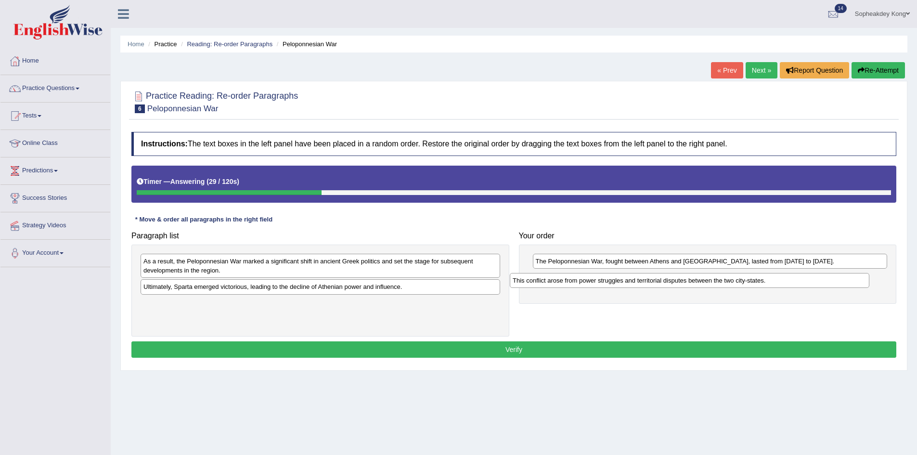
drag, startPoint x: 241, startPoint y: 265, endPoint x: 610, endPoint y: 284, distance: 369.7
click at [610, 284] on div "This conflict arose from power struggles and territorial disputes between the t…" at bounding box center [690, 280] width 360 height 15
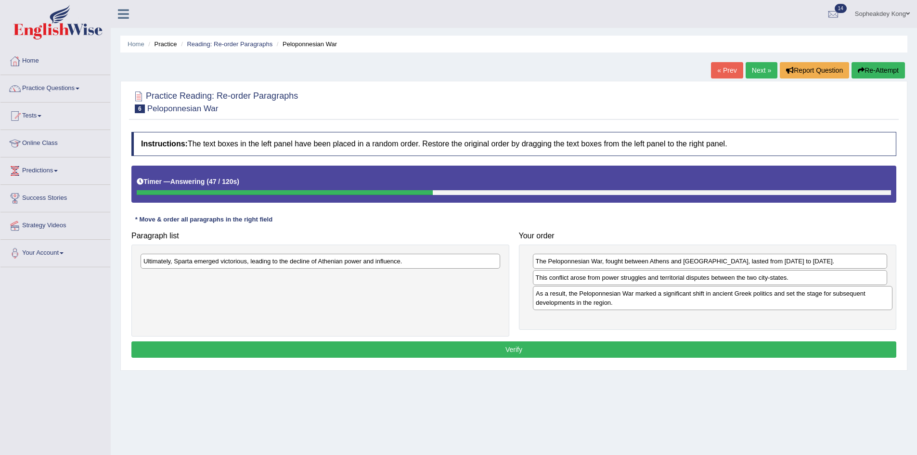
drag, startPoint x: 244, startPoint y: 265, endPoint x: 636, endPoint y: 297, distance: 393.6
click at [636, 297] on div "As a result, the Peloponnesian War marked a significant shift in ancient Greek …" at bounding box center [713, 298] width 360 height 24
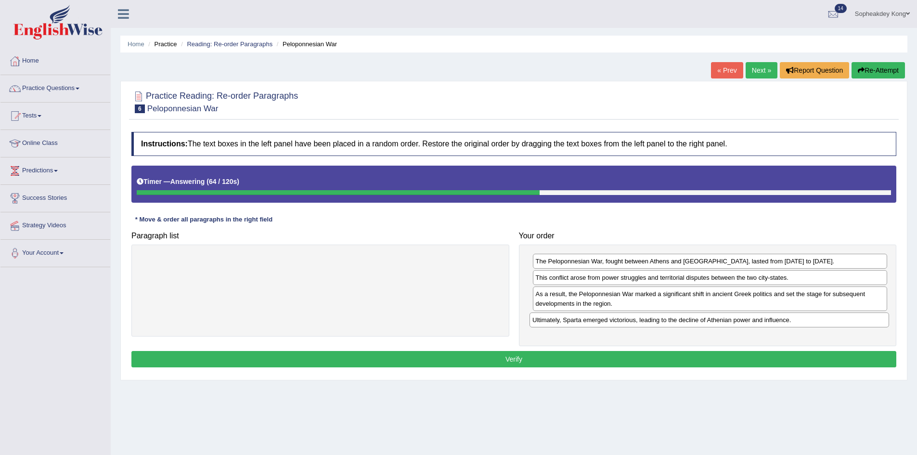
drag, startPoint x: 234, startPoint y: 266, endPoint x: 623, endPoint y: 325, distance: 393.4
click at [623, 325] on div "Ultimately, Sparta emerged victorious, leading to the decline of Athenian power…" at bounding box center [710, 319] width 360 height 15
click at [681, 358] on button "Verify" at bounding box center [513, 359] width 765 height 16
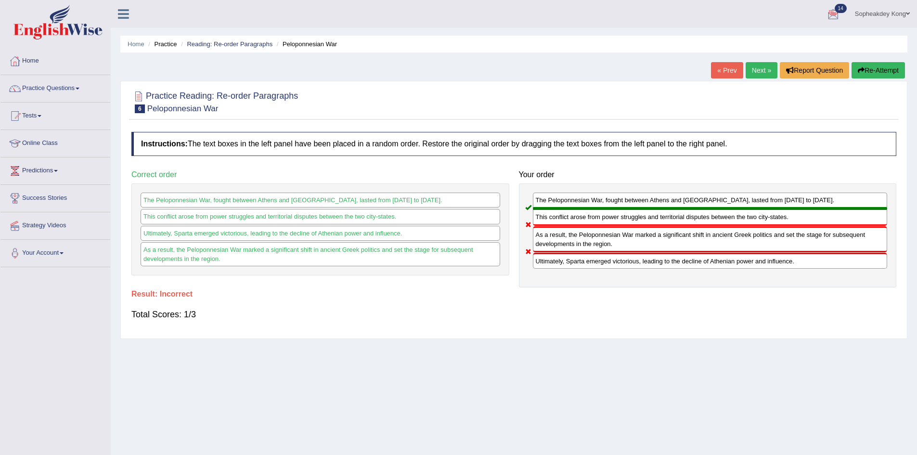
click at [869, 65] on button "Re-Attempt" at bounding box center [878, 70] width 53 height 16
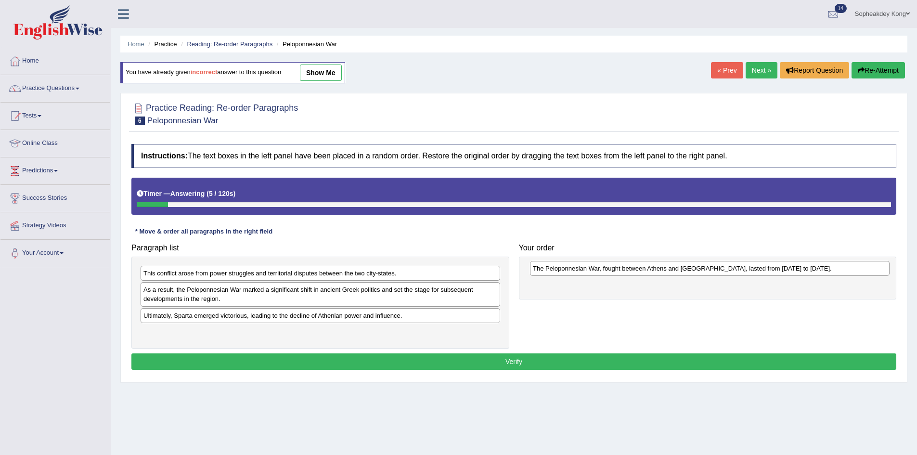
drag, startPoint x: 225, startPoint y: 334, endPoint x: 614, endPoint y: 270, distance: 394.6
click at [614, 270] on div "The Peloponnesian War, fought between Athens and [GEOGRAPHIC_DATA], lasted from…" at bounding box center [710, 268] width 360 height 15
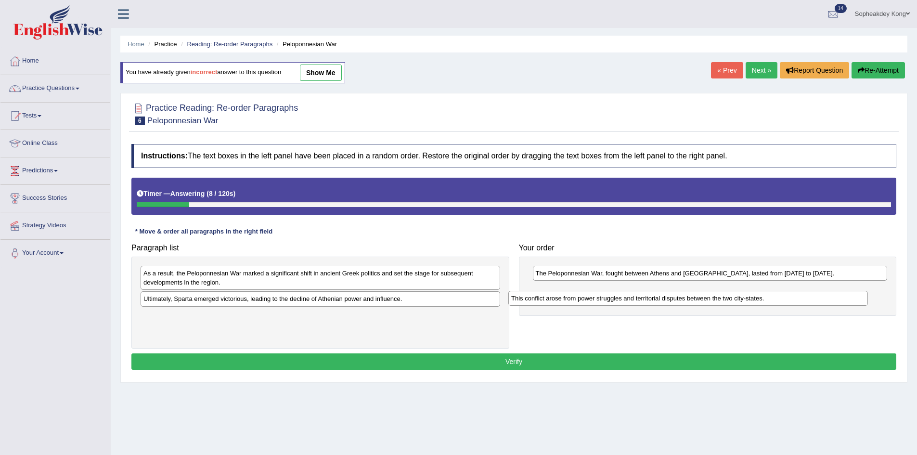
drag, startPoint x: 357, startPoint y: 270, endPoint x: 724, endPoint y: 295, distance: 368.6
click at [724, 295] on div "This conflict arose from power struggles and territorial disputes between the t…" at bounding box center [688, 298] width 360 height 15
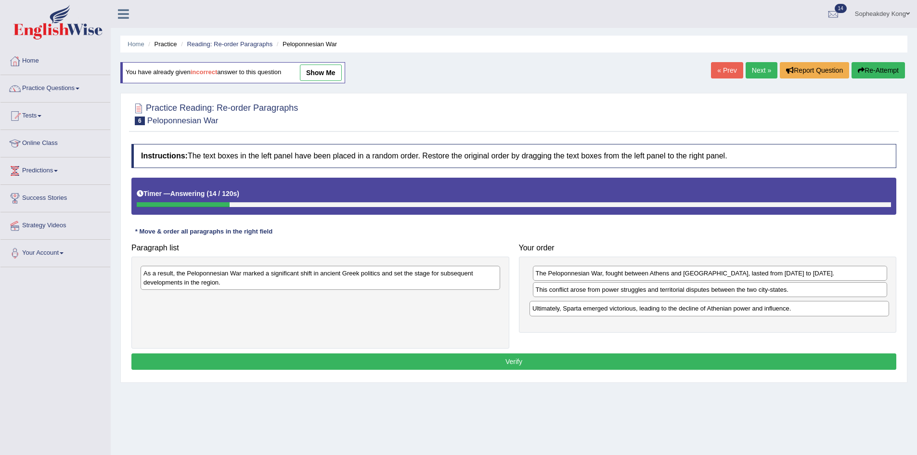
drag, startPoint x: 239, startPoint y: 302, endPoint x: 628, endPoint y: 312, distance: 389.1
click at [628, 312] on div "Ultimately, Sparta emerged victorious, leading to the decline of Athenian power…" at bounding box center [710, 308] width 360 height 15
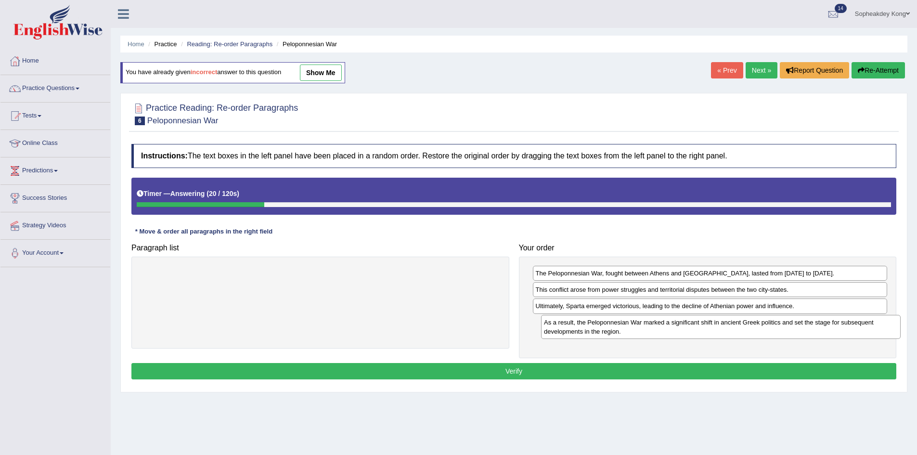
drag, startPoint x: 373, startPoint y: 275, endPoint x: 774, endPoint y: 324, distance: 403.4
click at [774, 324] on div "As a result, the Peloponnesian War marked a significant shift in ancient Greek …" at bounding box center [721, 327] width 360 height 24
click at [516, 369] on button "Verify" at bounding box center [513, 371] width 765 height 16
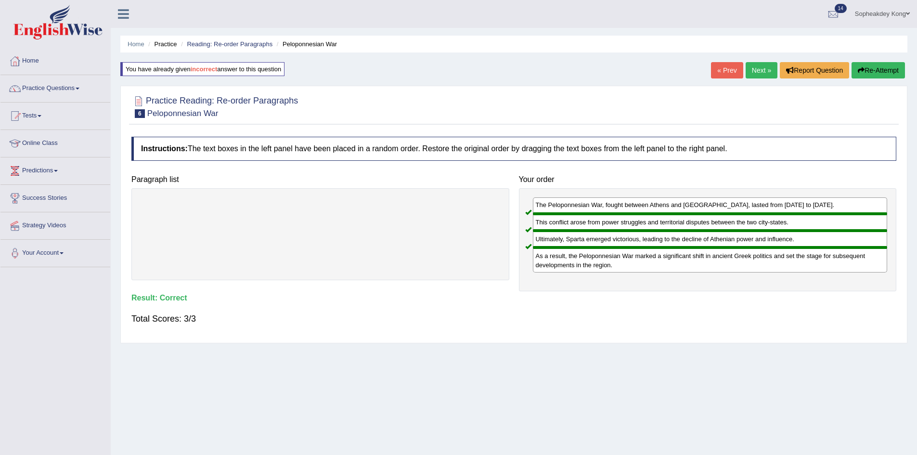
click at [754, 74] on link "Next »" at bounding box center [762, 70] width 32 height 16
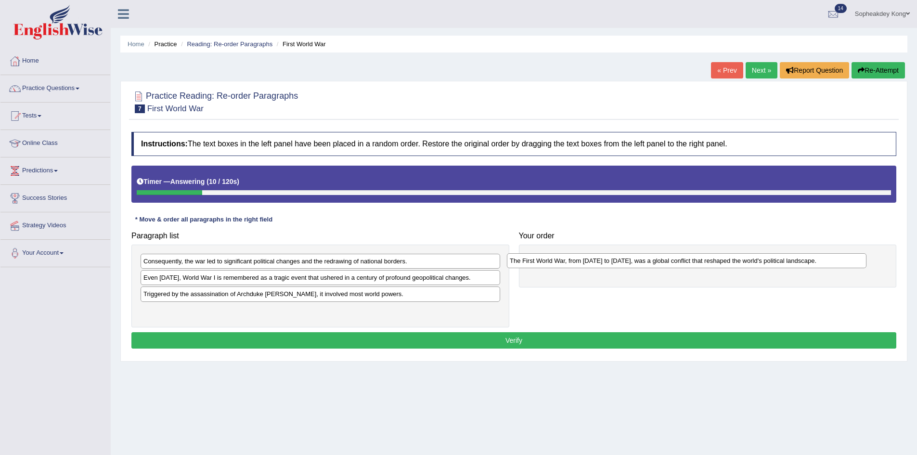
drag, startPoint x: 296, startPoint y: 313, endPoint x: 662, endPoint y: 263, distance: 369.7
click at [662, 263] on div "The First World War, from [DATE] to [DATE], was a global conflict that reshaped…" at bounding box center [687, 260] width 360 height 15
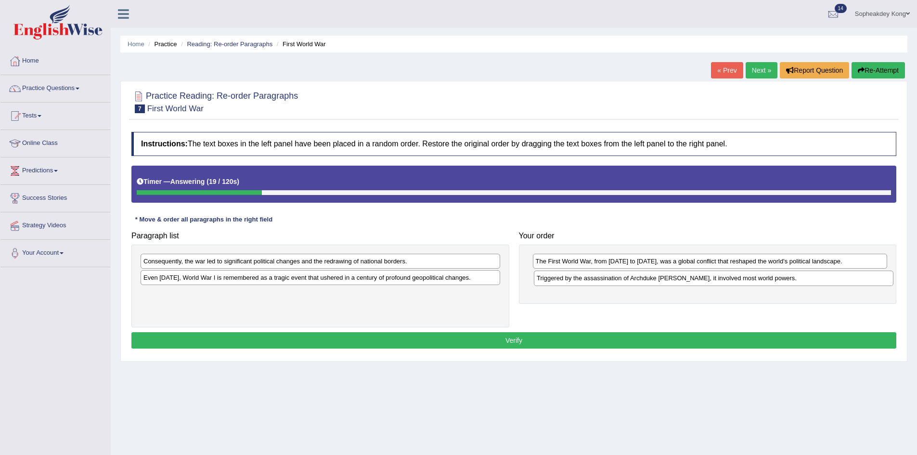
drag, startPoint x: 260, startPoint y: 298, endPoint x: 654, endPoint y: 283, distance: 393.6
click at [654, 283] on div "Triggered by the assassination of Archduke [PERSON_NAME], it involved most worl…" at bounding box center [714, 278] width 360 height 15
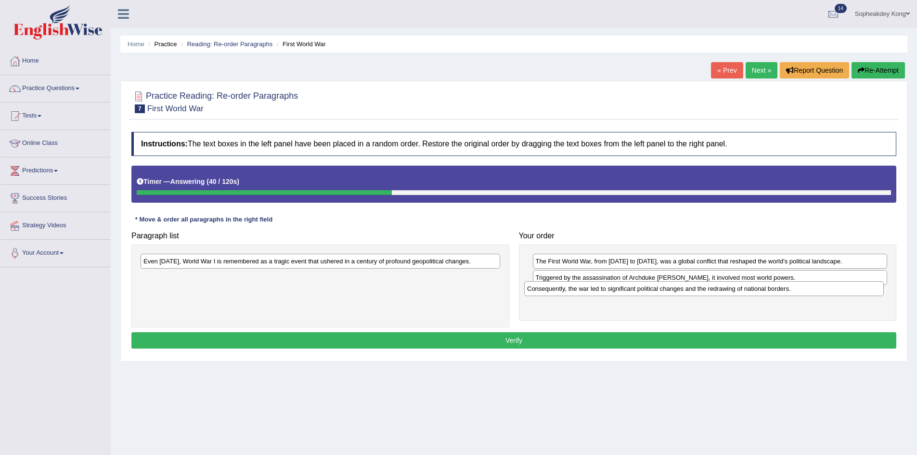
drag, startPoint x: 299, startPoint y: 262, endPoint x: 683, endPoint y: 289, distance: 384.6
click at [683, 289] on div "Consequently, the war led to significant political changes and the redrawing of…" at bounding box center [704, 288] width 360 height 15
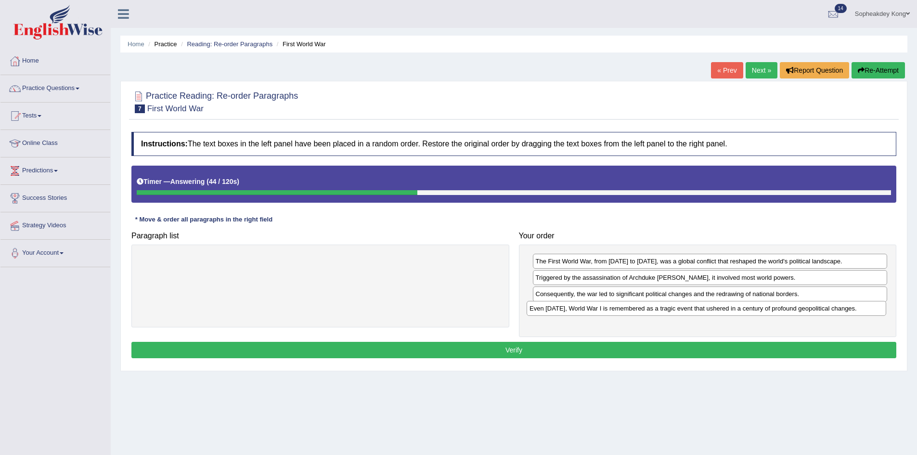
drag, startPoint x: 245, startPoint y: 265, endPoint x: 631, endPoint y: 311, distance: 388.9
click at [631, 311] on div "Even today, World War I is remembered as a tragic event that ushered in a centu…" at bounding box center [707, 308] width 360 height 15
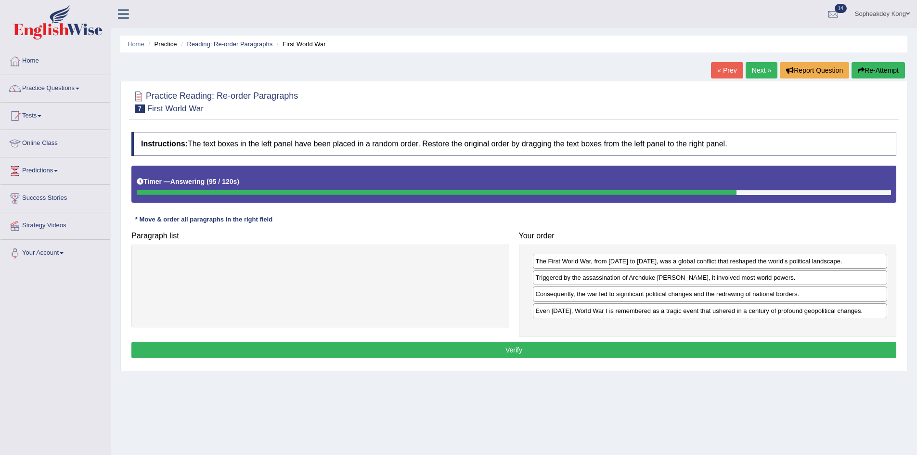
click at [605, 349] on button "Verify" at bounding box center [513, 350] width 765 height 16
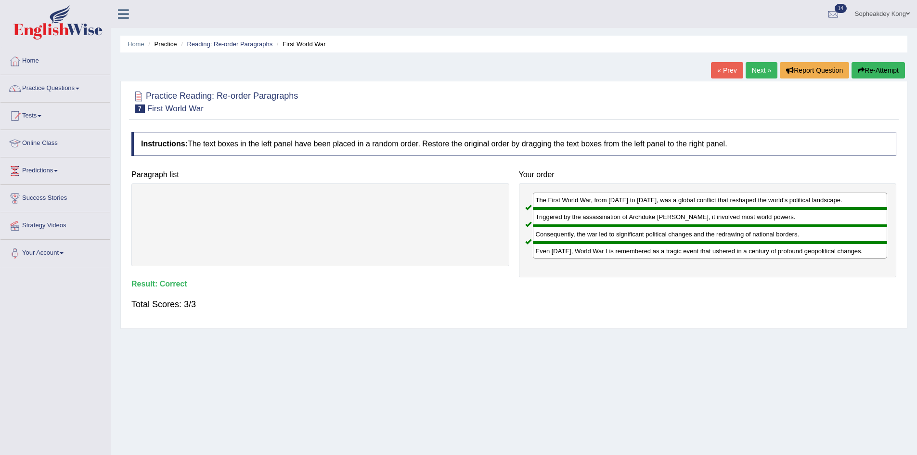
click at [754, 69] on link "Next »" at bounding box center [762, 70] width 32 height 16
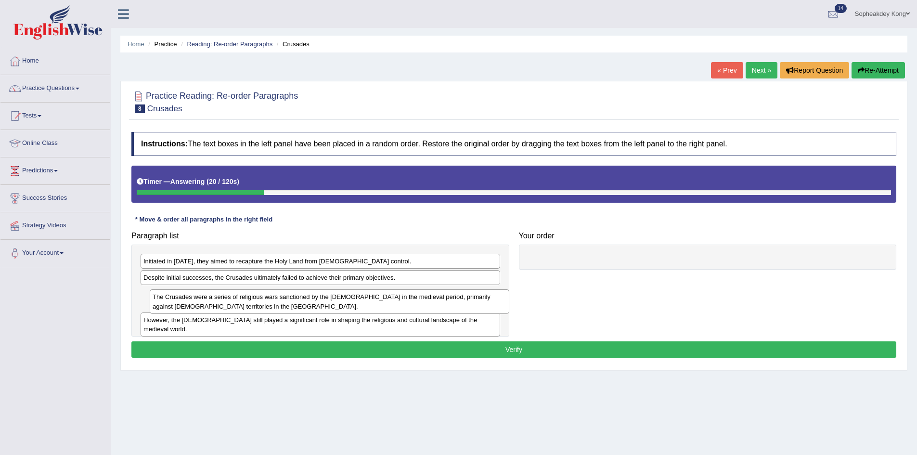
drag, startPoint x: 290, startPoint y: 304, endPoint x: 299, endPoint y: 307, distance: 9.6
click at [299, 307] on div "The Crusades were a series of religious wars sanctioned by the [DEMOGRAPHIC_DAT…" at bounding box center [330, 301] width 360 height 24
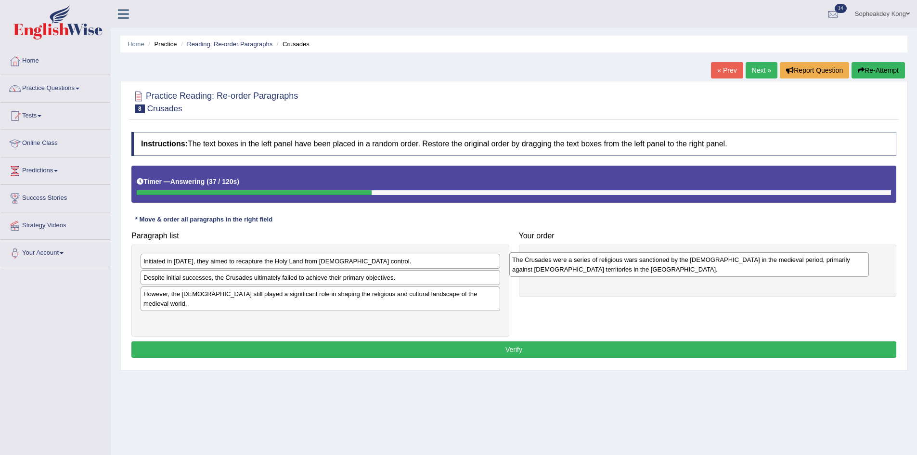
drag, startPoint x: 250, startPoint y: 303, endPoint x: 619, endPoint y: 269, distance: 370.3
click at [619, 269] on div "The Crusades were a series of religious wars sanctioned by the [DEMOGRAPHIC_DAT…" at bounding box center [689, 264] width 360 height 24
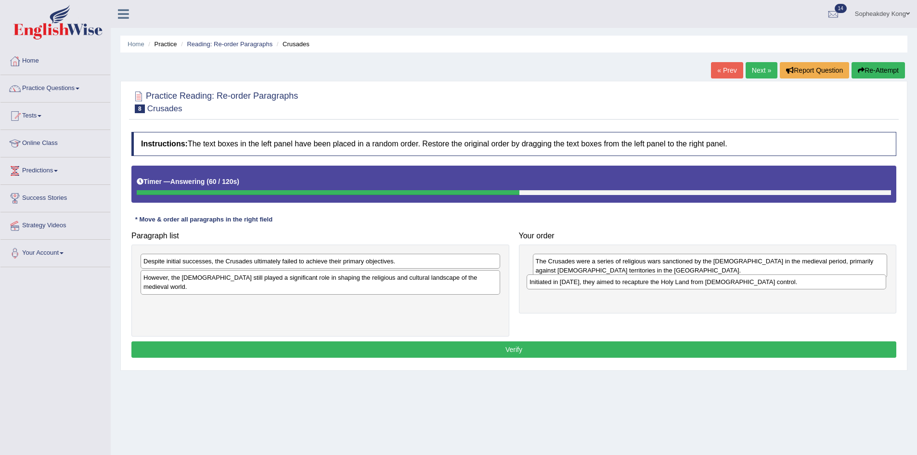
drag, startPoint x: 216, startPoint y: 263, endPoint x: 602, endPoint y: 284, distance: 386.6
click at [602, 284] on div "Initiated in [DATE], they aimed to recapture the Holy Land from [DEMOGRAPHIC_DA…" at bounding box center [707, 281] width 360 height 15
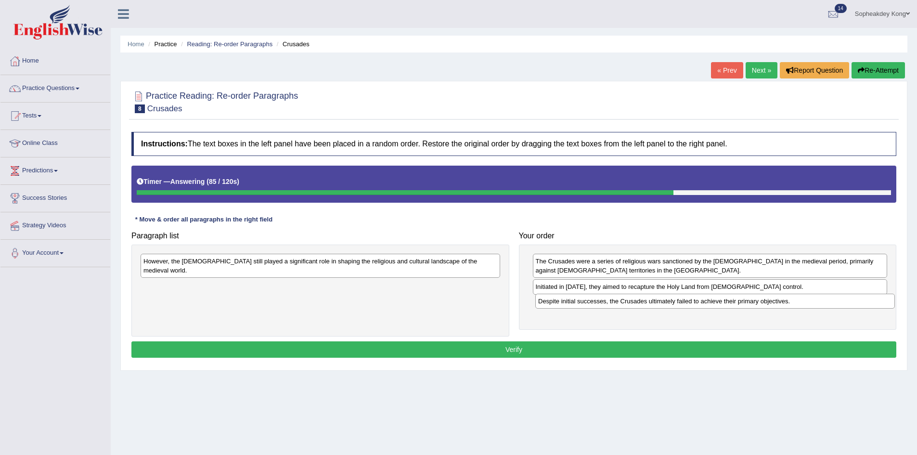
drag, startPoint x: 236, startPoint y: 264, endPoint x: 631, endPoint y: 304, distance: 396.7
click at [631, 304] on div "Despite initial successes, the Crusades ultimately failed to achieve their prim…" at bounding box center [715, 301] width 360 height 15
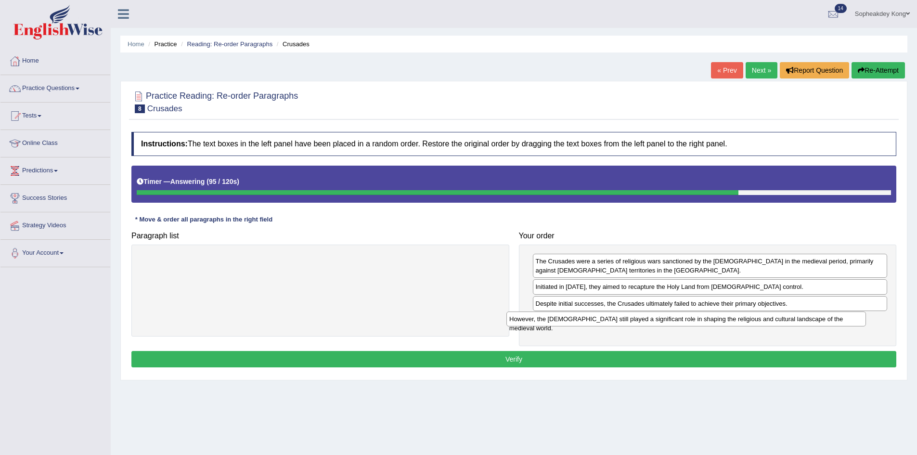
drag, startPoint x: 295, startPoint y: 266, endPoint x: 662, endPoint y: 323, distance: 371.8
click at [662, 323] on div "However, the [DEMOGRAPHIC_DATA] still played a significant role in shaping the …" at bounding box center [686, 318] width 360 height 15
